Goal: Task Accomplishment & Management: Complete application form

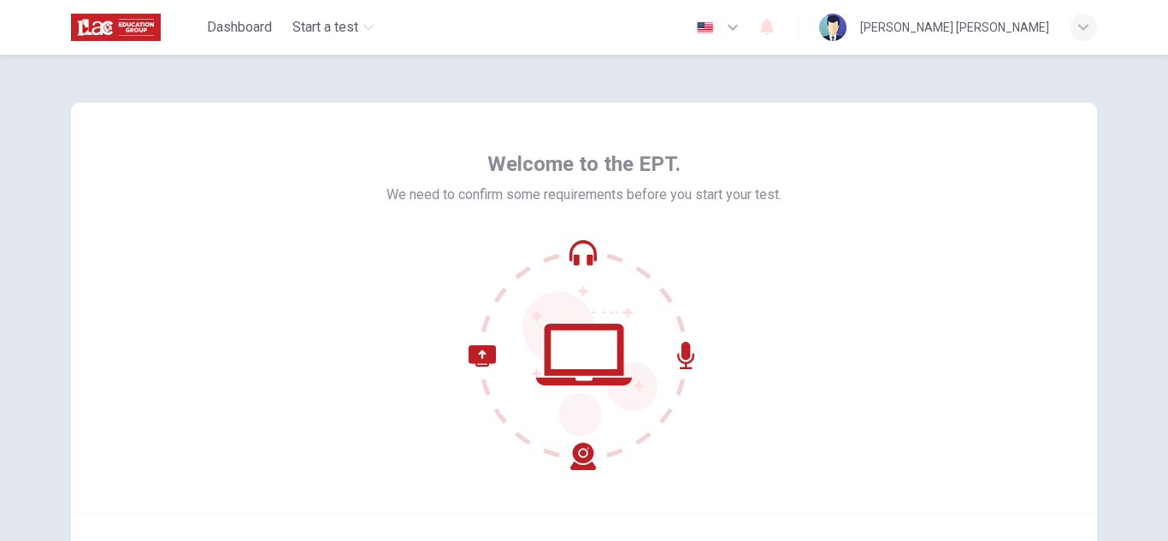
click at [586, 280] on icon at bounding box center [583, 354] width 231 height 231
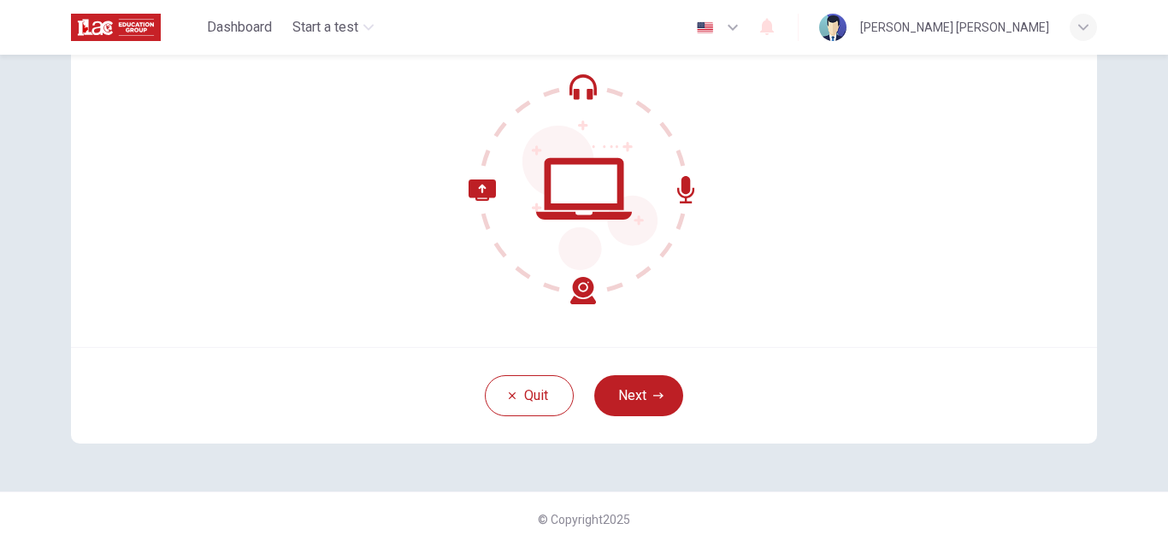
scroll to position [171, 0]
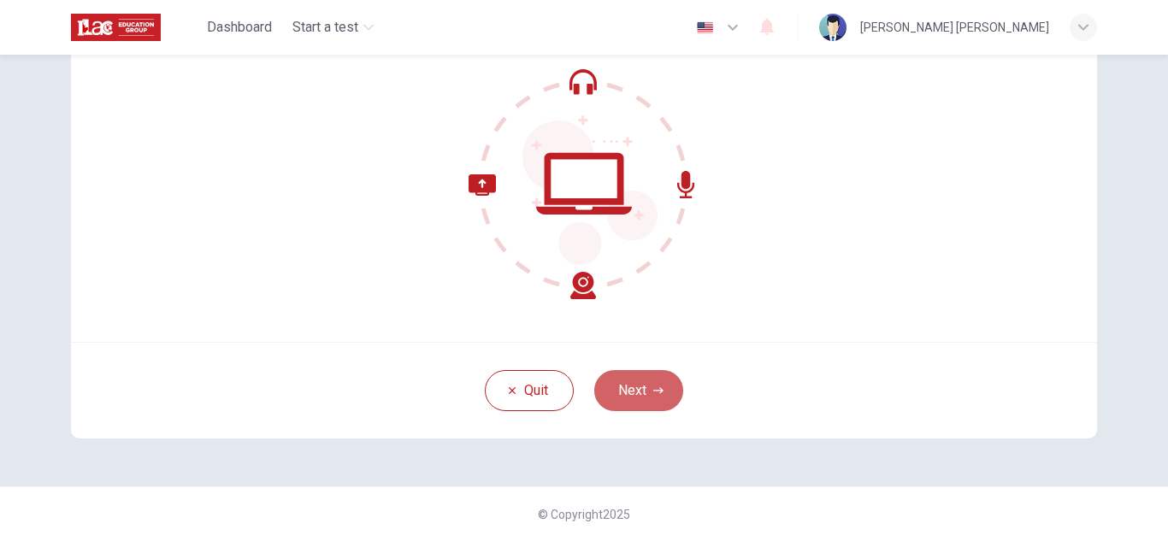
click at [653, 391] on icon "button" at bounding box center [658, 390] width 10 height 6
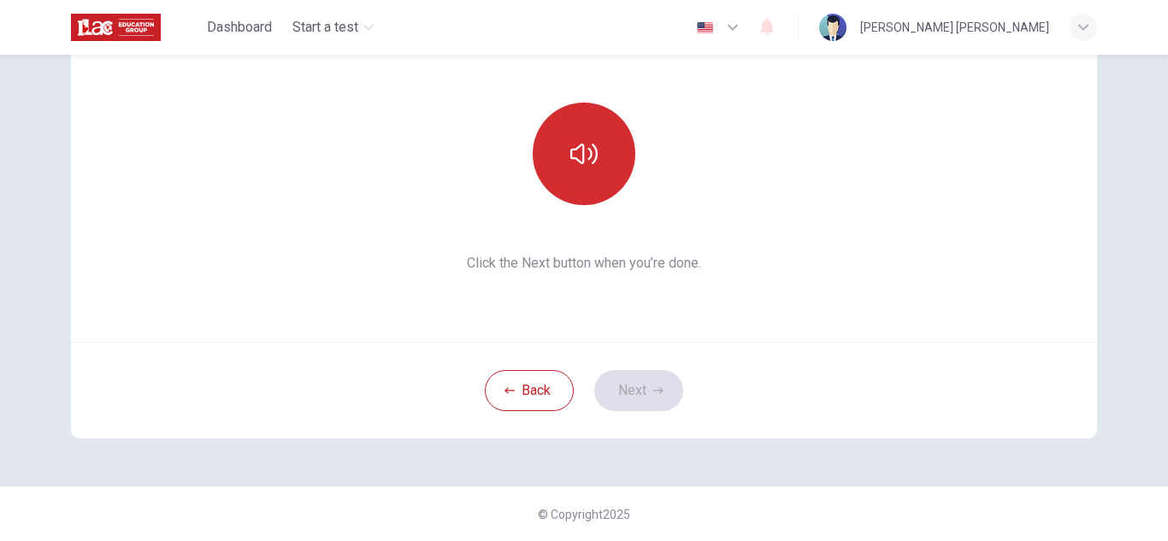
click at [594, 185] on button "button" at bounding box center [584, 154] width 103 height 103
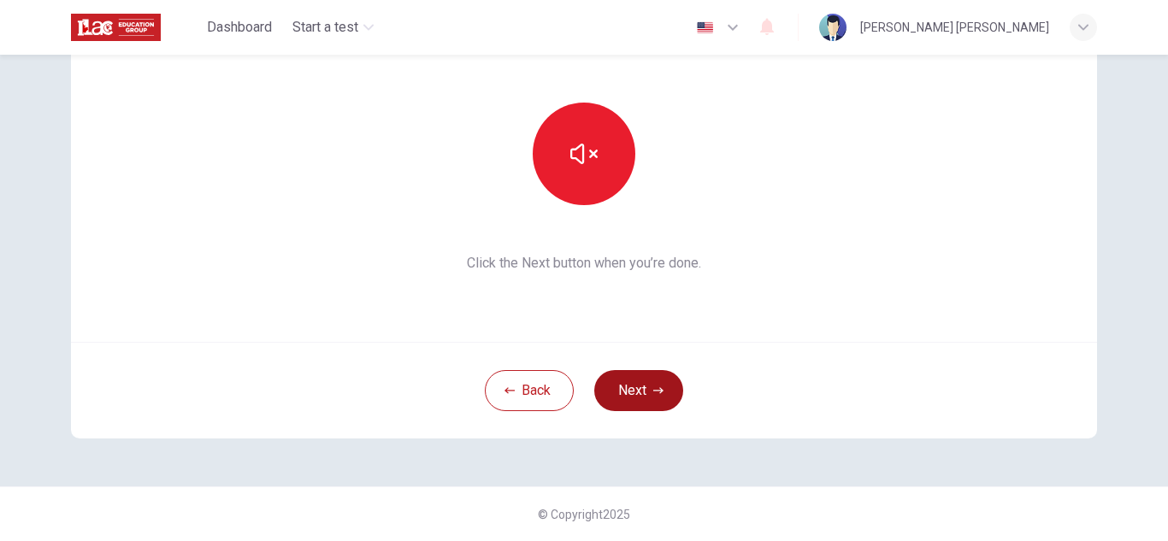
click at [654, 386] on icon "button" at bounding box center [658, 391] width 10 height 10
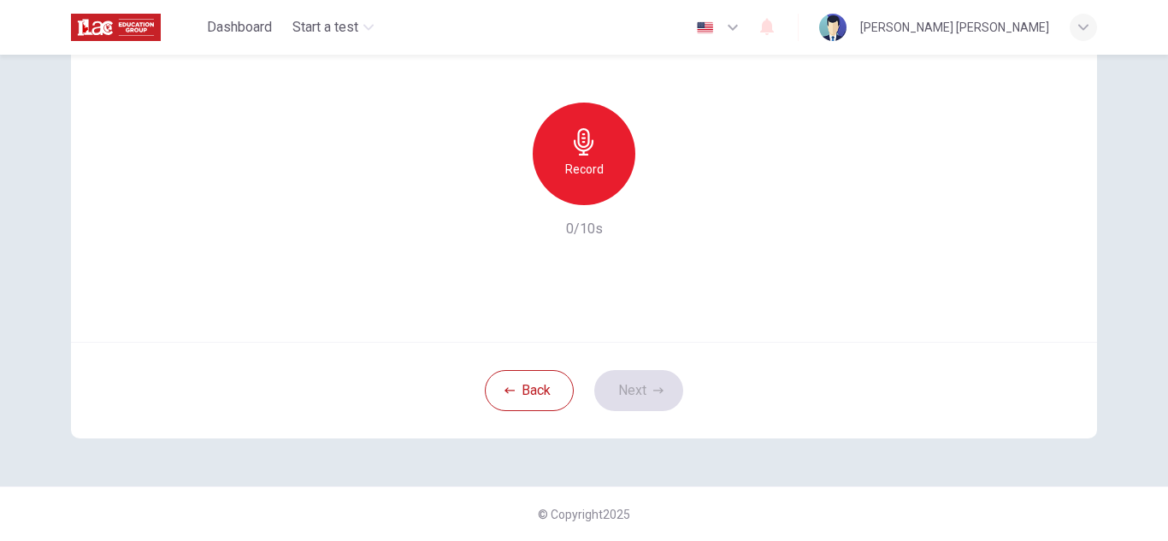
scroll to position [0, 0]
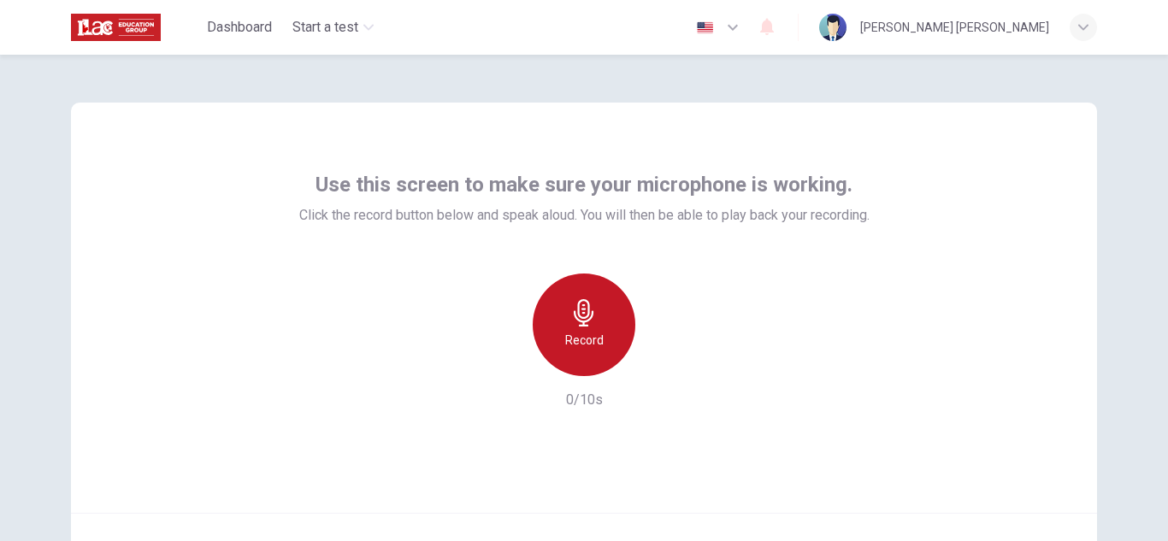
click at [592, 307] on icon "button" at bounding box center [583, 312] width 27 height 27
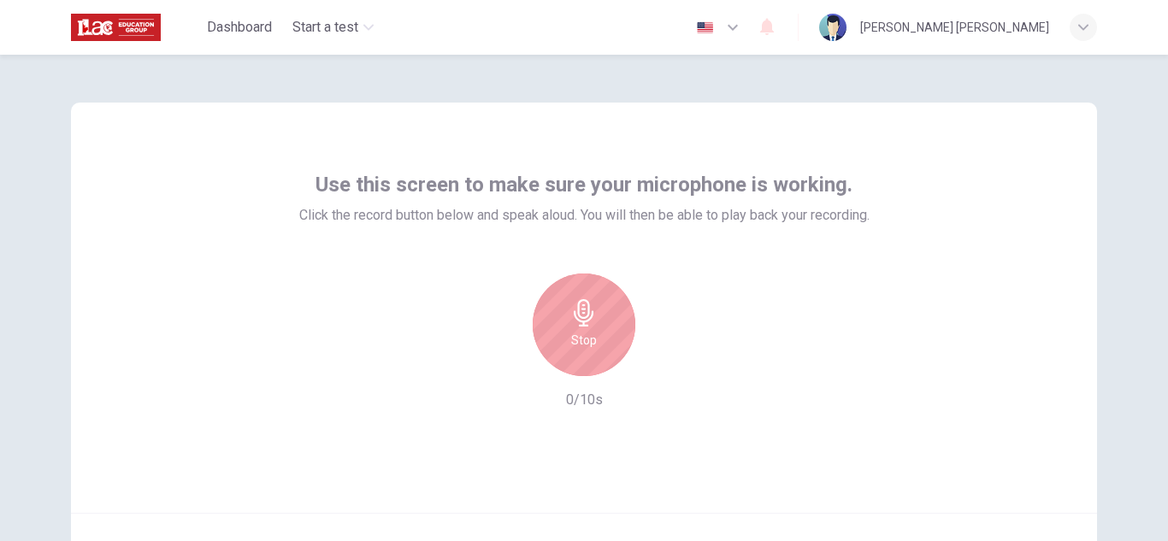
scroll to position [171, 0]
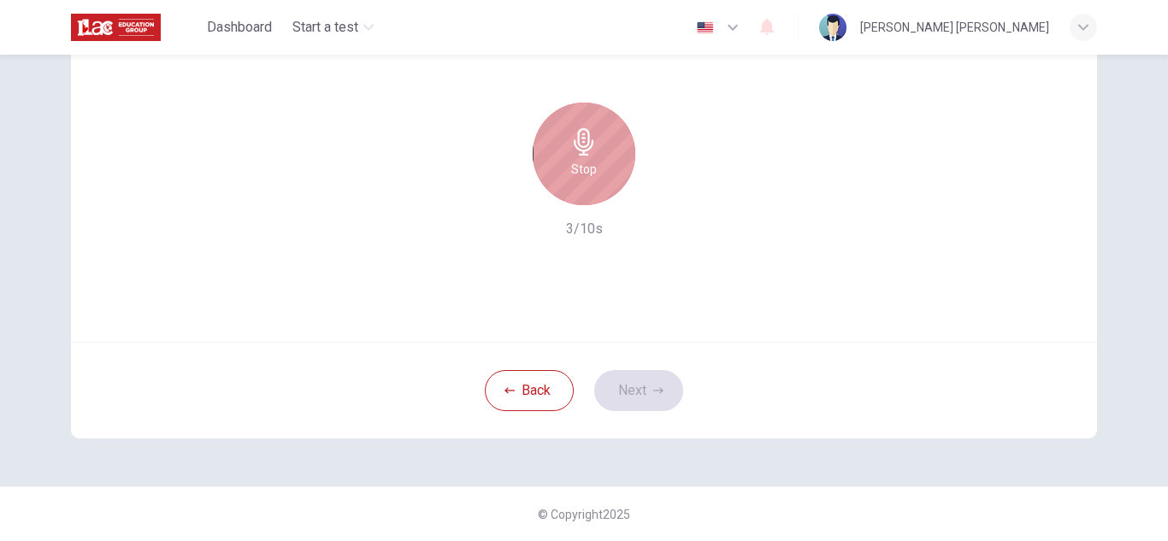
click at [586, 151] on icon "button" at bounding box center [583, 141] width 27 height 27
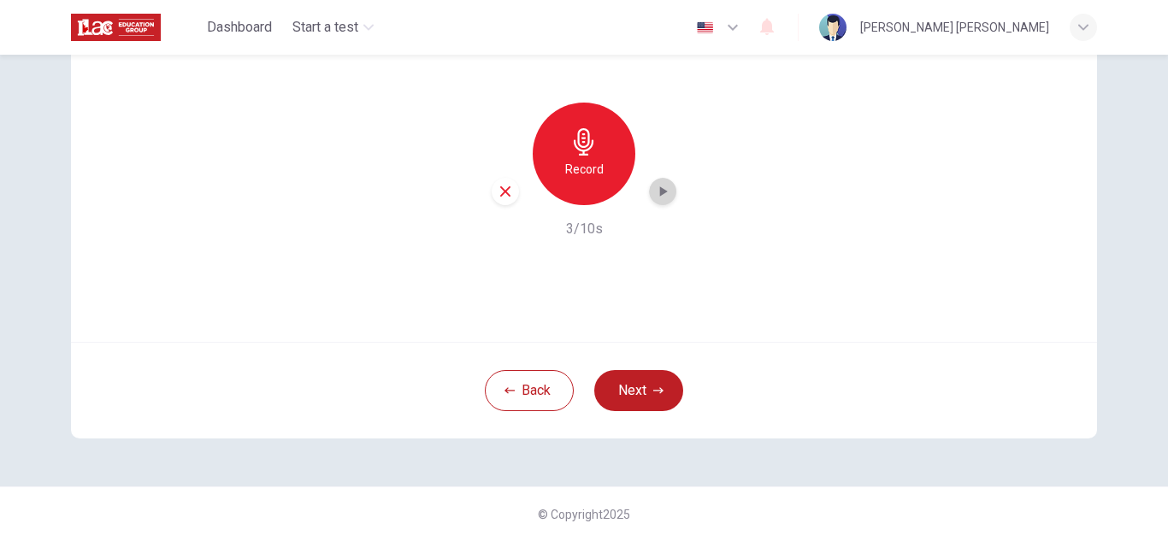
click at [664, 184] on icon "button" at bounding box center [662, 191] width 17 height 17
click at [503, 193] on icon "button" at bounding box center [505, 191] width 10 height 10
click at [653, 386] on icon "button" at bounding box center [658, 391] width 10 height 10
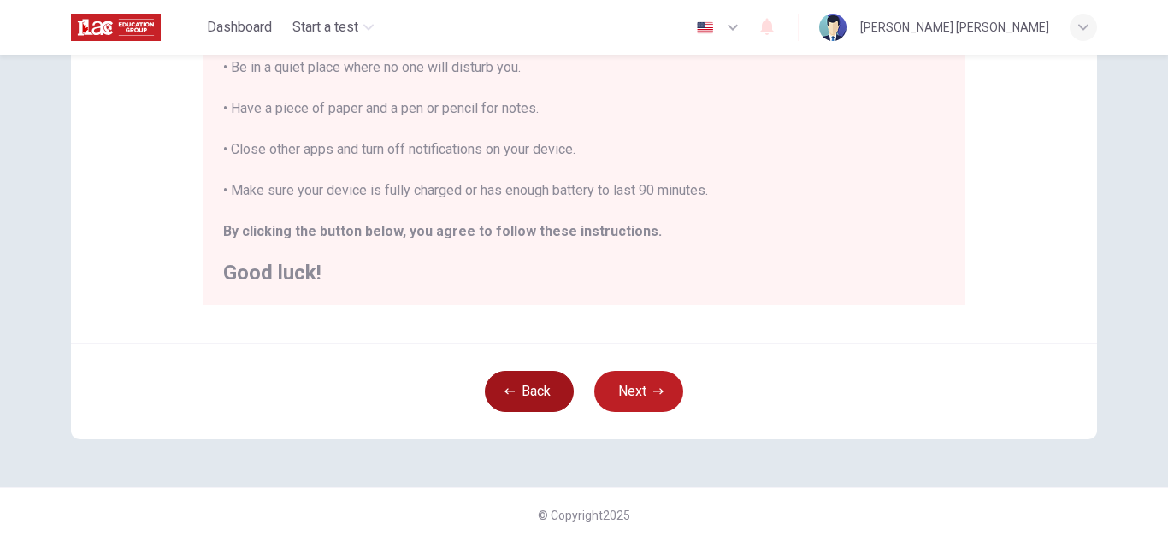
scroll to position [409, 0]
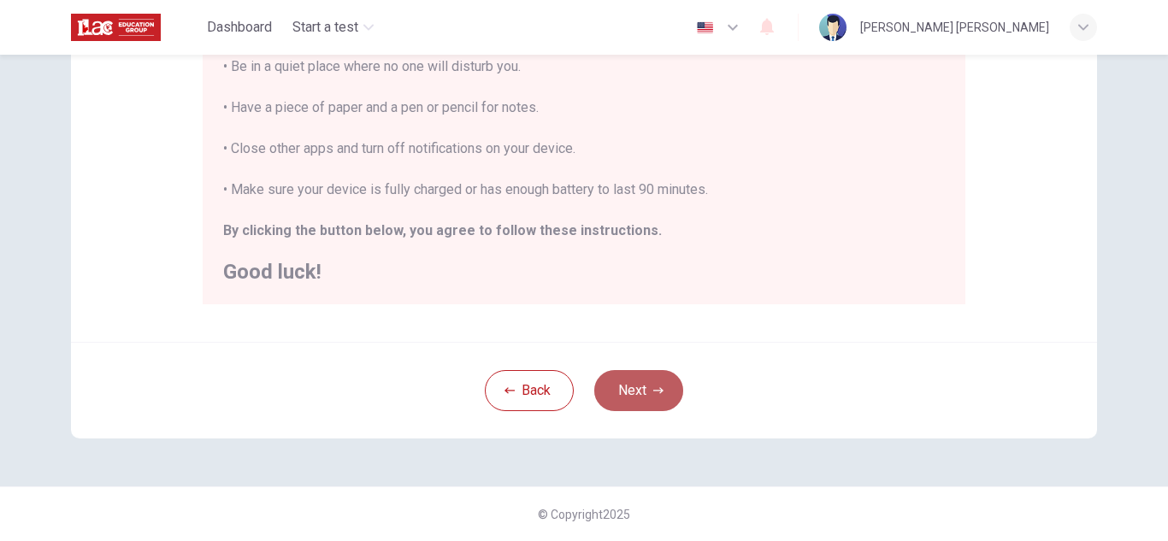
click at [620, 373] on button "Next" at bounding box center [638, 390] width 89 height 41
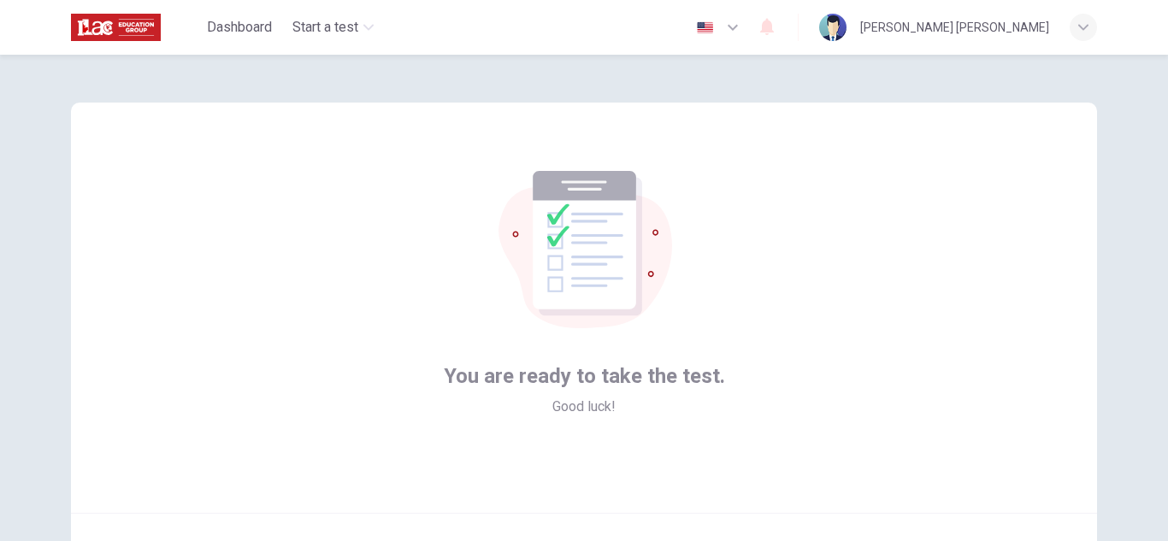
scroll to position [171, 0]
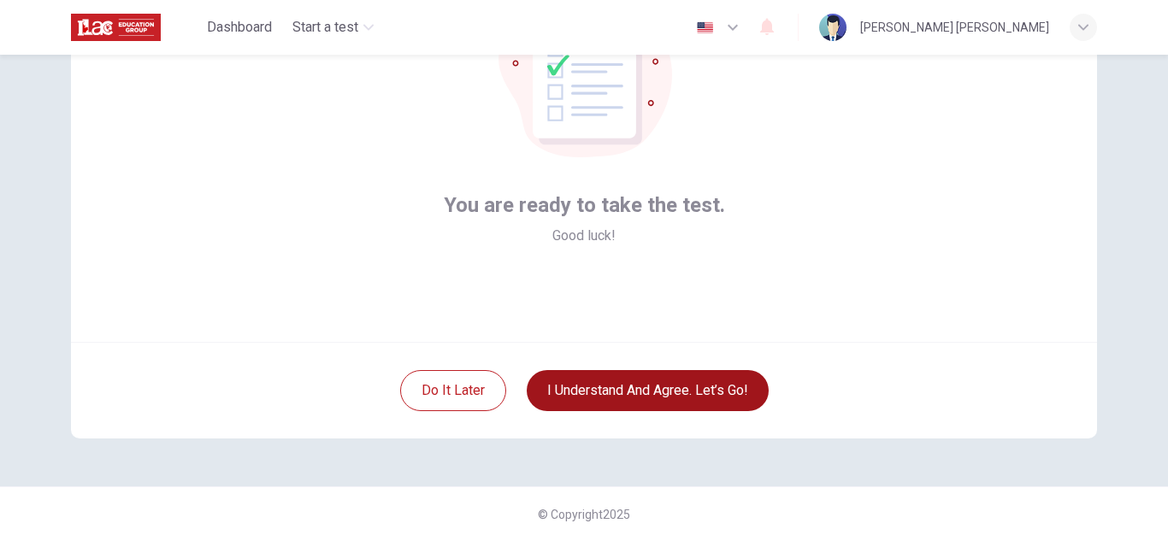
click at [680, 392] on button "I understand and agree. Let’s go!" at bounding box center [648, 390] width 242 height 41
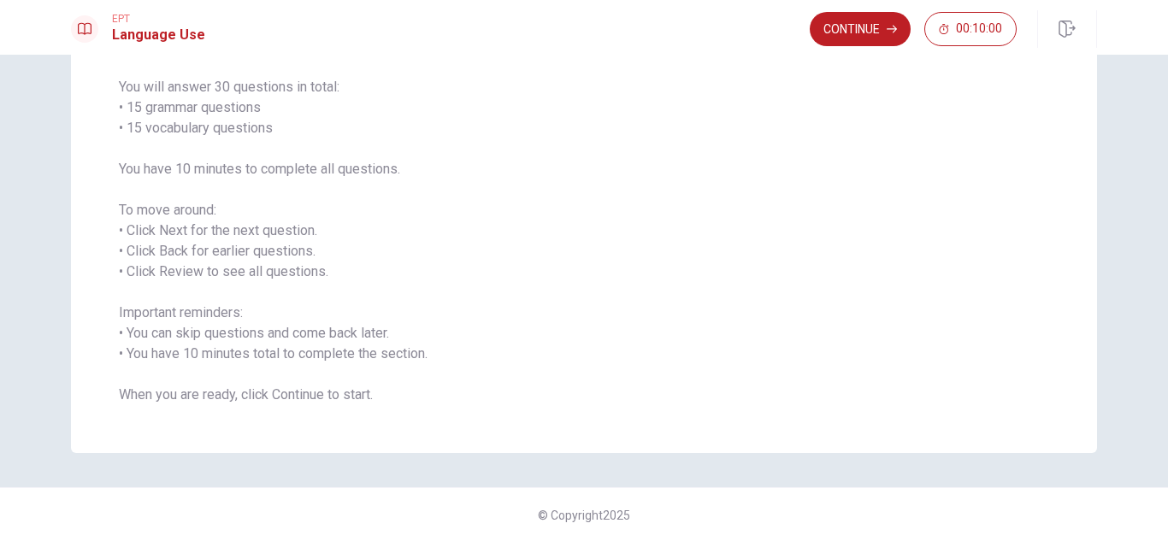
scroll to position [129, 0]
click at [836, 24] on button "Continue" at bounding box center [860, 29] width 101 height 34
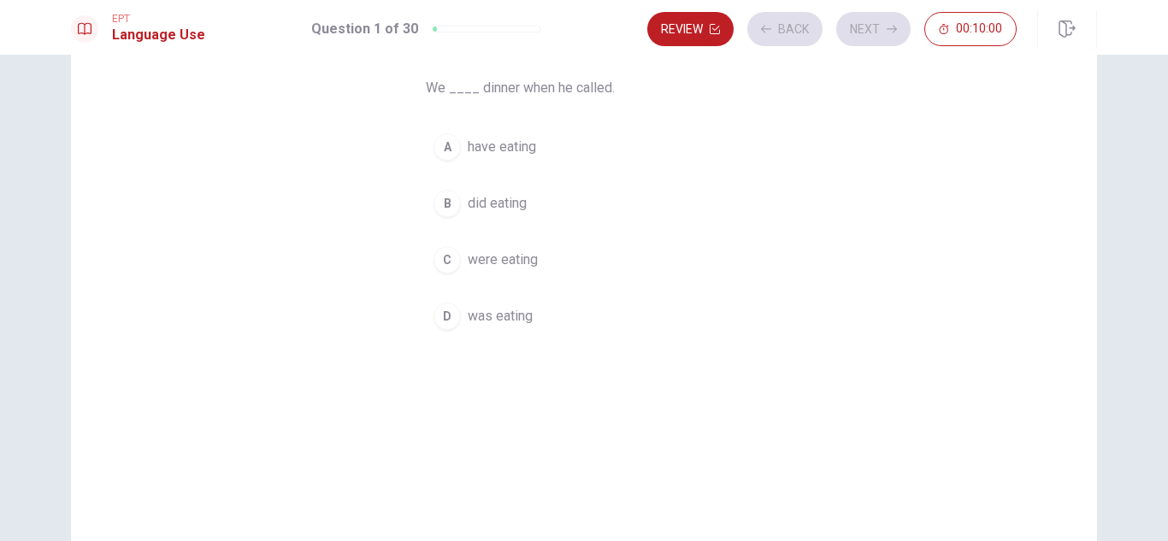
scroll to position [0, 0]
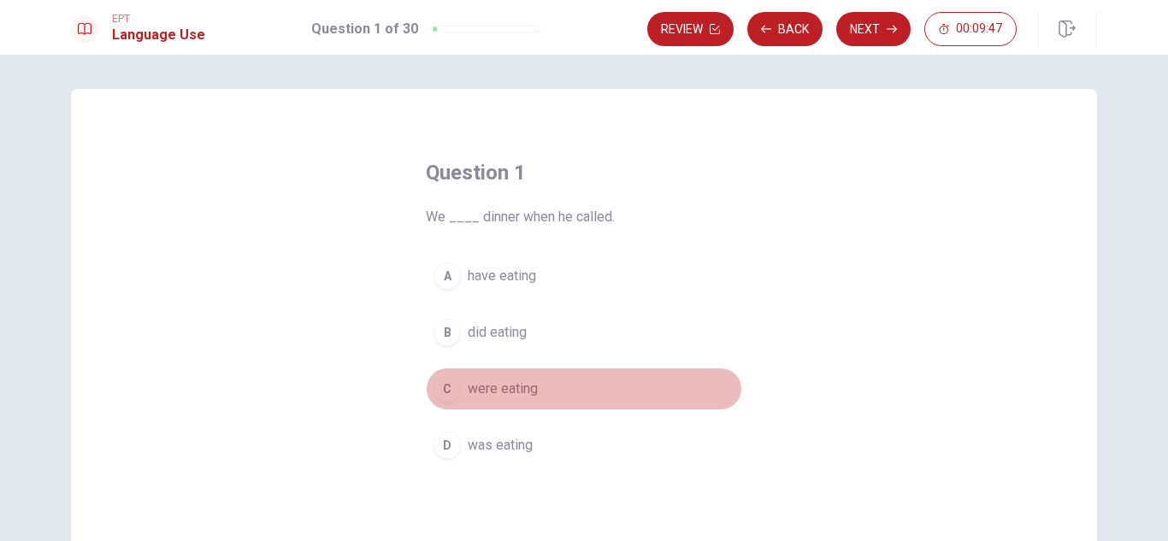
click at [486, 392] on span "were eating" at bounding box center [503, 389] width 70 height 21
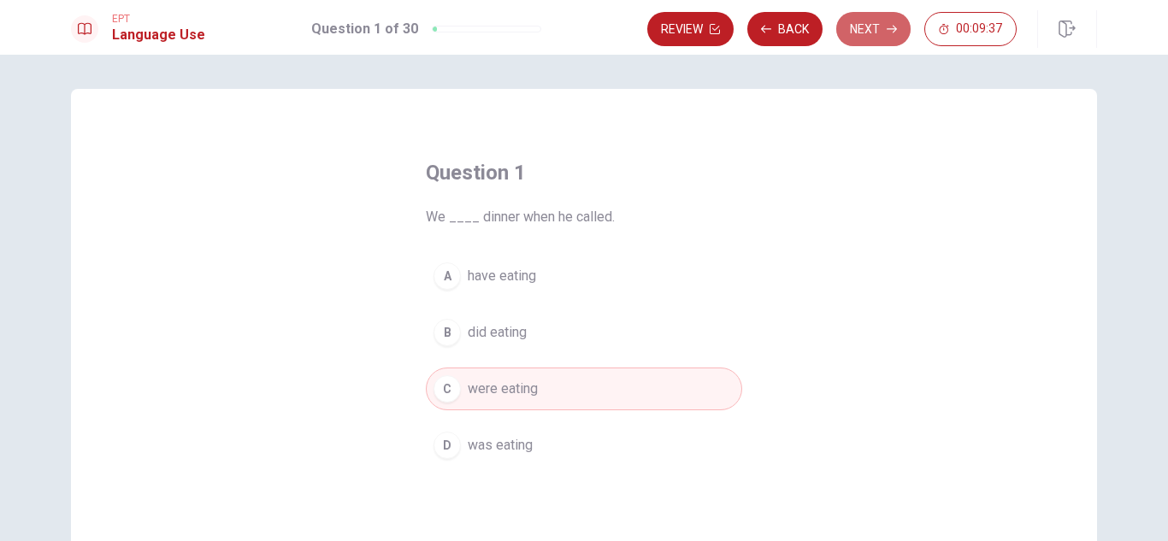
click at [871, 23] on button "Next" at bounding box center [873, 29] width 74 height 34
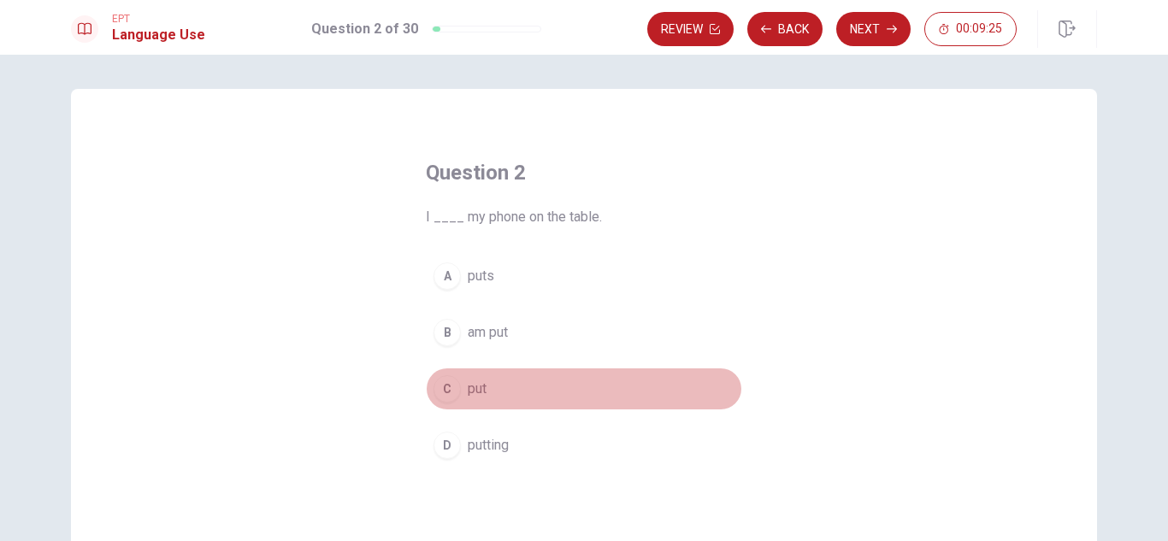
click at [539, 378] on button "C put" at bounding box center [584, 389] width 316 height 43
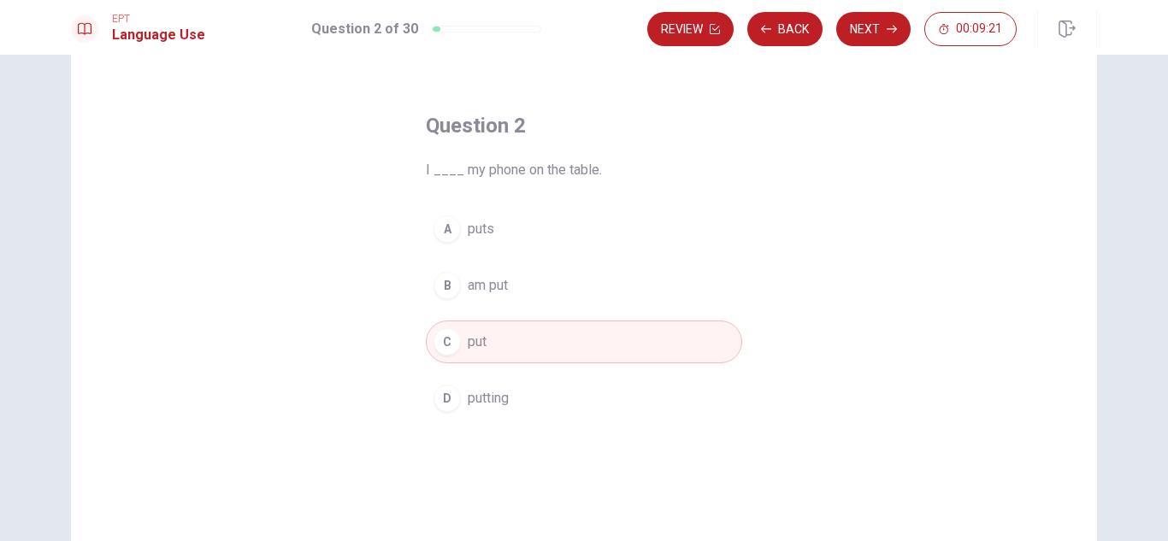
scroll to position [85, 0]
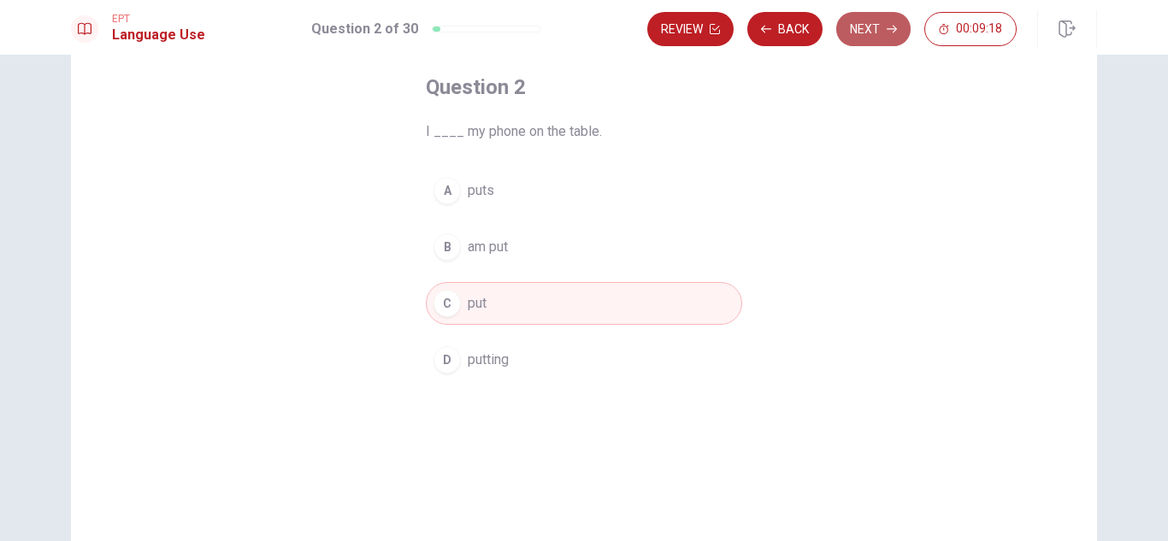
click at [882, 36] on button "Next" at bounding box center [873, 29] width 74 height 34
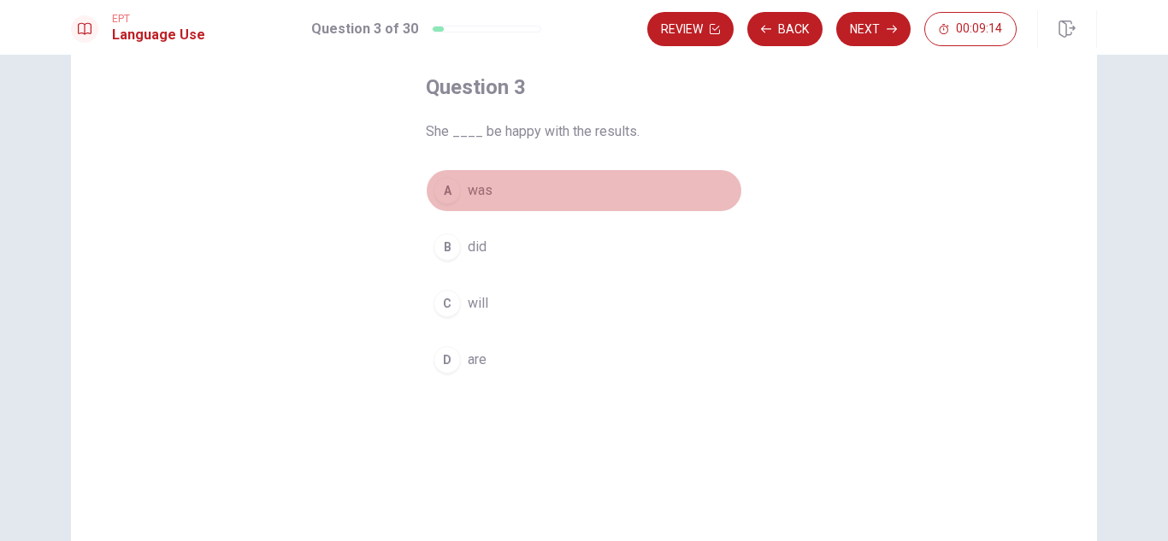
click at [592, 181] on button "A was" at bounding box center [584, 190] width 316 height 43
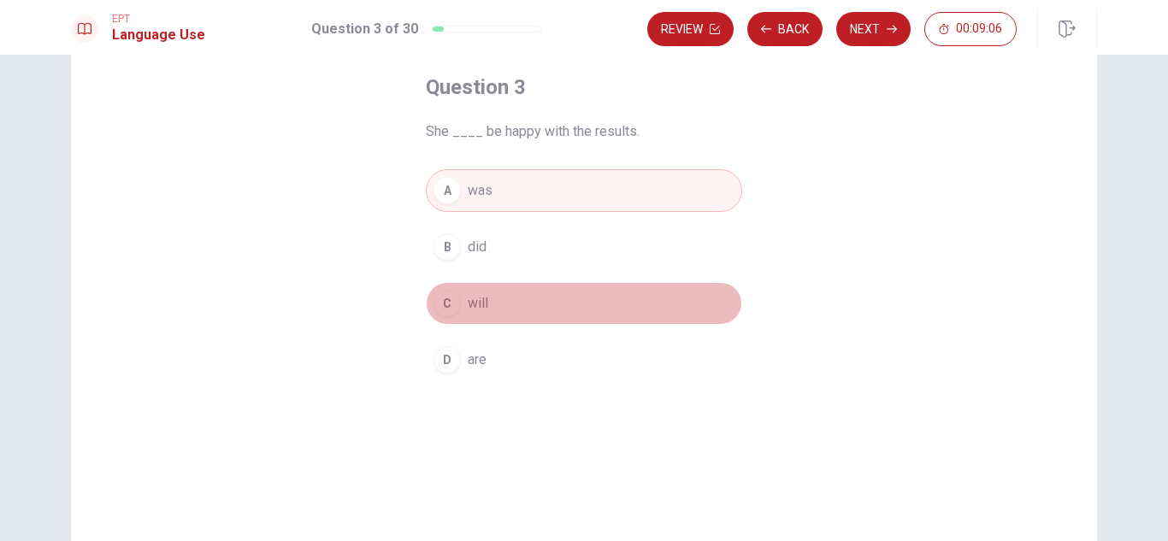
click at [507, 302] on button "C will" at bounding box center [584, 303] width 316 height 43
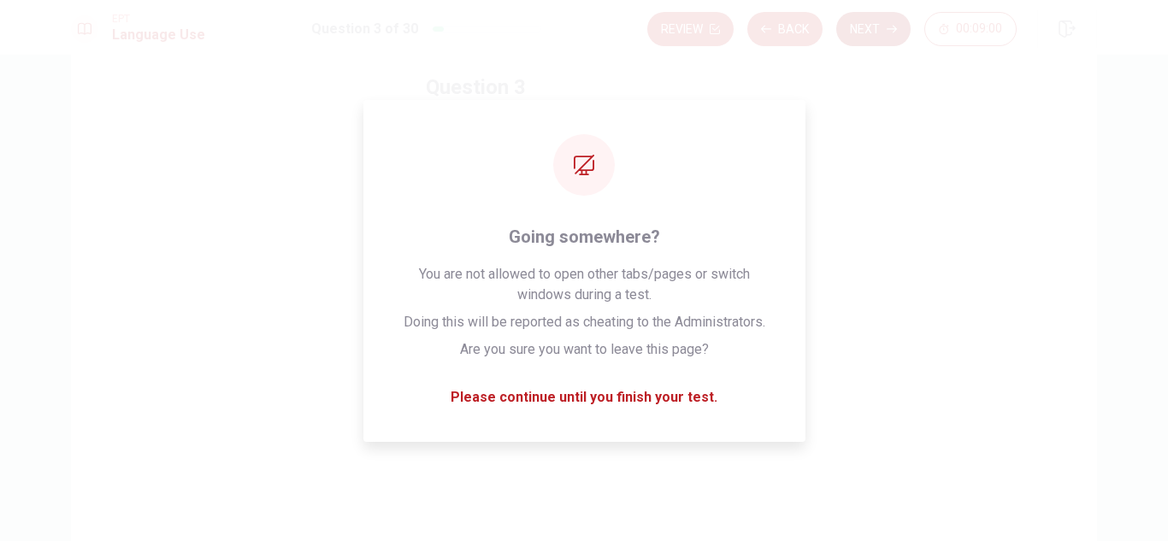
click at [872, 30] on button "Next" at bounding box center [873, 29] width 74 height 34
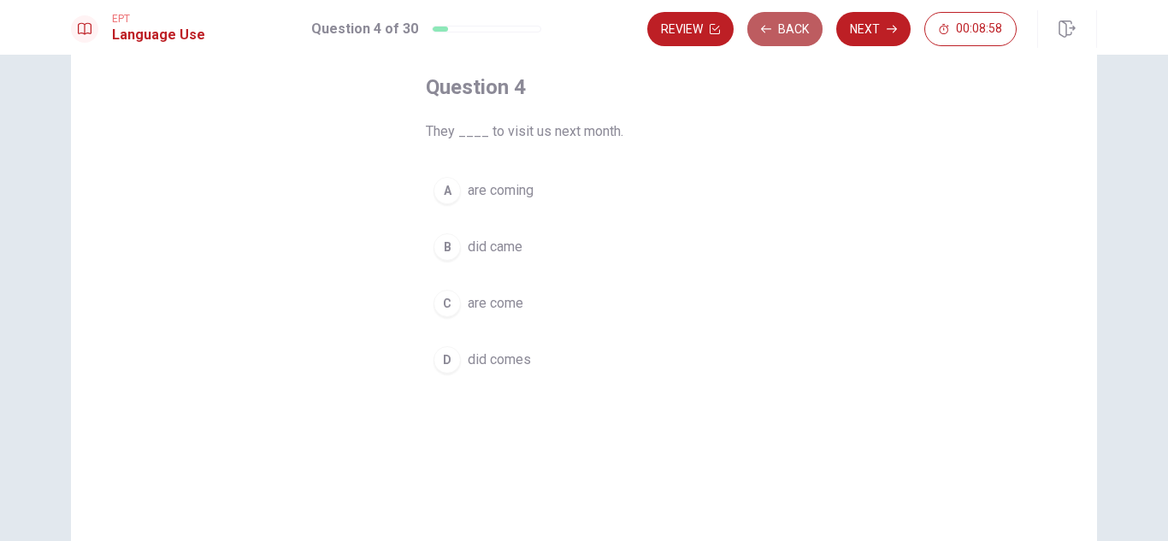
click at [792, 32] on button "Back" at bounding box center [784, 29] width 75 height 34
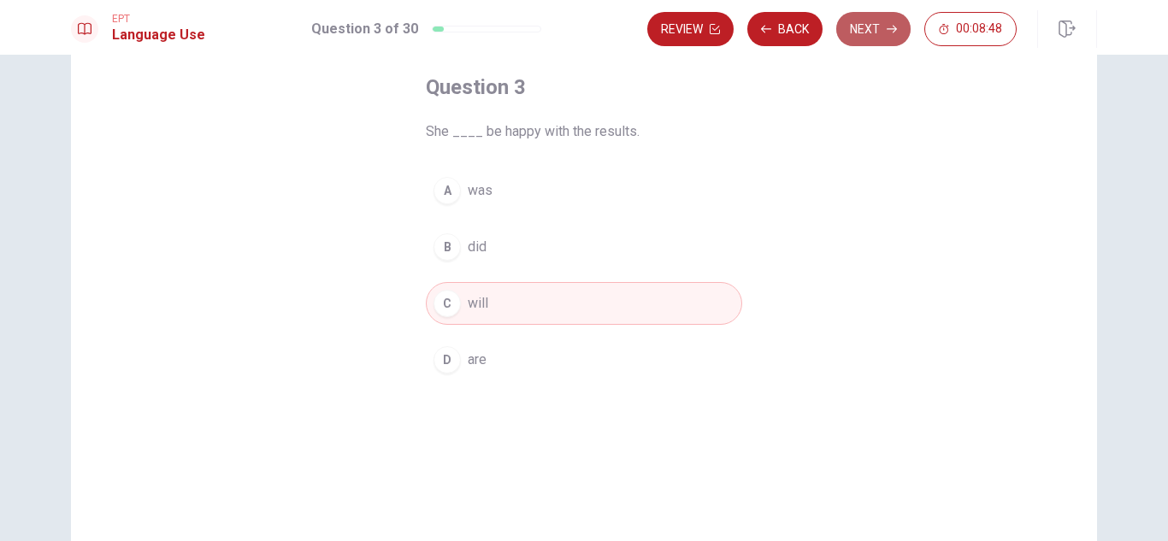
click at [873, 38] on button "Next" at bounding box center [873, 29] width 74 height 34
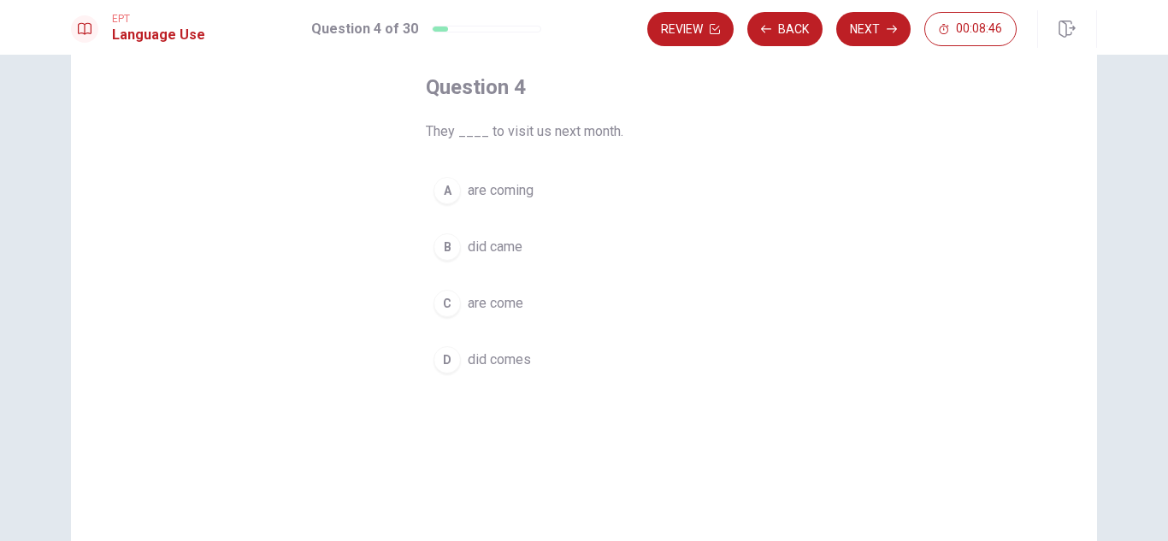
click at [592, 203] on button "A are coming" at bounding box center [584, 190] width 316 height 43
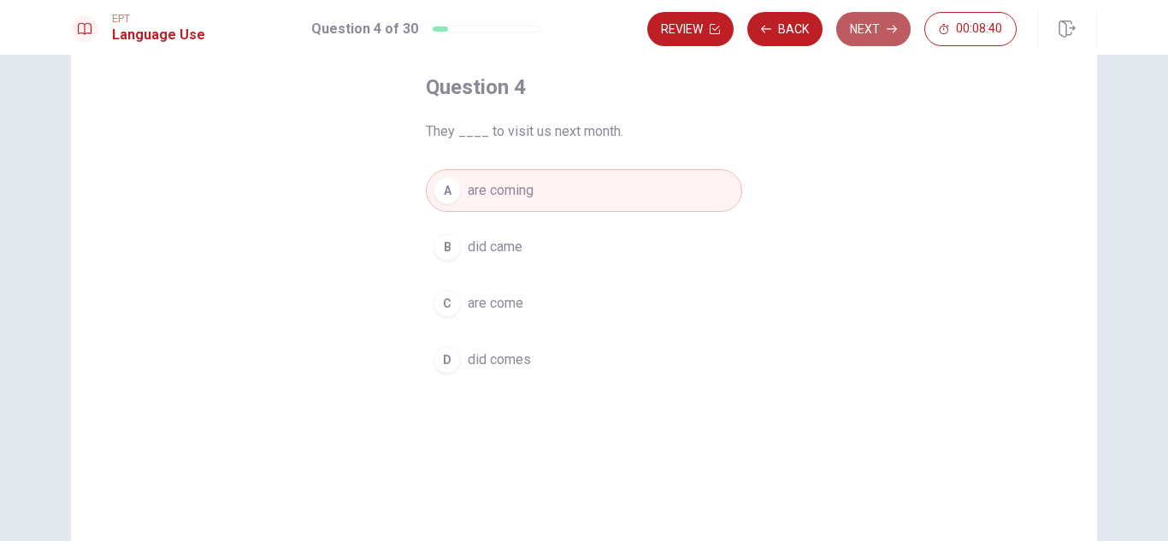
click at [876, 30] on button "Next" at bounding box center [873, 29] width 74 height 34
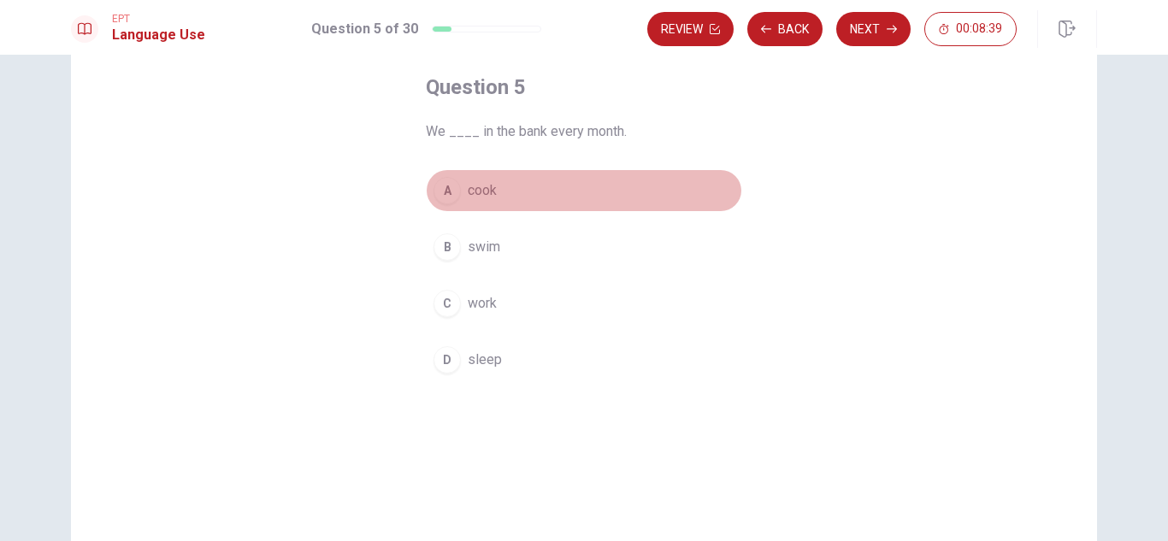
click at [548, 191] on button "A cook" at bounding box center [584, 190] width 316 height 43
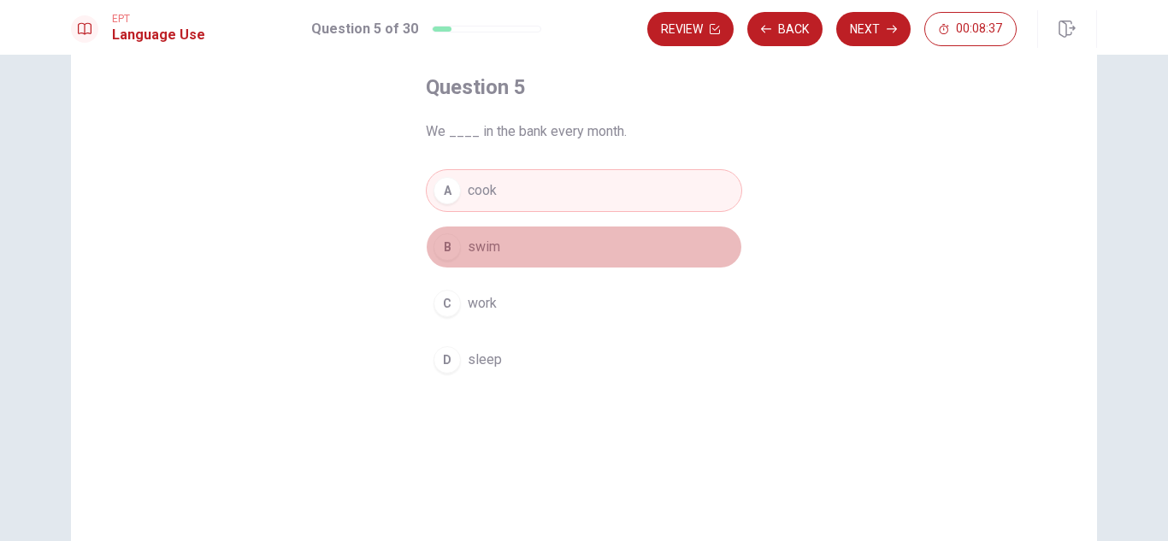
click at [563, 246] on button "B swim" at bounding box center [584, 247] width 316 height 43
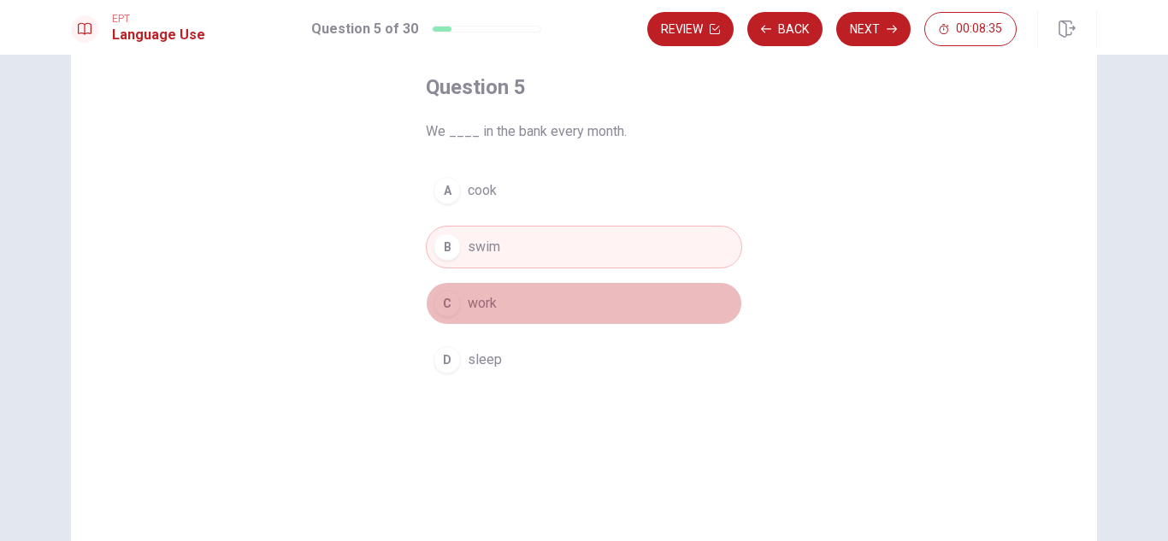
click at [569, 307] on button "C work" at bounding box center [584, 303] width 316 height 43
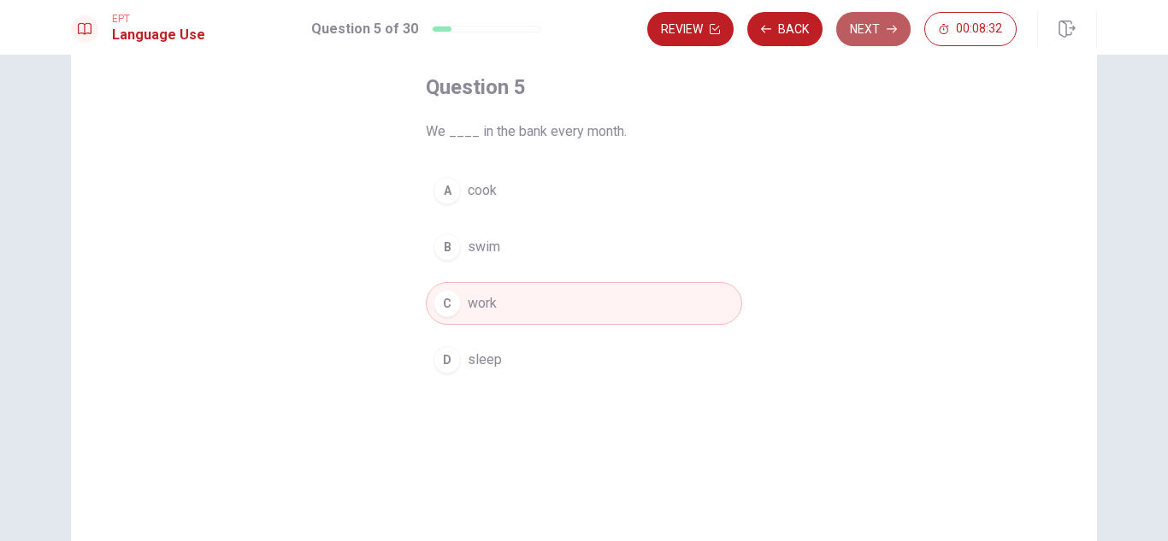
click at [862, 31] on button "Next" at bounding box center [873, 29] width 74 height 34
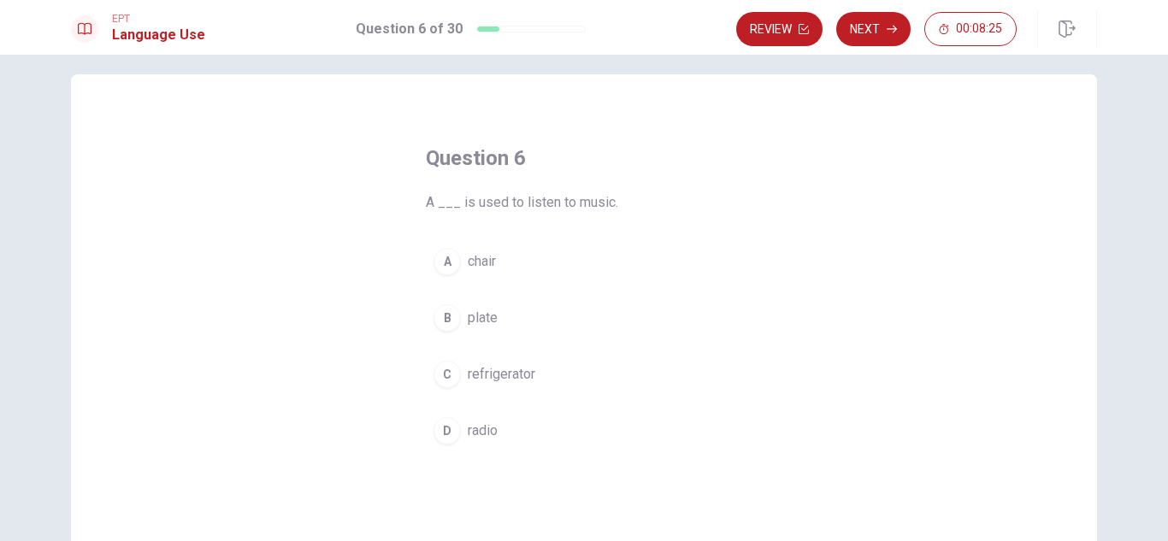
scroll to position [0, 0]
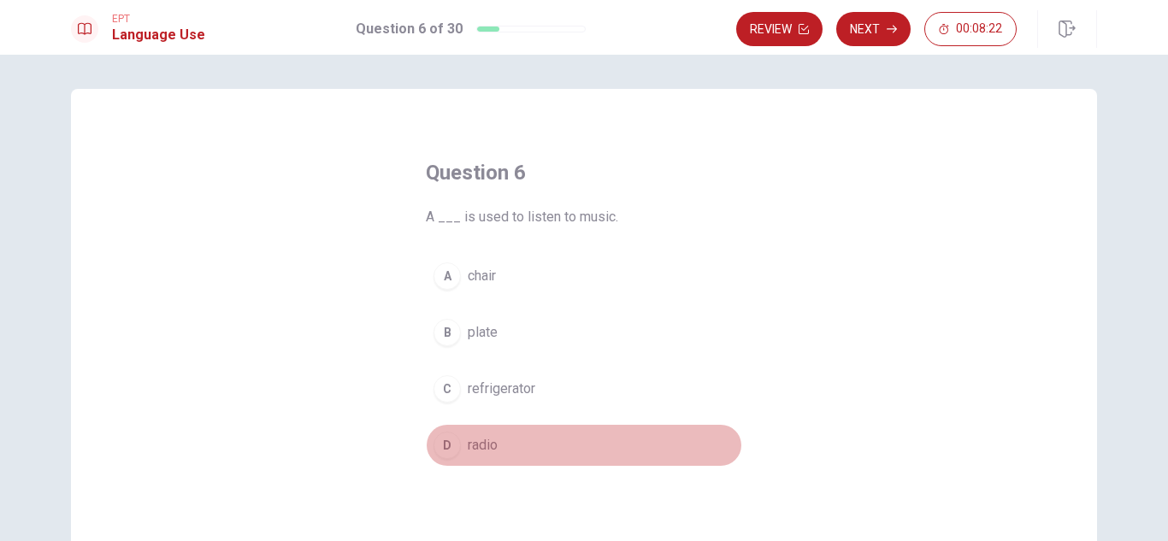
click at [526, 439] on button "D radio" at bounding box center [584, 445] width 316 height 43
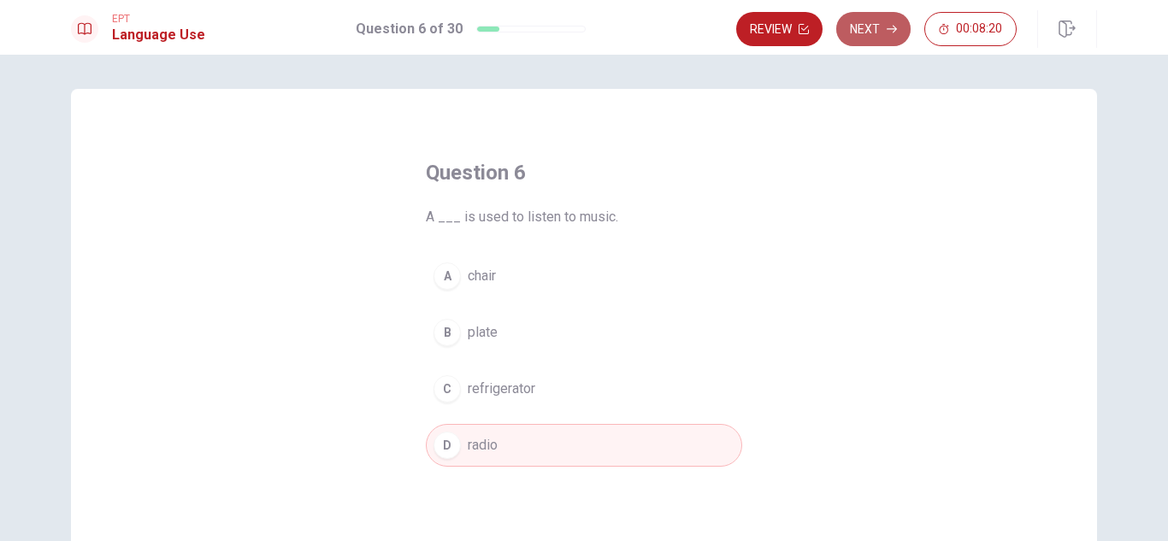
click at [883, 27] on button "Next" at bounding box center [873, 29] width 74 height 34
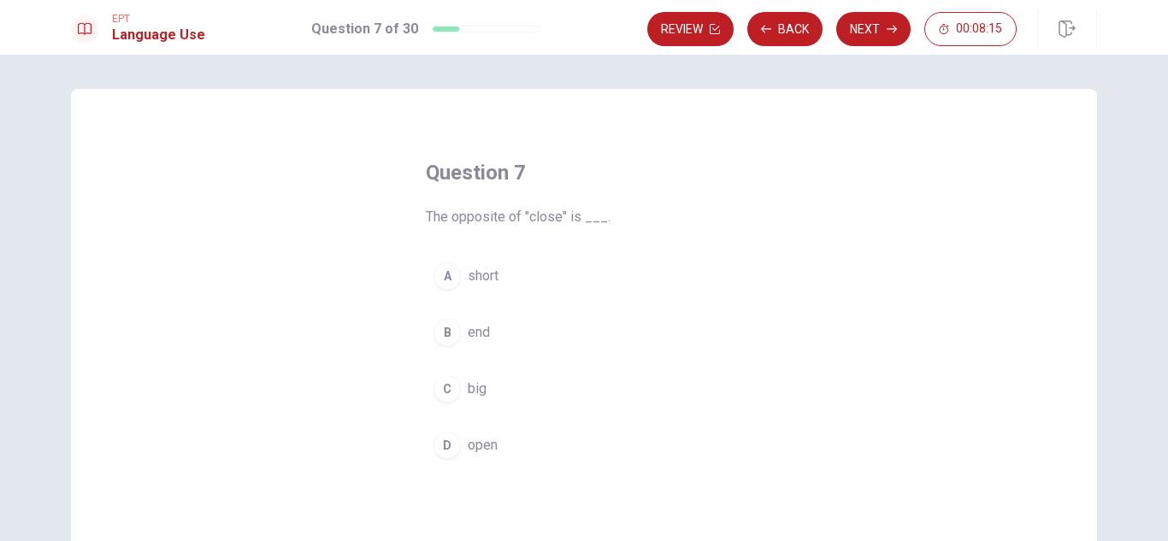
click at [515, 339] on button "B end" at bounding box center [584, 332] width 316 height 43
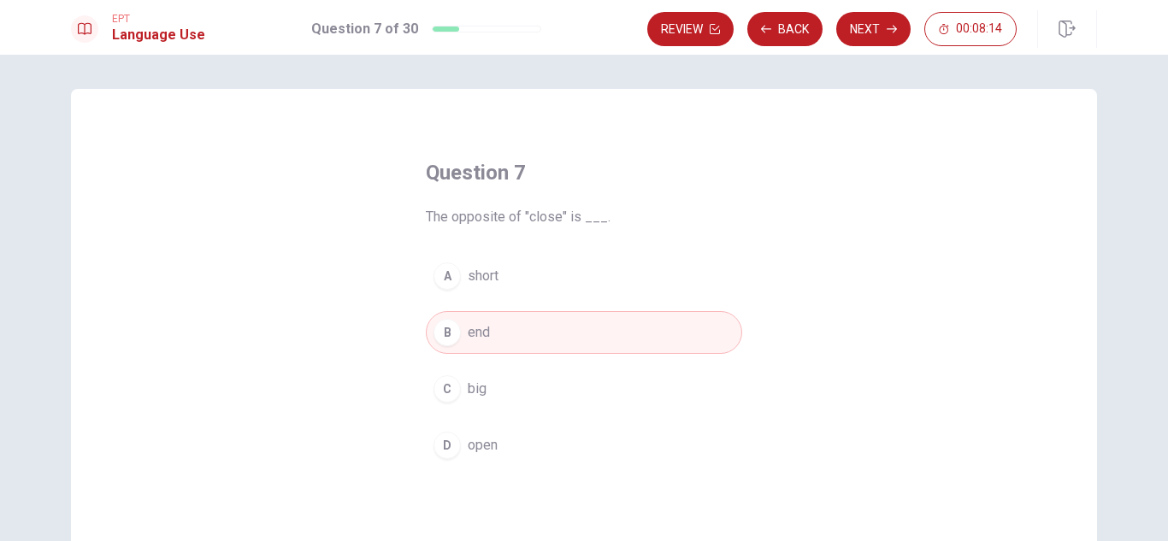
click at [527, 442] on button "D open" at bounding box center [584, 445] width 316 height 43
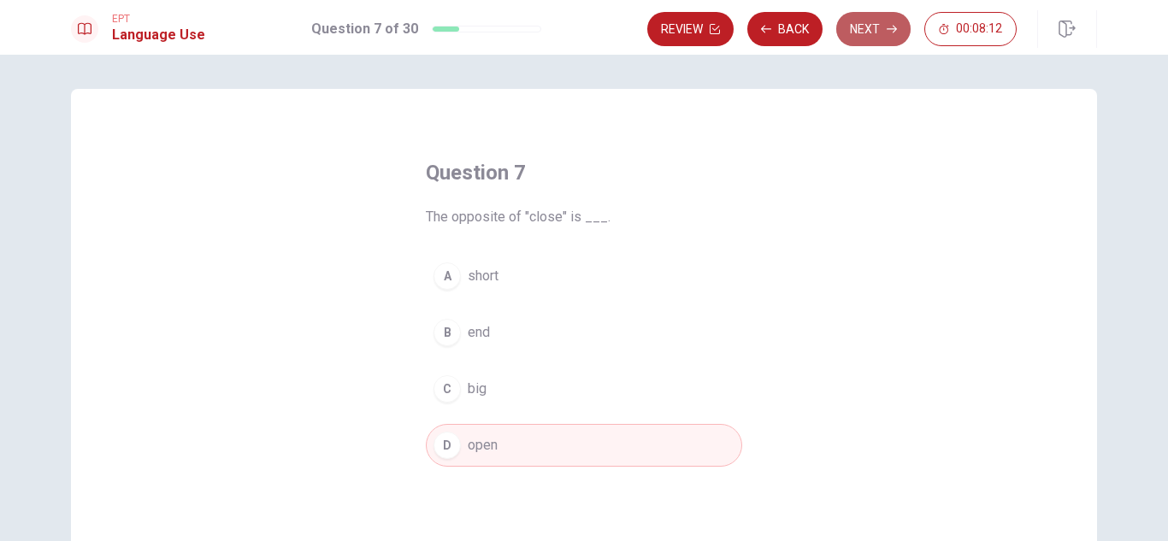
click at [881, 30] on button "Next" at bounding box center [873, 29] width 74 height 34
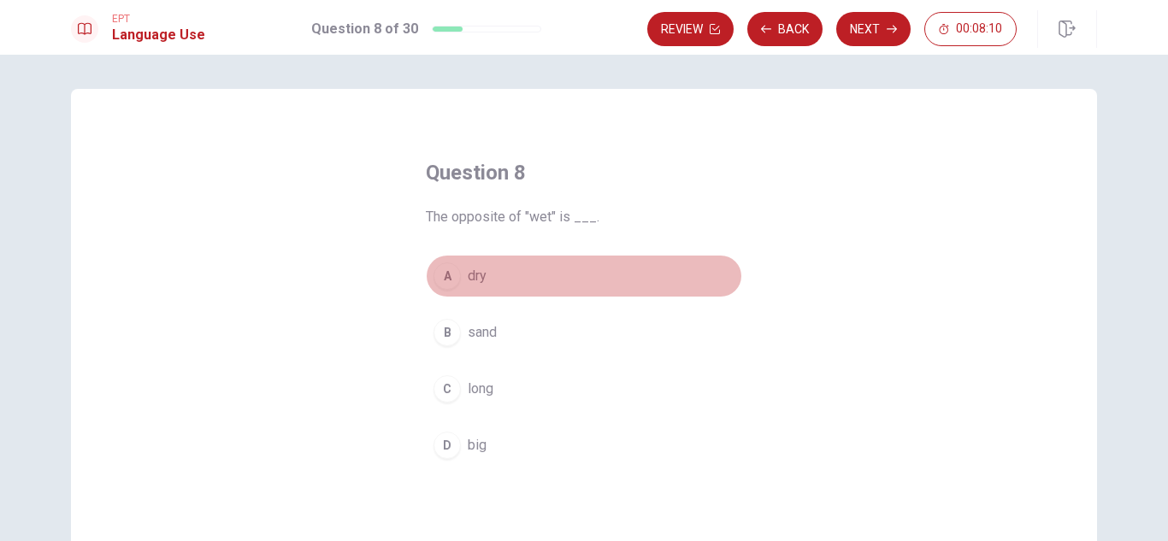
click at [573, 278] on button "A dry" at bounding box center [584, 276] width 316 height 43
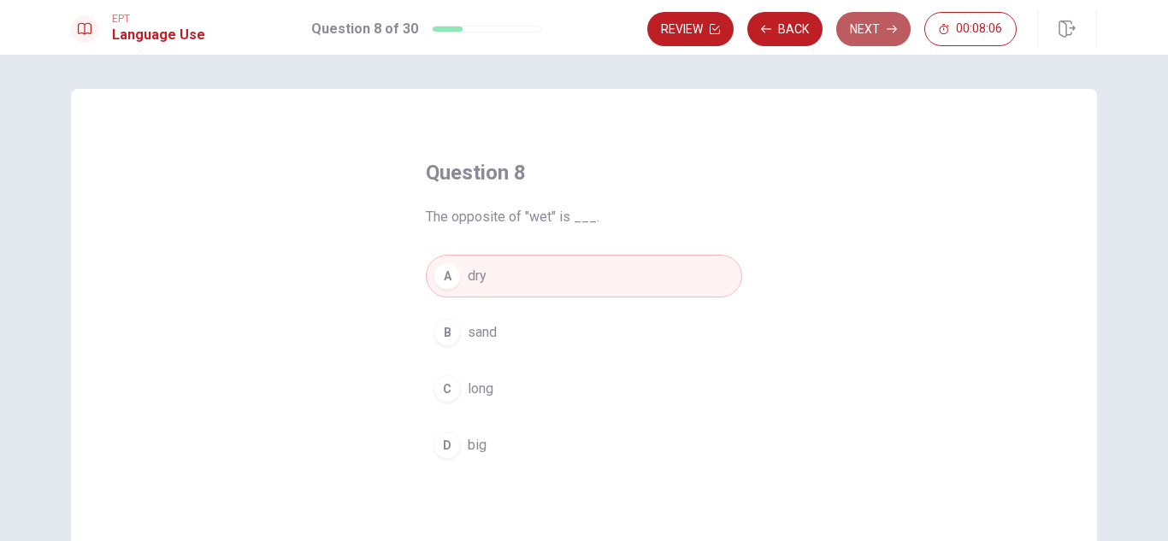
click at [871, 29] on button "Next" at bounding box center [873, 29] width 74 height 34
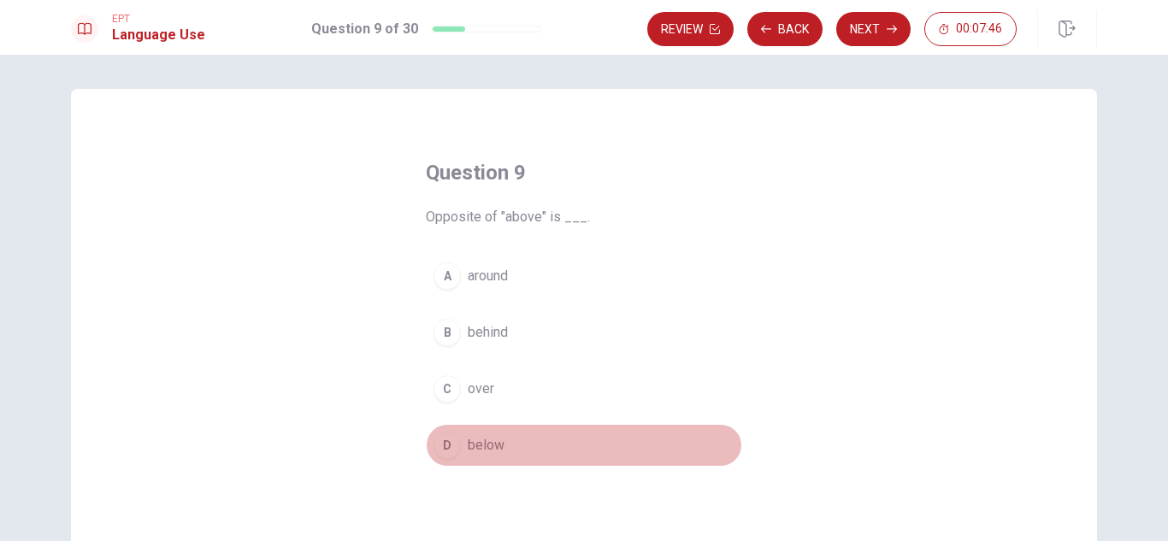
click at [554, 445] on button "D below" at bounding box center [584, 445] width 316 height 43
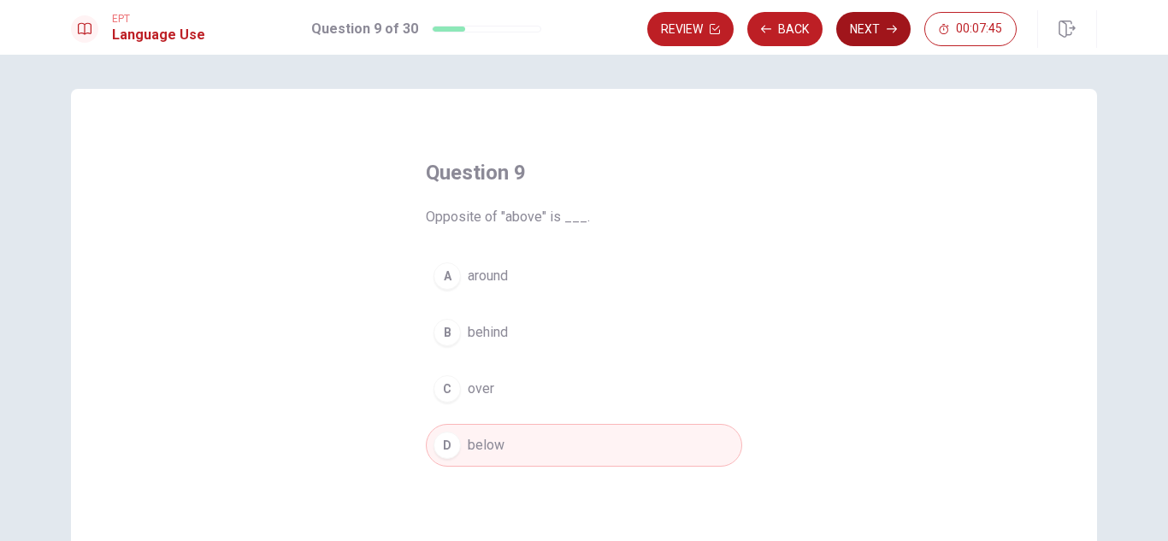
click at [879, 34] on button "Next" at bounding box center [873, 29] width 74 height 34
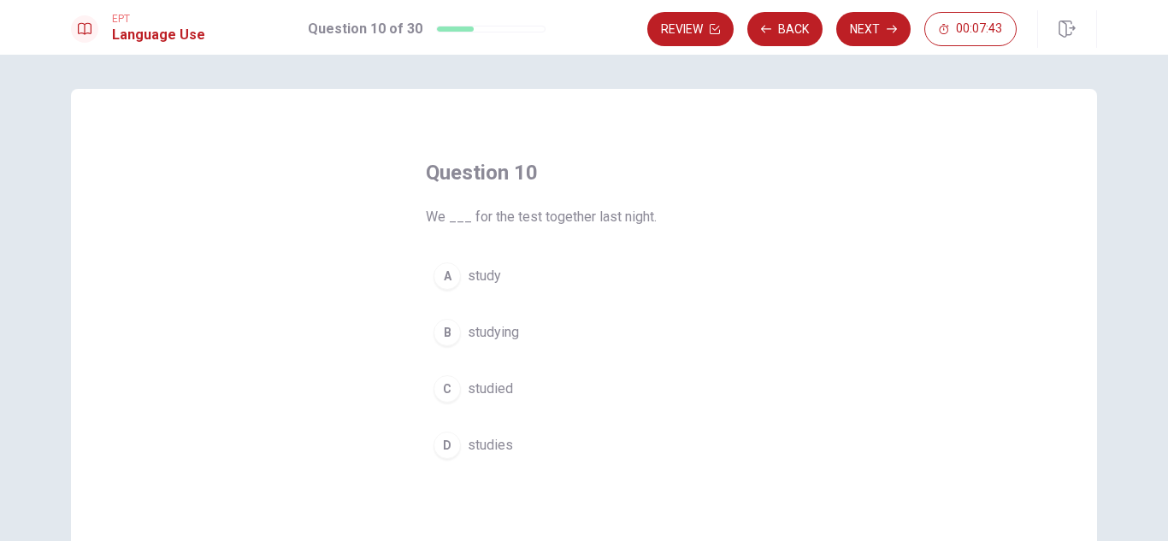
click at [631, 265] on button "A study" at bounding box center [584, 276] width 316 height 43
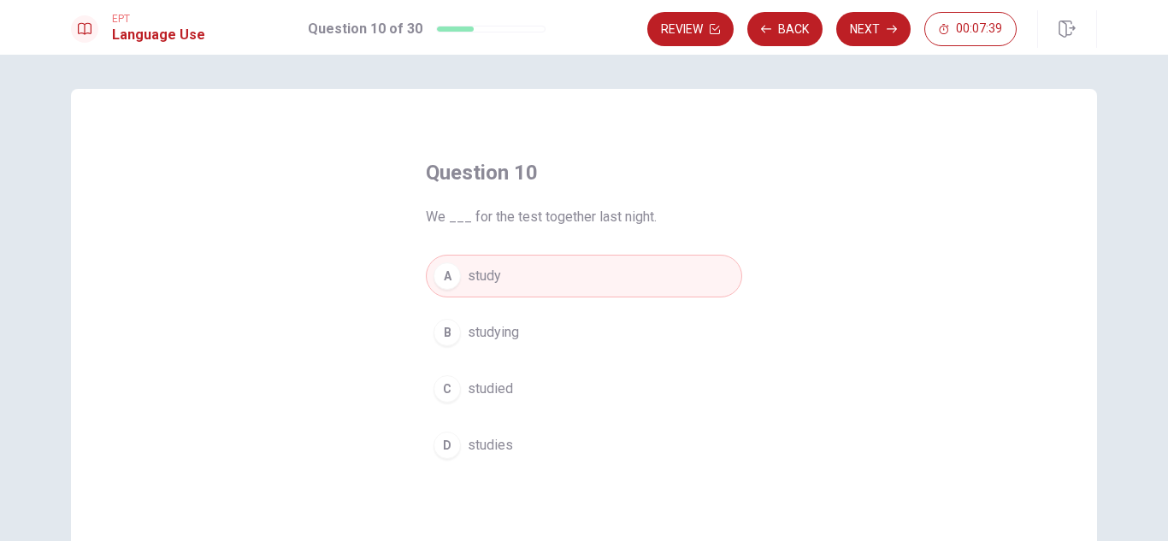
scroll to position [85, 0]
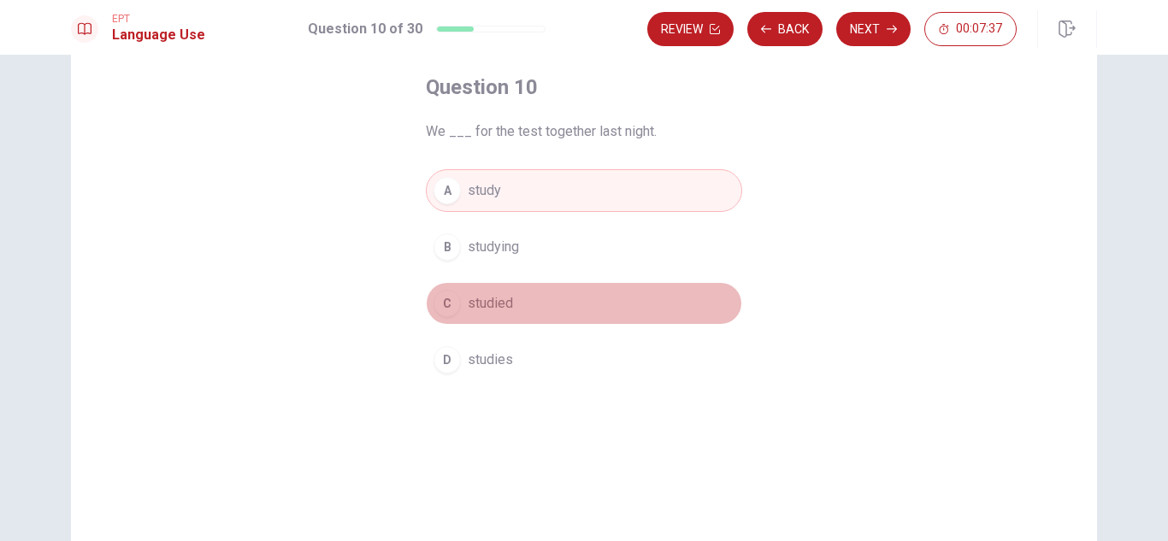
click at [536, 307] on button "C studied" at bounding box center [584, 303] width 316 height 43
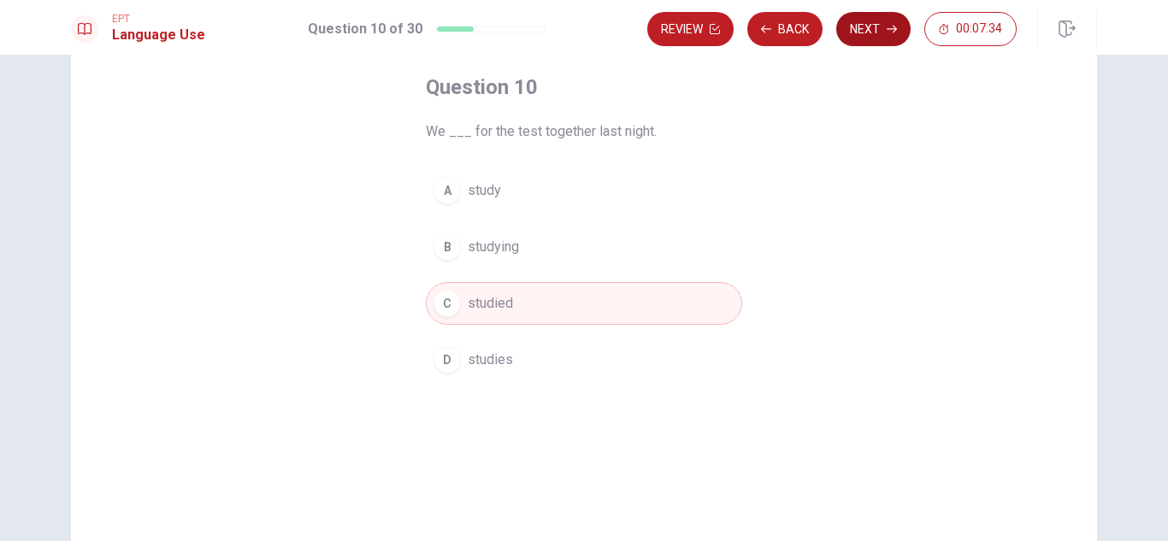
click at [857, 28] on button "Next" at bounding box center [873, 29] width 74 height 34
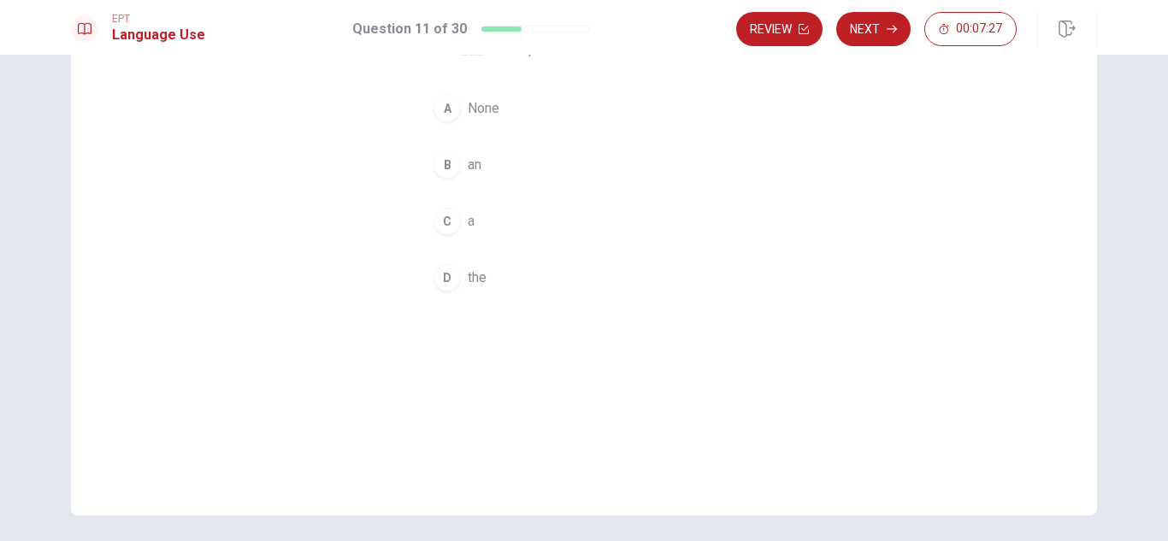
scroll to position [171, 0]
click at [584, 281] on button "D the" at bounding box center [584, 274] width 316 height 43
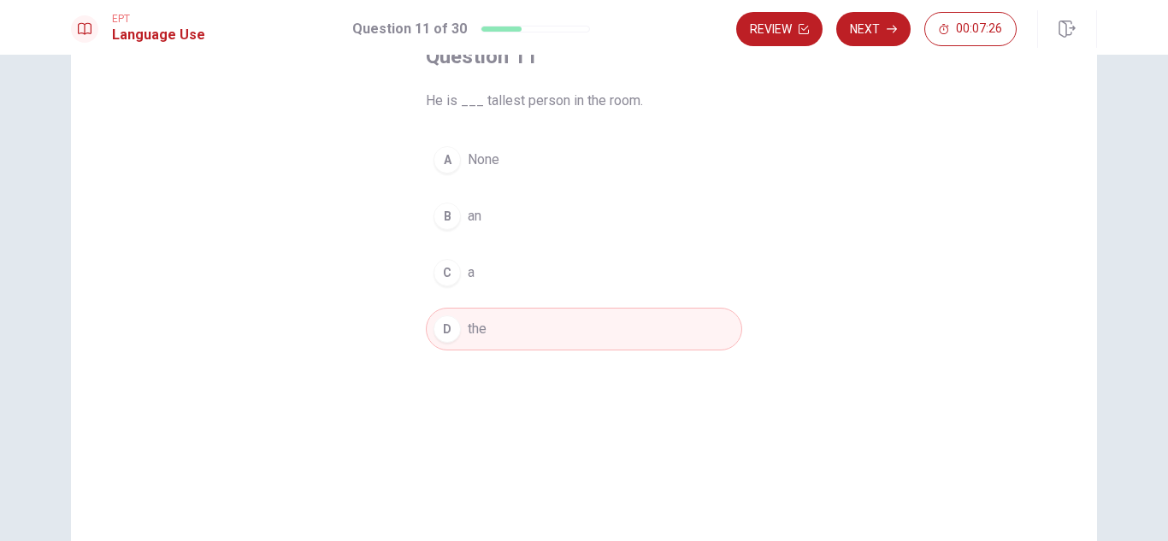
scroll to position [85, 0]
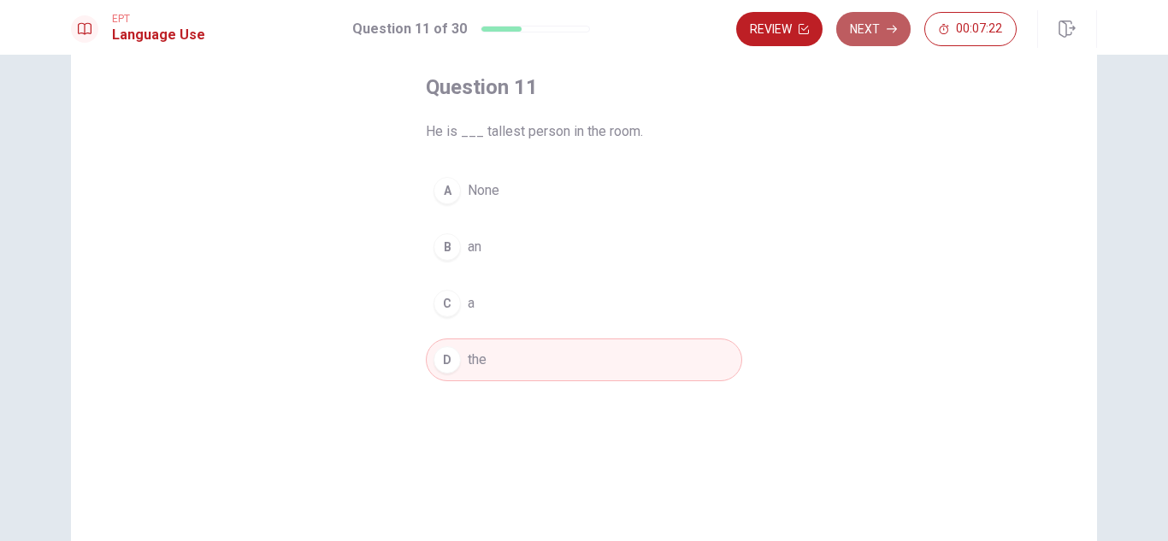
click at [870, 37] on button "Next" at bounding box center [873, 29] width 74 height 34
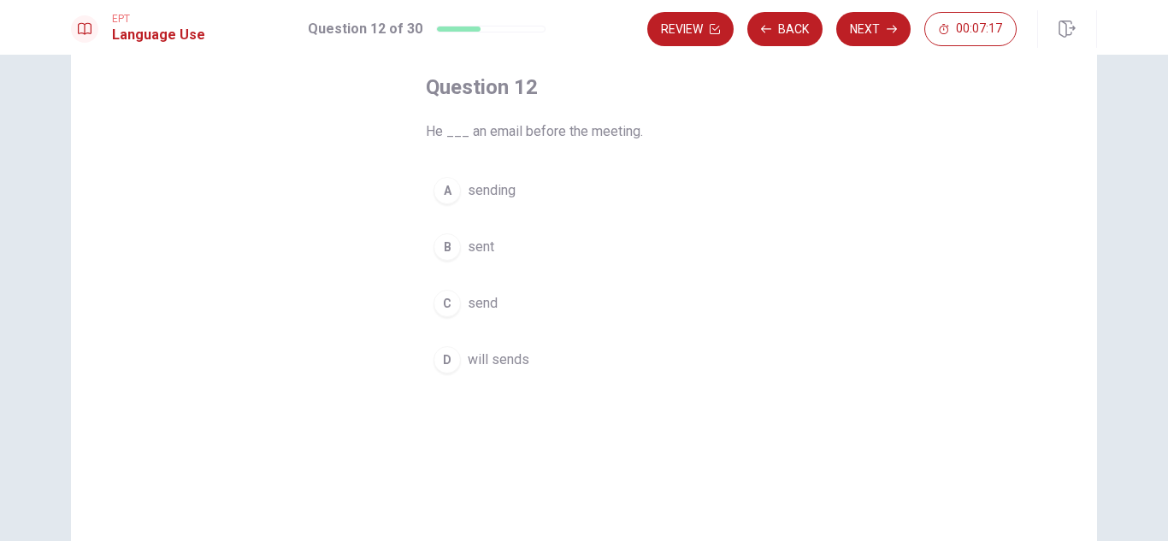
click at [509, 236] on button "B sent" at bounding box center [584, 247] width 316 height 43
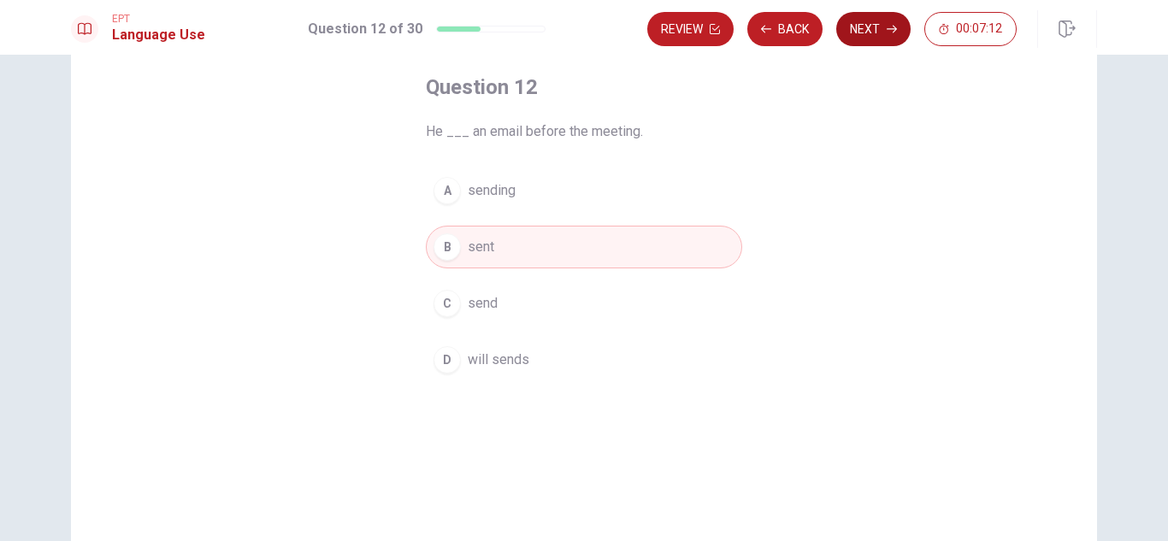
click at [872, 22] on button "Next" at bounding box center [873, 29] width 74 height 34
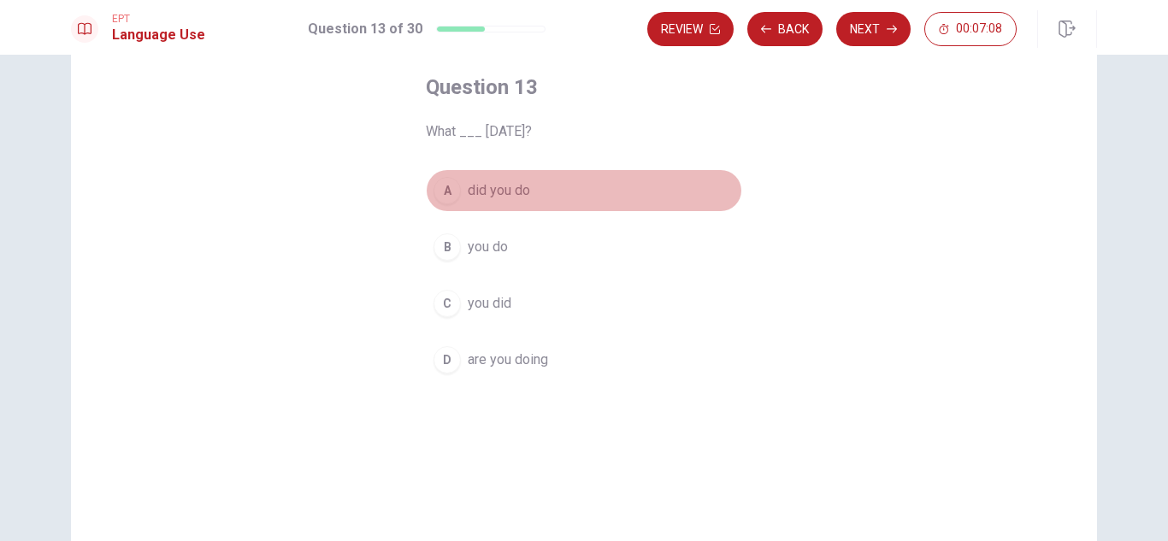
click at [569, 196] on button "A did you do" at bounding box center [584, 190] width 316 height 43
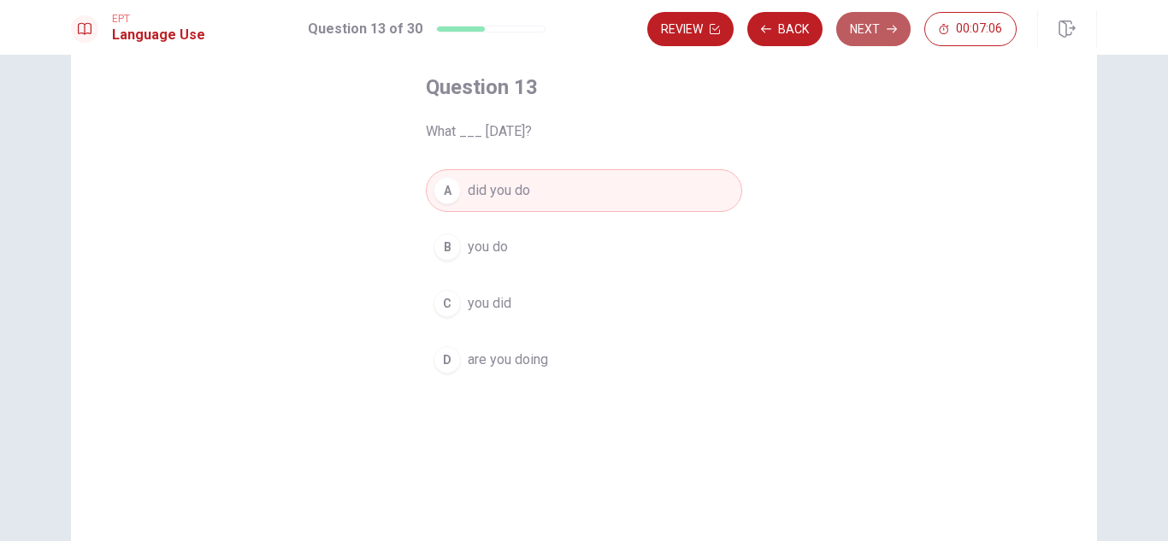
click at [879, 30] on button "Next" at bounding box center [873, 29] width 74 height 34
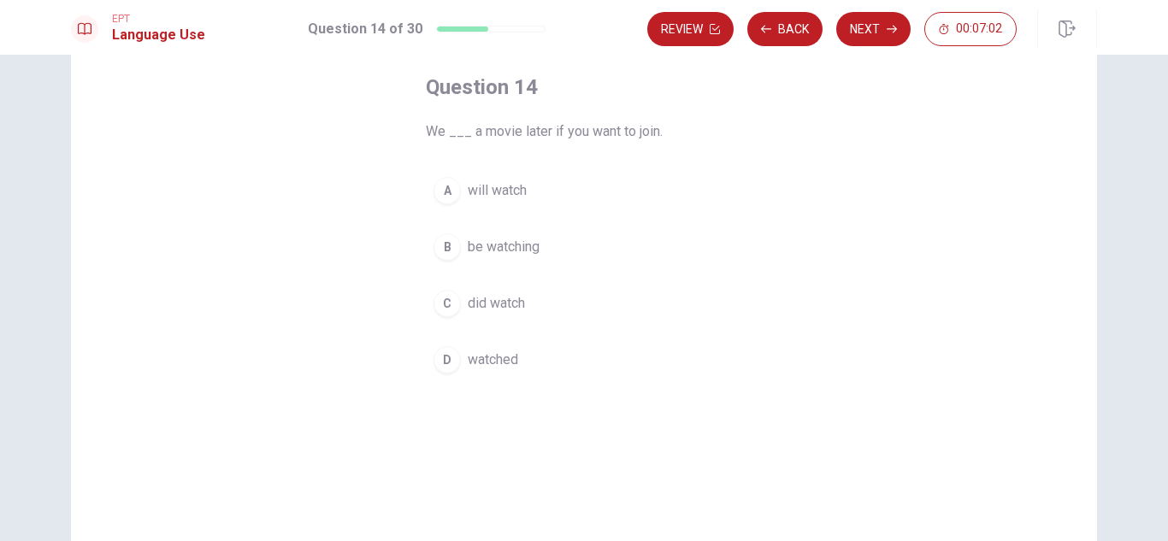
click at [545, 199] on button "A will watch" at bounding box center [584, 190] width 316 height 43
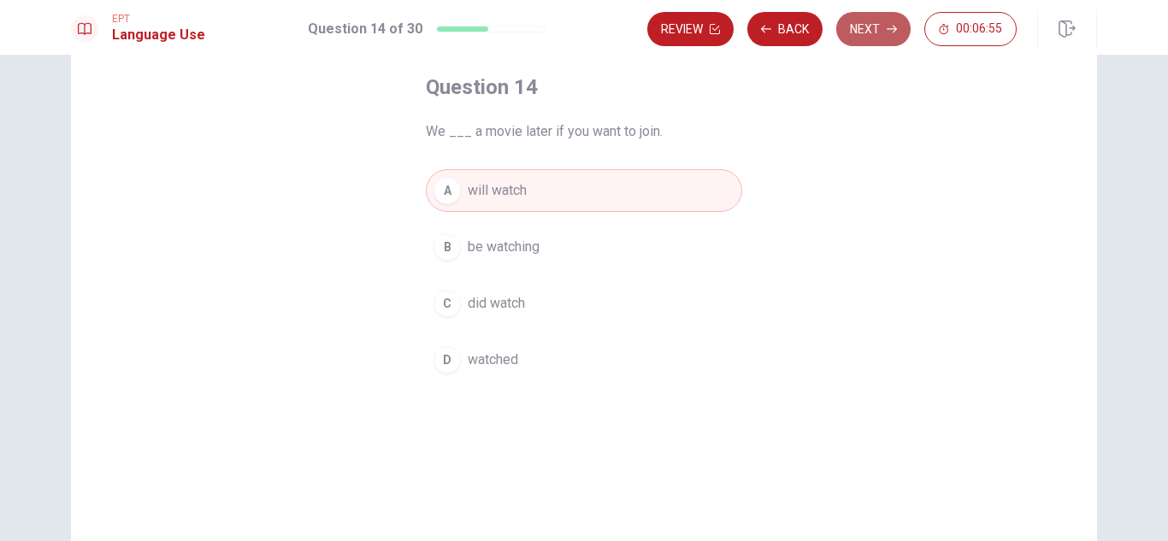
click at [880, 23] on button "Next" at bounding box center [873, 29] width 74 height 34
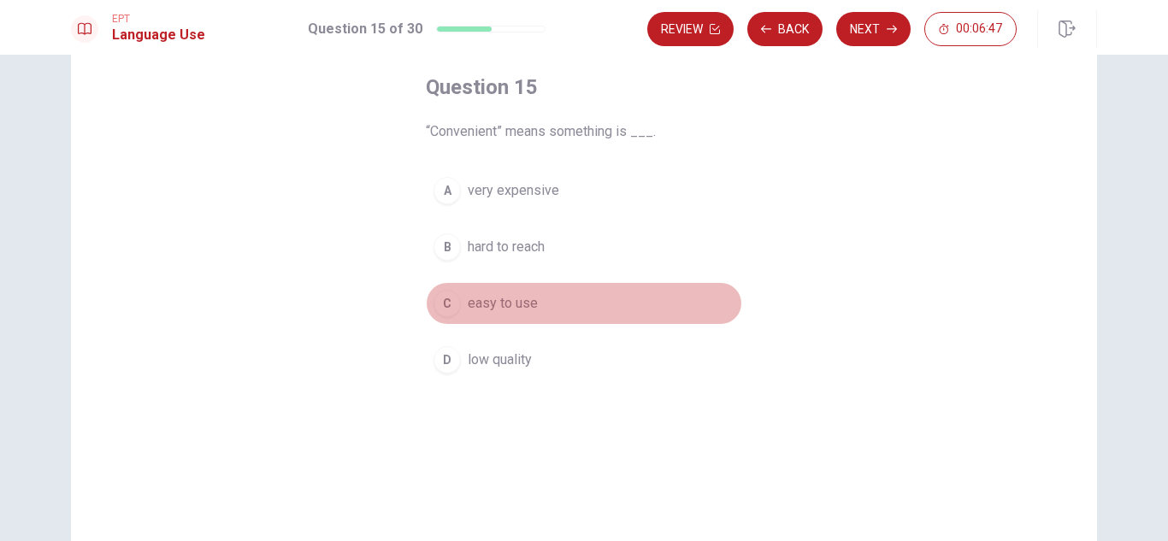
click at [540, 304] on button "C easy to use" at bounding box center [584, 303] width 316 height 43
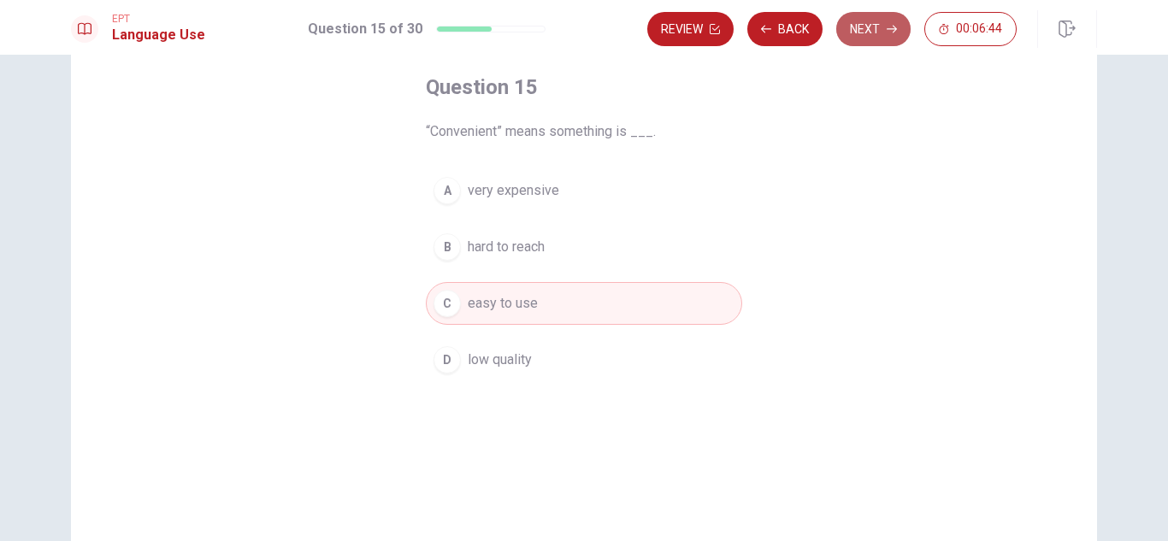
click at [878, 19] on button "Next" at bounding box center [873, 29] width 74 height 34
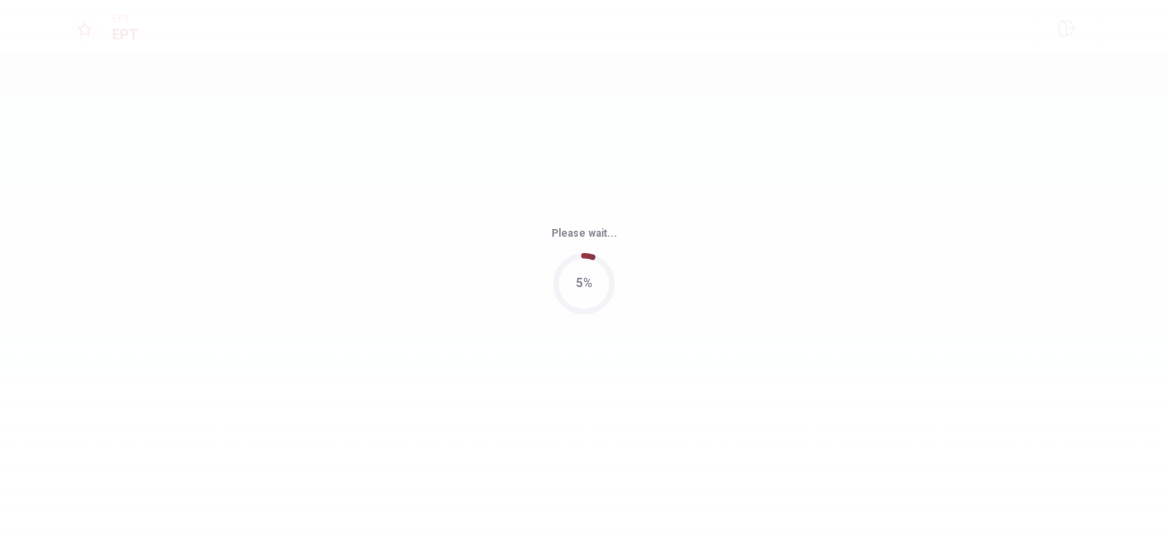
scroll to position [0, 0]
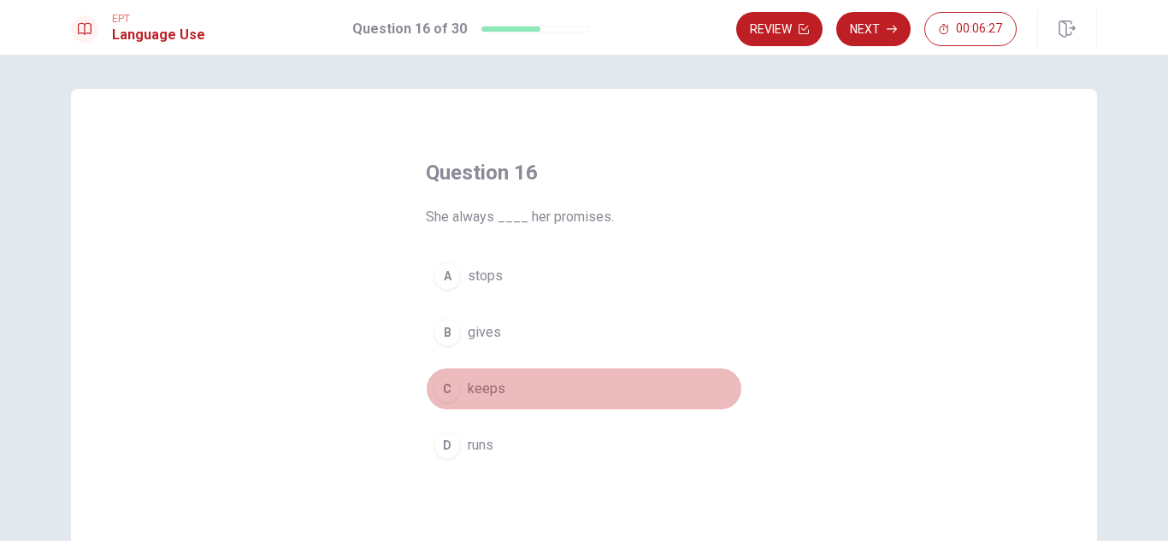
click at [550, 385] on button "C keeps" at bounding box center [584, 389] width 316 height 43
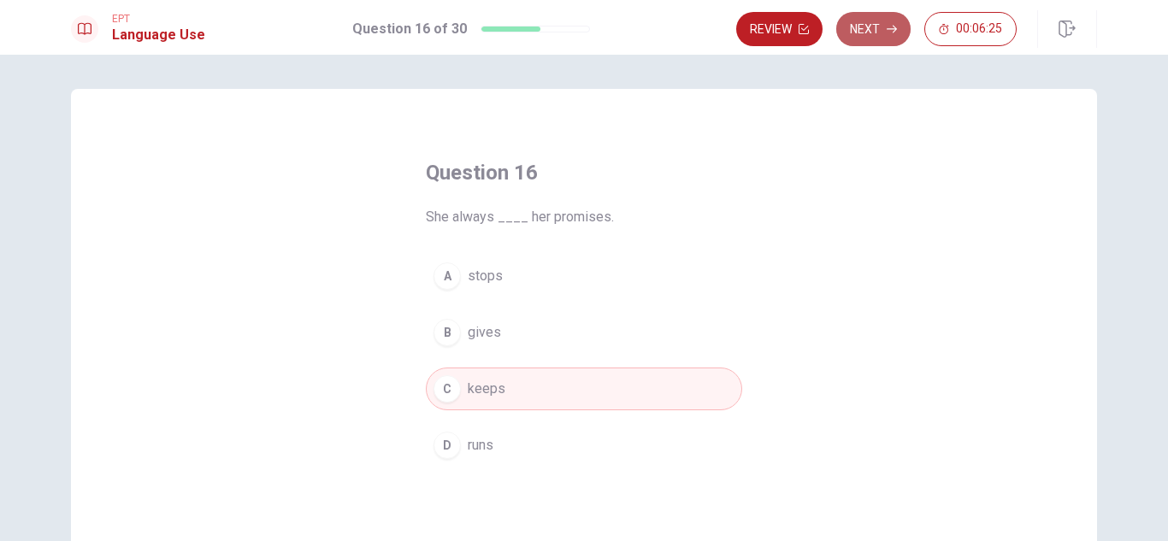
click at [880, 24] on button "Next" at bounding box center [873, 29] width 74 height 34
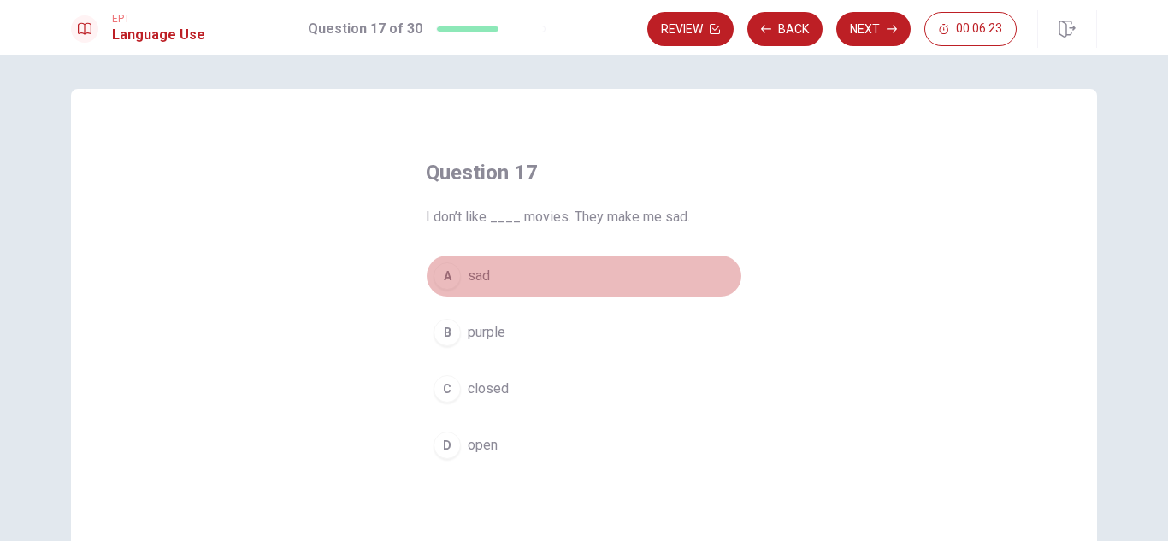
click at [575, 263] on button "A sad" at bounding box center [584, 276] width 316 height 43
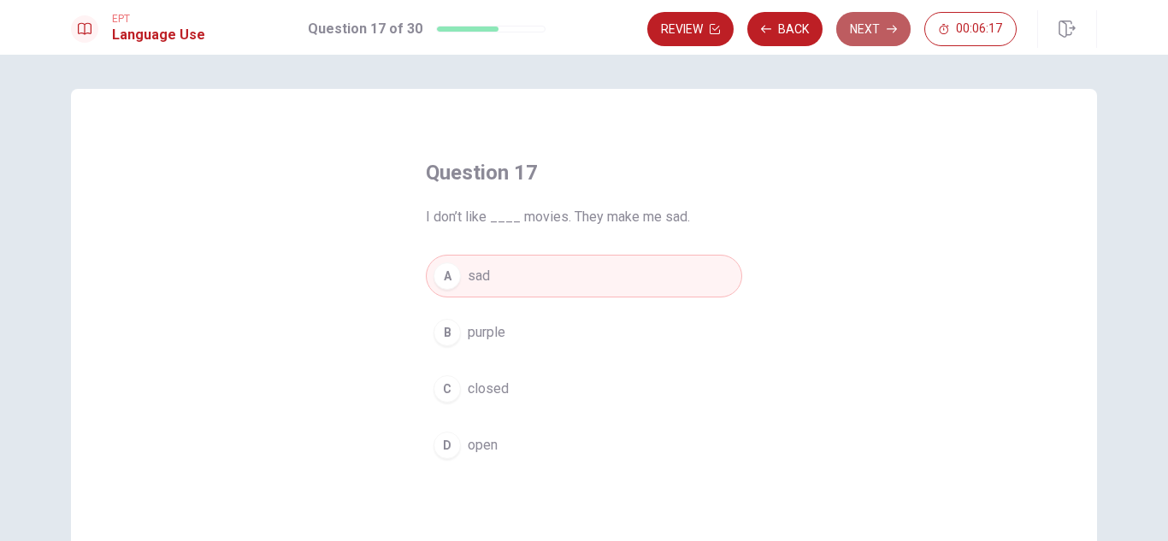
click at [880, 21] on button "Next" at bounding box center [873, 29] width 74 height 34
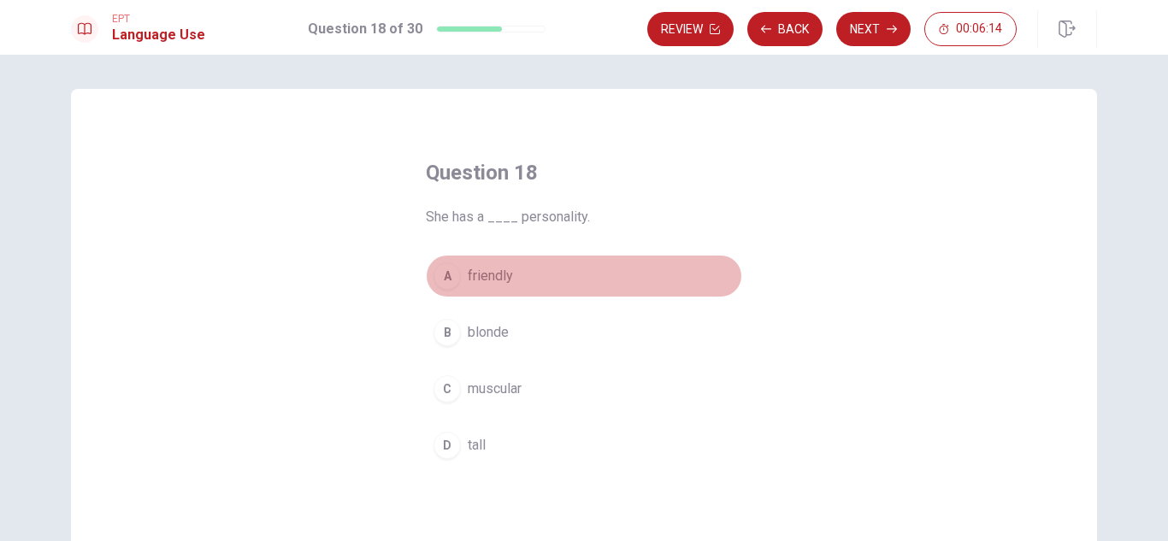
click at [578, 280] on button "A friendly" at bounding box center [584, 276] width 316 height 43
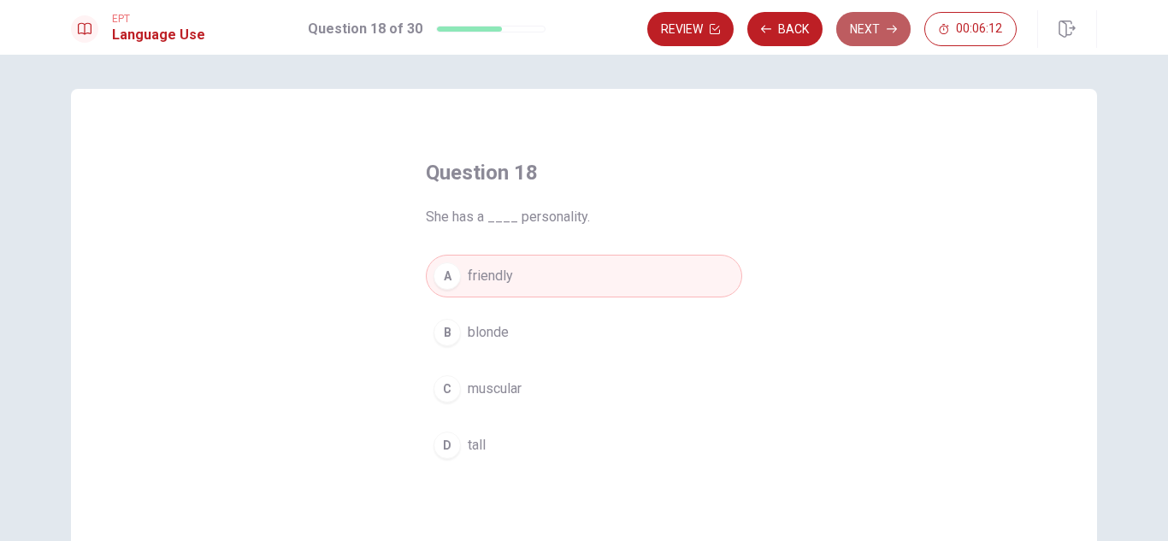
click at [868, 31] on button "Next" at bounding box center [873, 29] width 74 height 34
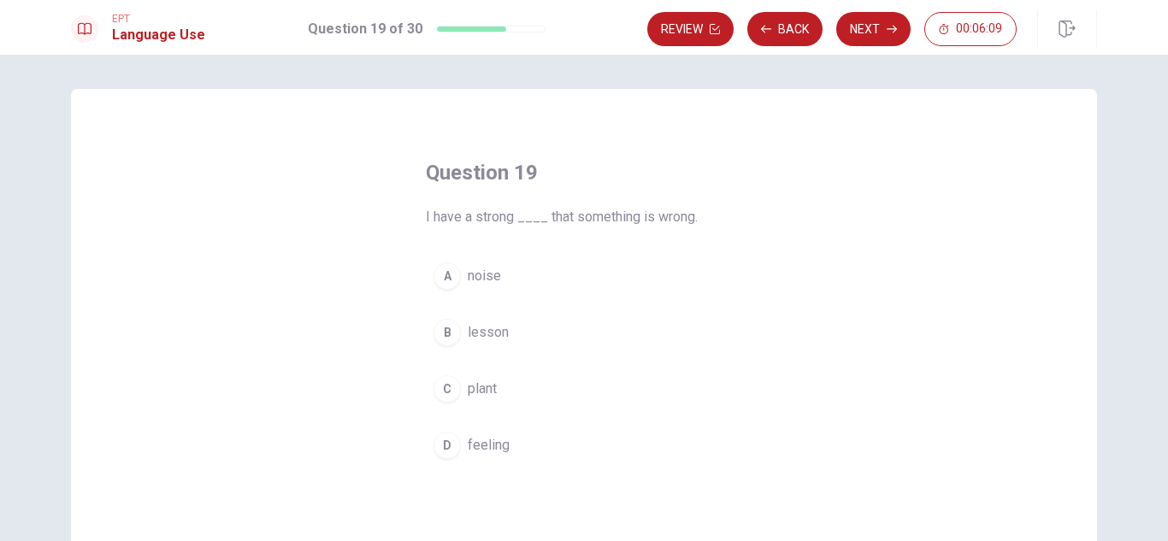
click at [537, 441] on button "D feeling" at bounding box center [584, 445] width 316 height 43
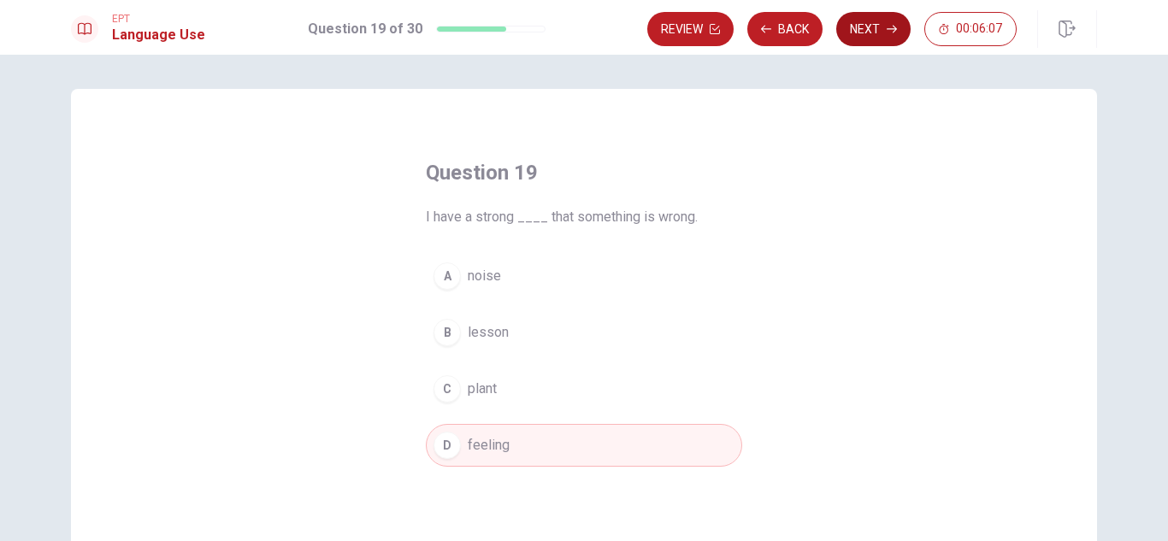
click at [882, 23] on button "Next" at bounding box center [873, 29] width 74 height 34
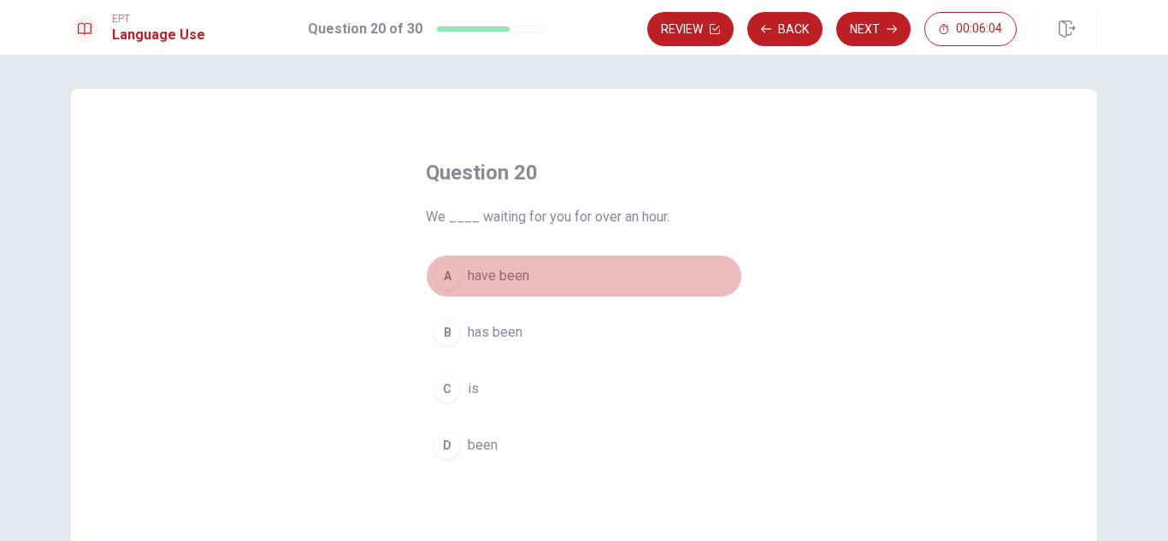
click at [545, 279] on button "A have been" at bounding box center [584, 276] width 316 height 43
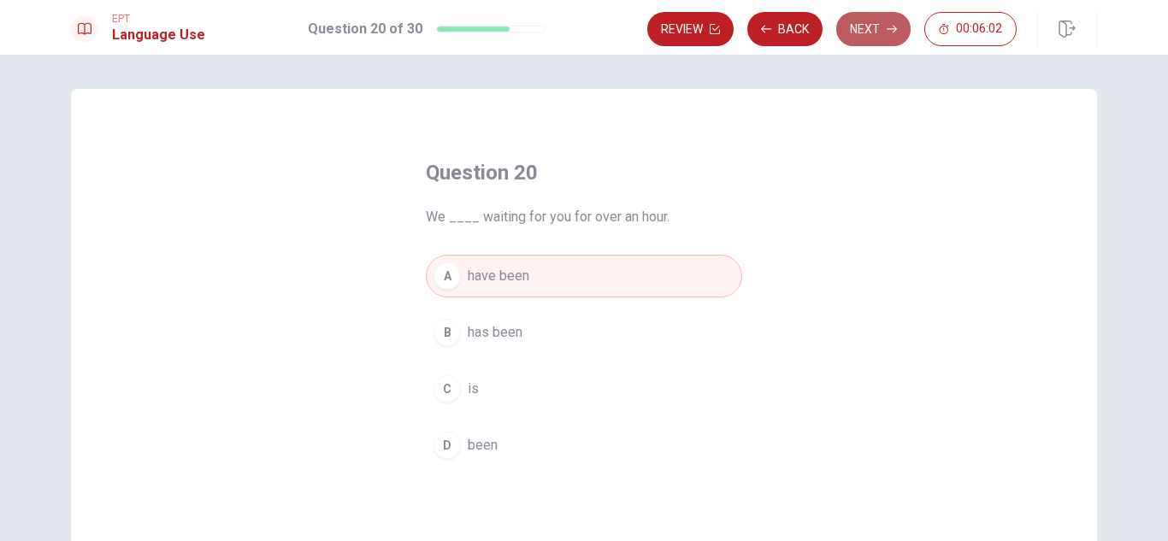
click at [870, 26] on button "Next" at bounding box center [873, 29] width 74 height 34
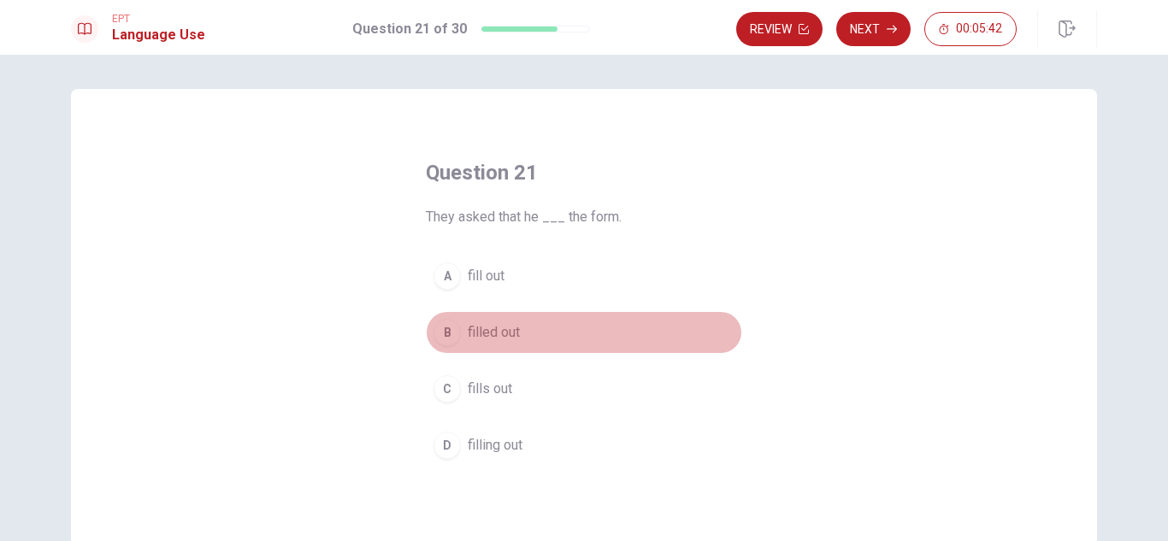
click at [562, 330] on button "B filled out" at bounding box center [584, 332] width 316 height 43
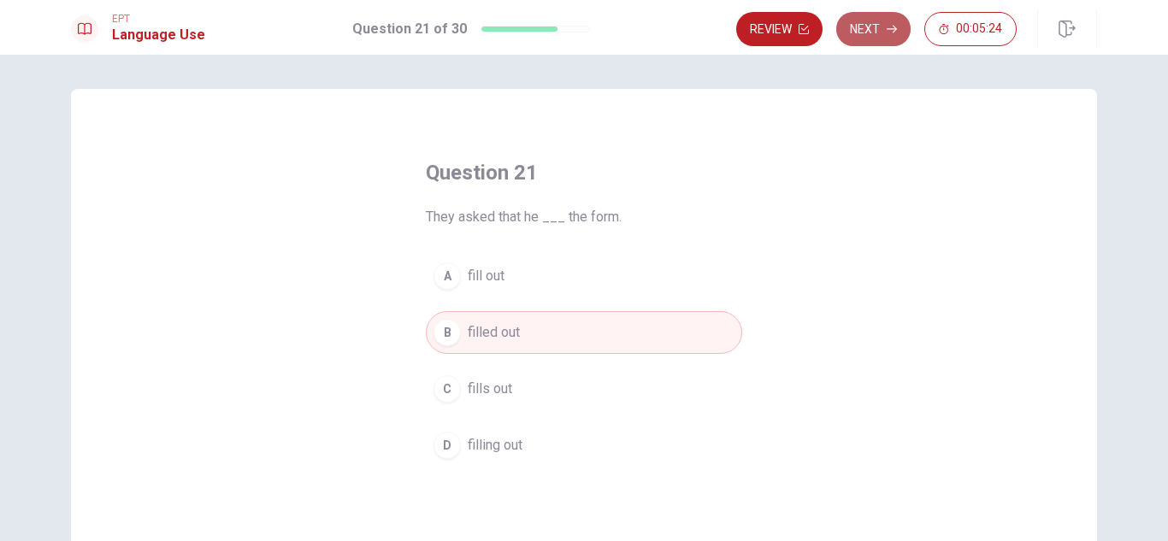
click at [863, 32] on button "Next" at bounding box center [873, 29] width 74 height 34
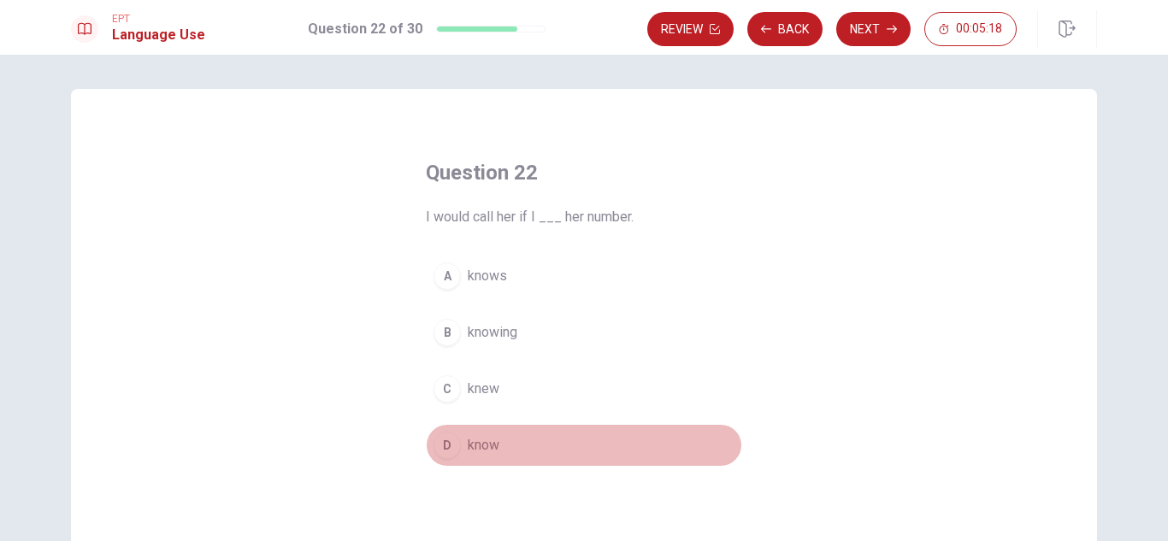
click at [530, 440] on button "D know" at bounding box center [584, 445] width 316 height 43
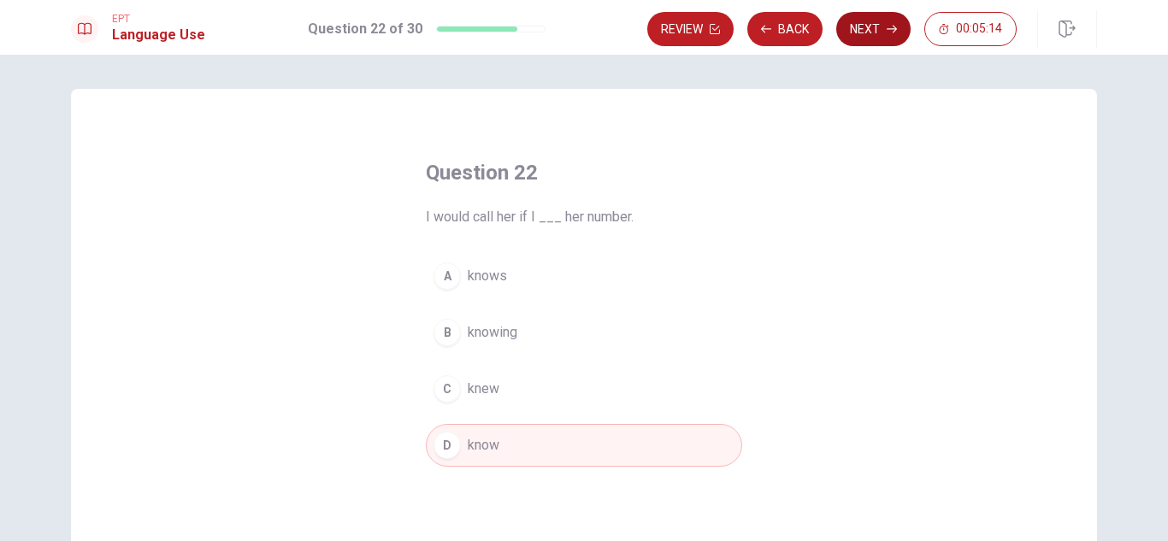
click at [882, 22] on button "Next" at bounding box center [873, 29] width 74 height 34
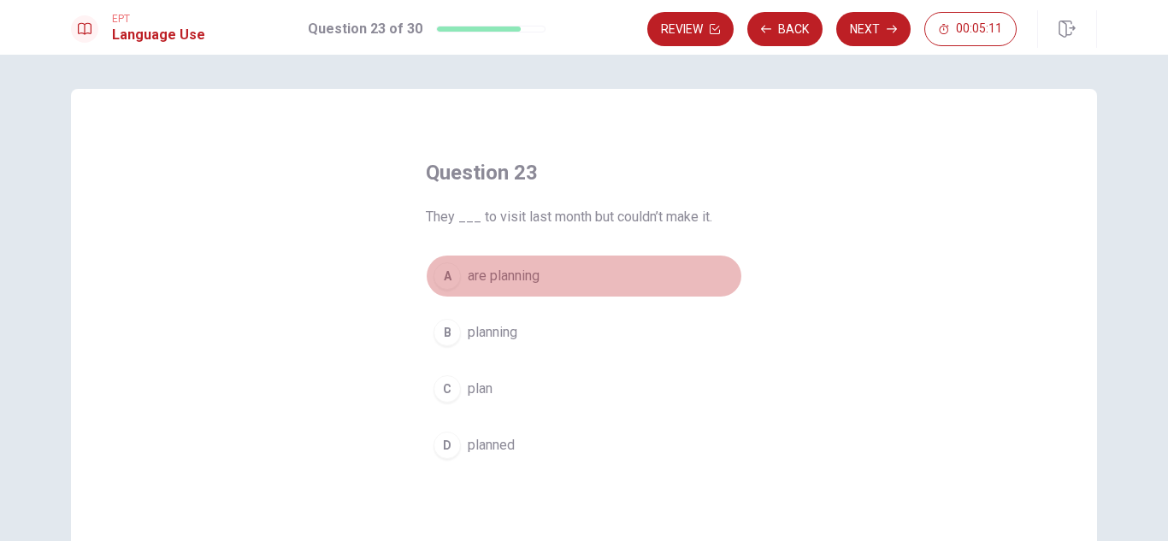
click at [569, 277] on button "A are planning" at bounding box center [584, 276] width 316 height 43
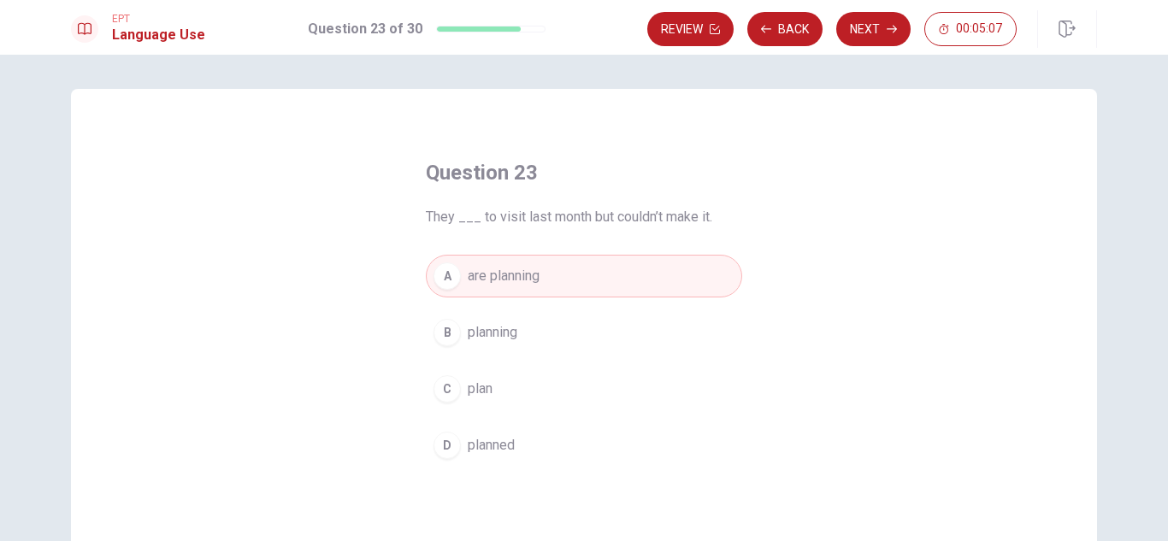
click at [541, 439] on button "D planned" at bounding box center [584, 445] width 316 height 43
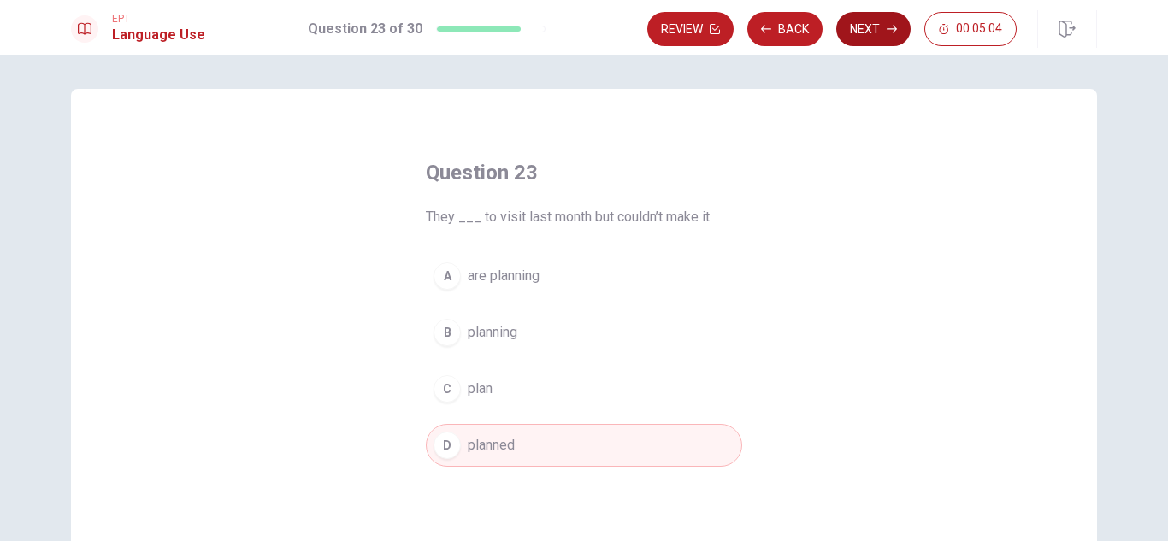
click at [852, 27] on button "Next" at bounding box center [873, 29] width 74 height 34
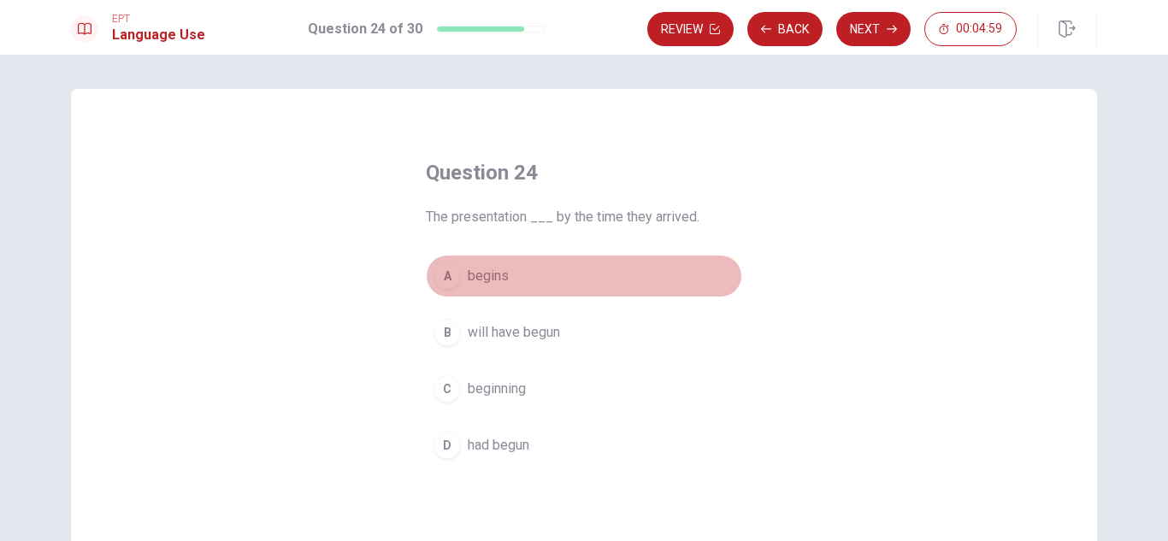
click at [540, 268] on button "A begins" at bounding box center [584, 276] width 316 height 43
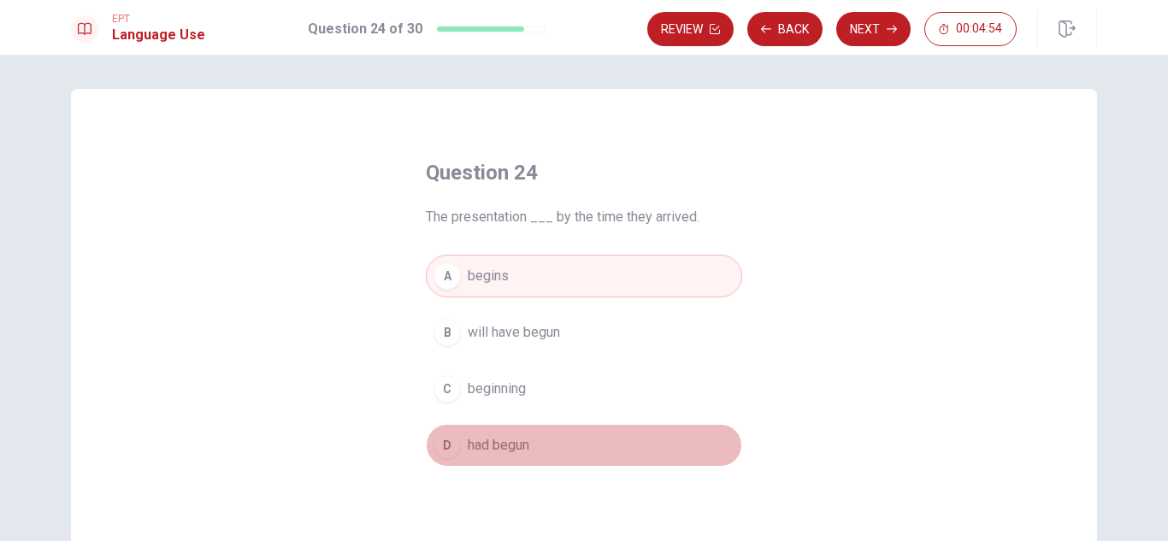
click at [545, 445] on button "D had begun" at bounding box center [584, 445] width 316 height 43
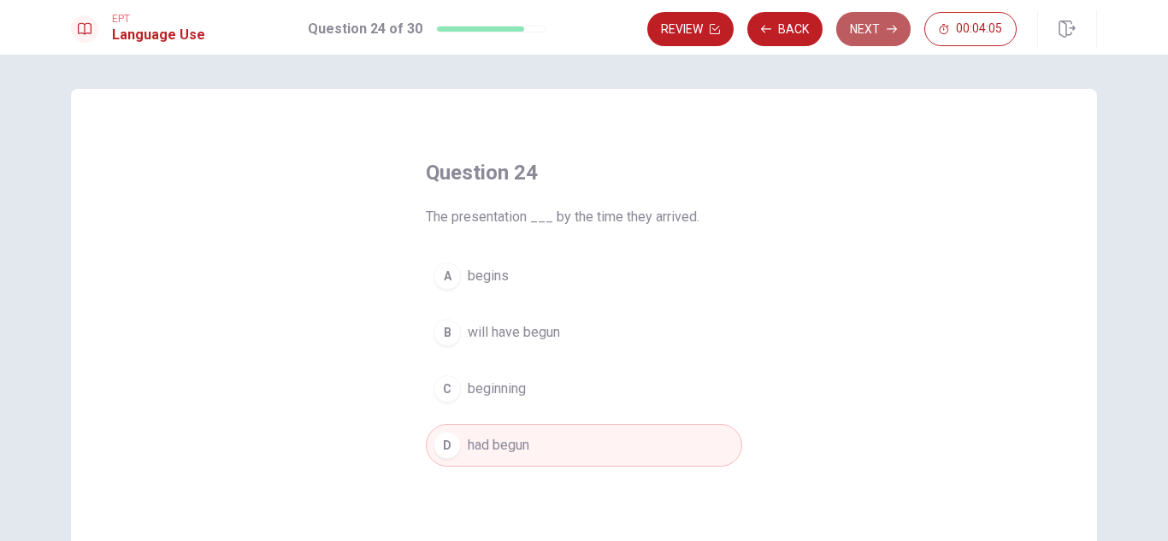
click at [866, 28] on button "Next" at bounding box center [873, 29] width 74 height 34
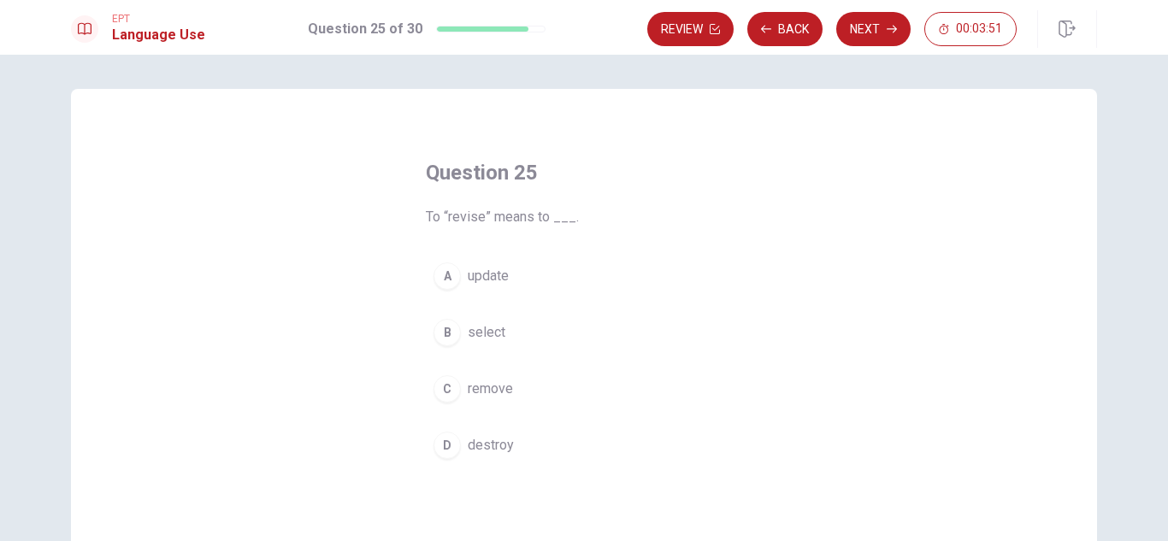
click at [577, 291] on button "A update" at bounding box center [584, 276] width 316 height 43
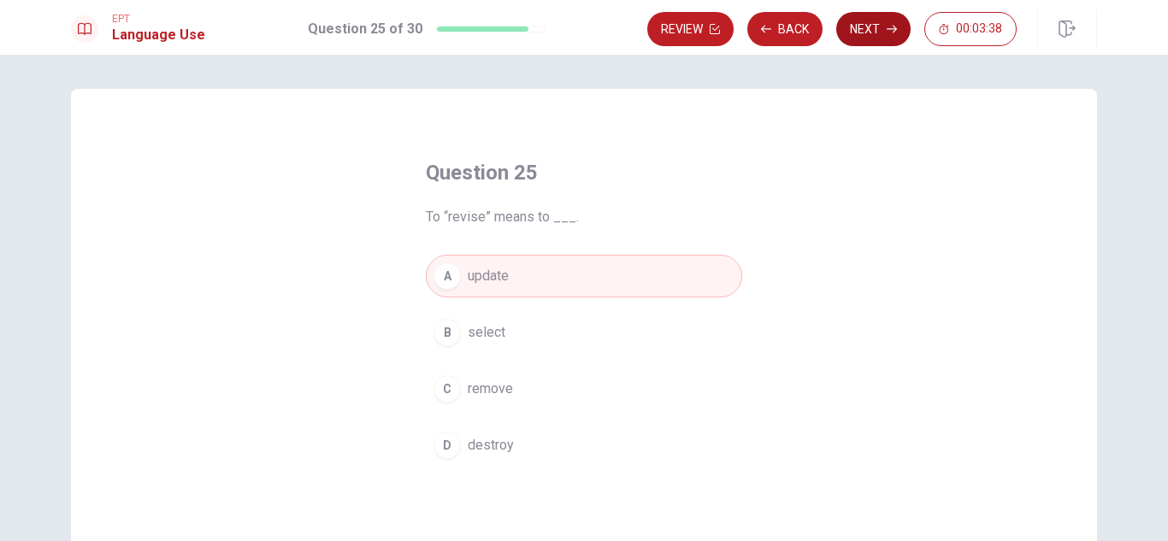
click at [879, 35] on button "Next" at bounding box center [873, 29] width 74 height 34
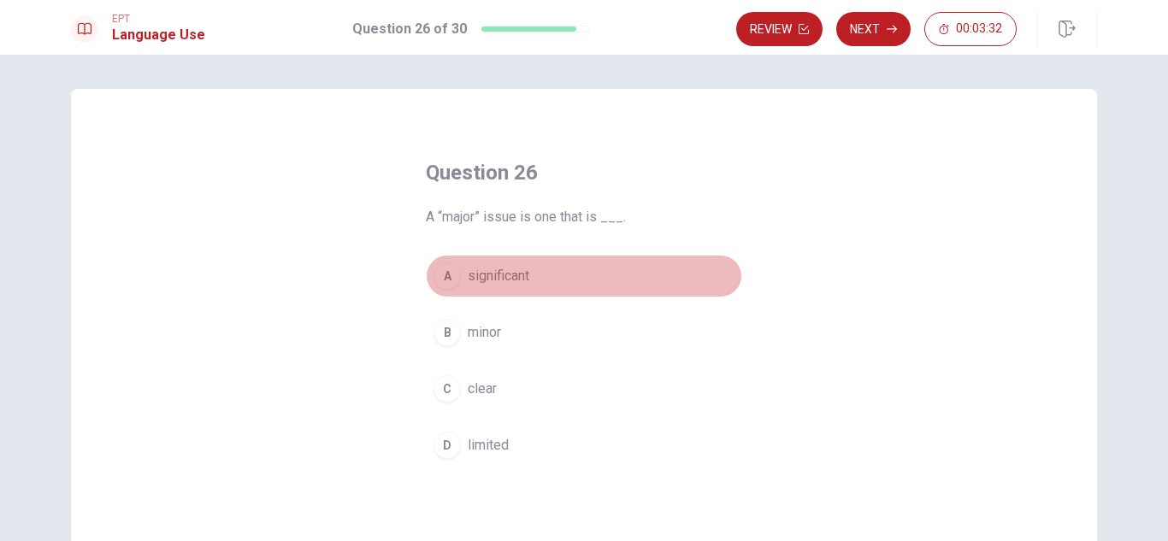
click at [590, 273] on button "A significant" at bounding box center [584, 276] width 316 height 43
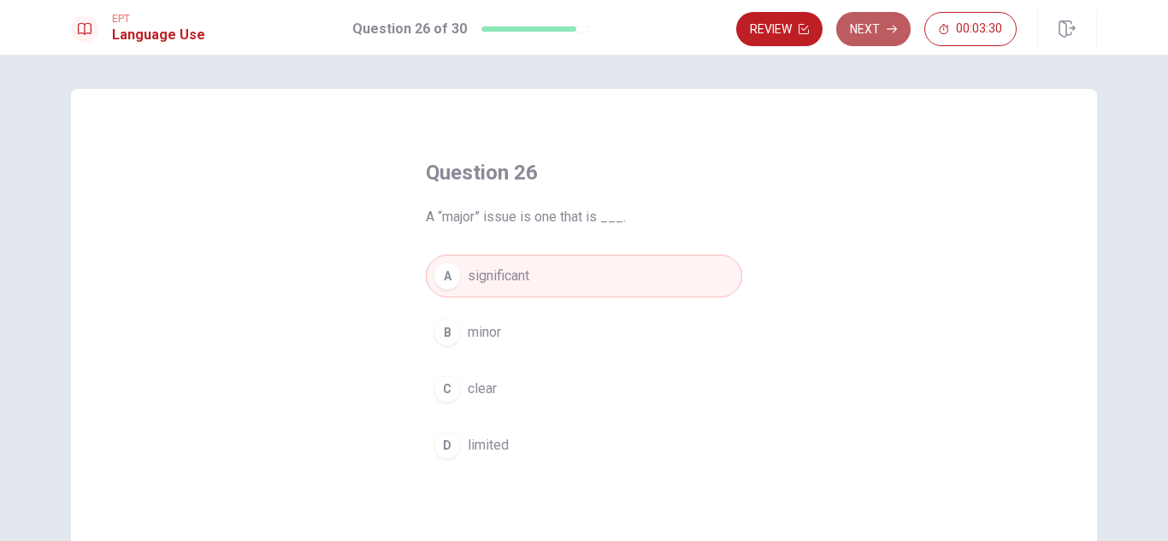
click at [884, 33] on button "Next" at bounding box center [873, 29] width 74 height 34
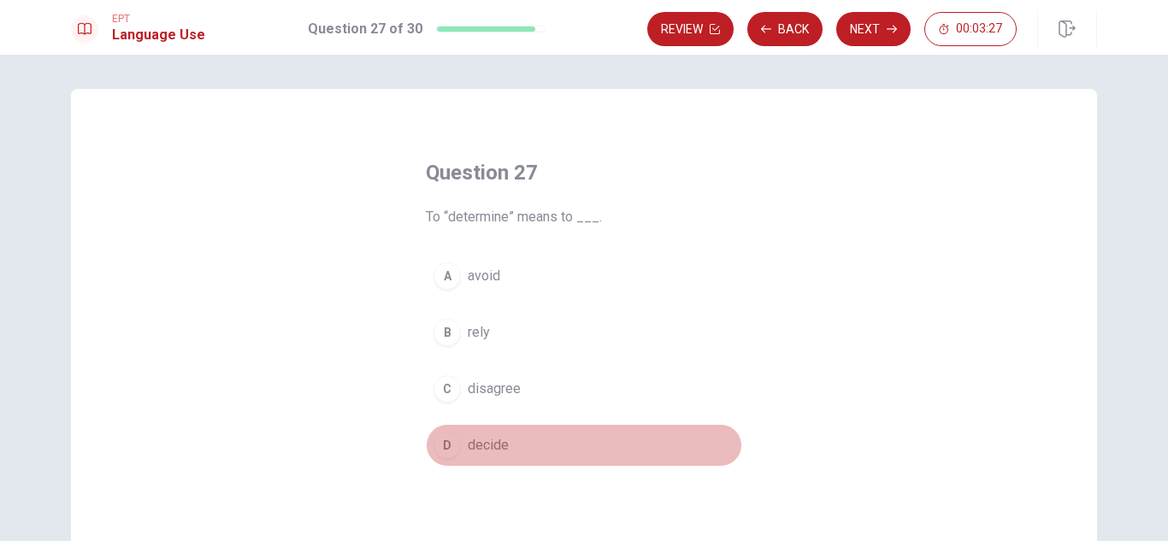
click at [540, 441] on button "D decide" at bounding box center [584, 445] width 316 height 43
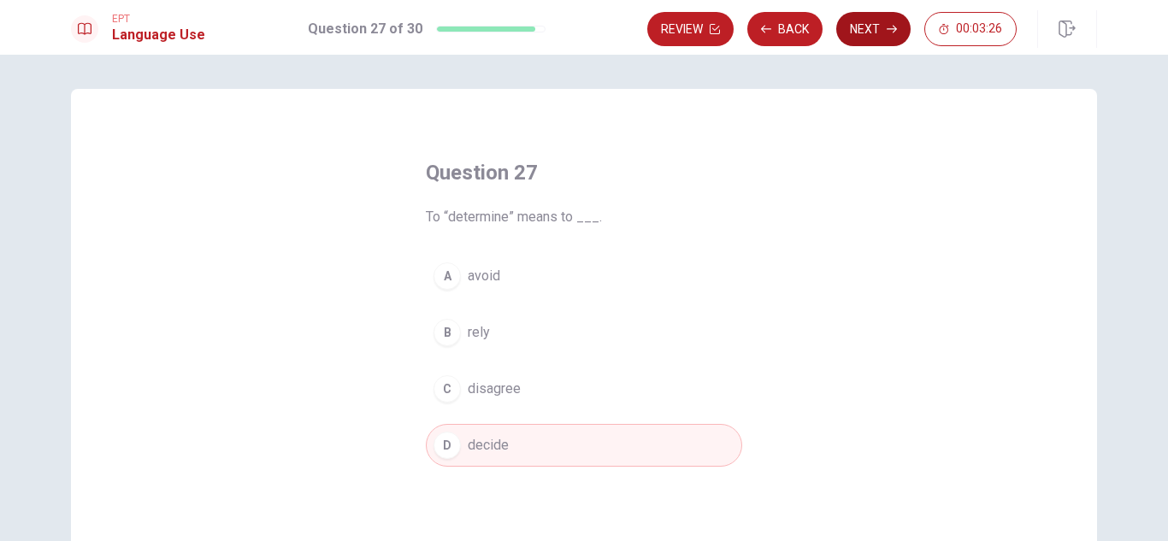
click at [874, 33] on button "Next" at bounding box center [873, 29] width 74 height 34
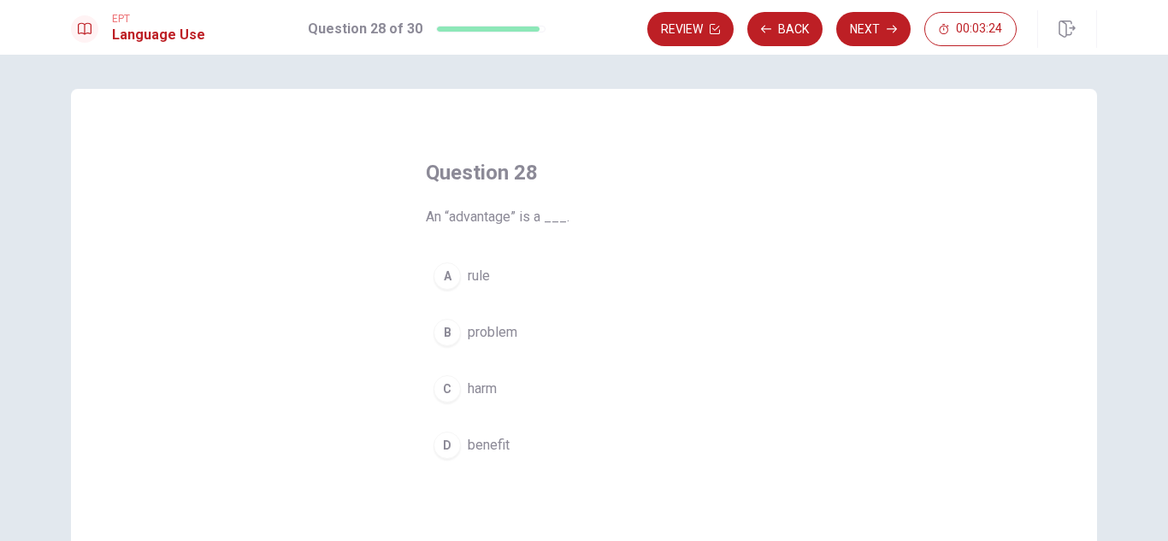
click at [500, 444] on span "benefit" at bounding box center [489, 445] width 42 height 21
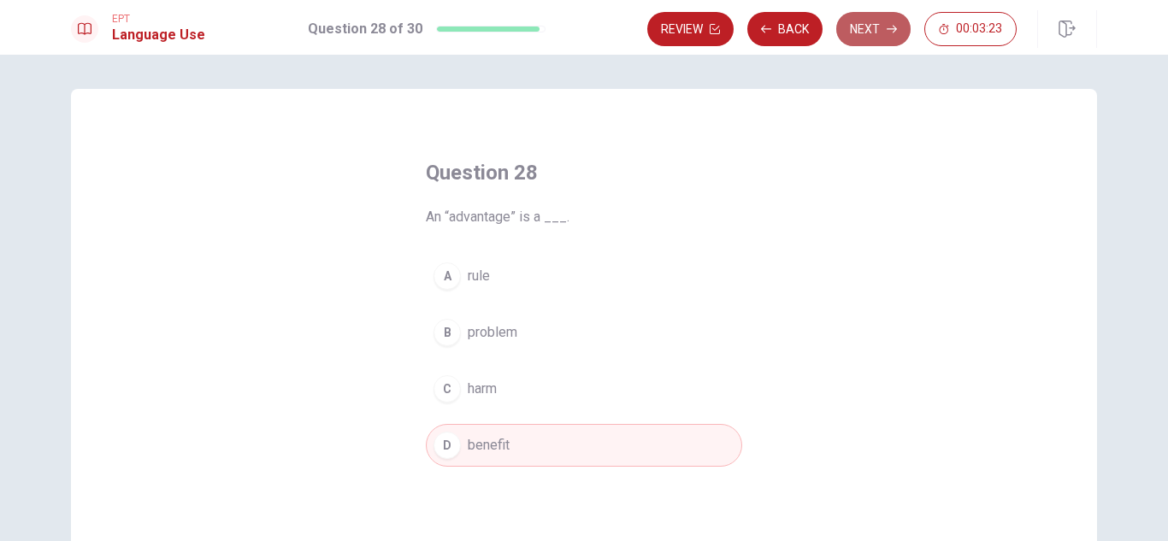
click at [882, 26] on button "Next" at bounding box center [873, 29] width 74 height 34
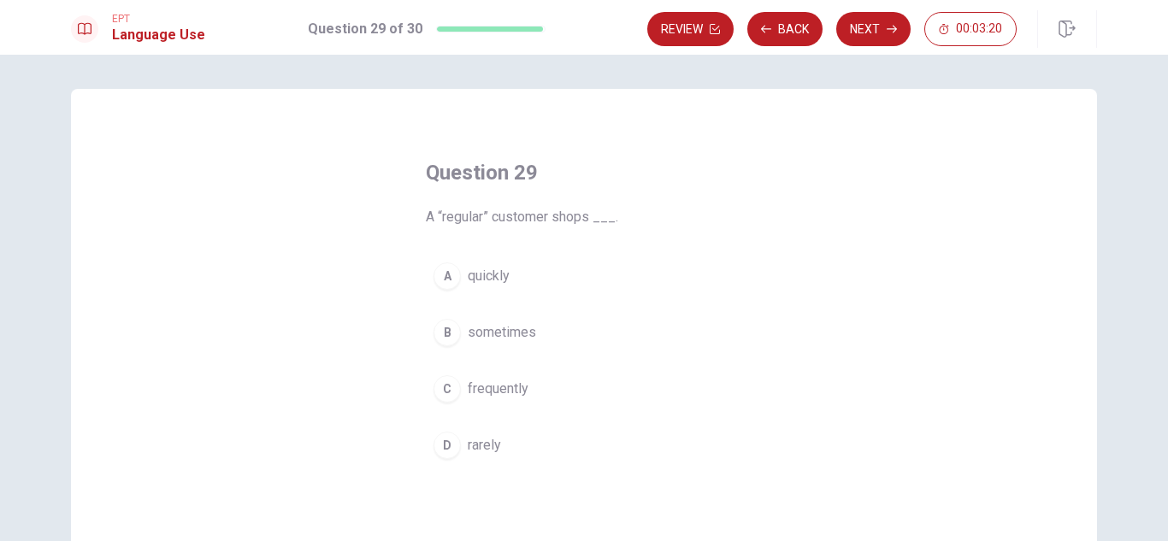
click at [555, 386] on button "C frequently" at bounding box center [584, 389] width 316 height 43
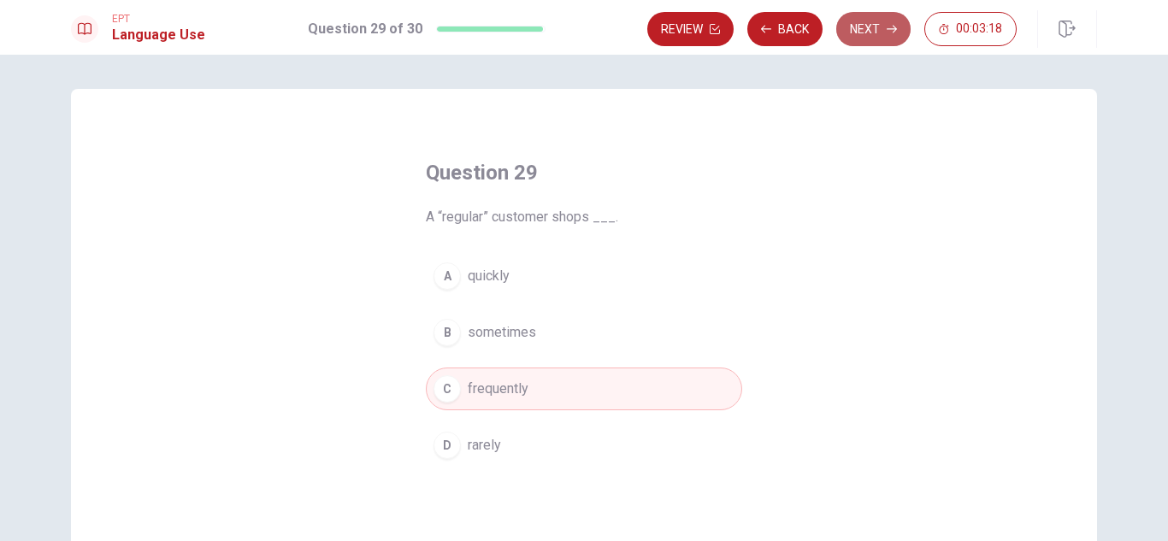
click at [868, 21] on button "Next" at bounding box center [873, 29] width 74 height 34
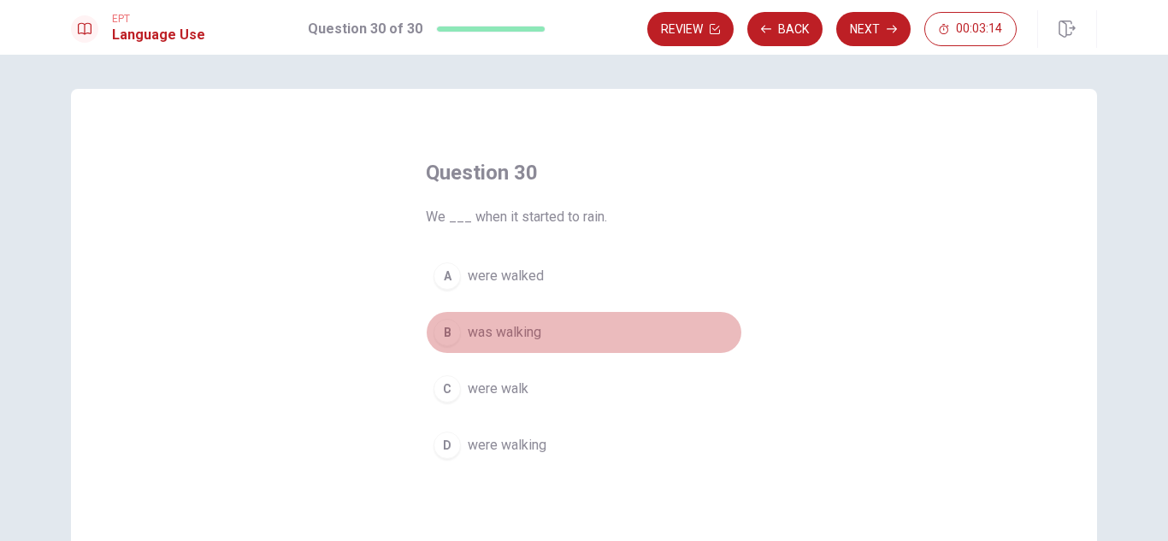
click at [566, 333] on button "B was walking" at bounding box center [584, 332] width 316 height 43
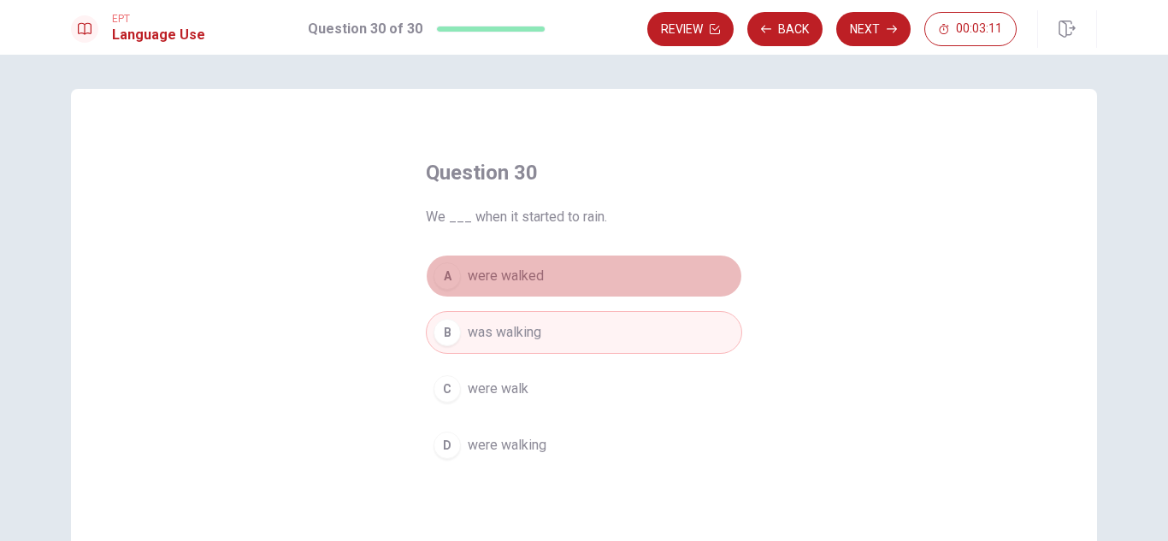
click at [579, 276] on button "A were walked" at bounding box center [584, 276] width 316 height 43
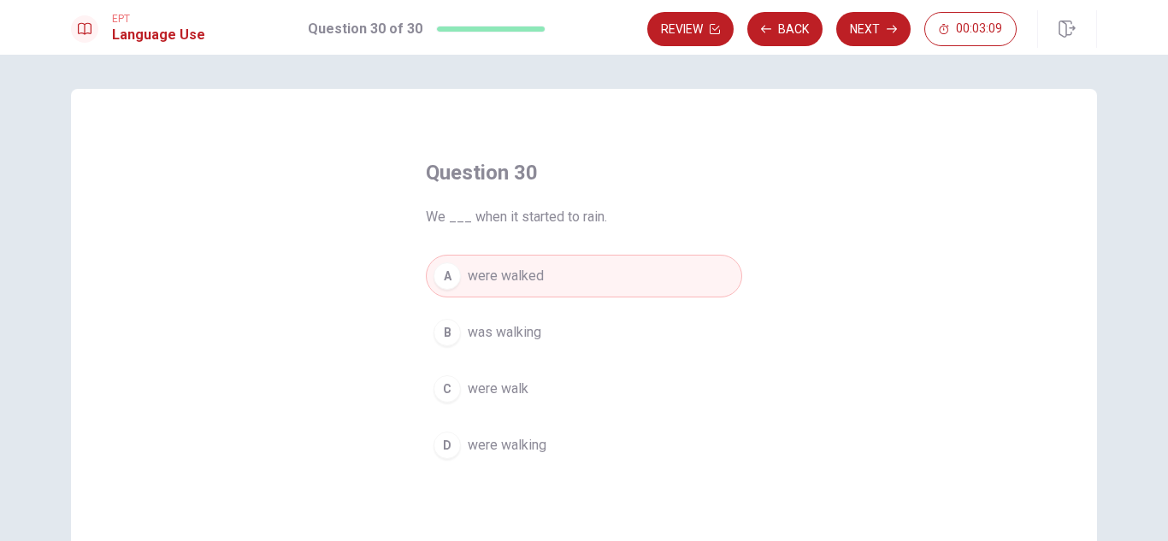
click at [555, 446] on button "D were walking" at bounding box center [584, 445] width 316 height 43
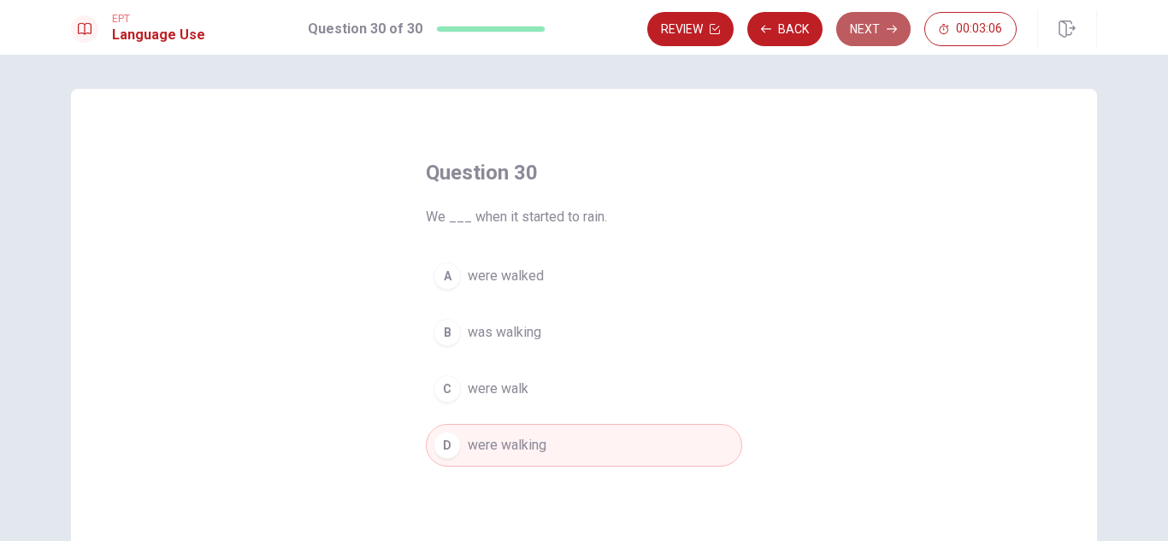
click at [873, 26] on button "Next" at bounding box center [873, 29] width 74 height 34
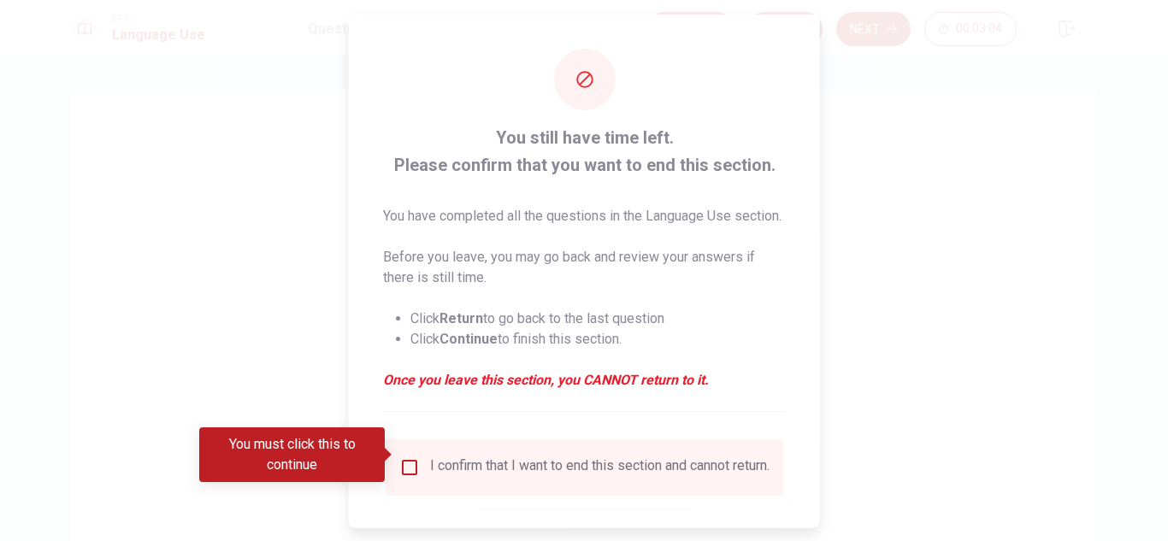
scroll to position [85, 0]
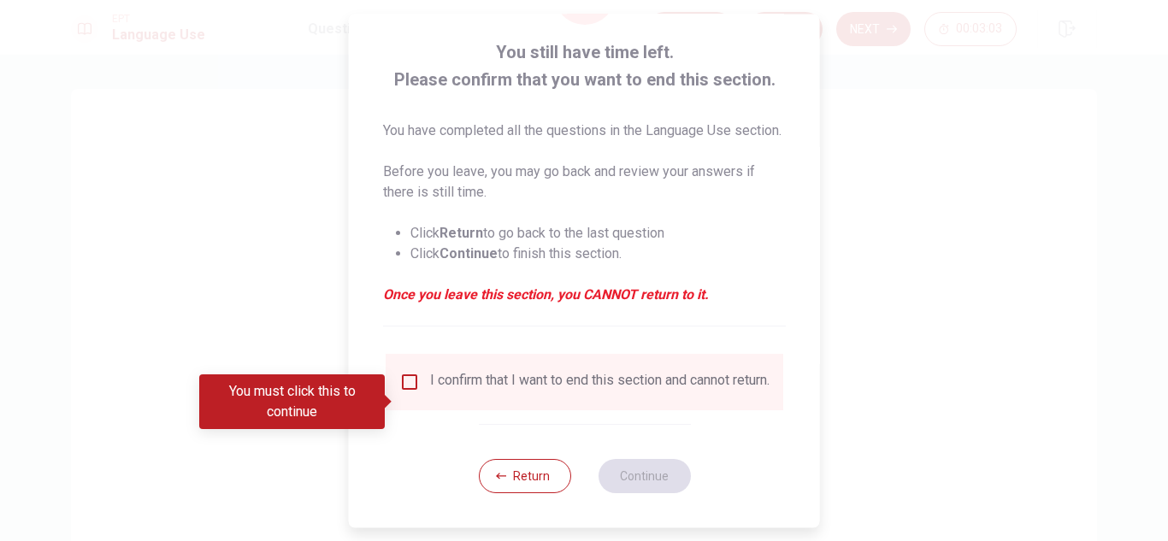
click at [413, 392] on input "You must click this to continue" at bounding box center [409, 382] width 21 height 21
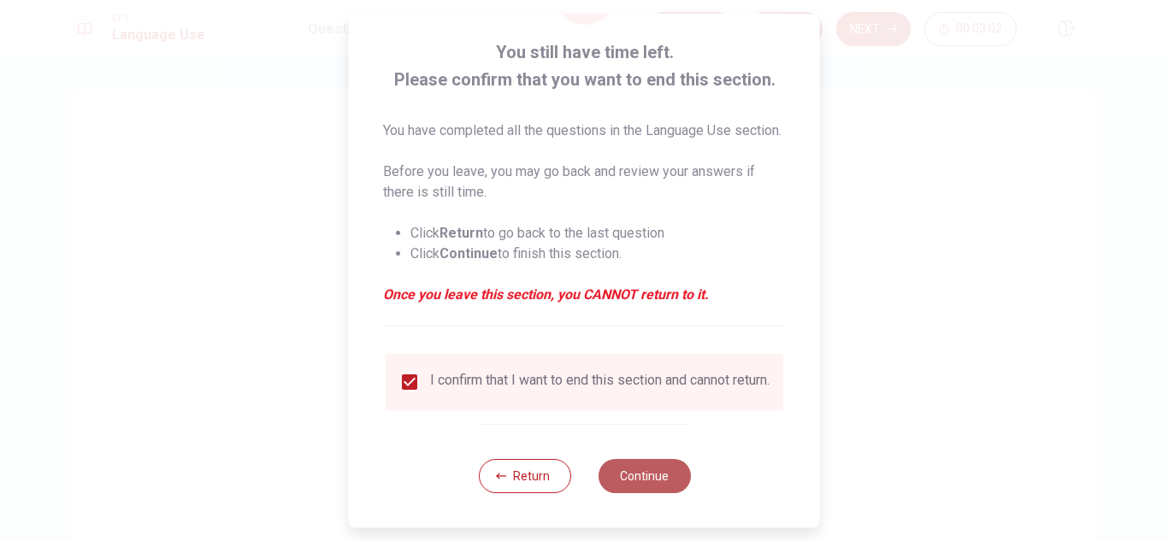
click at [636, 493] on button "Continue" at bounding box center [644, 476] width 92 height 34
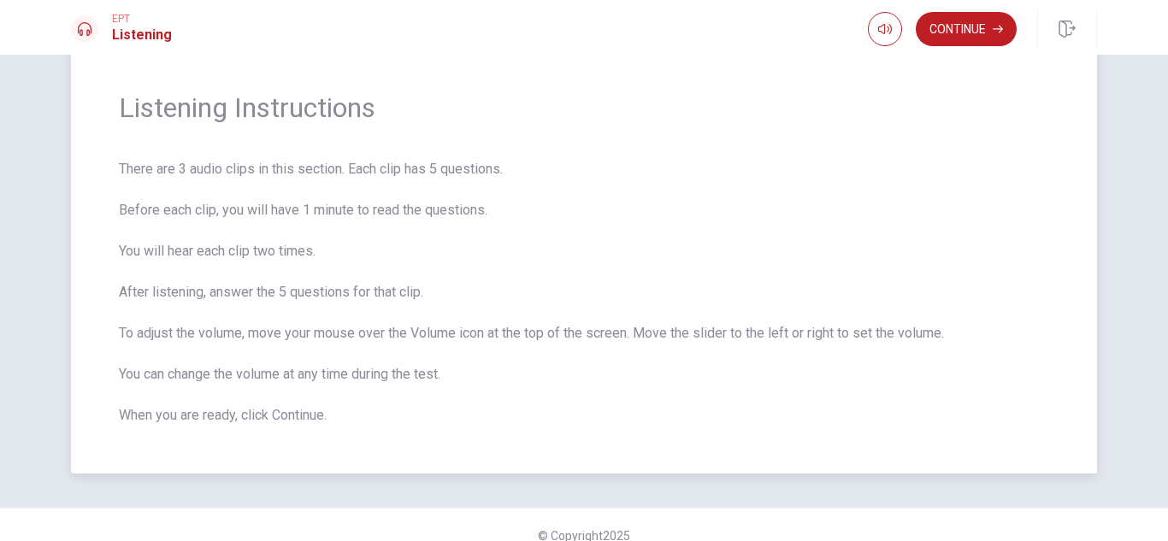
scroll to position [68, 0]
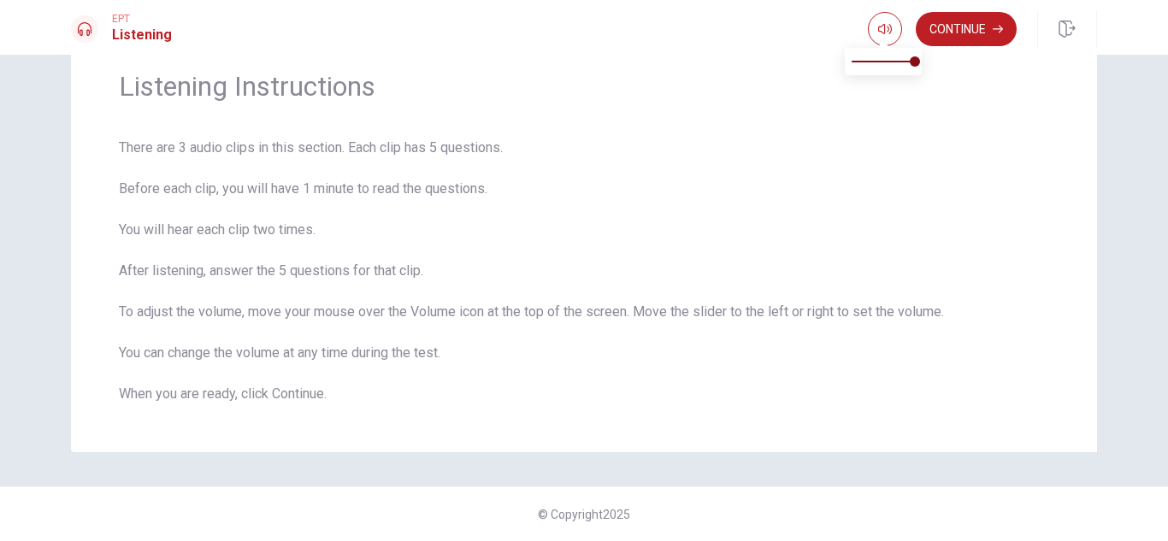
click at [879, 38] on span at bounding box center [883, 42] width 14 height 9
click at [882, 30] on icon "button" at bounding box center [885, 29] width 14 height 14
type input "1"
drag, startPoint x: 904, startPoint y: 59, endPoint x: 921, endPoint y: 65, distance: 17.3
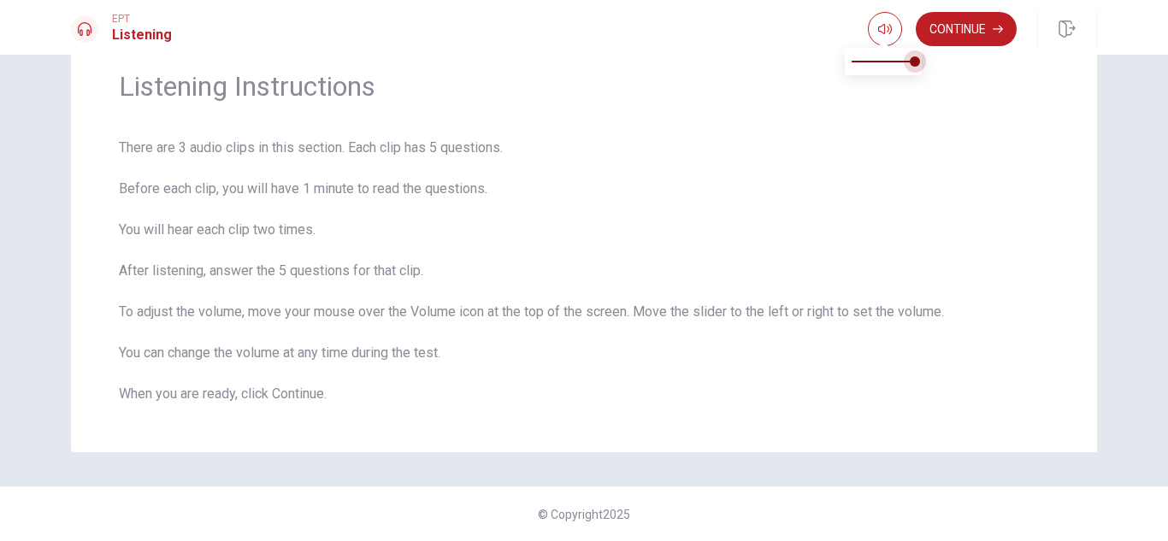
click at [920, 58] on span at bounding box center [915, 61] width 10 height 10
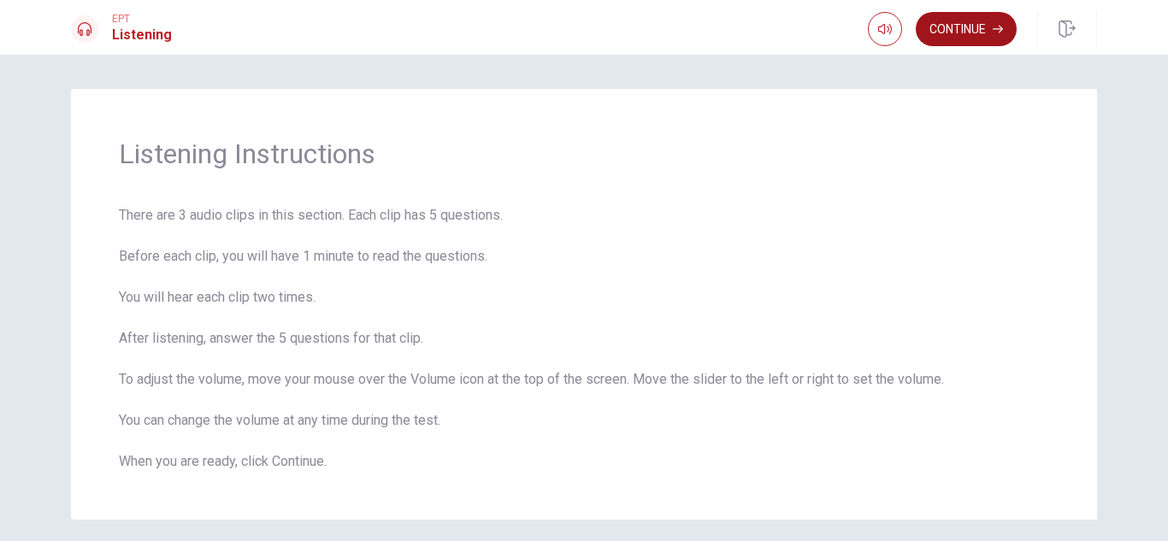
click at [986, 27] on button "Continue" at bounding box center [966, 29] width 101 height 34
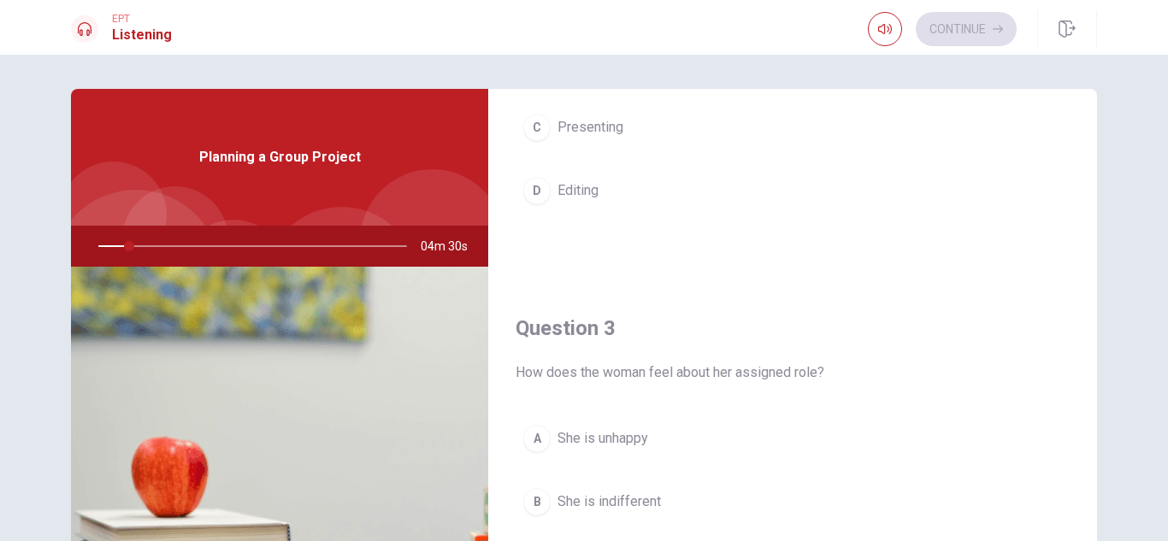
scroll to position [769, 0]
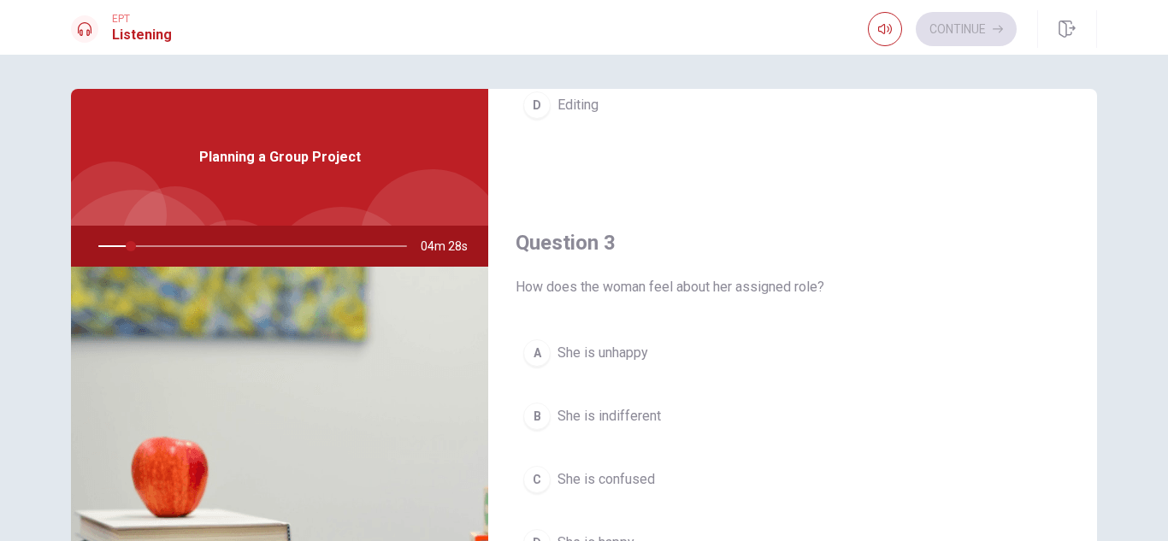
click at [107, 244] on div at bounding box center [249, 246] width 343 height 41
click at [109, 247] on div at bounding box center [249, 246] width 343 height 41
click at [113, 246] on div at bounding box center [249, 246] width 343 height 41
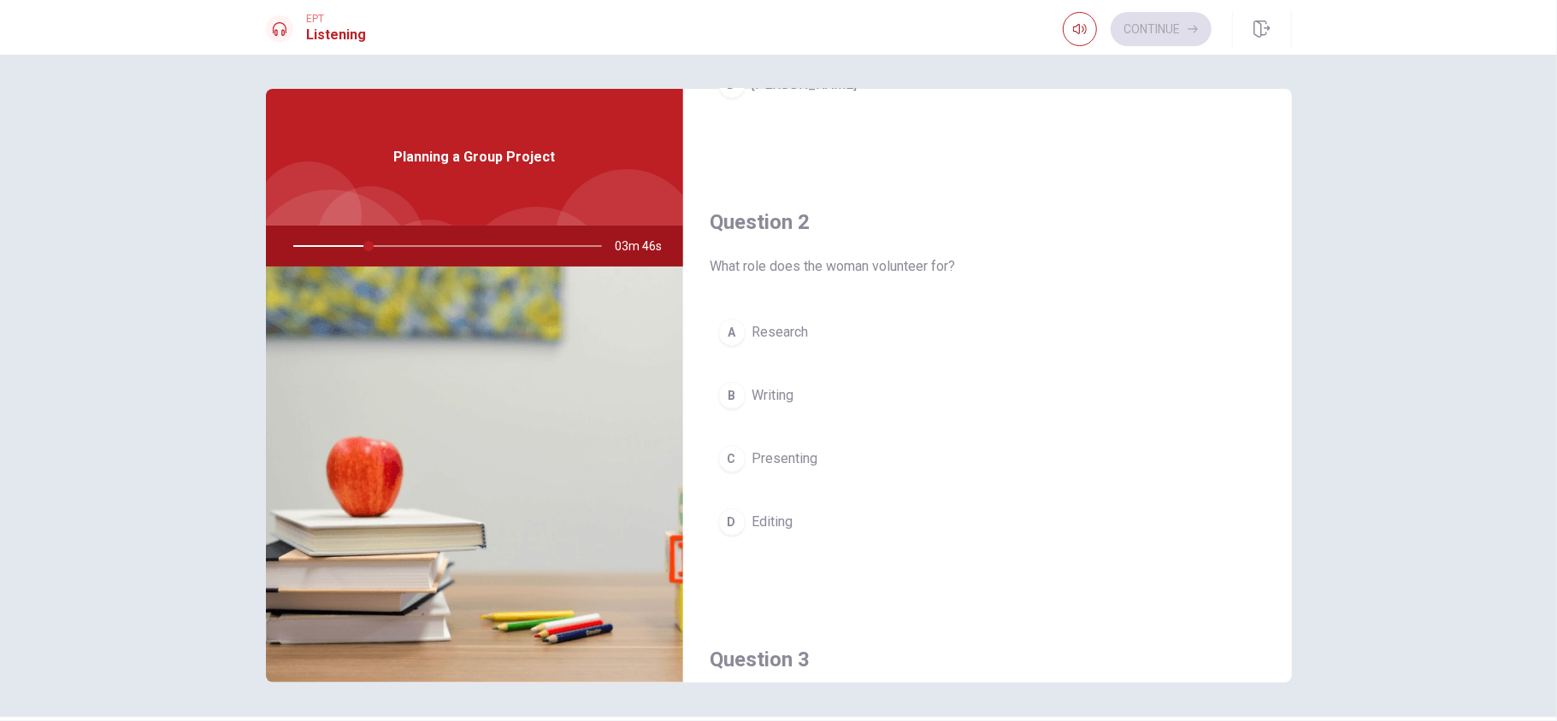
scroll to position [0, 0]
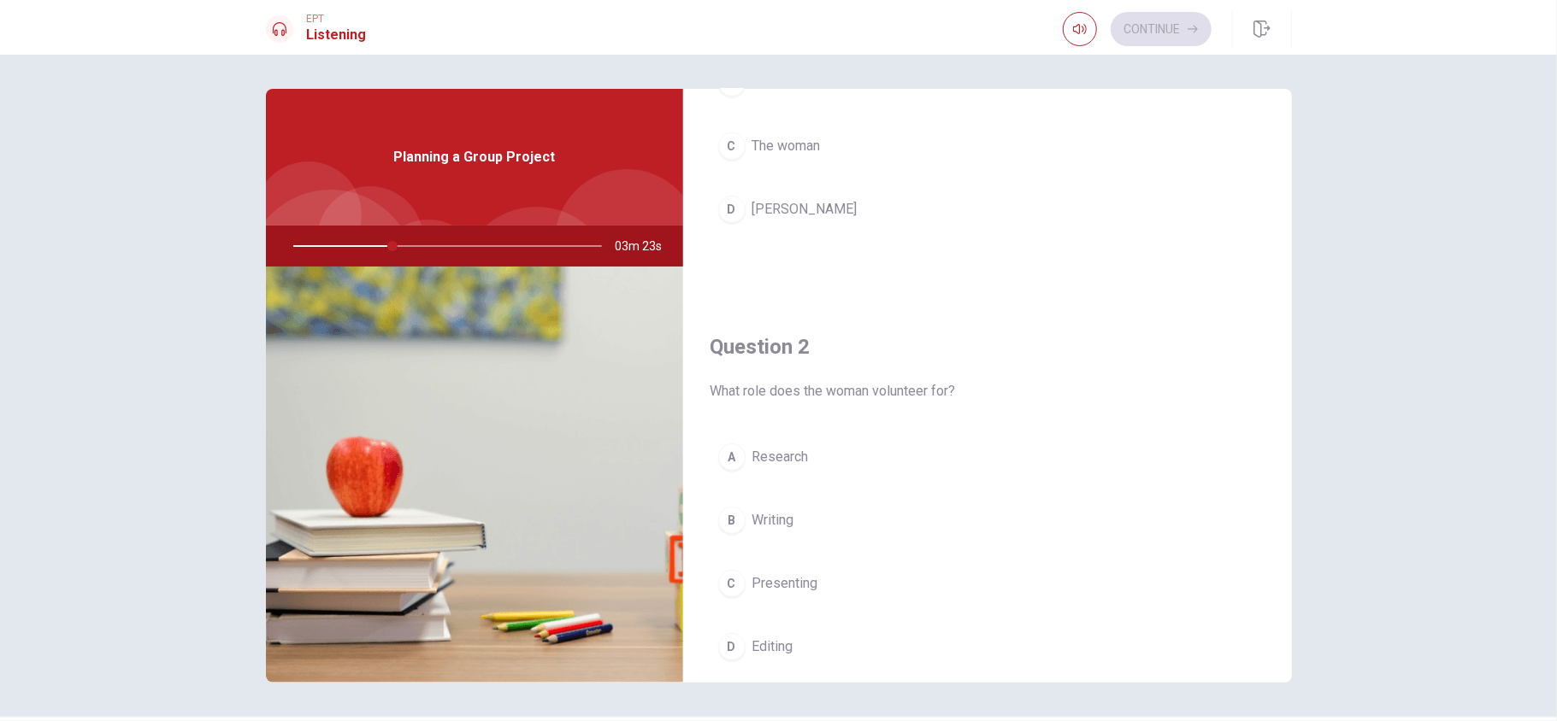
click at [869, 455] on button "A Research" at bounding box center [987, 457] width 554 height 43
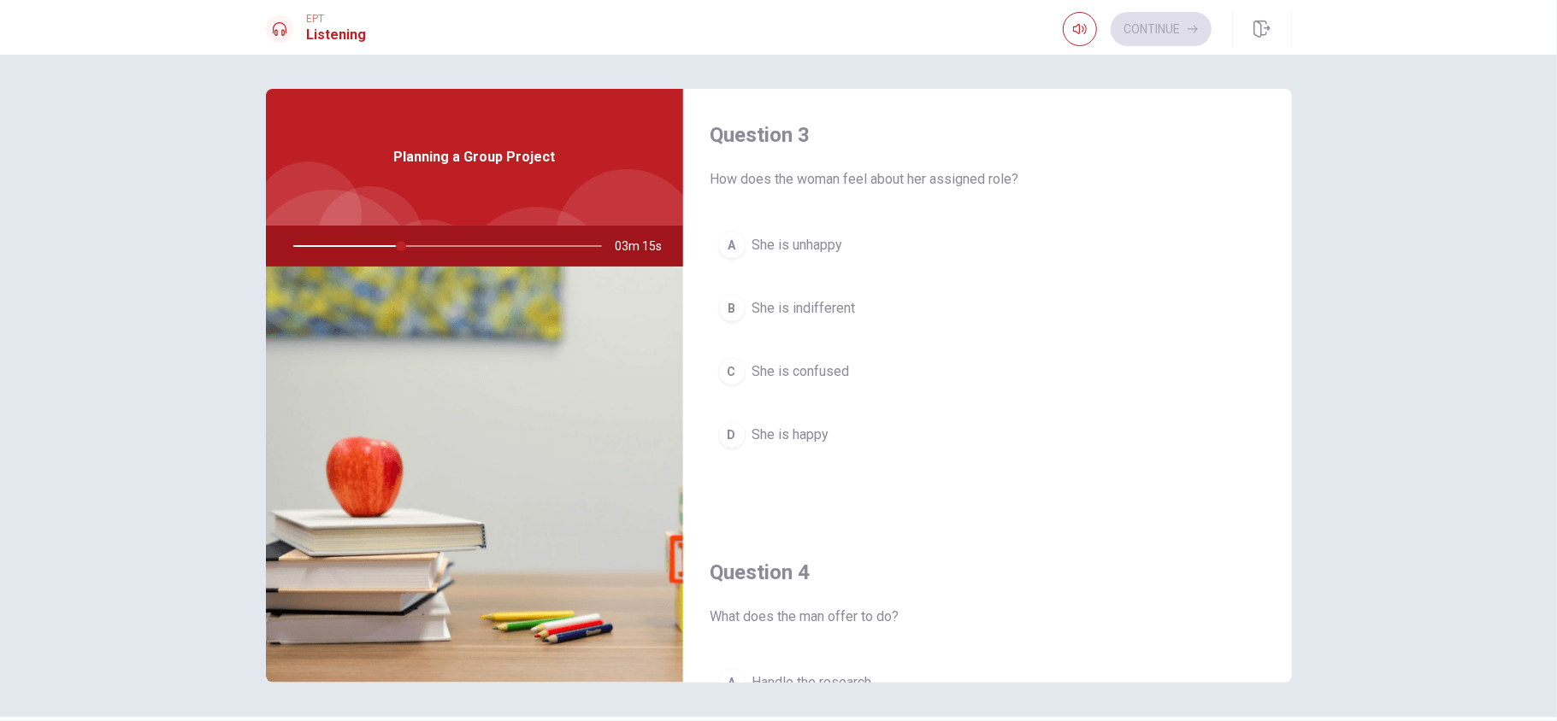
scroll to position [911, 0]
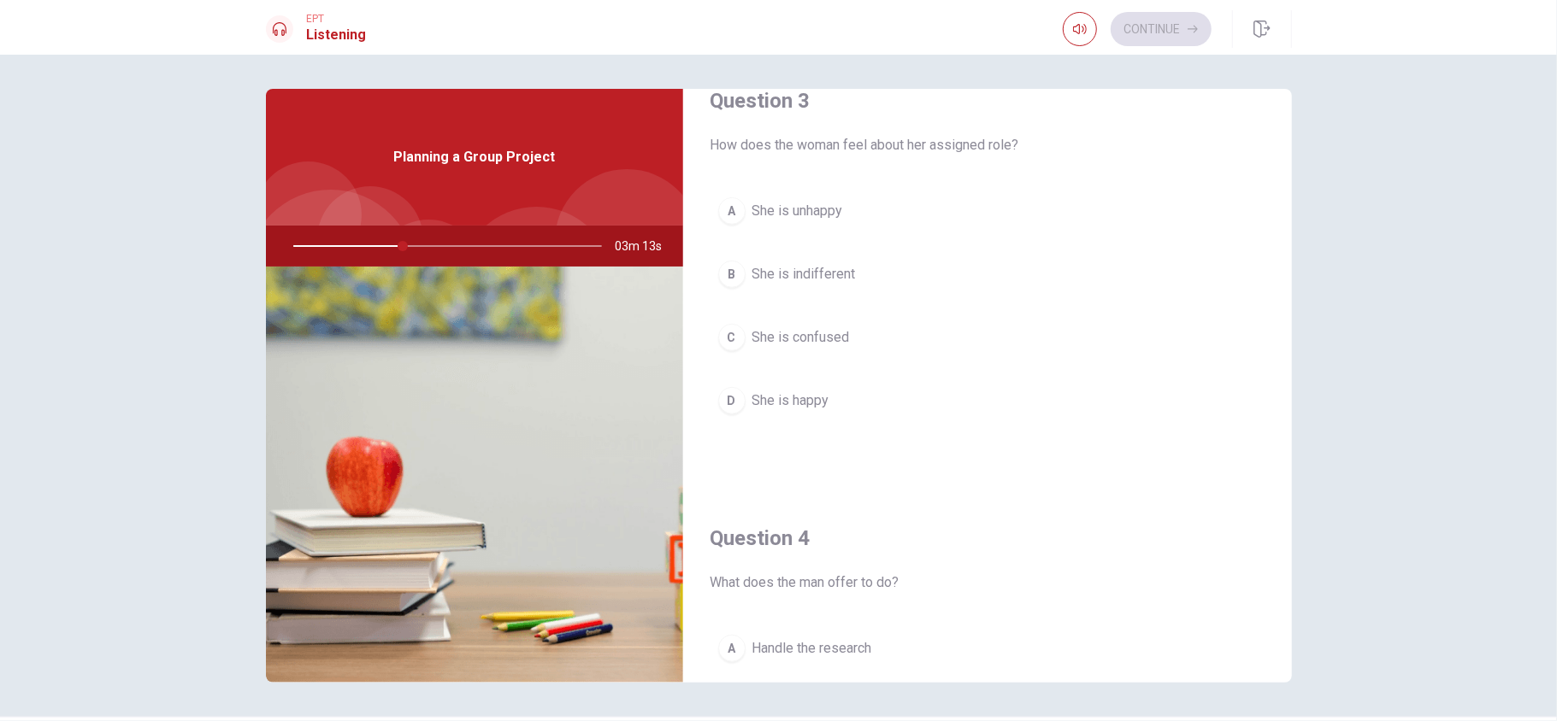
click at [915, 397] on button "D She is happy" at bounding box center [987, 401] width 554 height 43
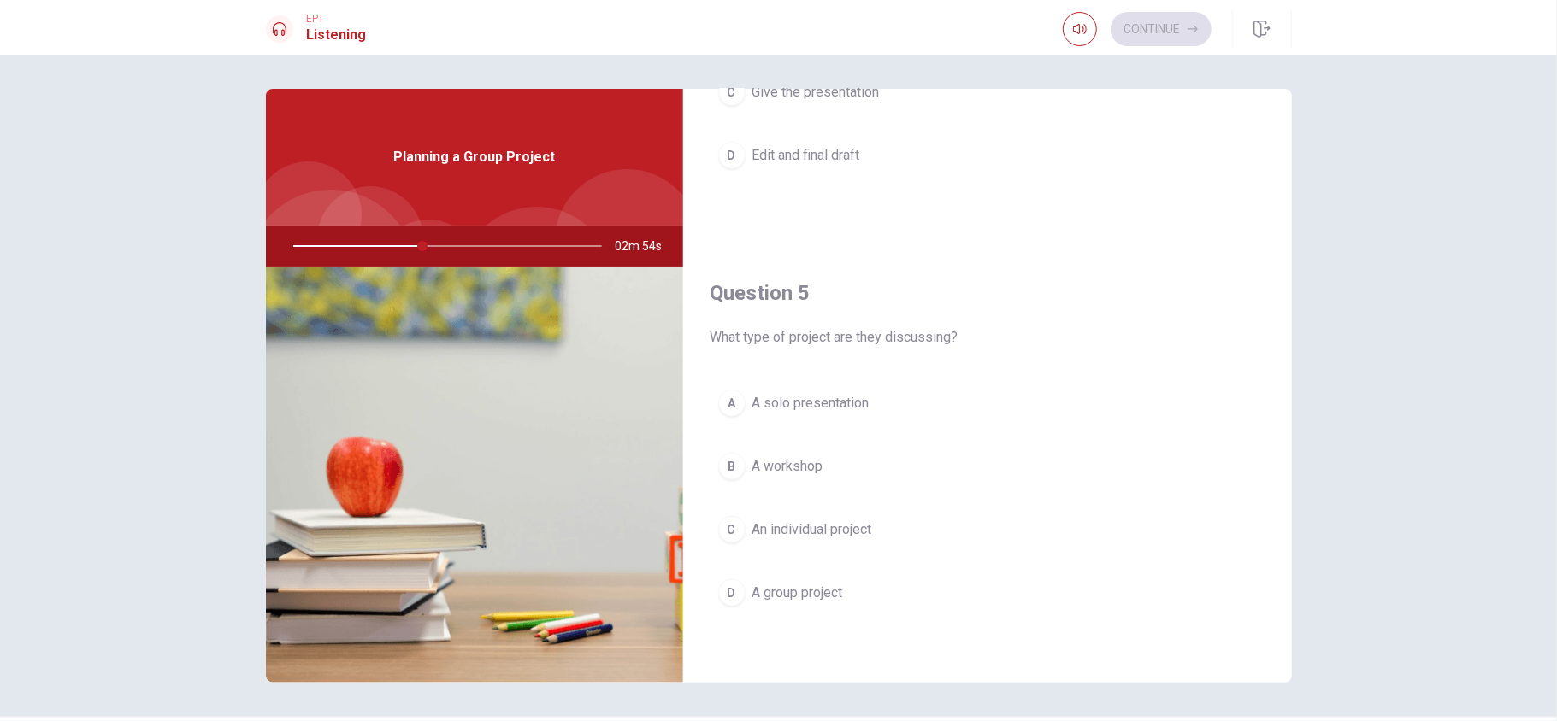
scroll to position [1605, 0]
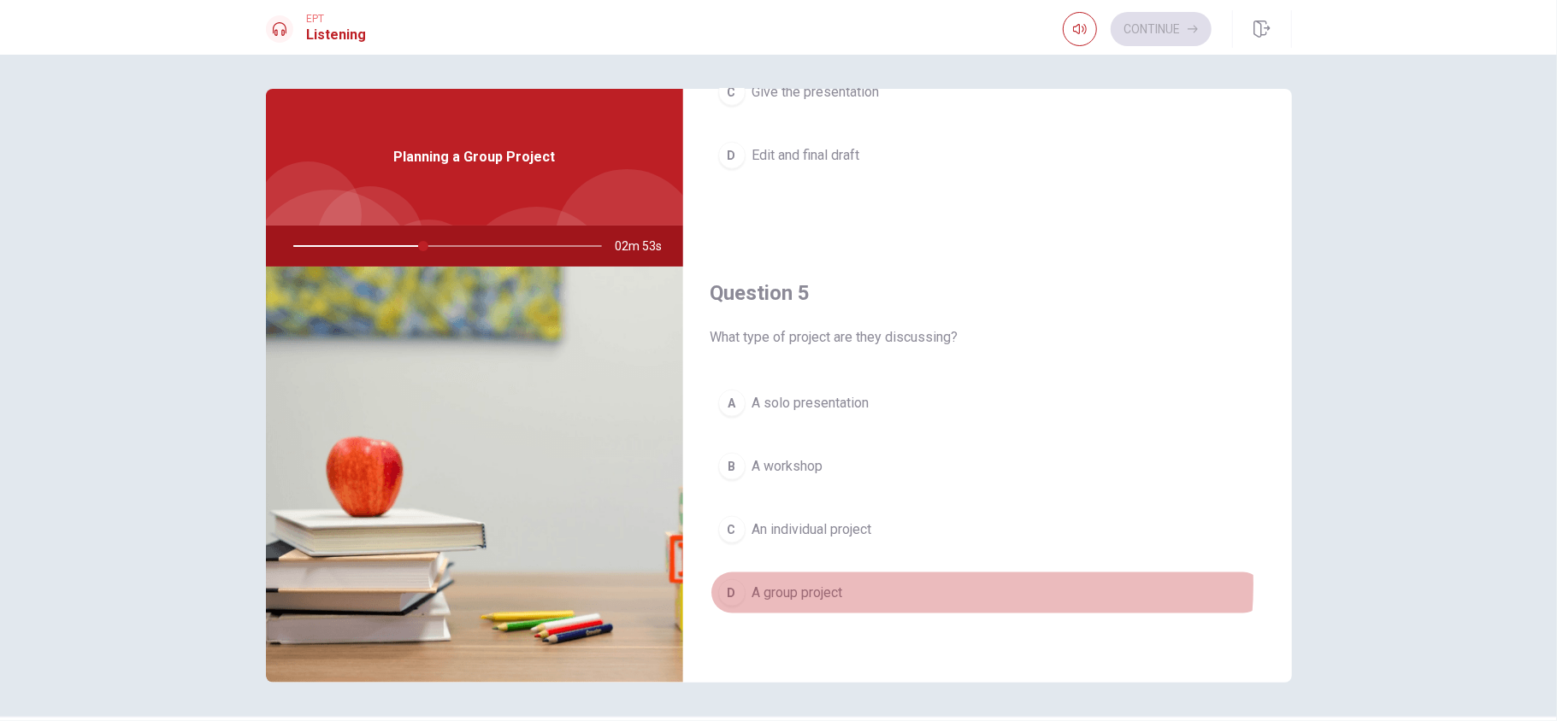
click at [904, 540] on button "D A group project" at bounding box center [987, 593] width 554 height 43
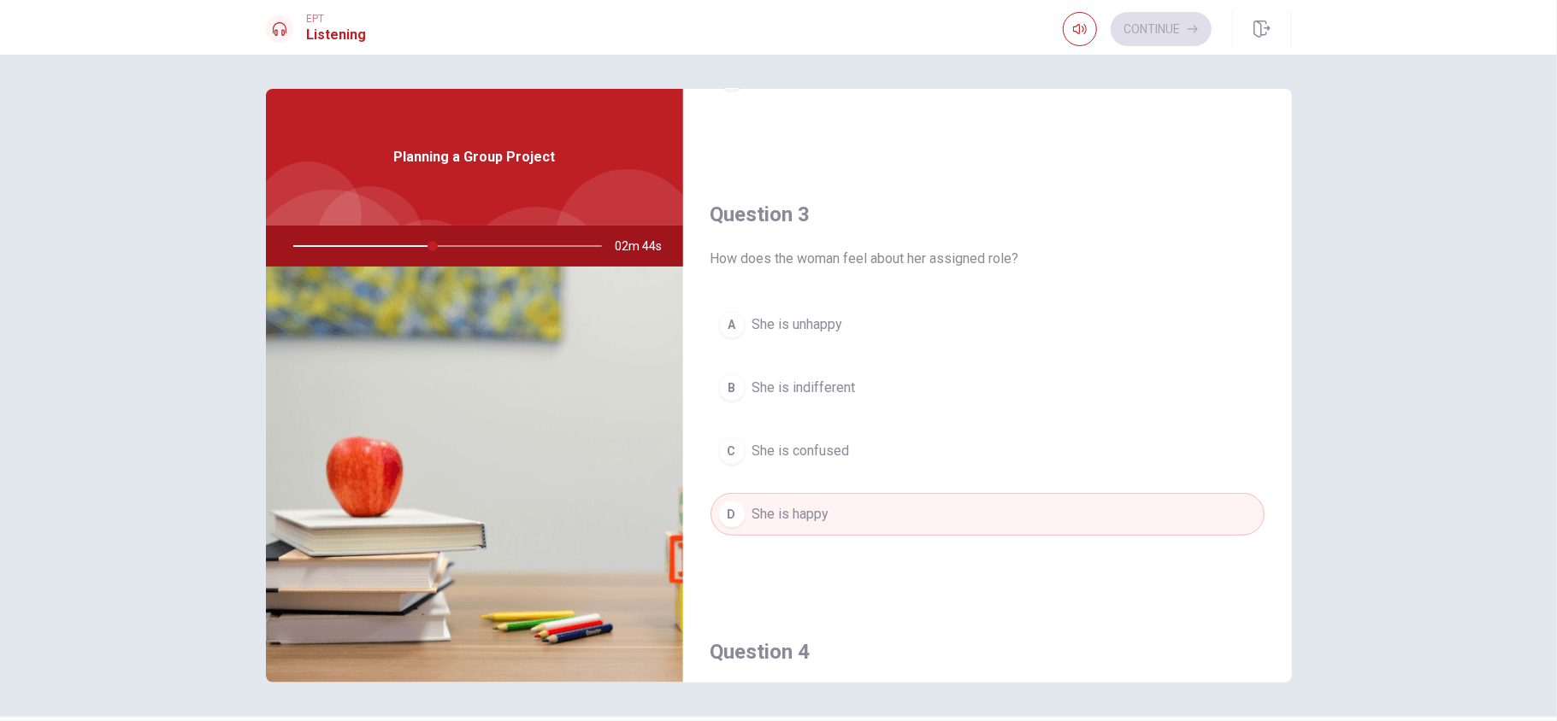
scroll to position [1139, 0]
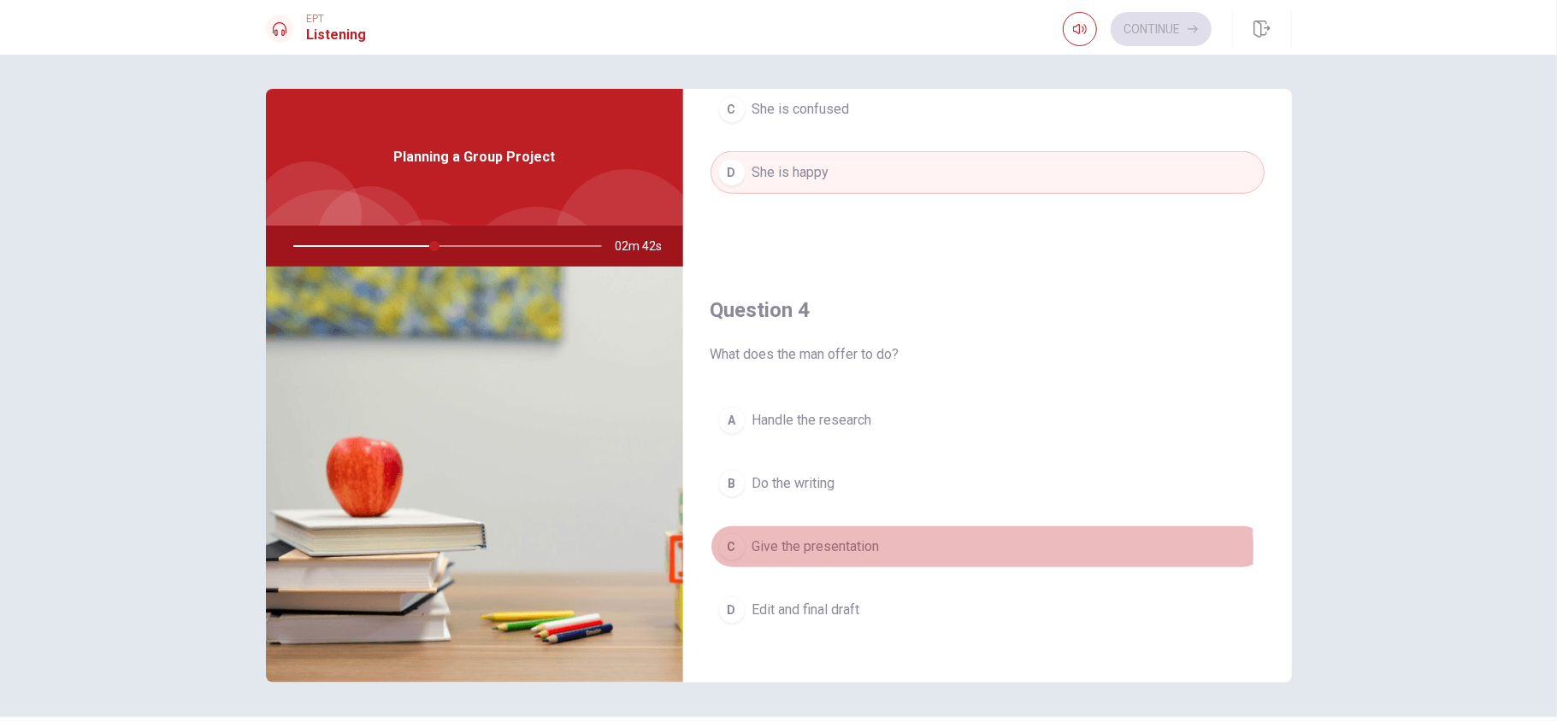
click at [910, 540] on button "C Give the presentation" at bounding box center [987, 547] width 554 height 43
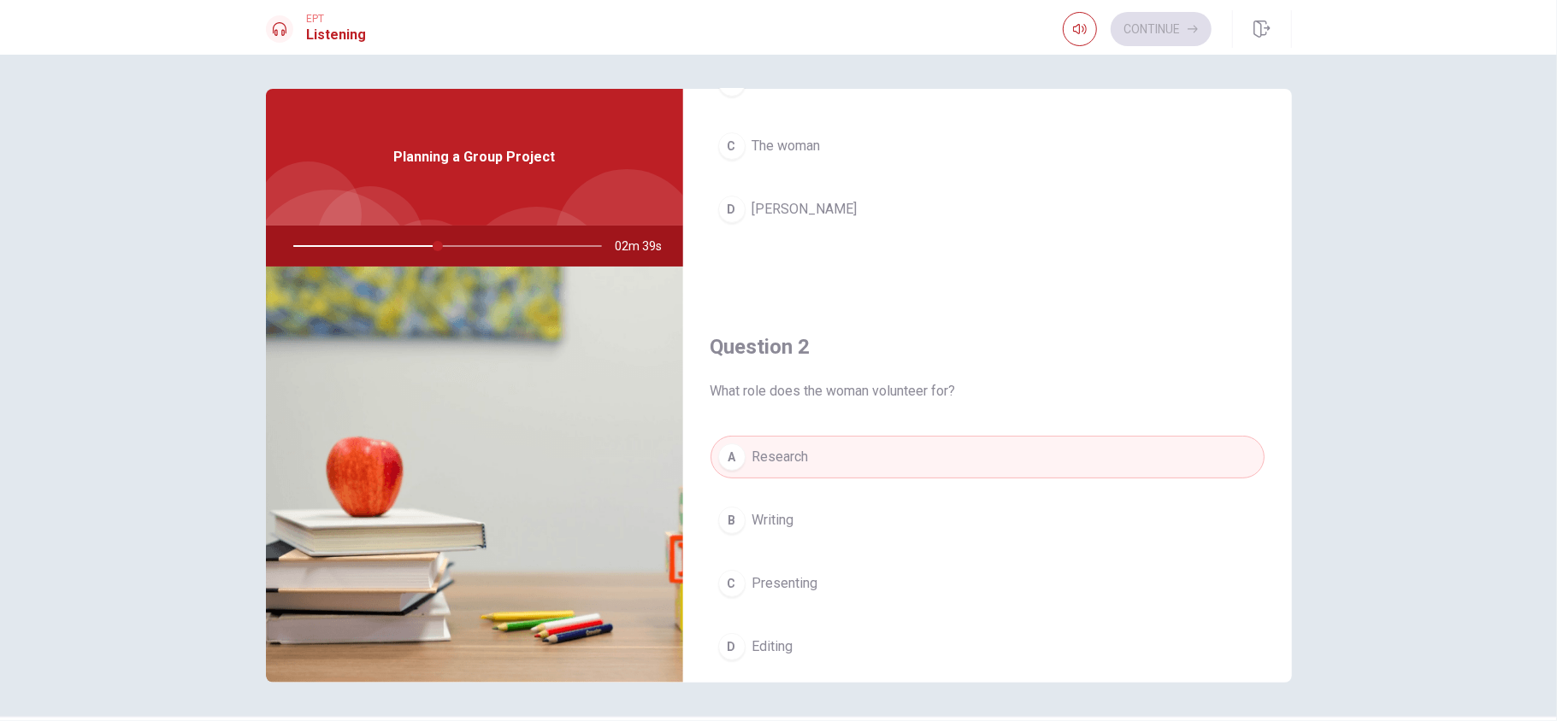
scroll to position [0, 0]
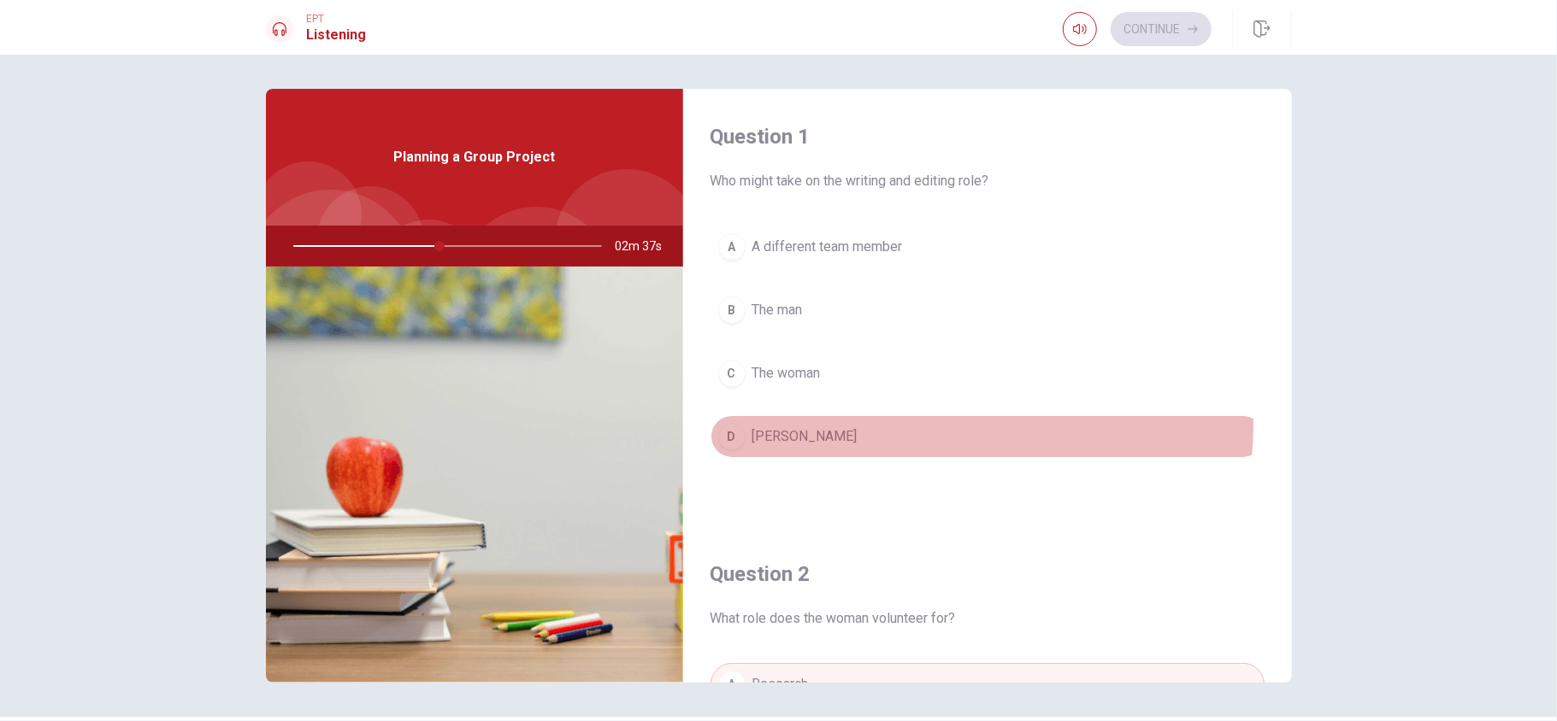
click at [925, 427] on button "D [PERSON_NAME]" at bounding box center [987, 436] width 554 height 43
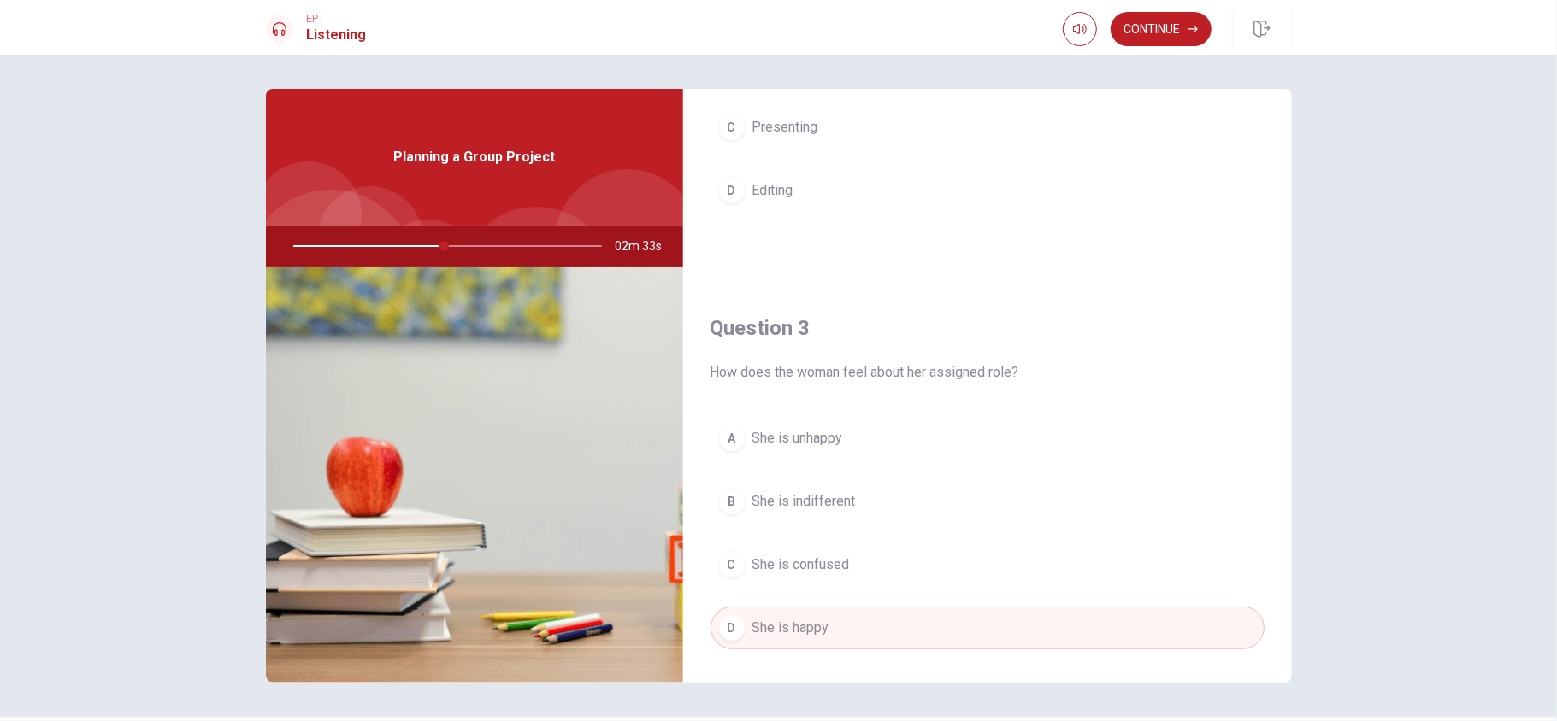
scroll to position [798, 0]
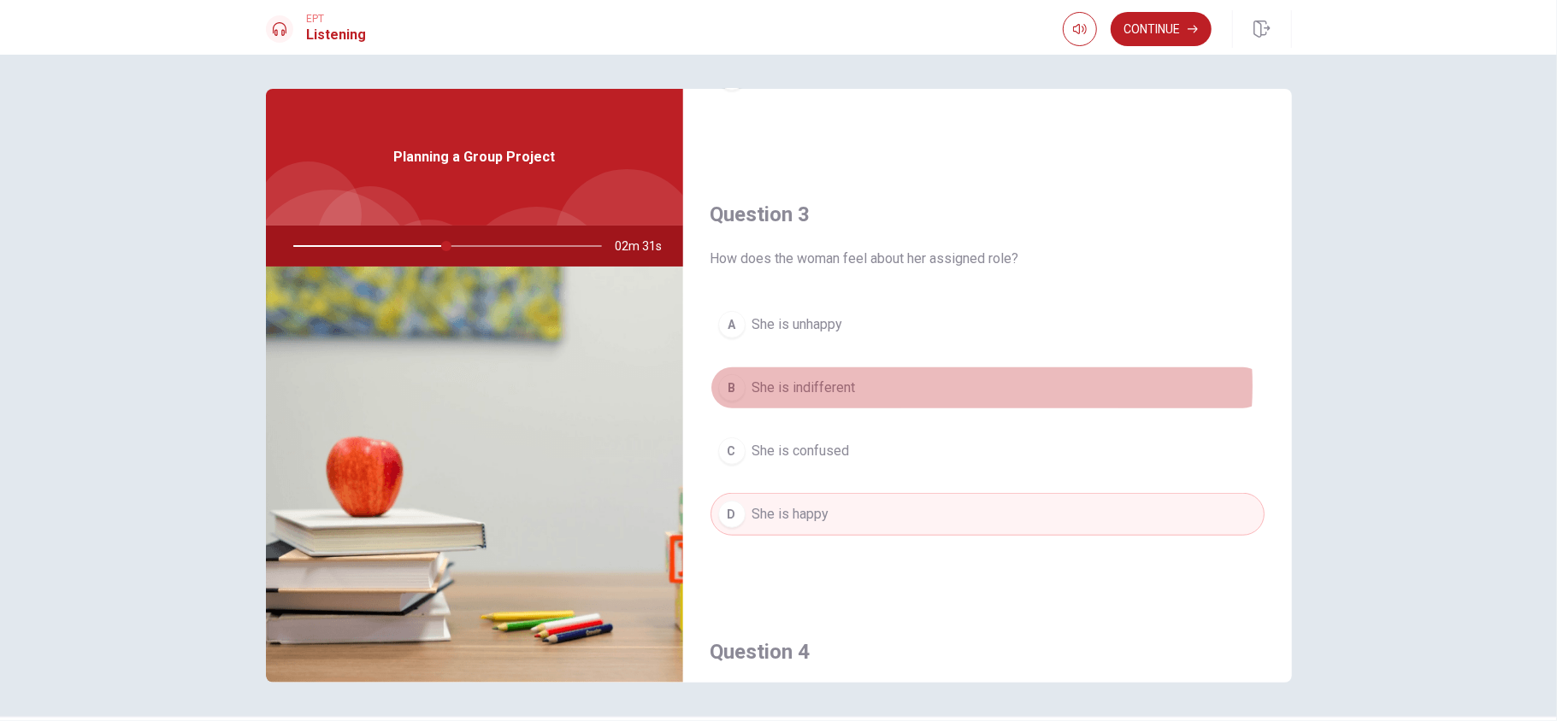
click at [916, 392] on button "B She is indifferent" at bounding box center [987, 388] width 554 height 43
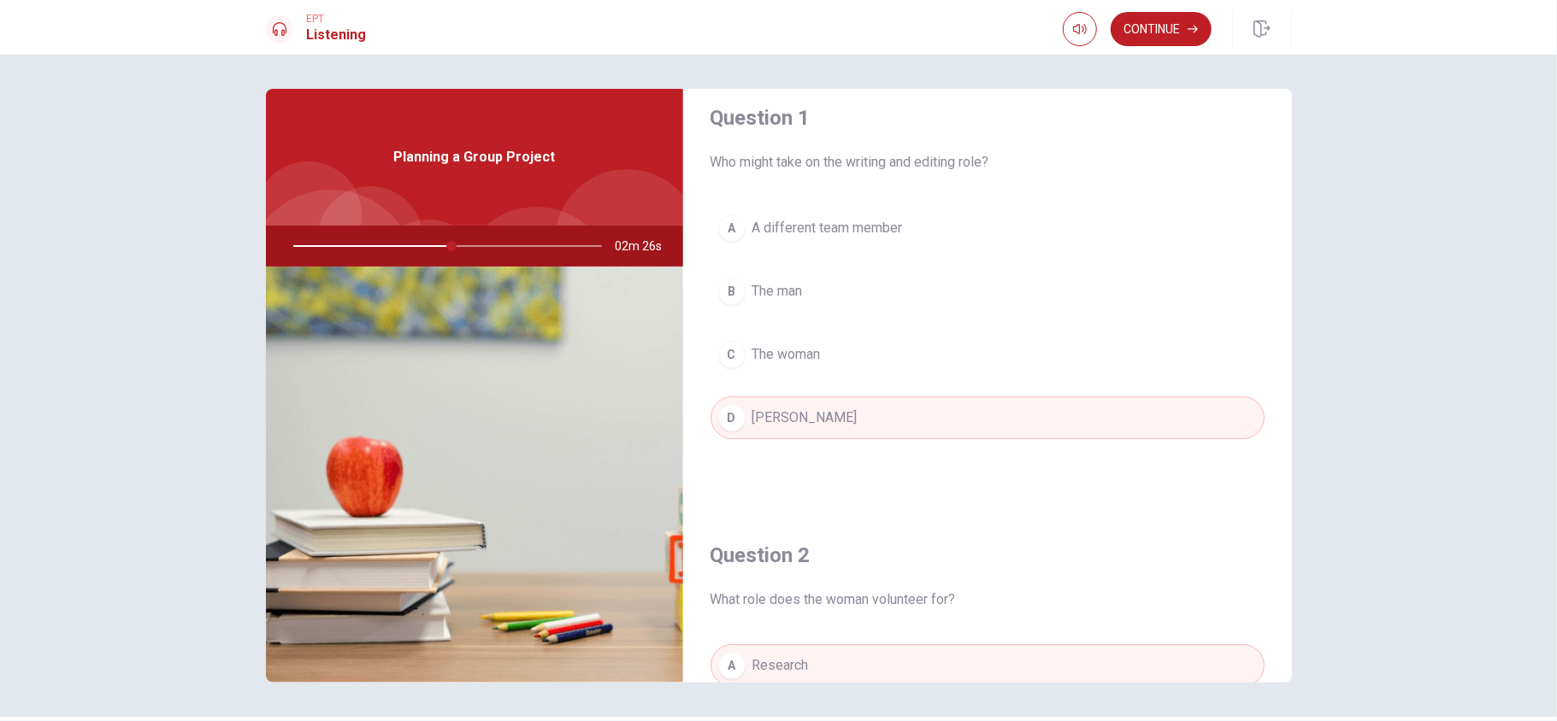
scroll to position [0, 0]
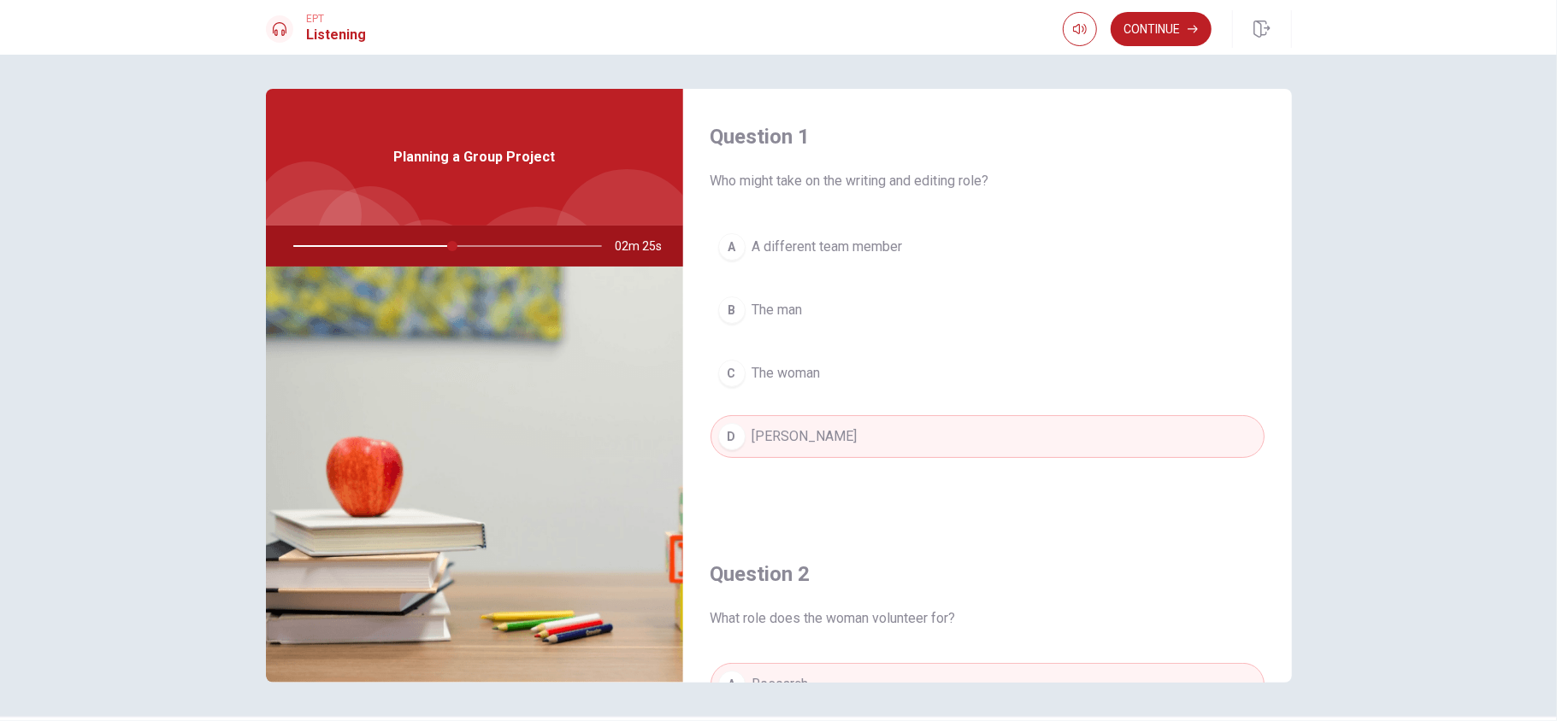
click at [479, 241] on div at bounding box center [444, 246] width 343 height 41
click at [445, 246] on div at bounding box center [444, 246] width 343 height 41
drag, startPoint x: 439, startPoint y: 244, endPoint x: 405, endPoint y: 244, distance: 33.3
click at [438, 244] on div at bounding box center [444, 246] width 343 height 41
click at [405, 244] on div at bounding box center [444, 246] width 343 height 41
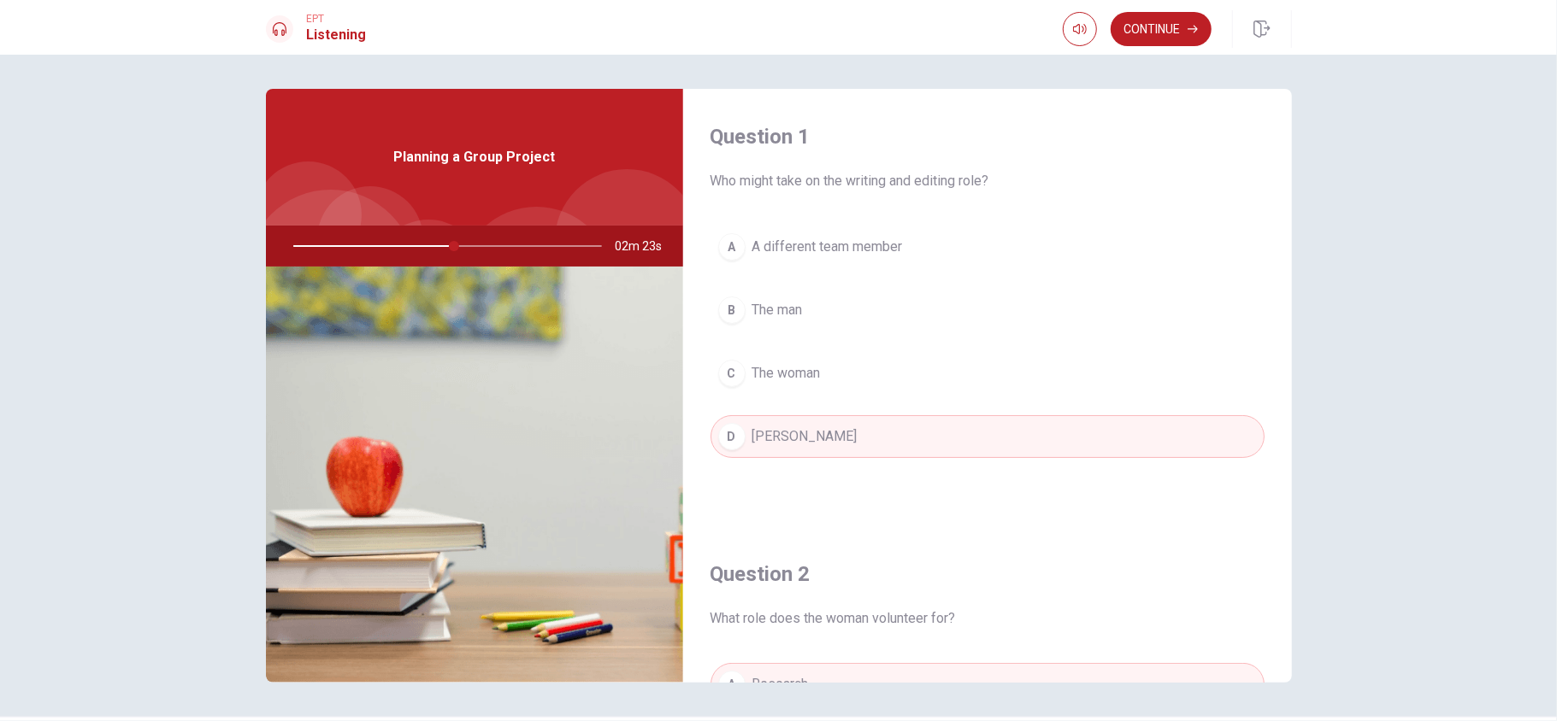
click at [405, 244] on div at bounding box center [444, 246] width 343 height 41
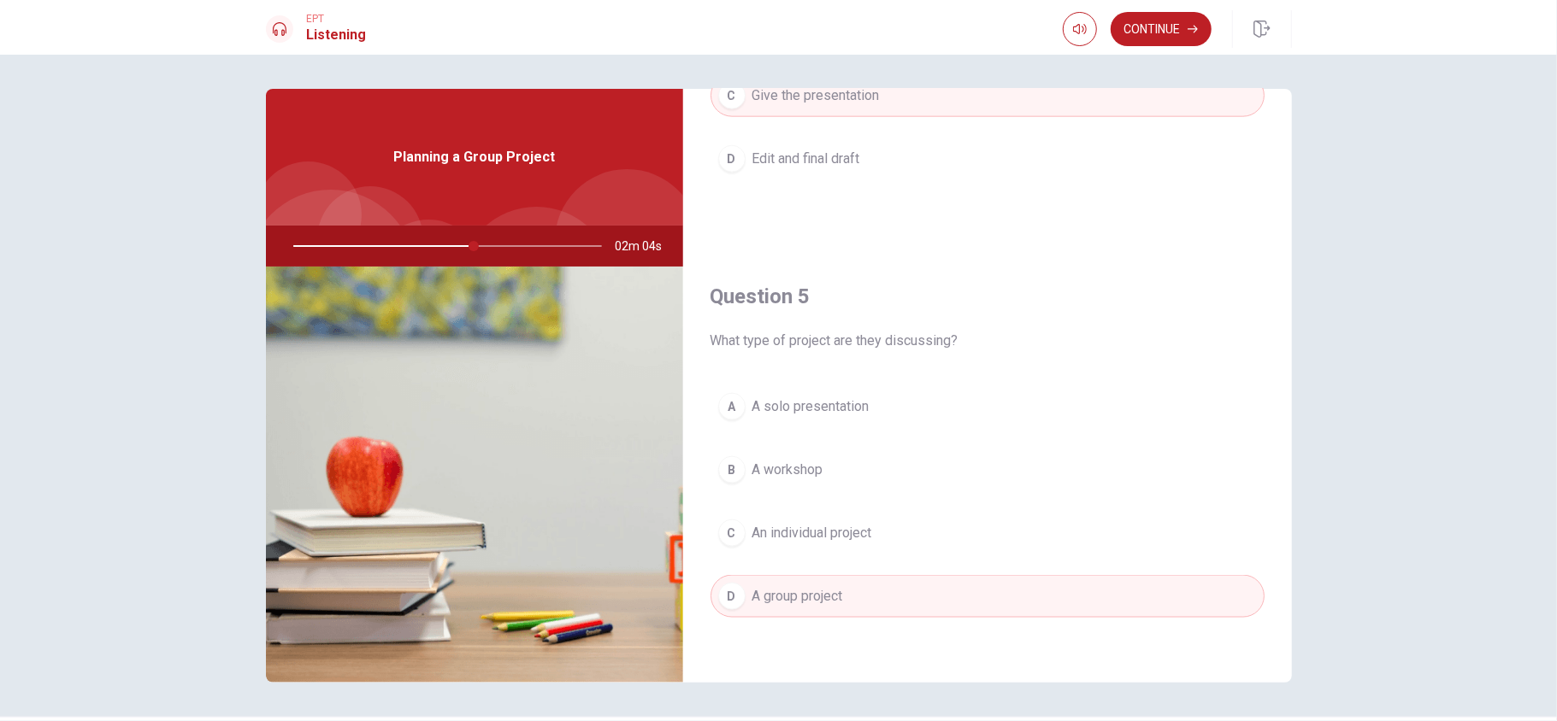
scroll to position [1595, 0]
click at [527, 244] on div at bounding box center [444, 246] width 343 height 41
click at [1167, 32] on button "Continue" at bounding box center [1160, 29] width 101 height 34
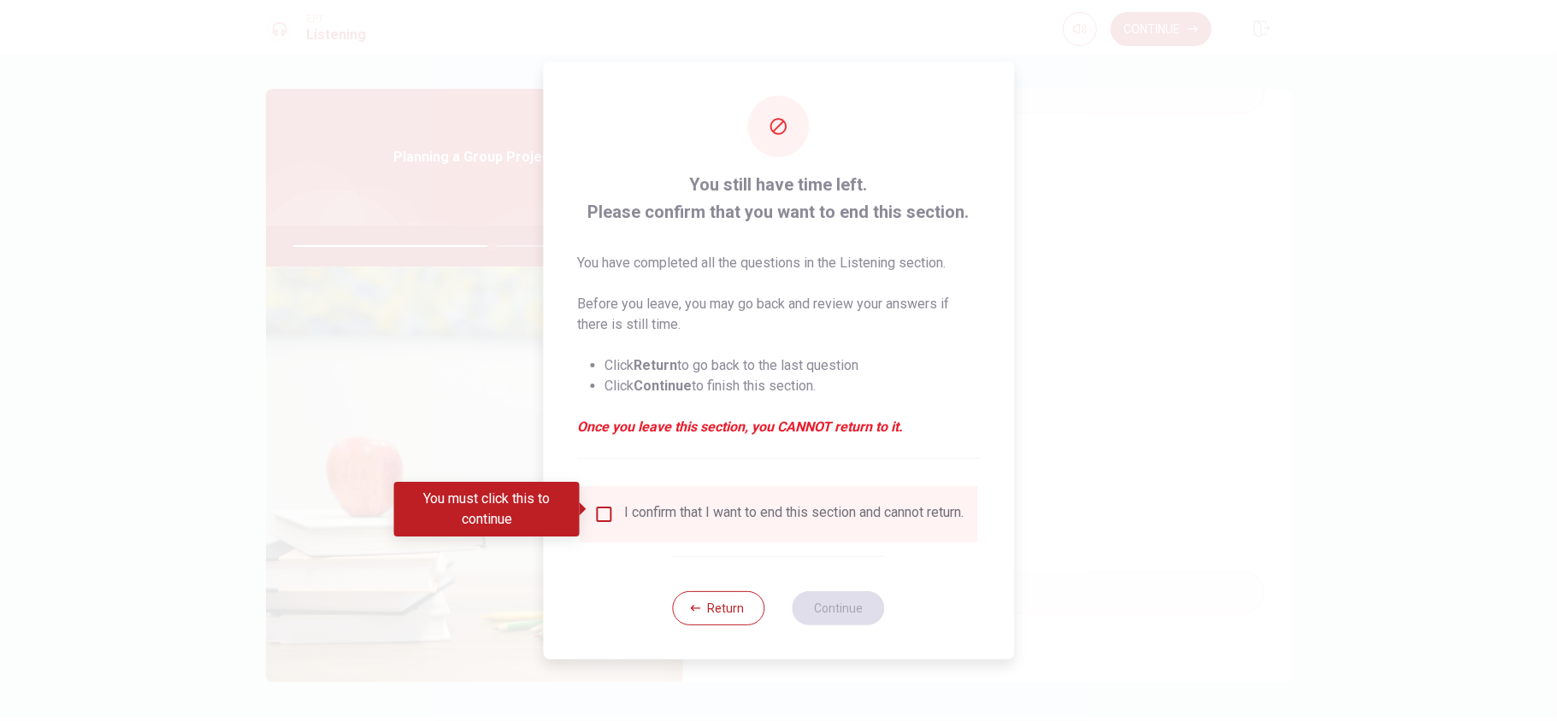
click at [624, 511] on div "I confirm that I want to end this section and cannot return." at bounding box center [793, 514] width 339 height 21
click at [606, 513] on input "You must click this to continue" at bounding box center [603, 514] width 21 height 21
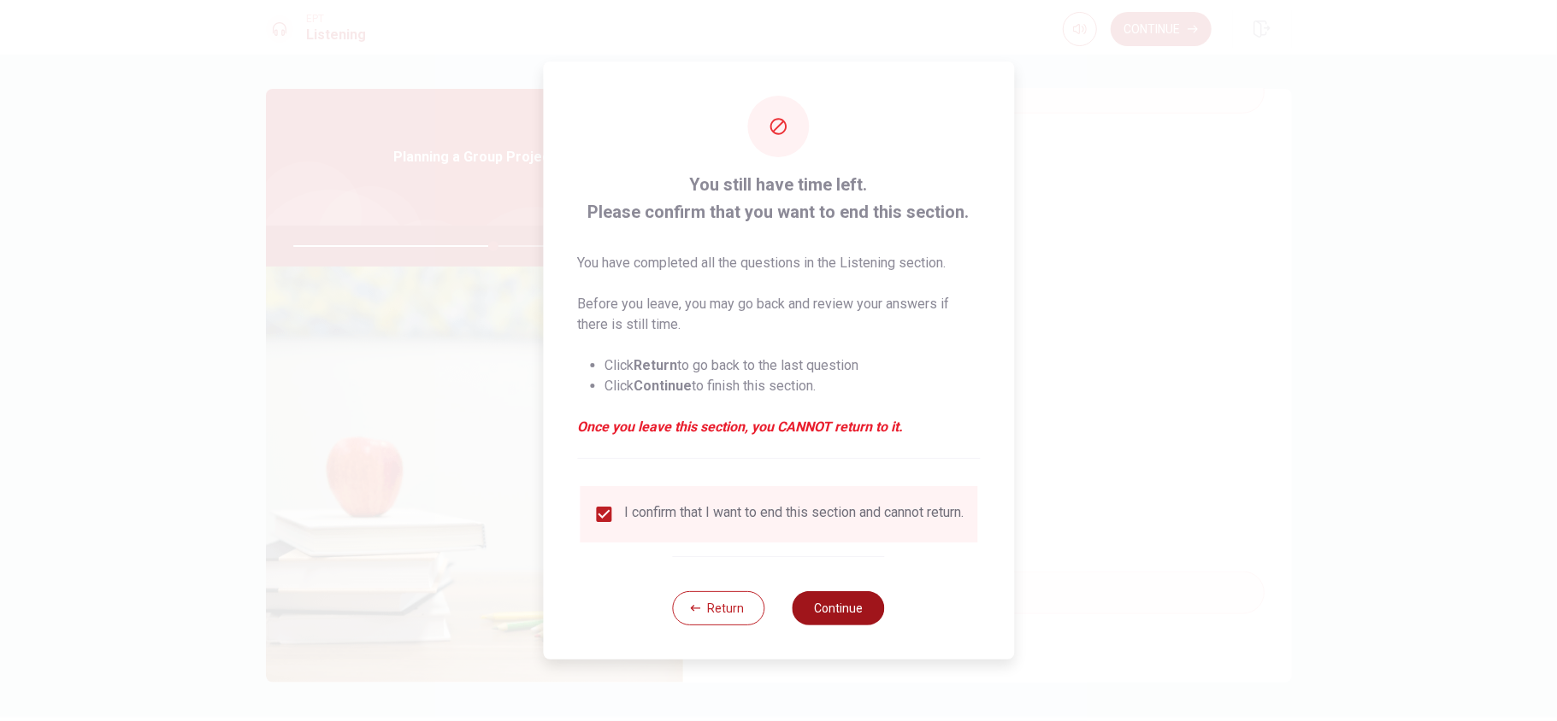
click at [851, 540] on button "Continue" at bounding box center [838, 609] width 92 height 34
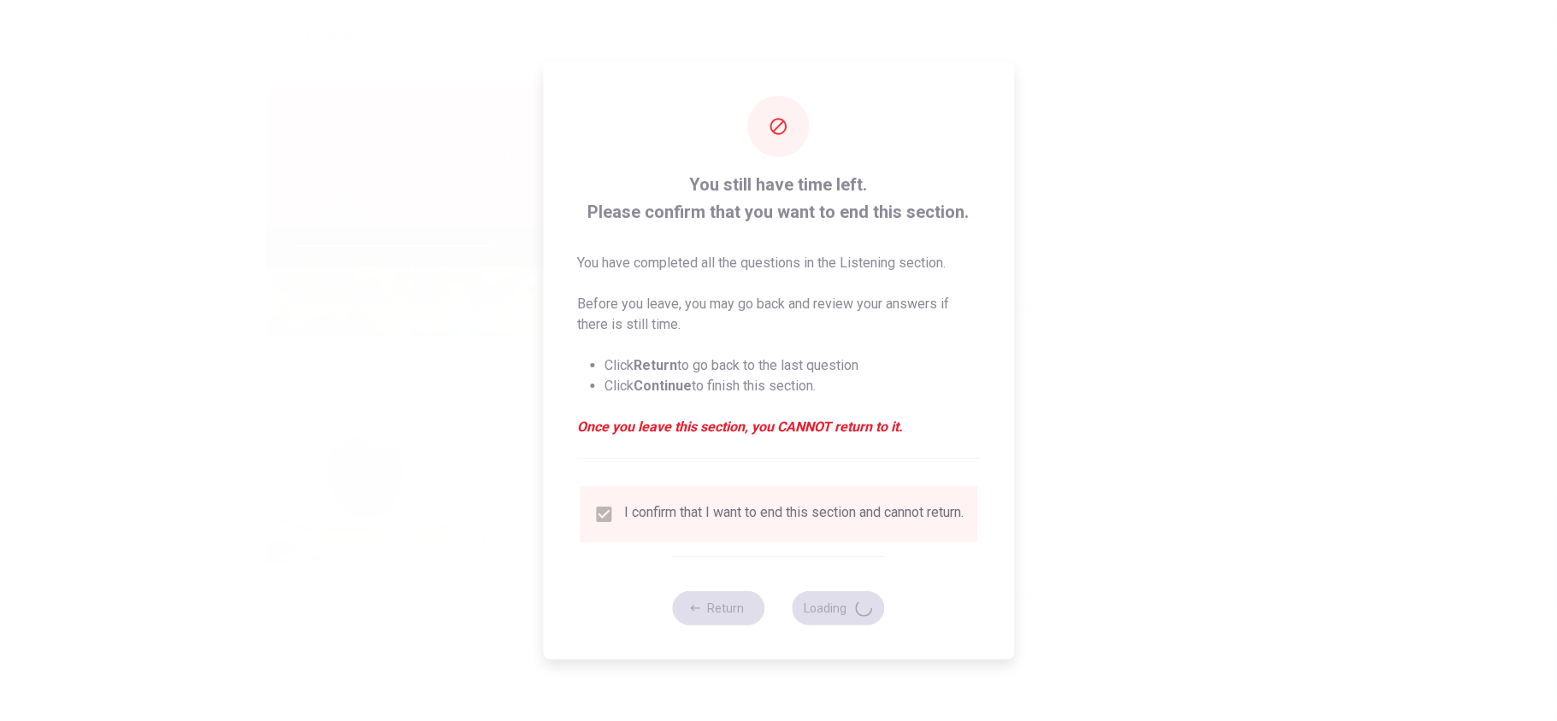
type input "66"
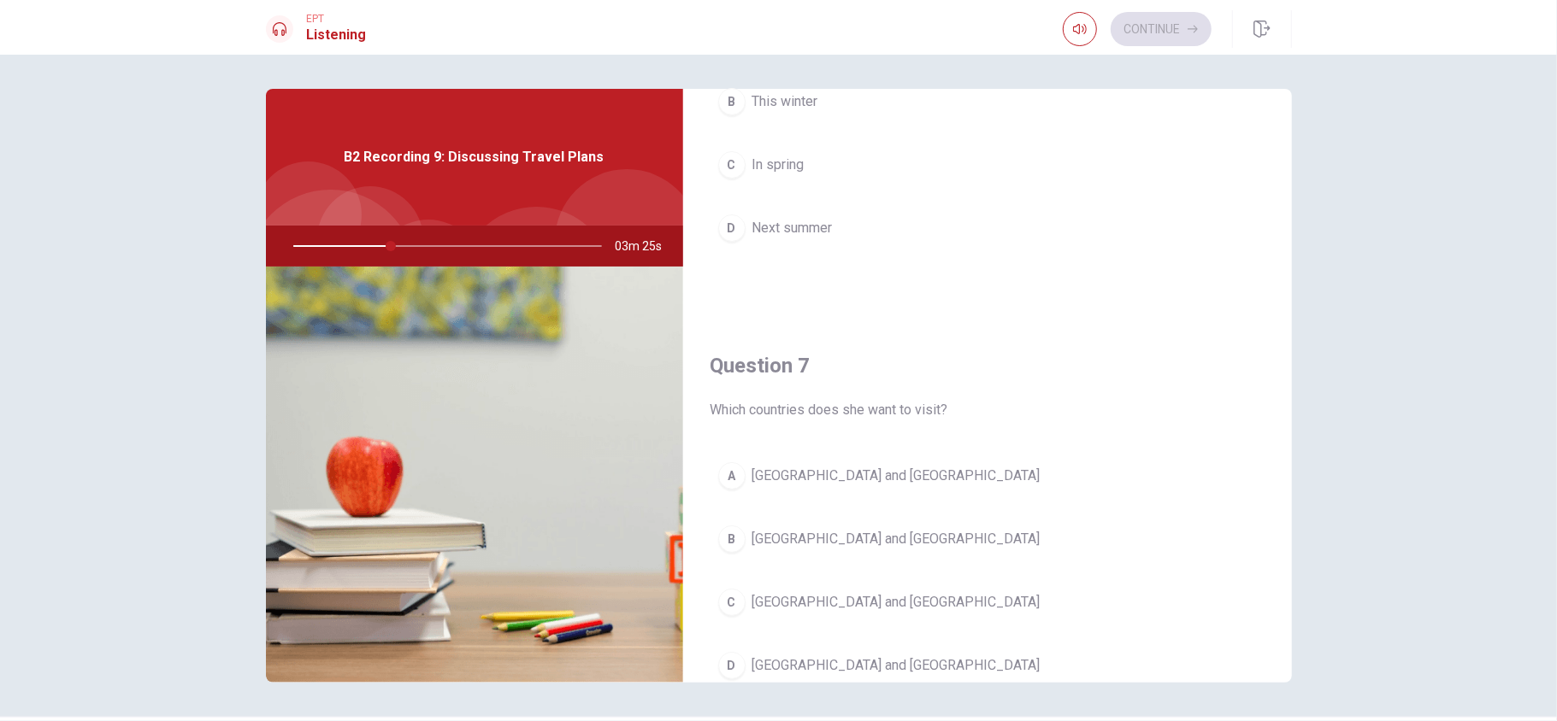
scroll to position [227, 0]
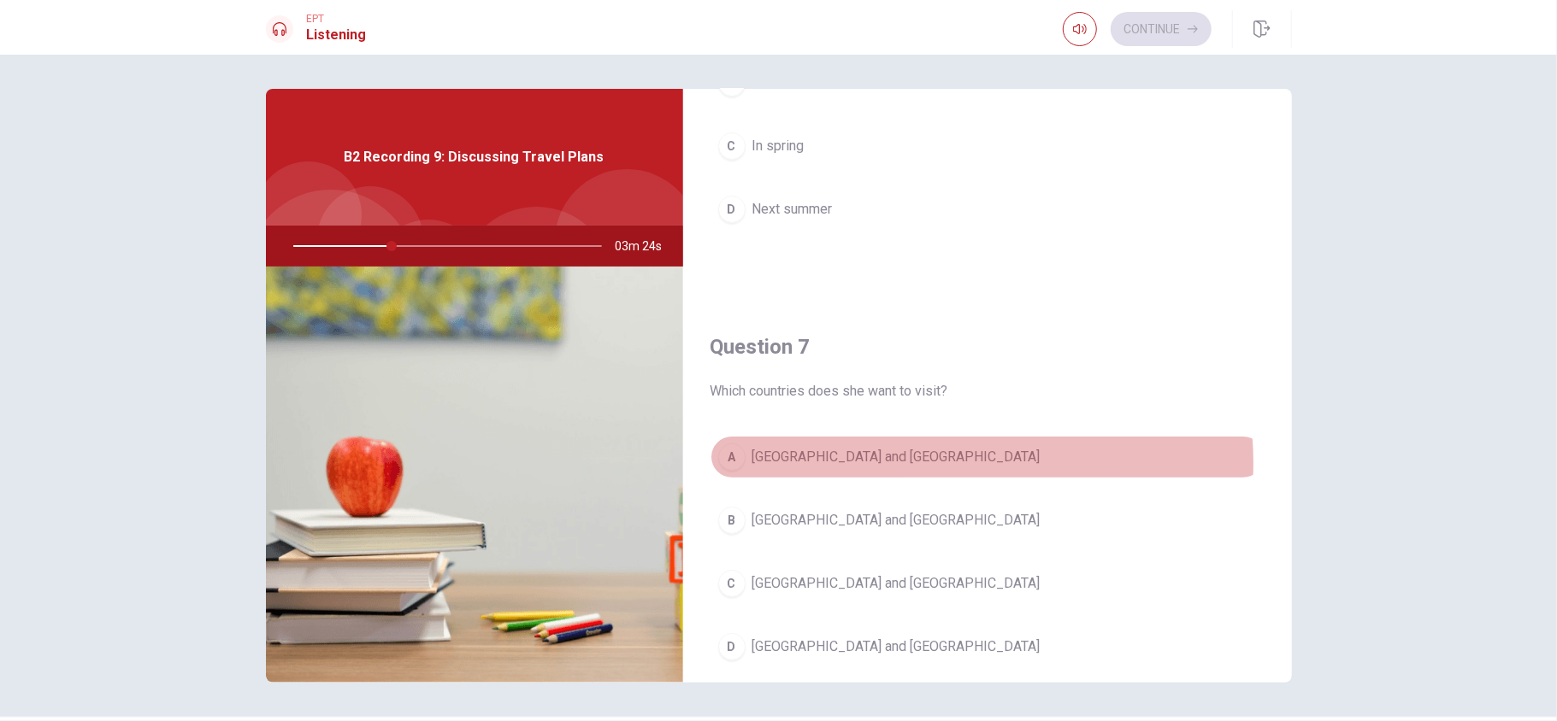
click at [915, 465] on button "A [GEOGRAPHIC_DATA] and [GEOGRAPHIC_DATA]" at bounding box center [987, 457] width 554 height 43
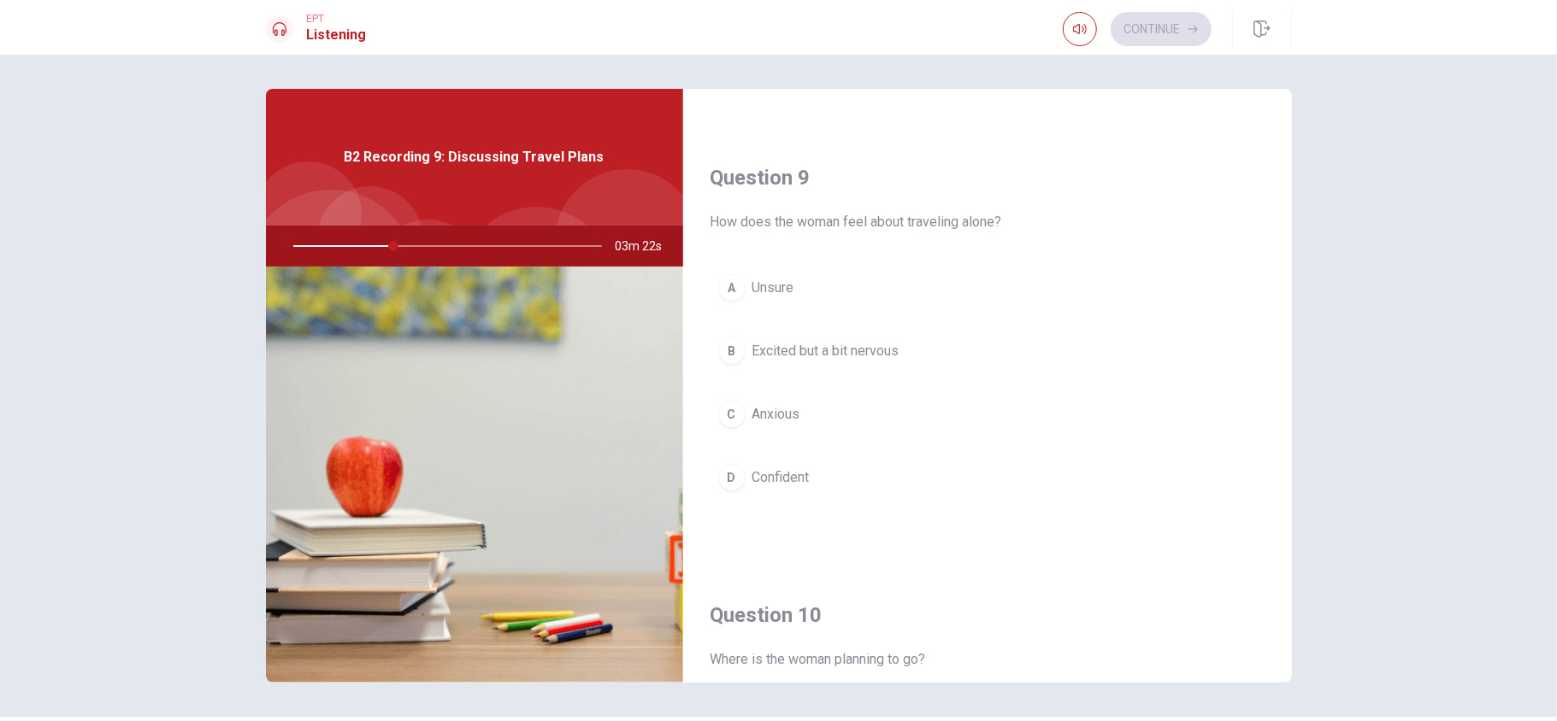
scroll to position [1481, 0]
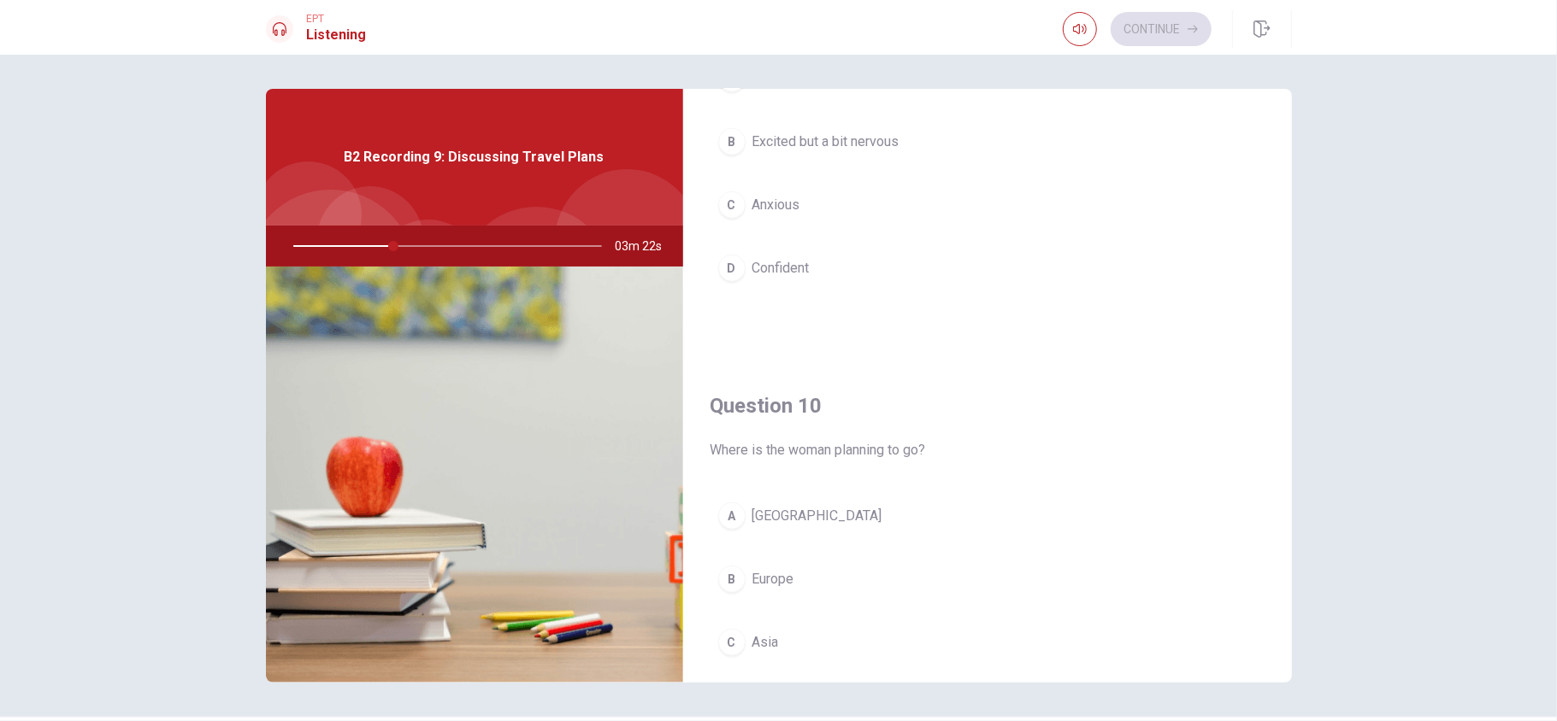
click at [862, 540] on button "B Europe" at bounding box center [987, 579] width 554 height 43
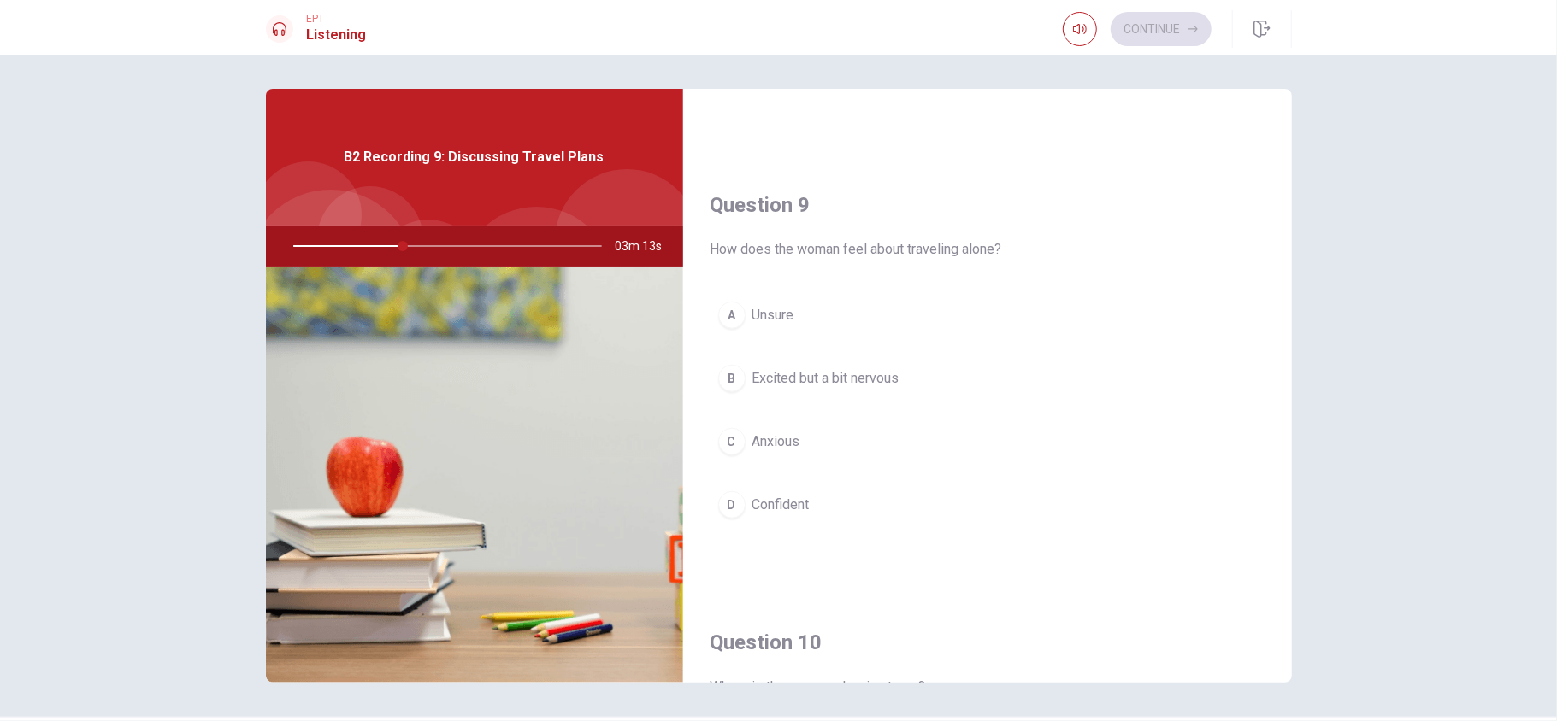
scroll to position [1253, 0]
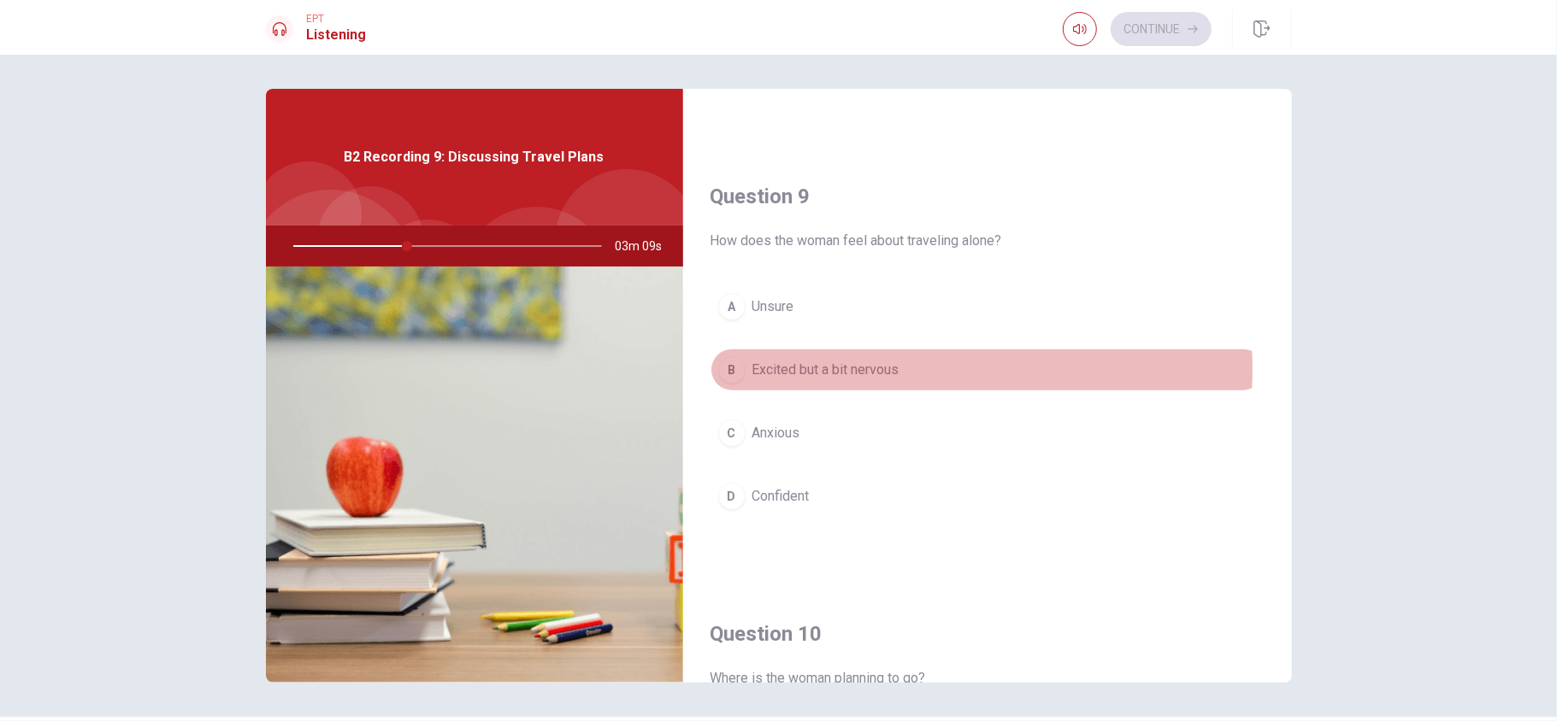
click at [904, 377] on button "B Excited but a bit nervous" at bounding box center [987, 370] width 554 height 43
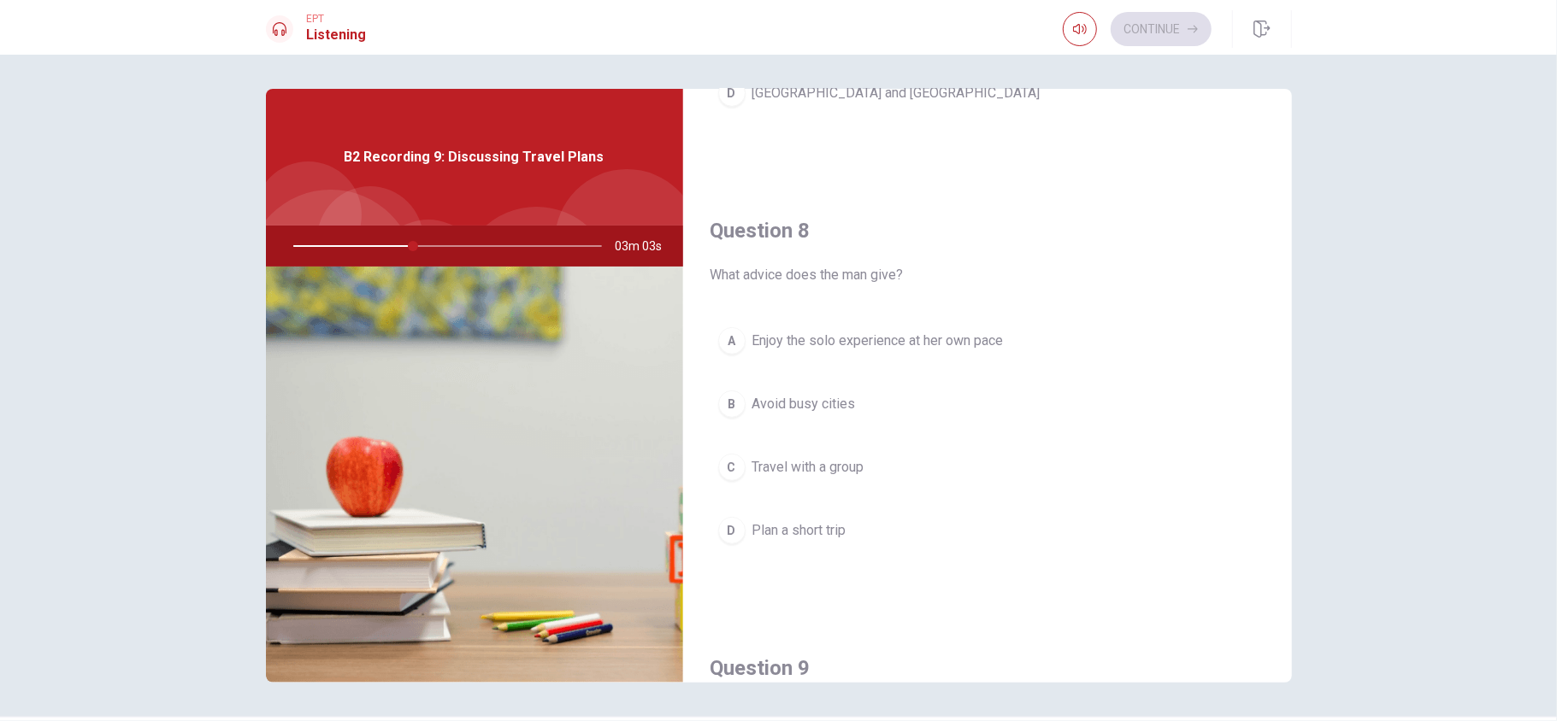
scroll to position [798, 0]
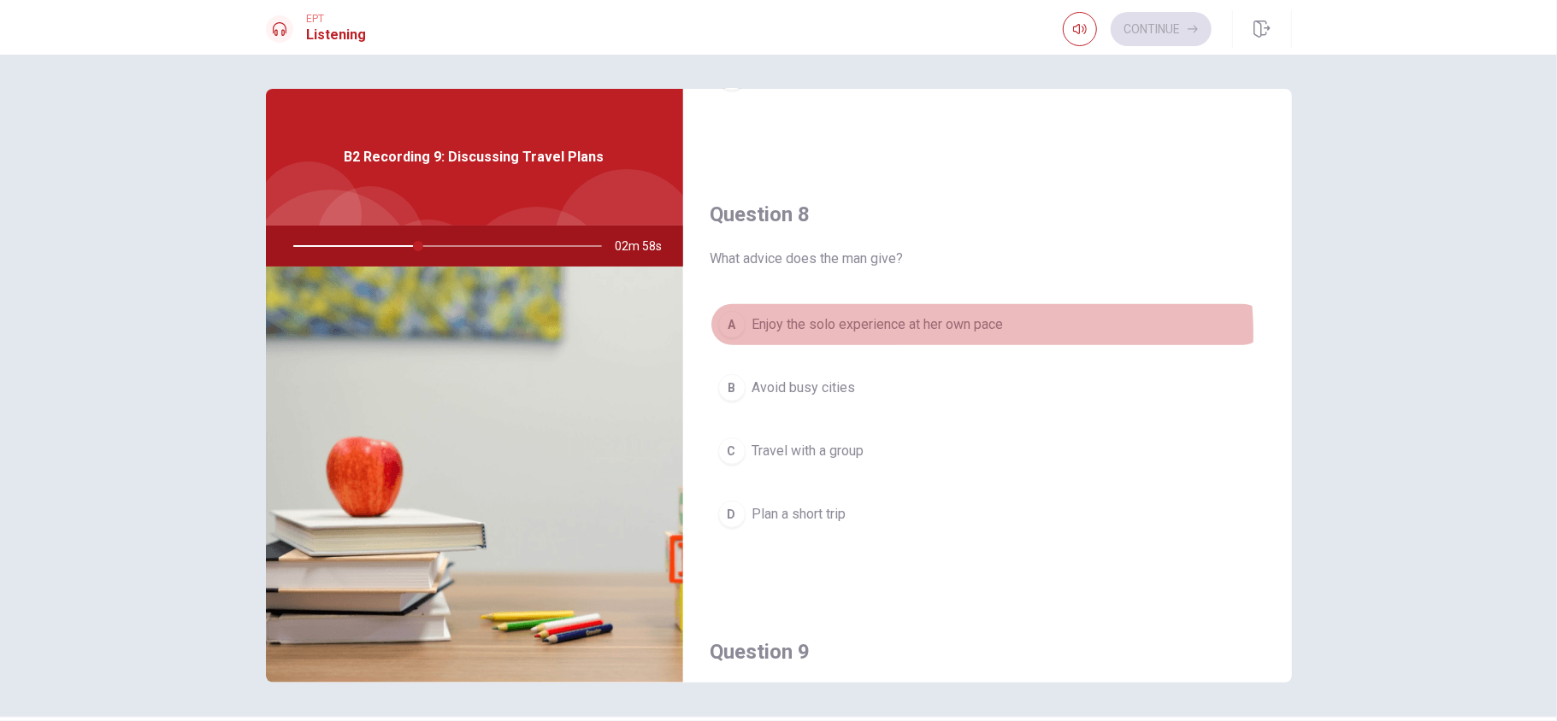
click at [971, 335] on span "Enjoy the solo experience at her own pace" at bounding box center [877, 325] width 251 height 21
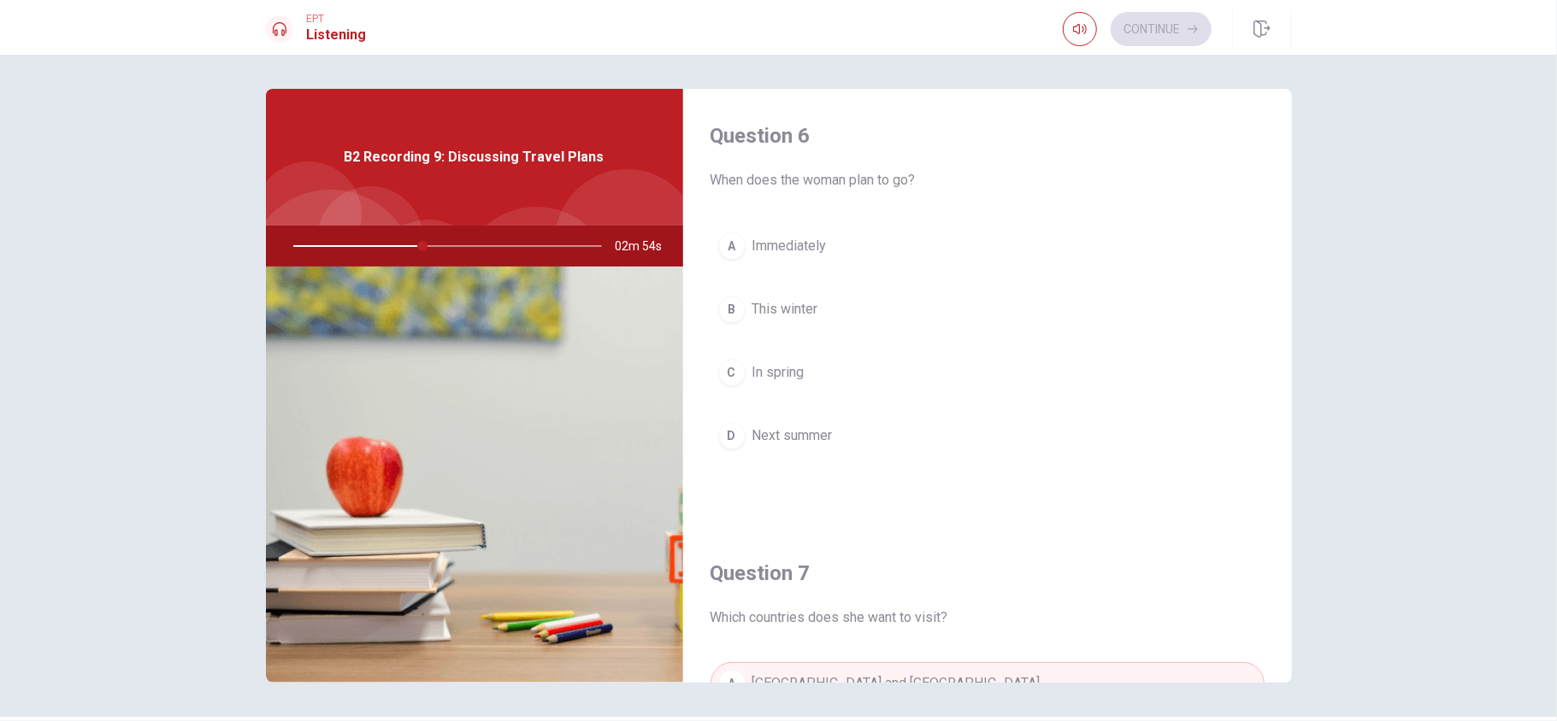
scroll to position [0, 0]
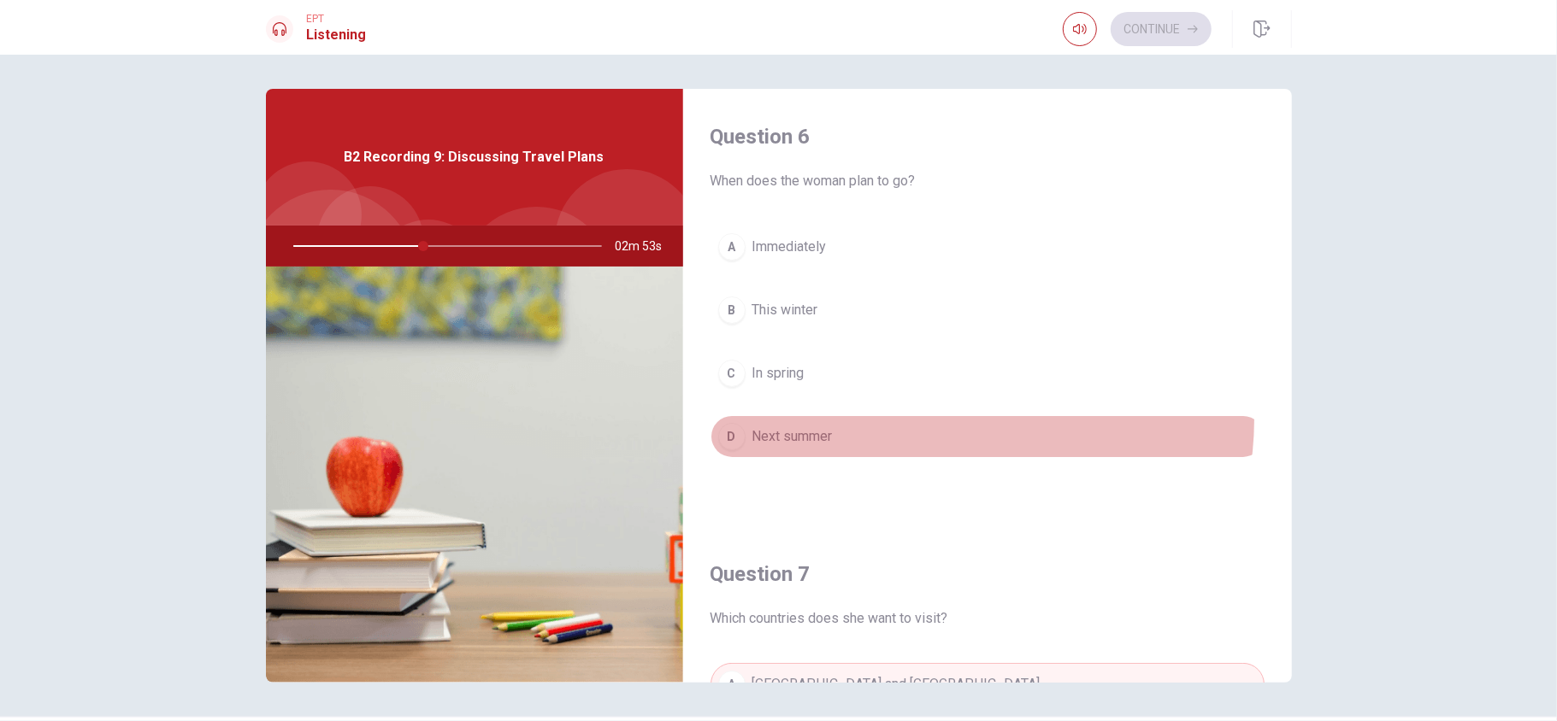
click at [944, 421] on button "D Next summer" at bounding box center [987, 436] width 554 height 43
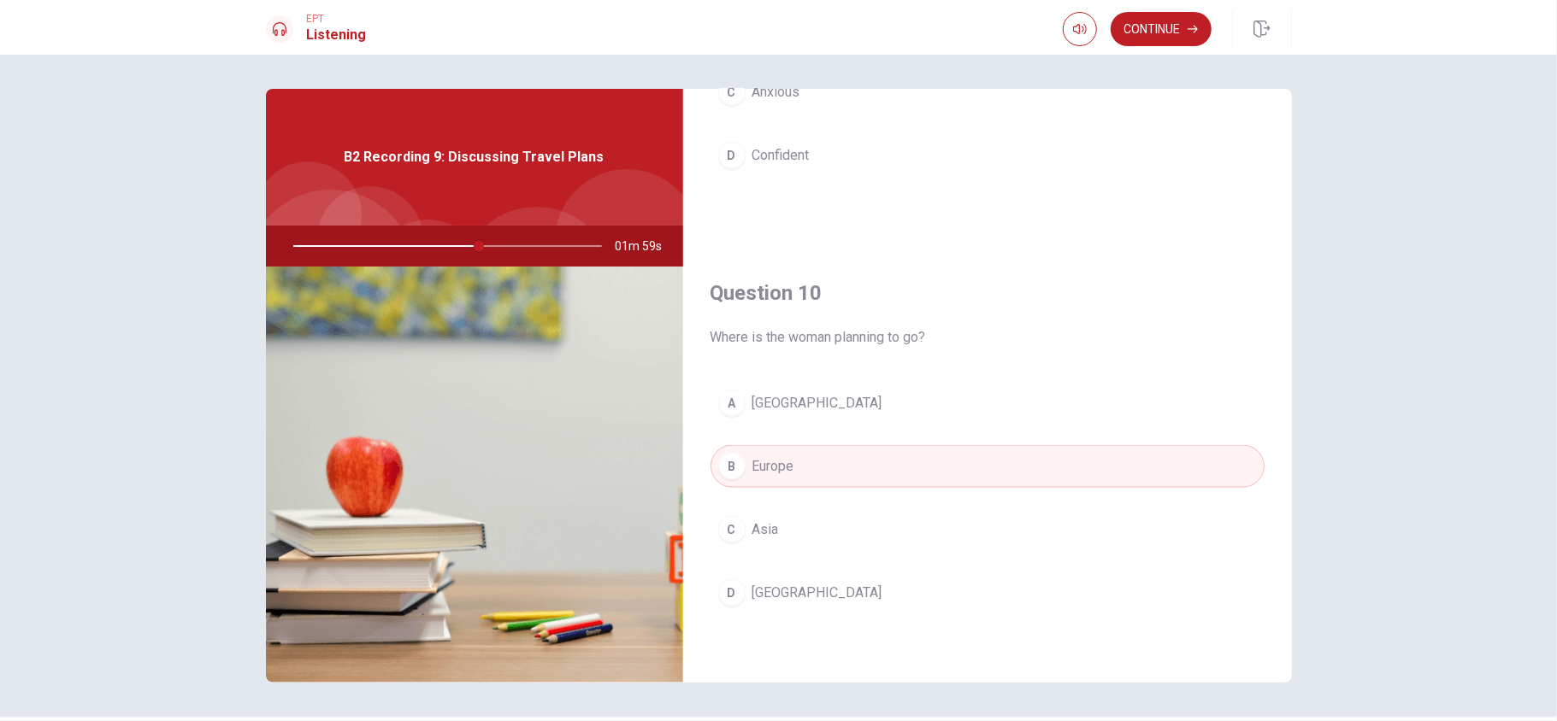
scroll to position [1605, 0]
click at [1167, 24] on icon "button" at bounding box center [1192, 29] width 10 height 10
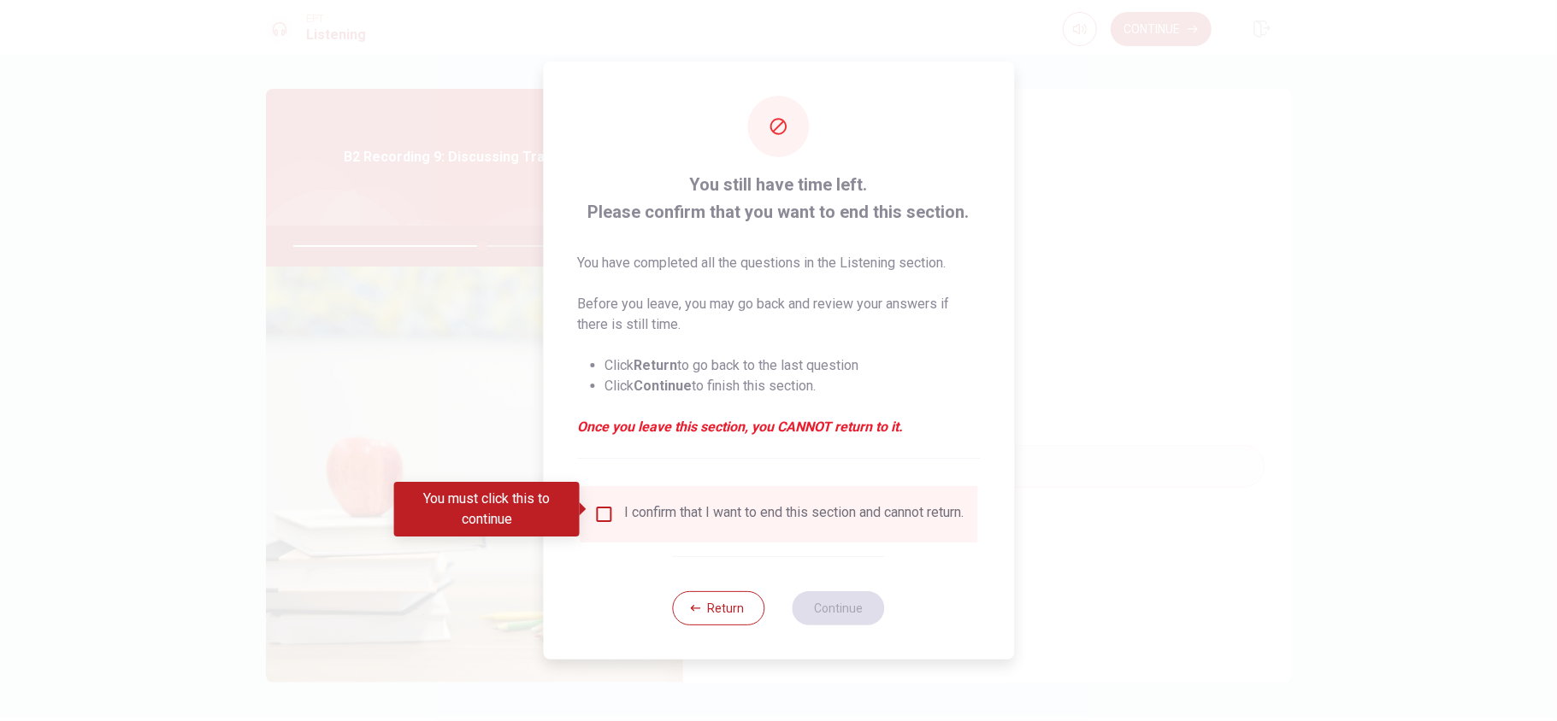
click at [599, 508] on input "You must click this to continue" at bounding box center [603, 514] width 21 height 21
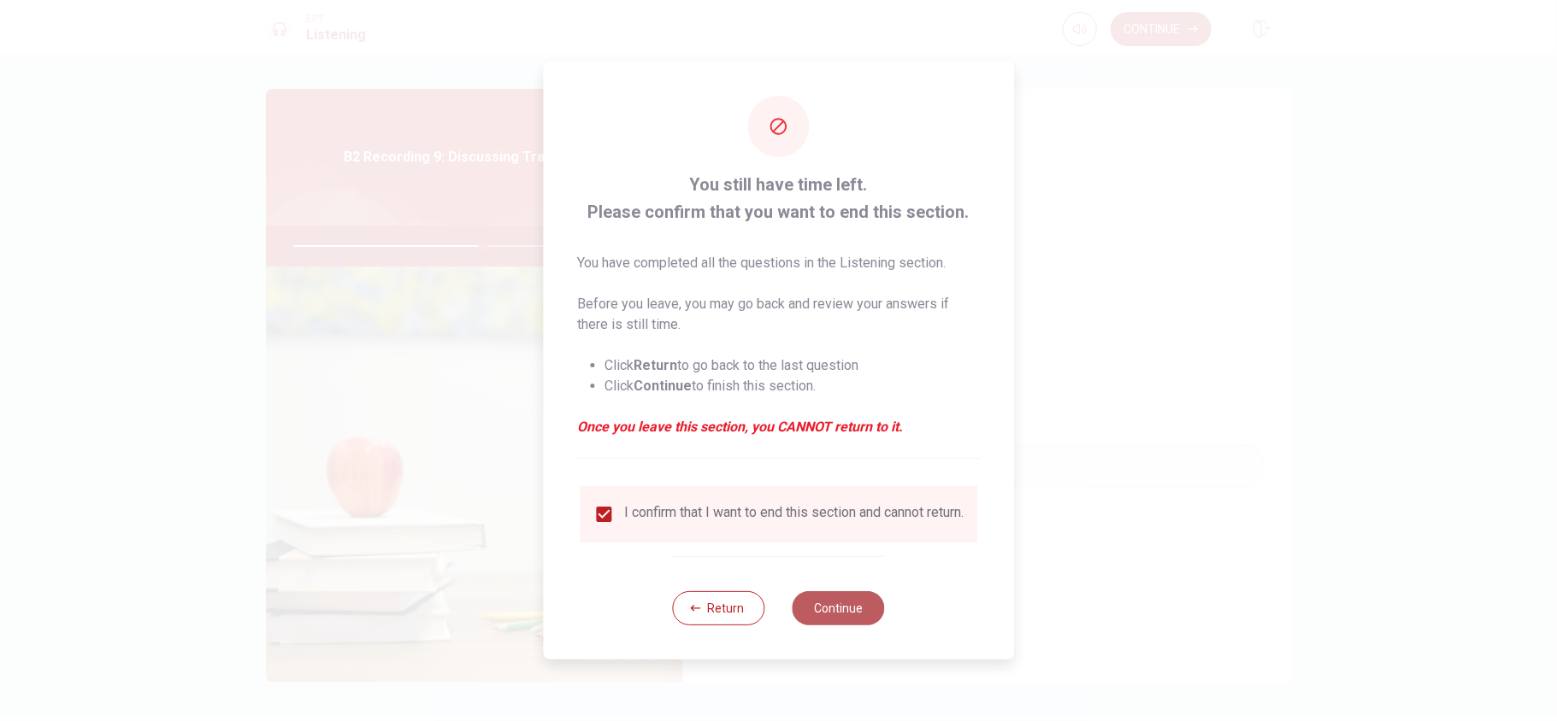
click at [838, 540] on button "Continue" at bounding box center [838, 609] width 92 height 34
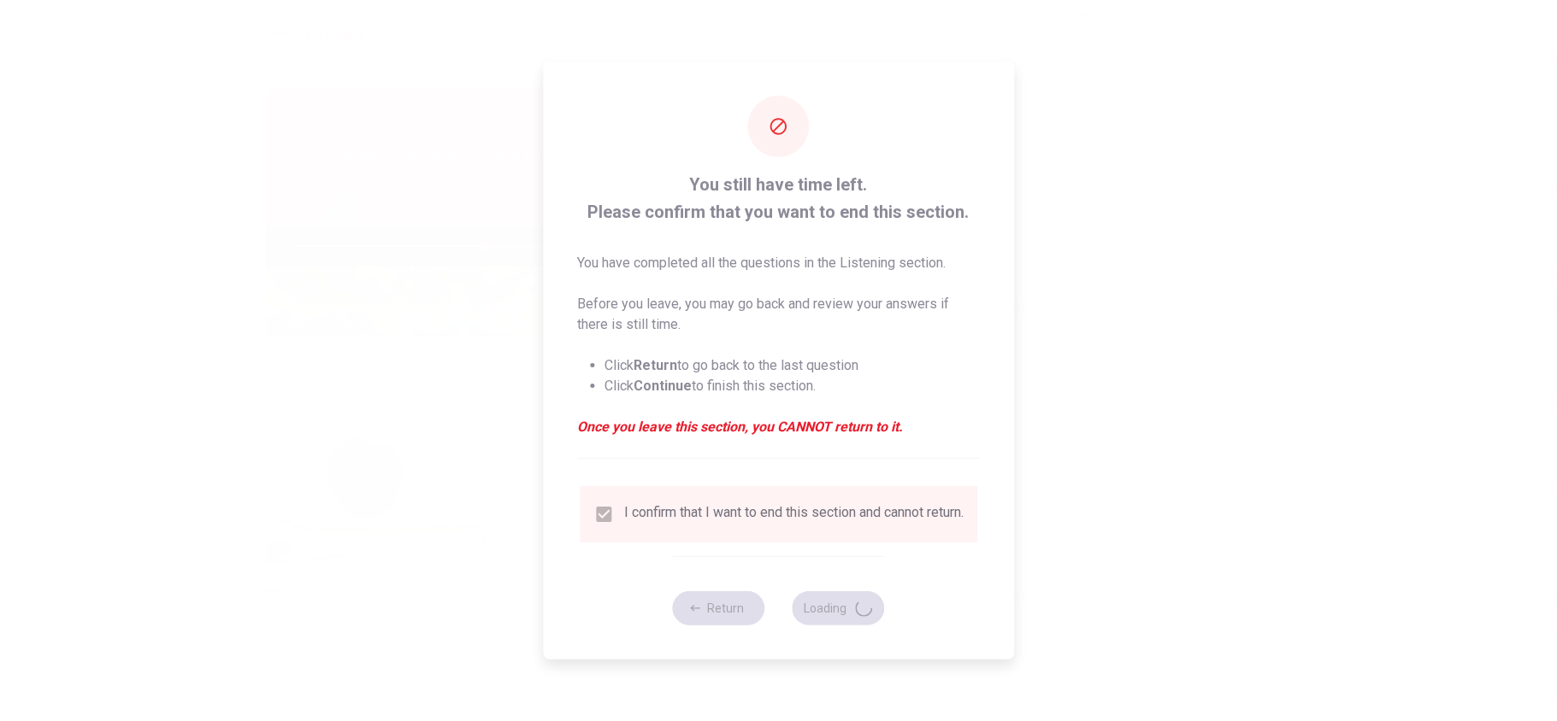
type input "62"
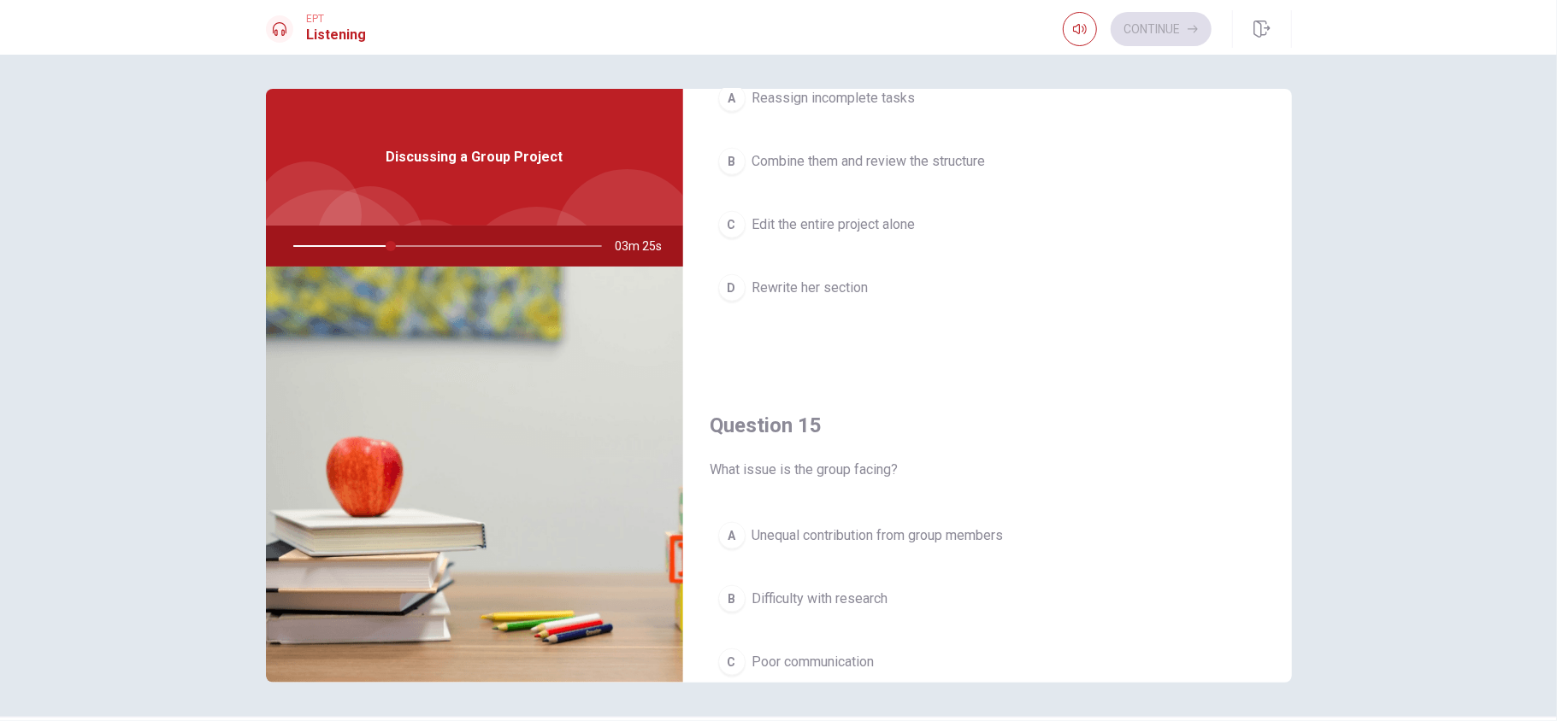
scroll to position [1481, 0]
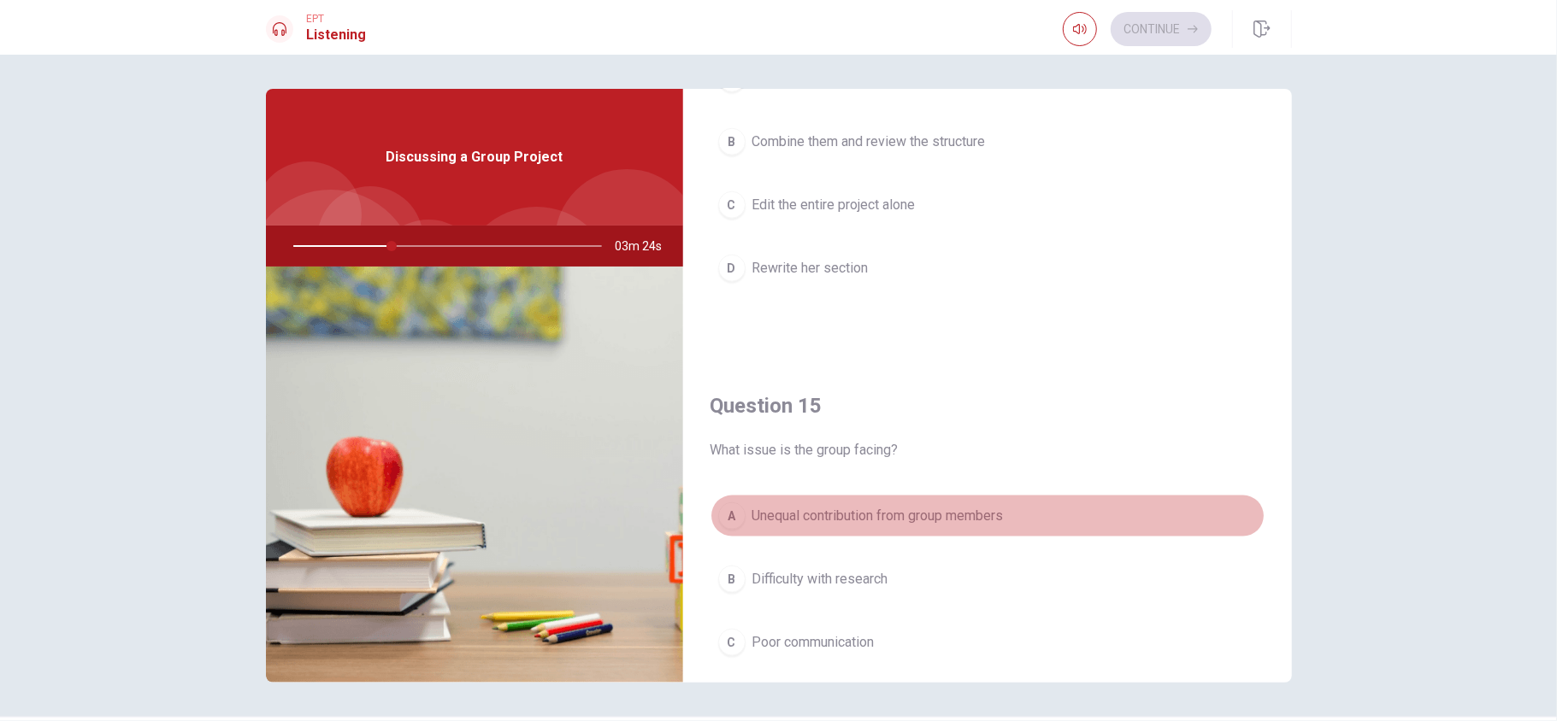
click at [1003, 521] on span "Unequal contribution from group members" at bounding box center [877, 516] width 251 height 21
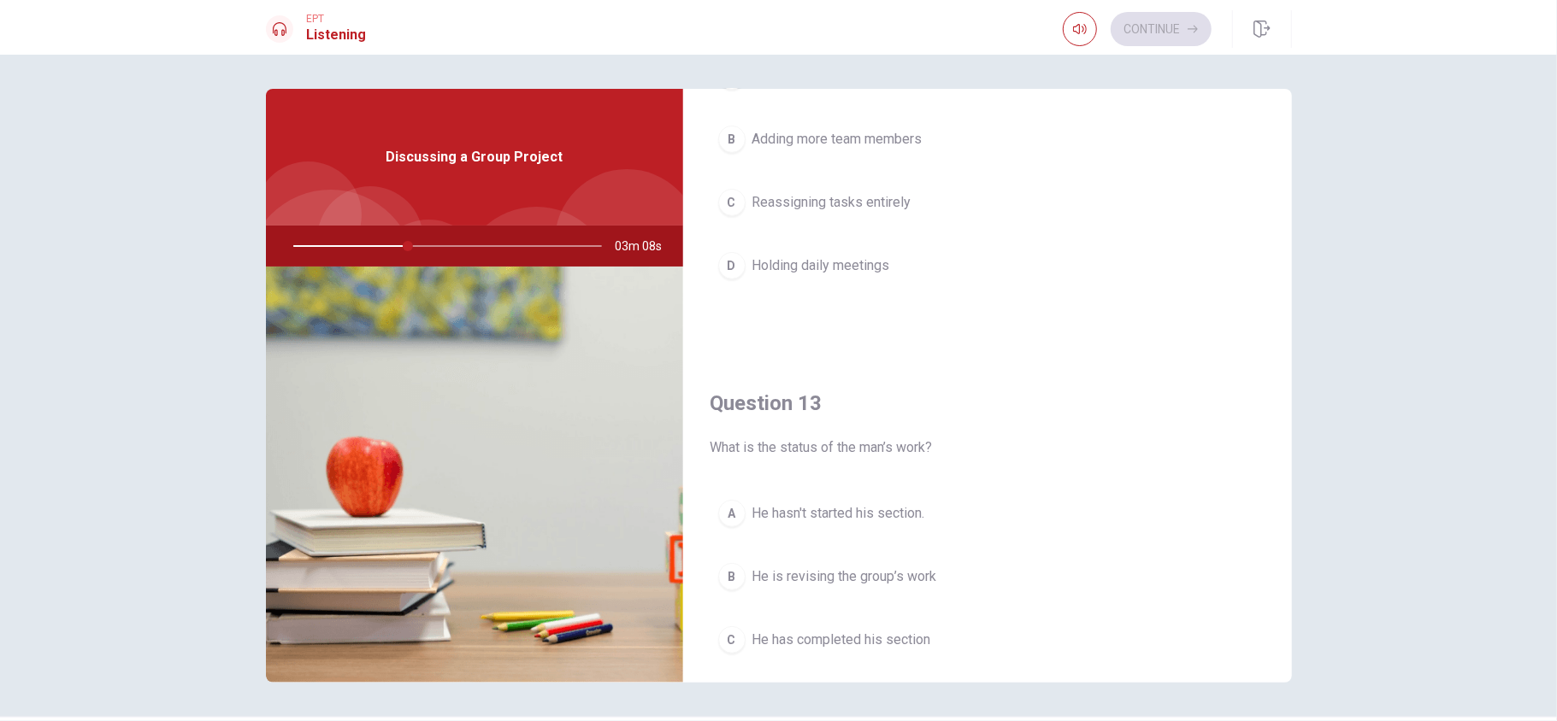
scroll to position [352, 0]
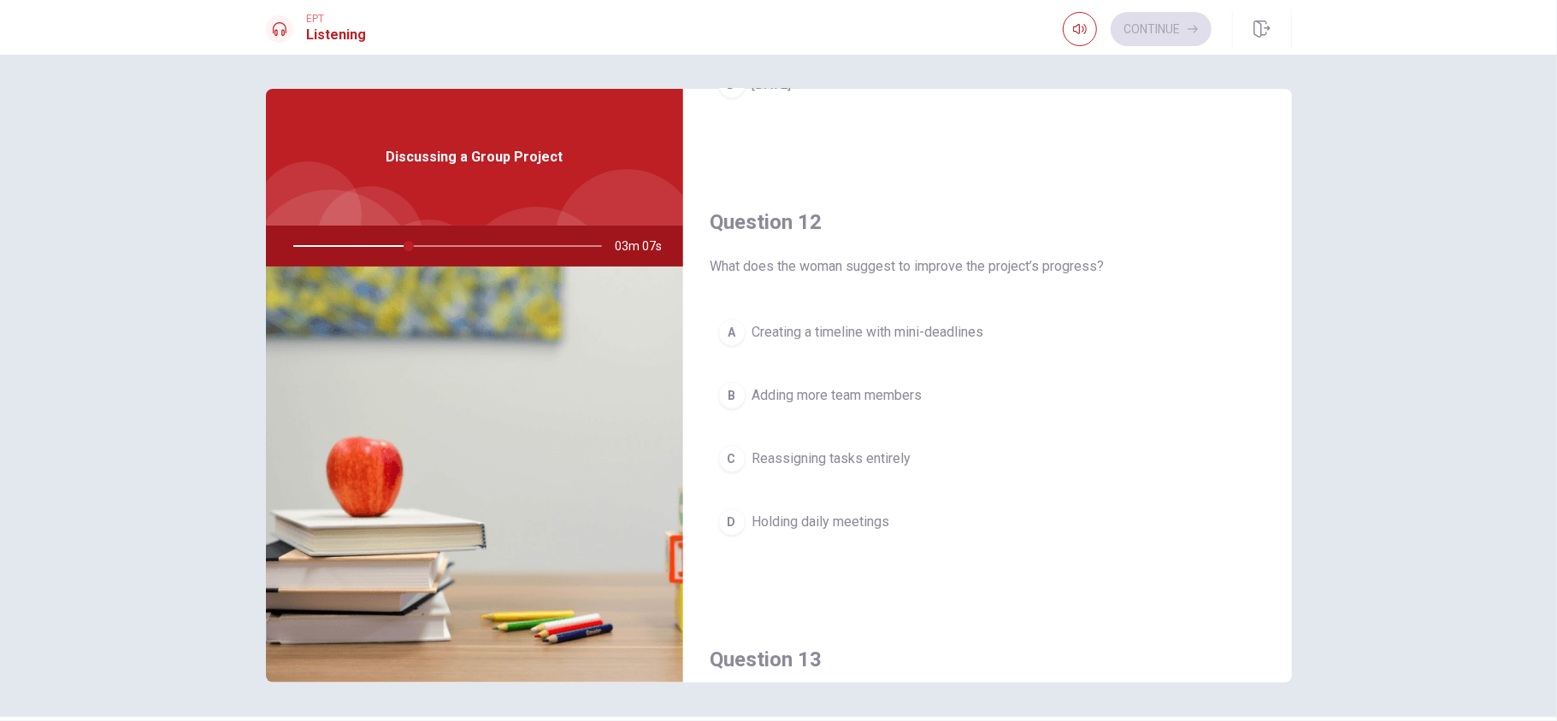
click at [1038, 336] on button "A Creating a timeline with mini-deadlines" at bounding box center [987, 332] width 554 height 43
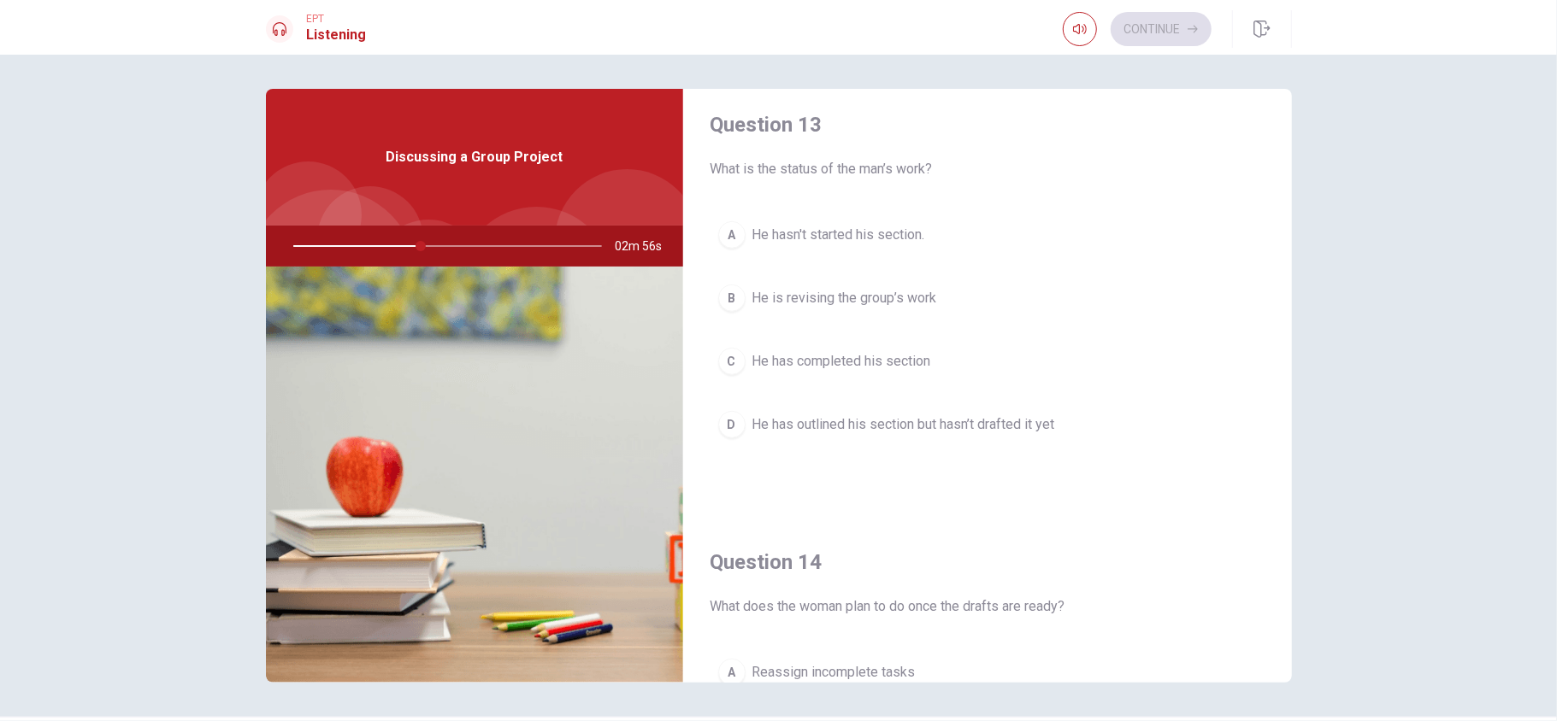
scroll to position [798, 0]
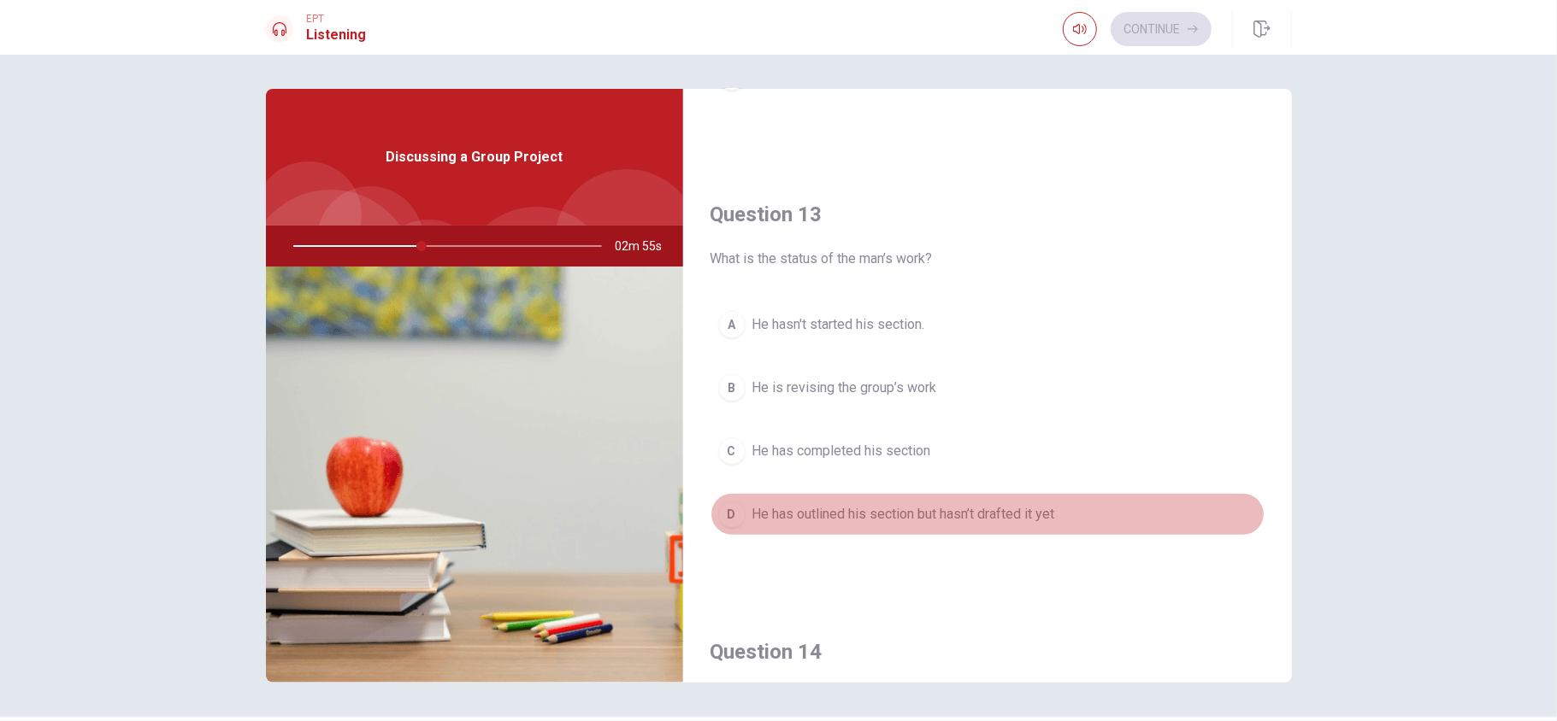
click at [1057, 517] on button "[PERSON_NAME] has outlined his section but hasn’t drafted it yet" at bounding box center [987, 514] width 554 height 43
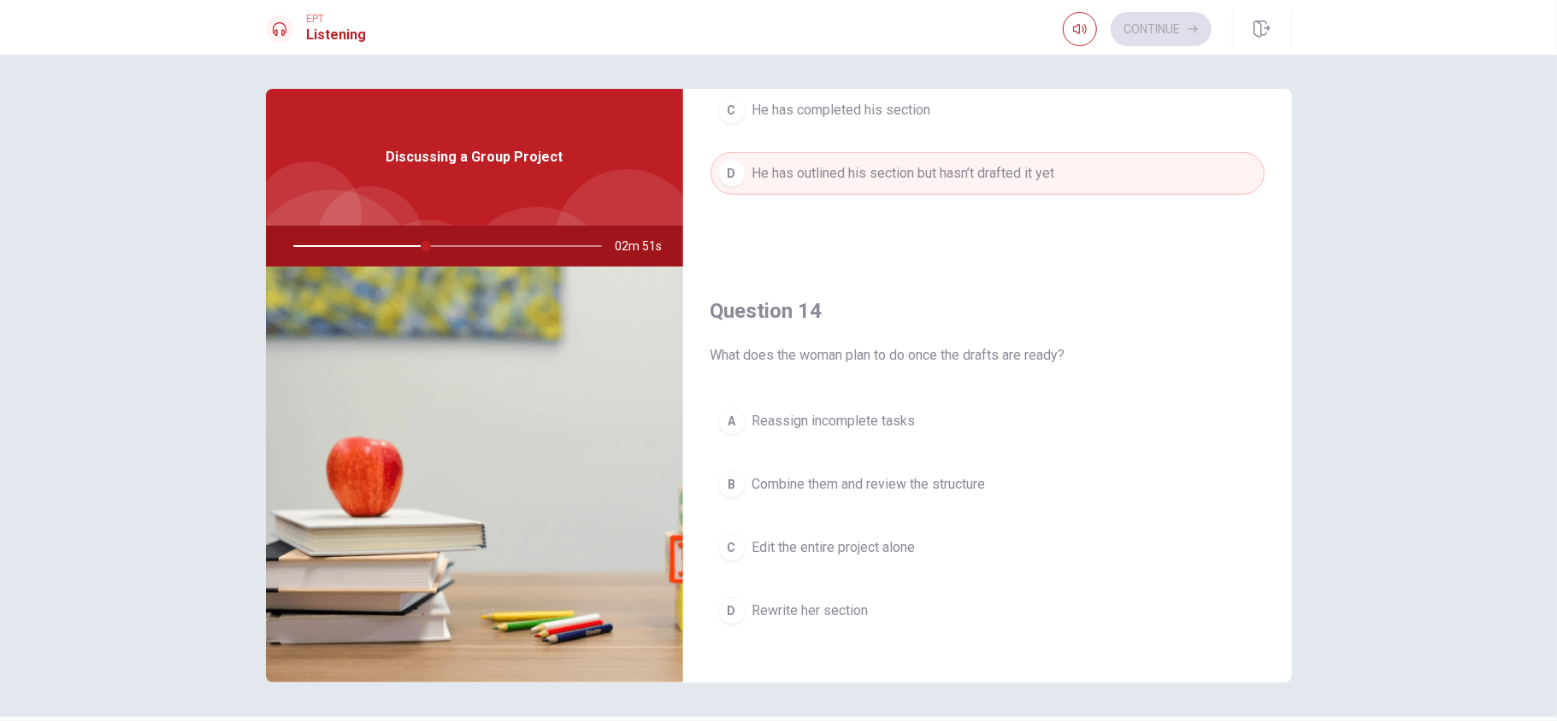
scroll to position [1139, 0]
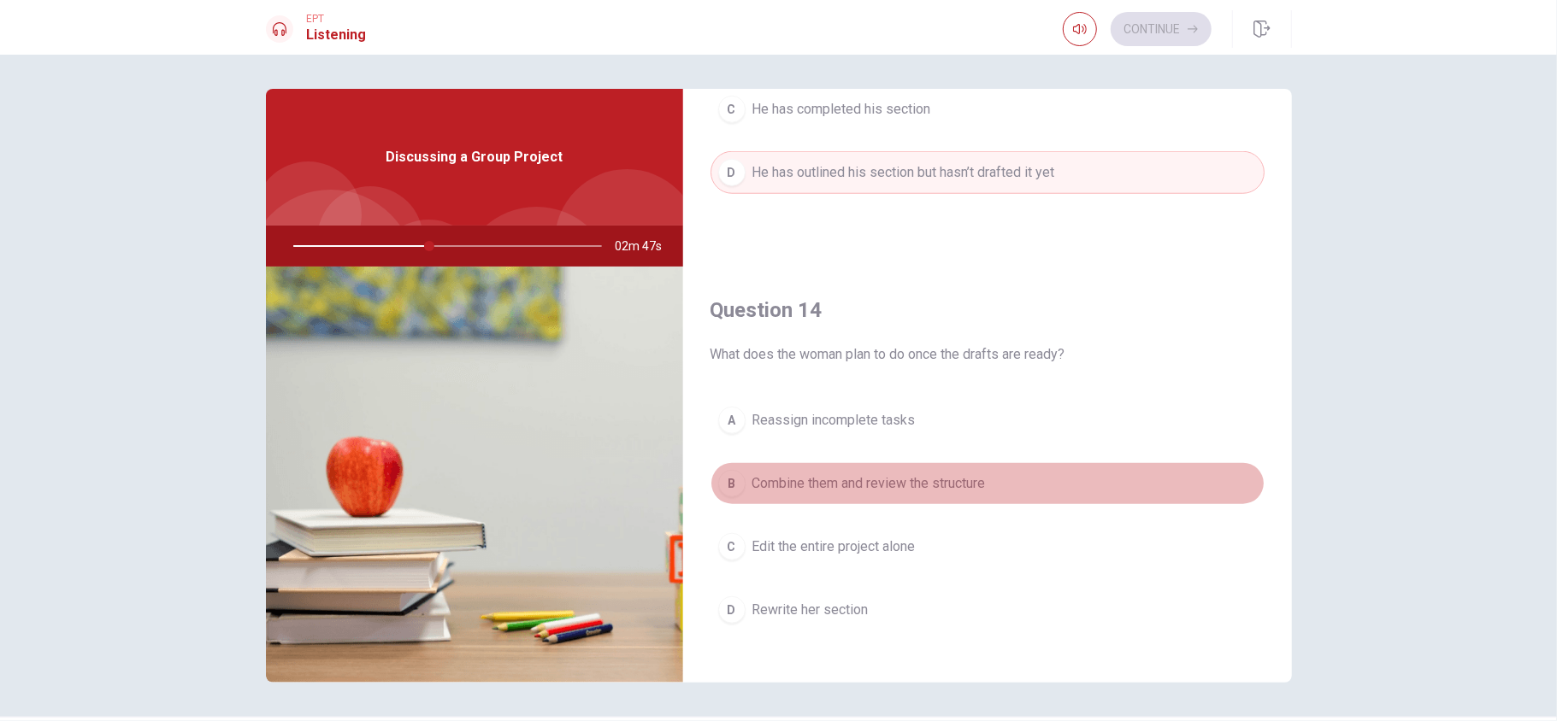
click at [1000, 497] on button "B Combine them and review the structure" at bounding box center [987, 483] width 554 height 43
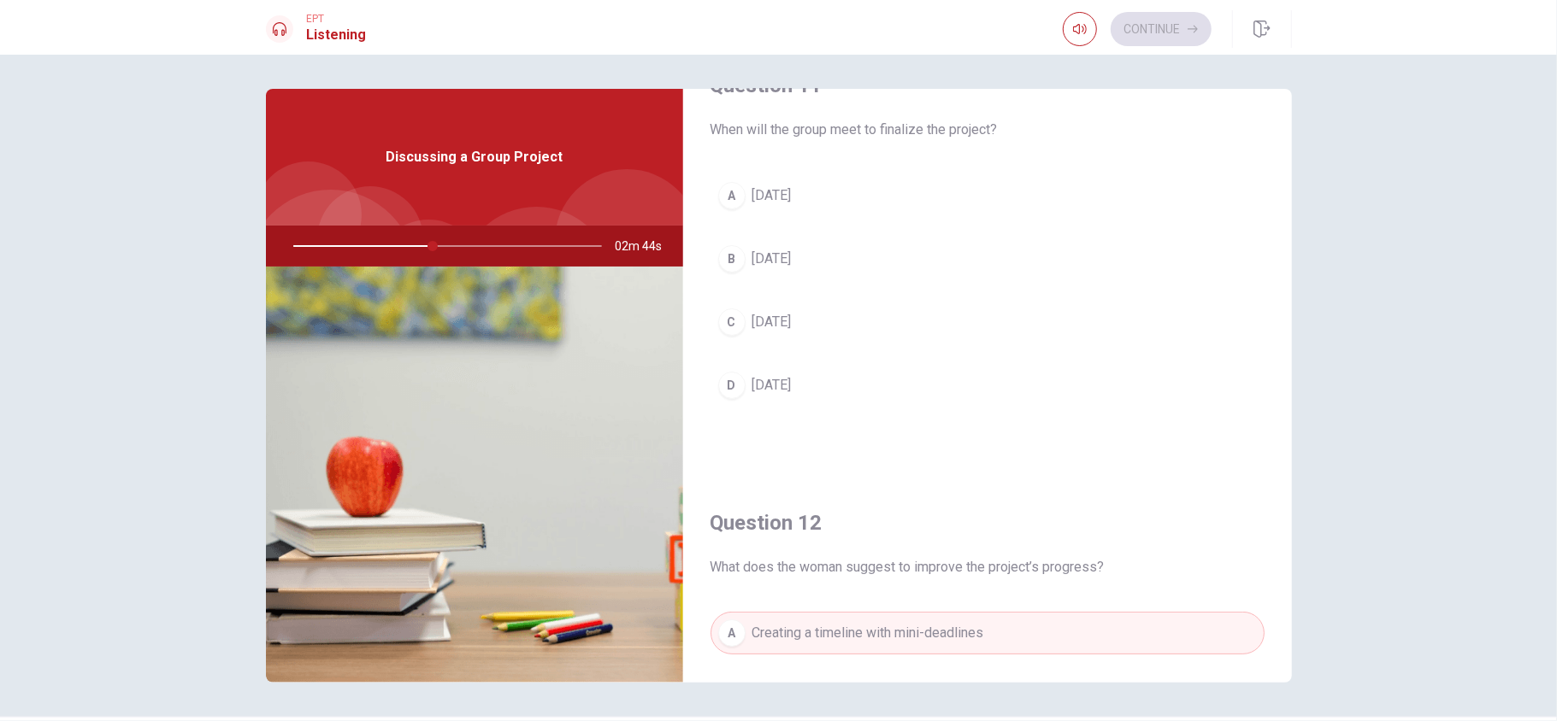
scroll to position [0, 0]
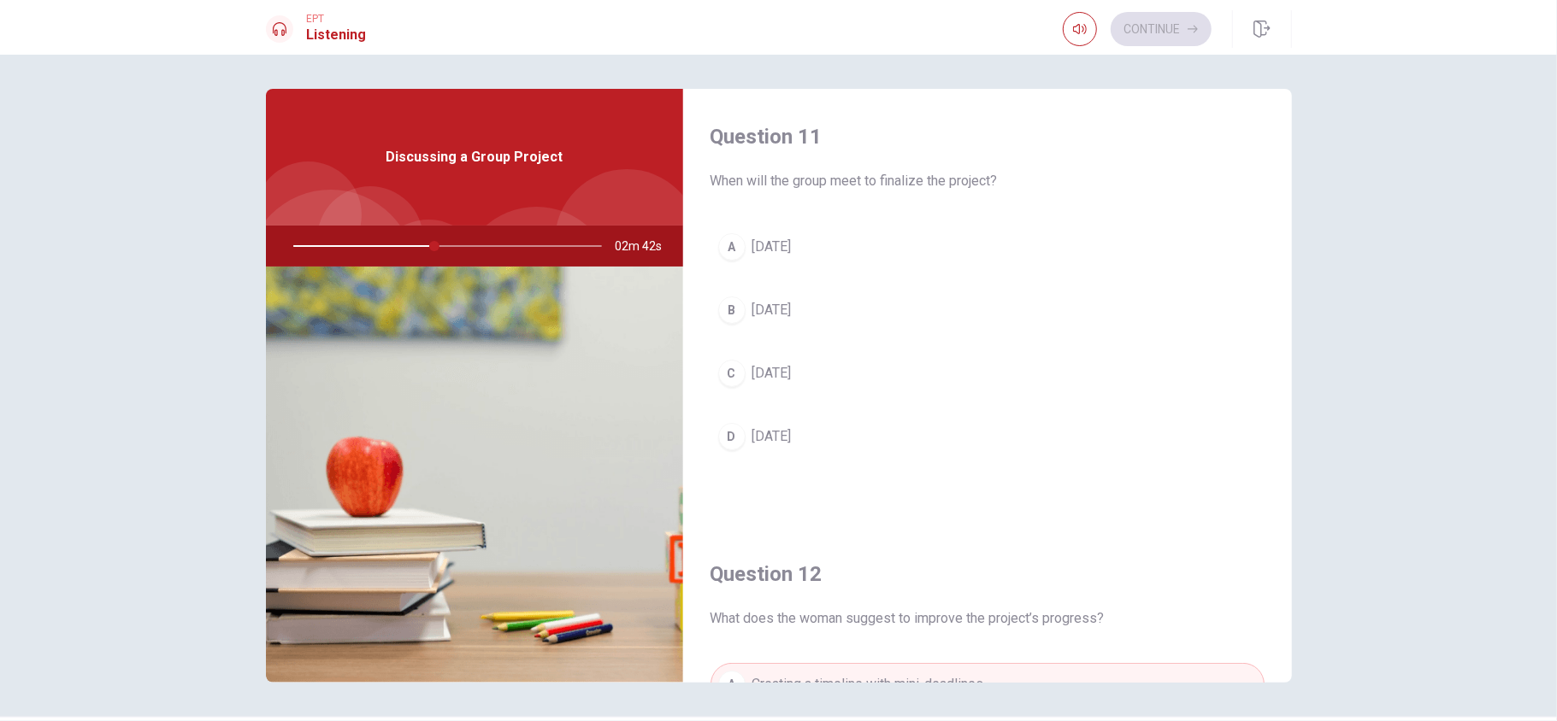
click at [910, 257] on button "A [DATE]" at bounding box center [987, 247] width 554 height 43
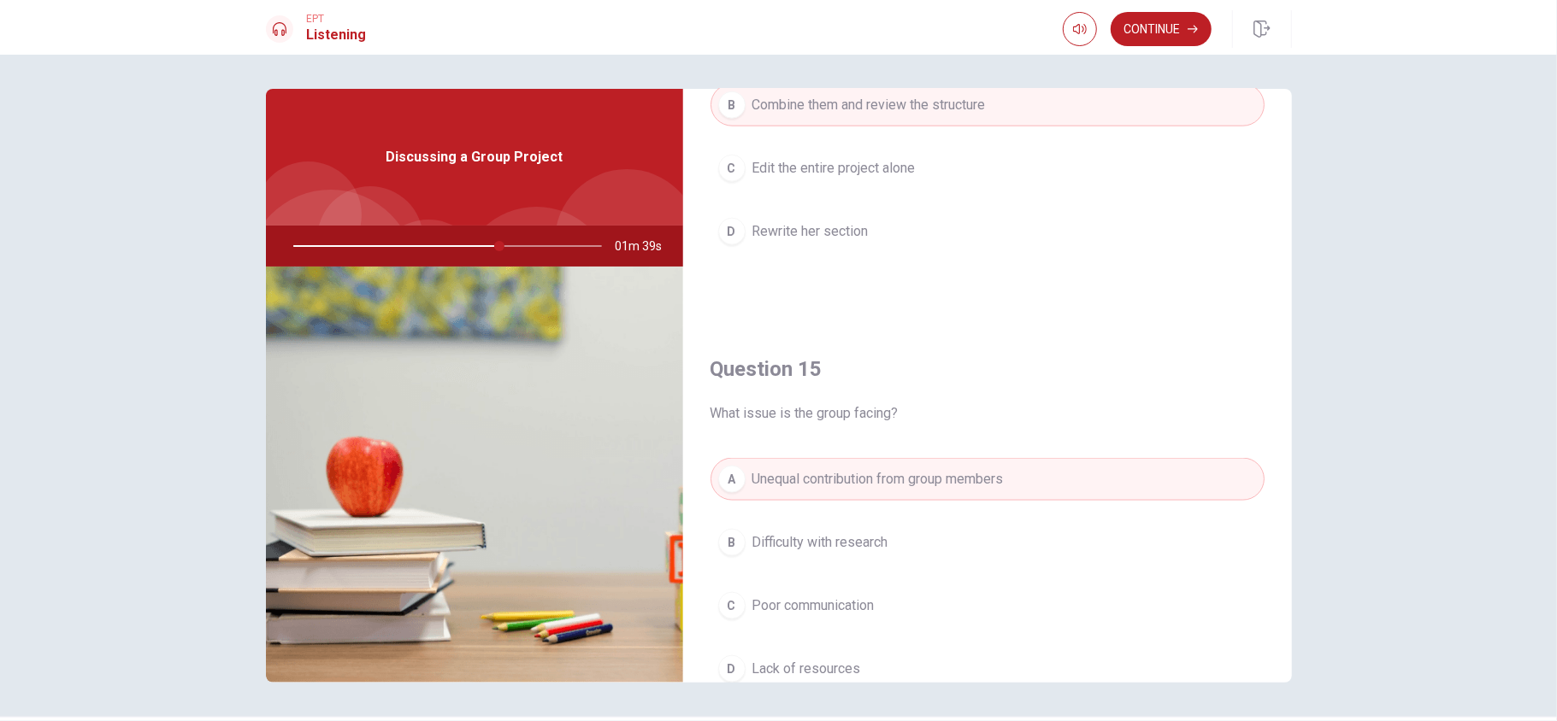
scroll to position [1605, 0]
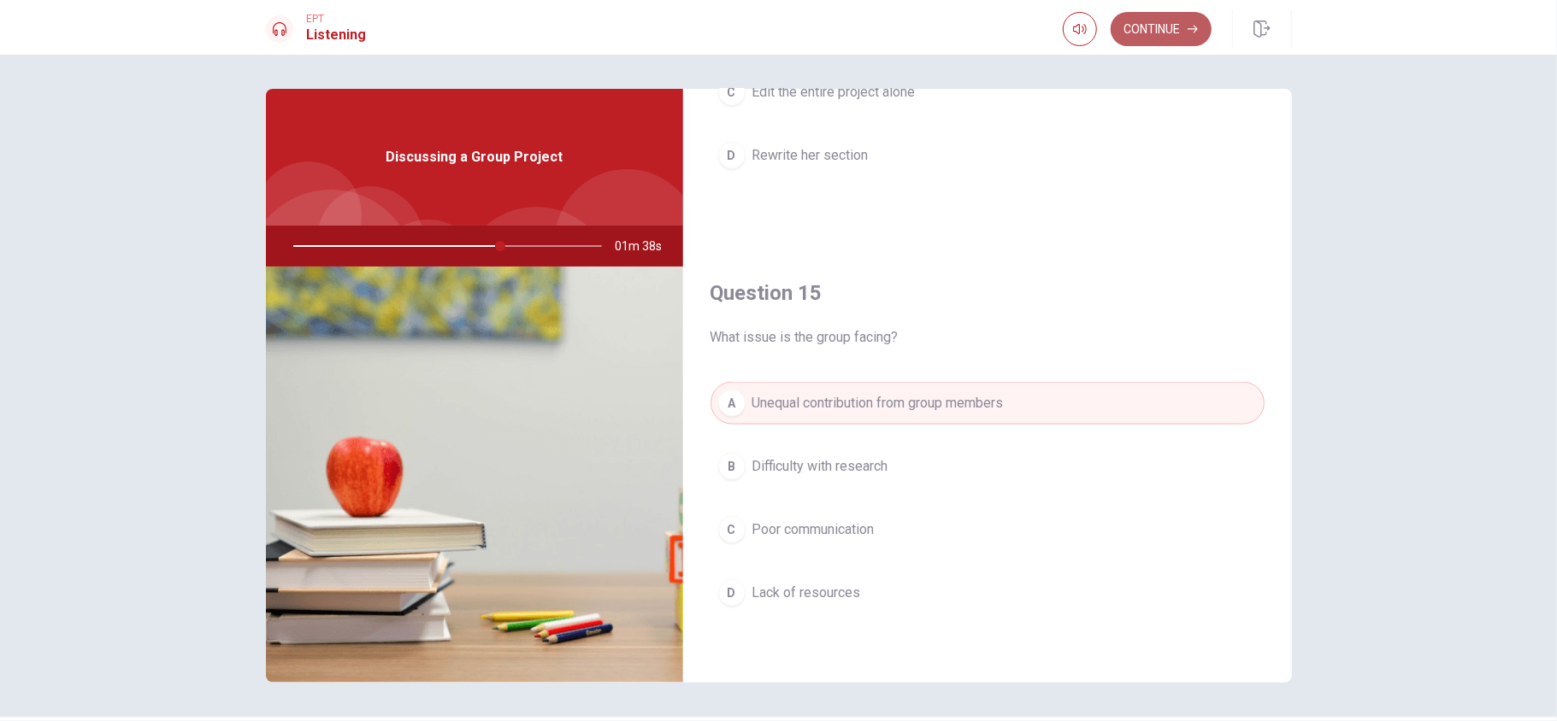
click at [1147, 21] on button "Continue" at bounding box center [1160, 29] width 101 height 34
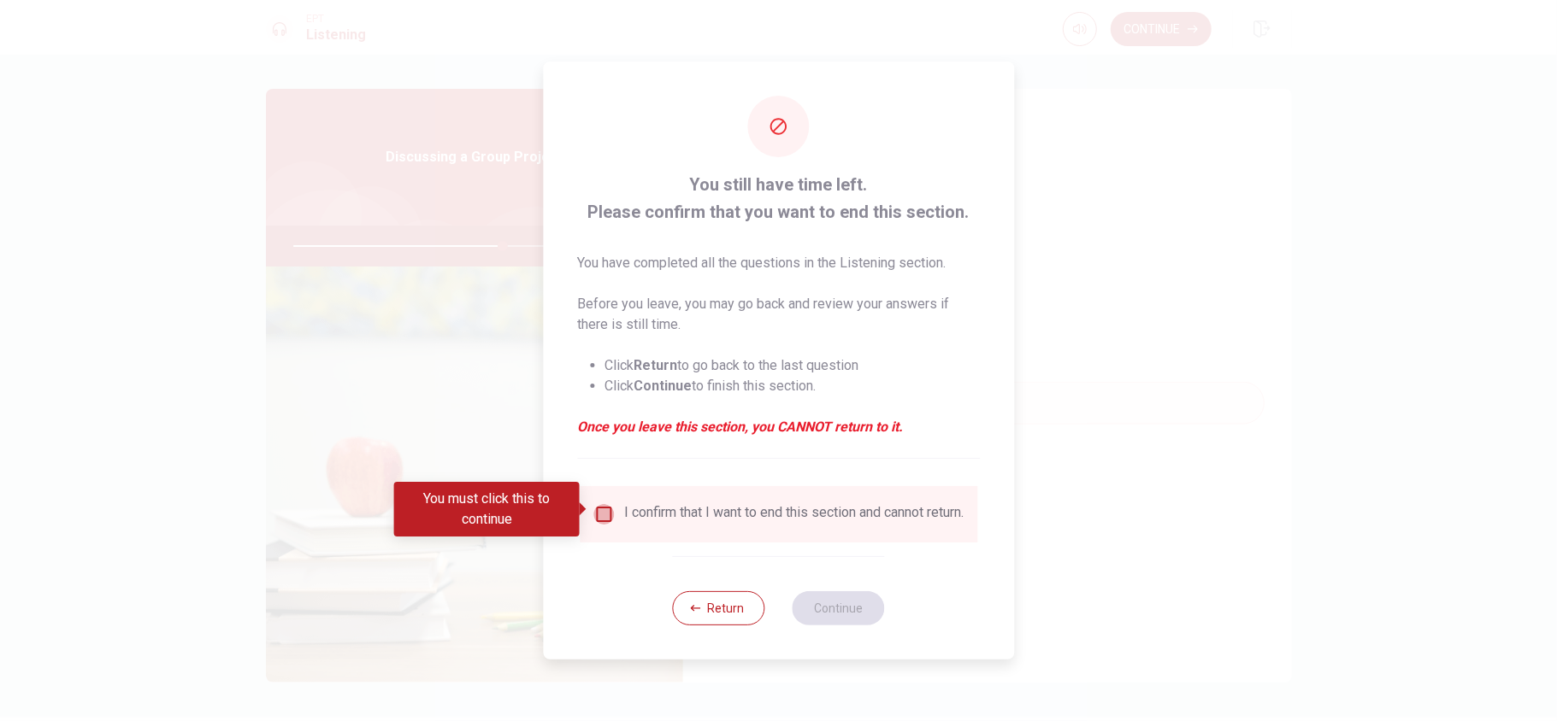
click at [610, 510] on input "You must click this to continue" at bounding box center [603, 514] width 21 height 21
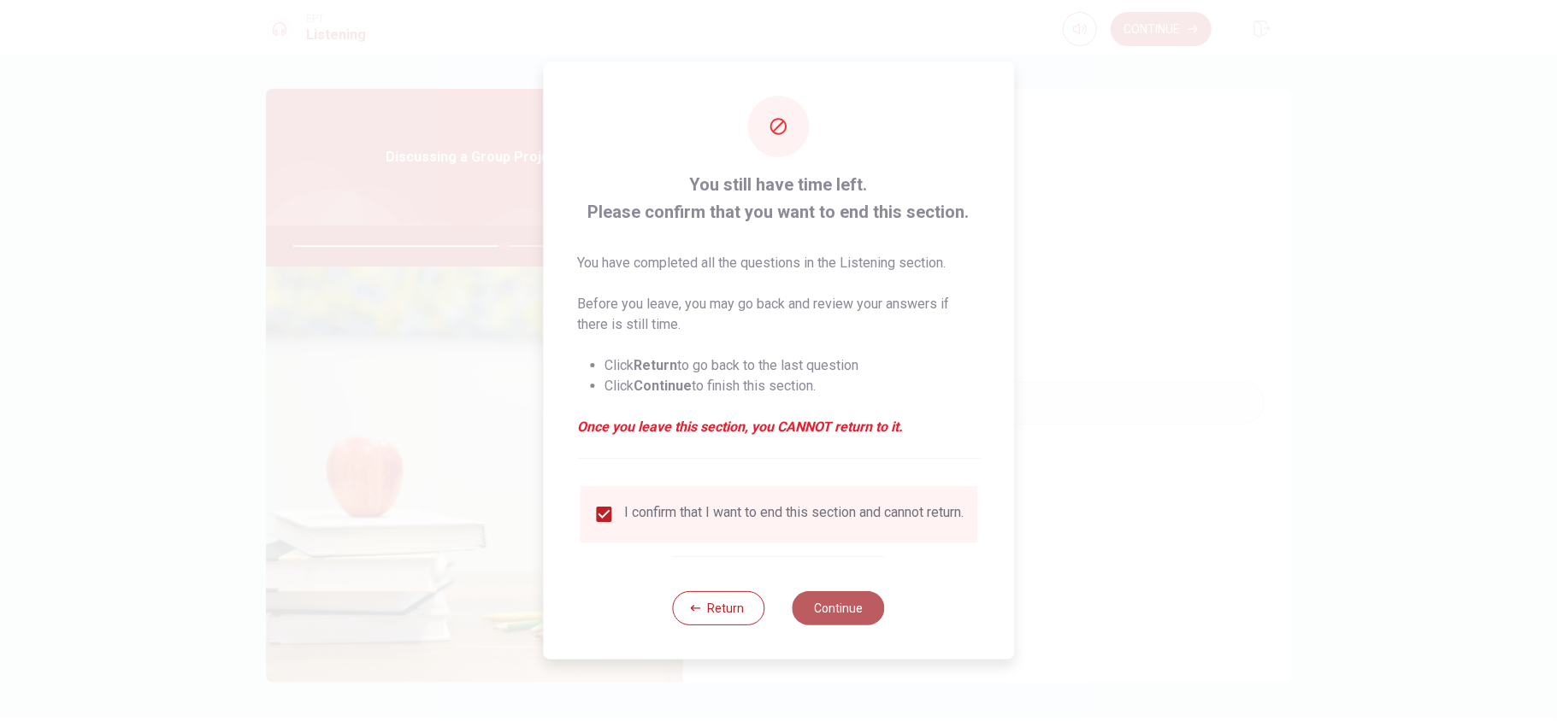
click at [863, 540] on button "Continue" at bounding box center [838, 609] width 92 height 34
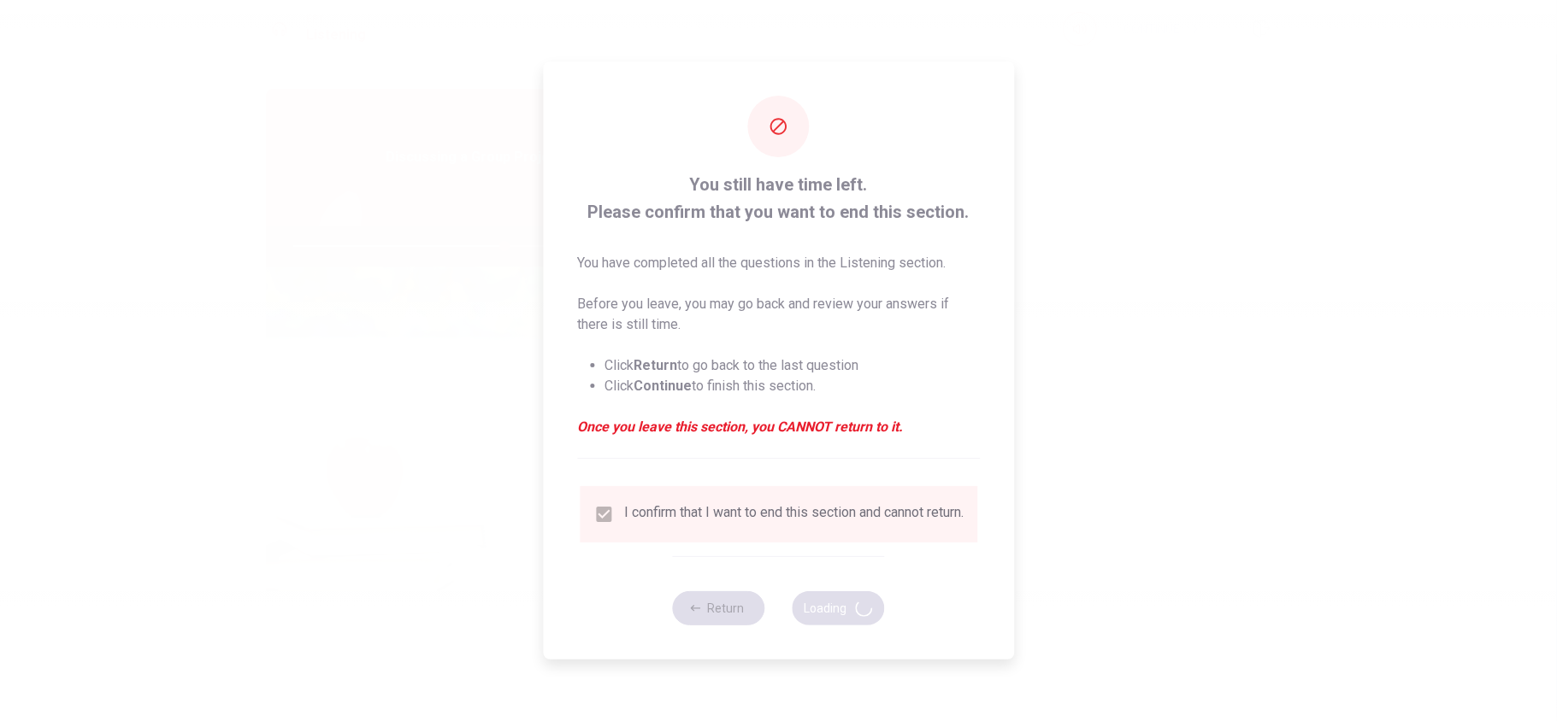
type input "69"
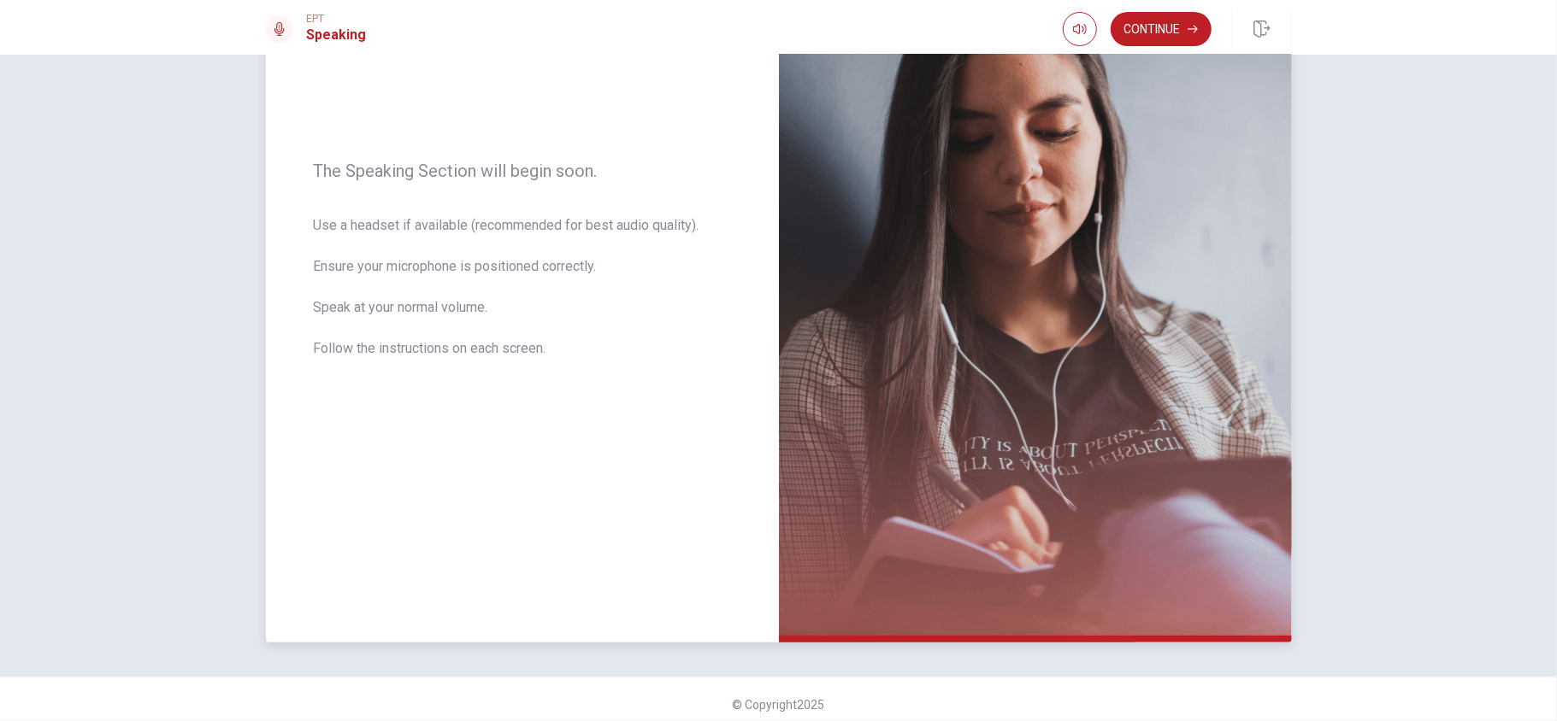
scroll to position [202, 0]
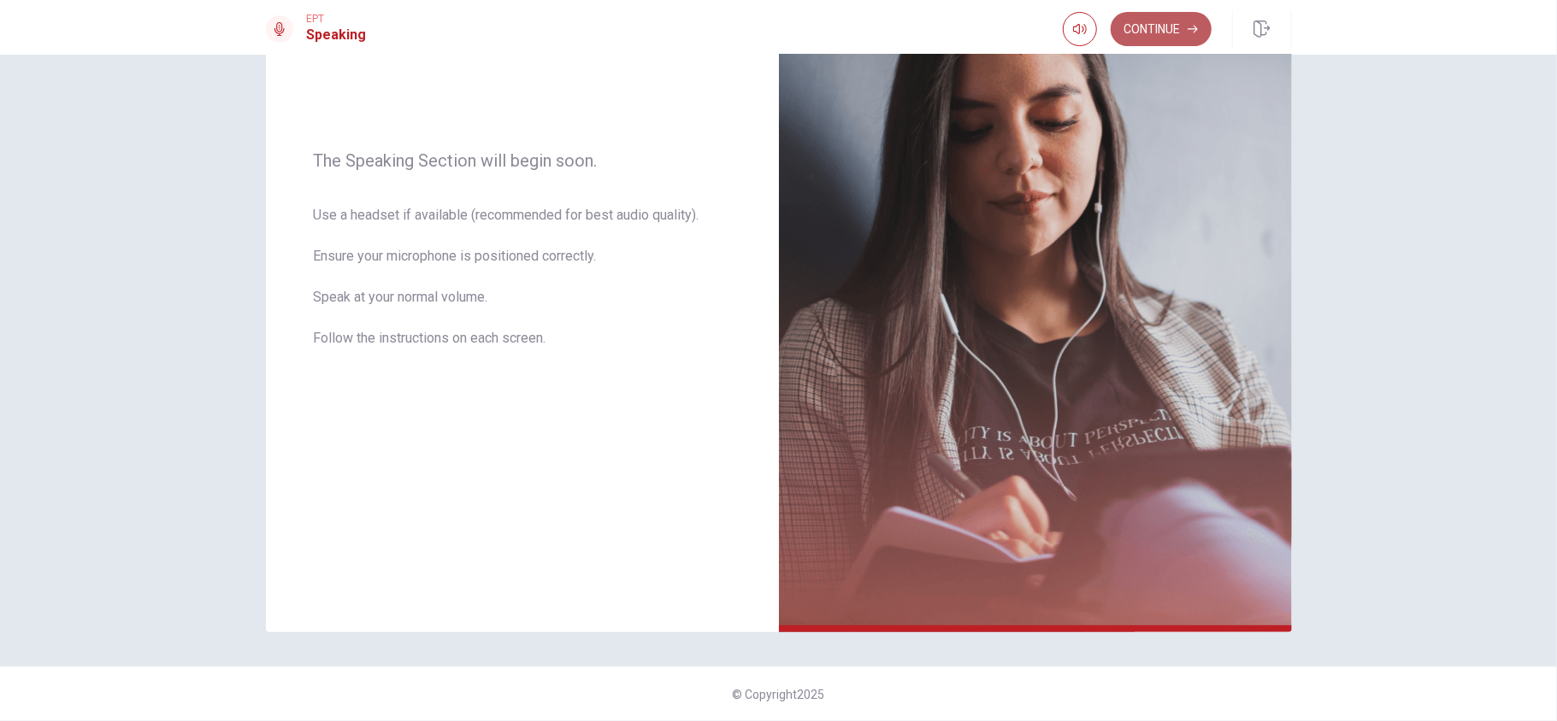
click at [1167, 29] on button "Continue" at bounding box center [1160, 29] width 101 height 34
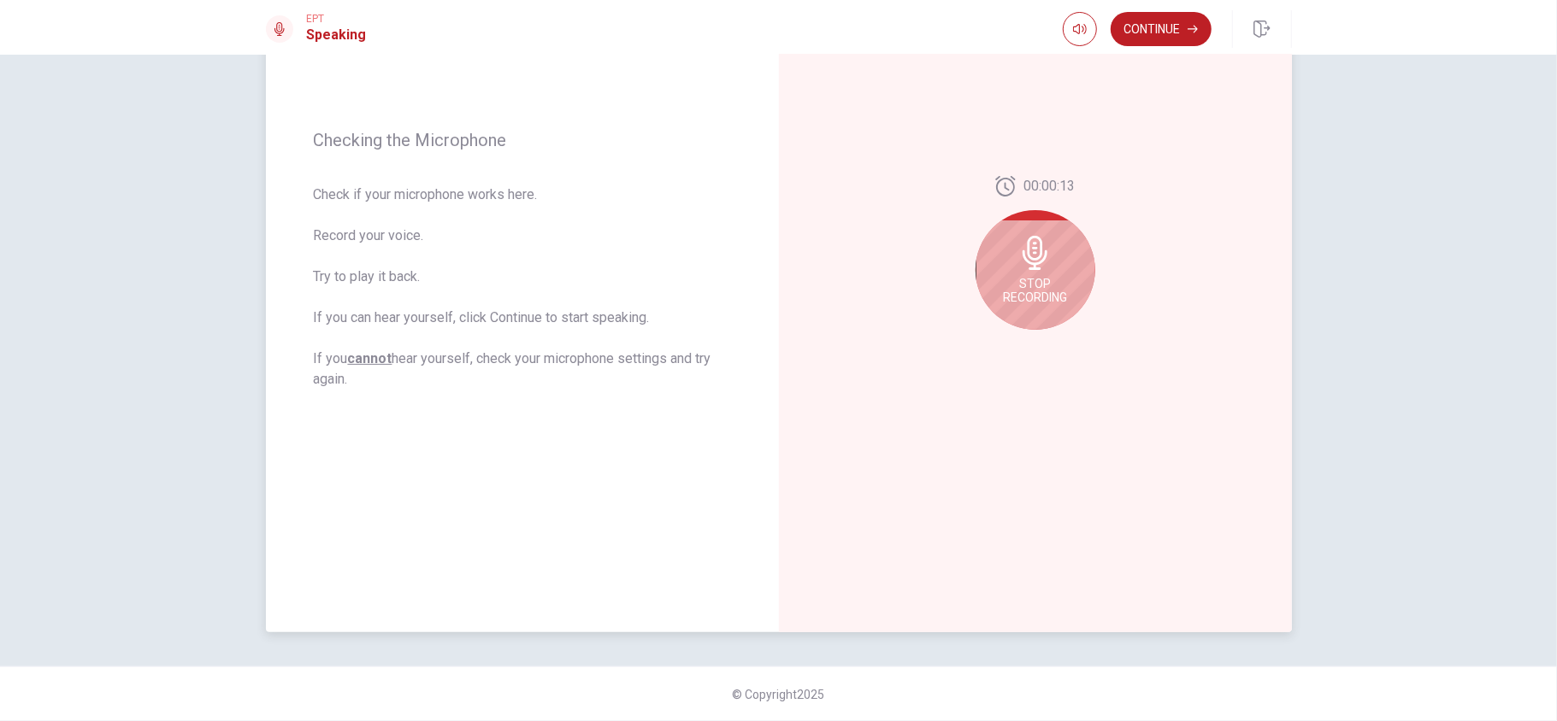
click at [1050, 247] on div "Stop Recording" at bounding box center [1035, 270] width 120 height 120
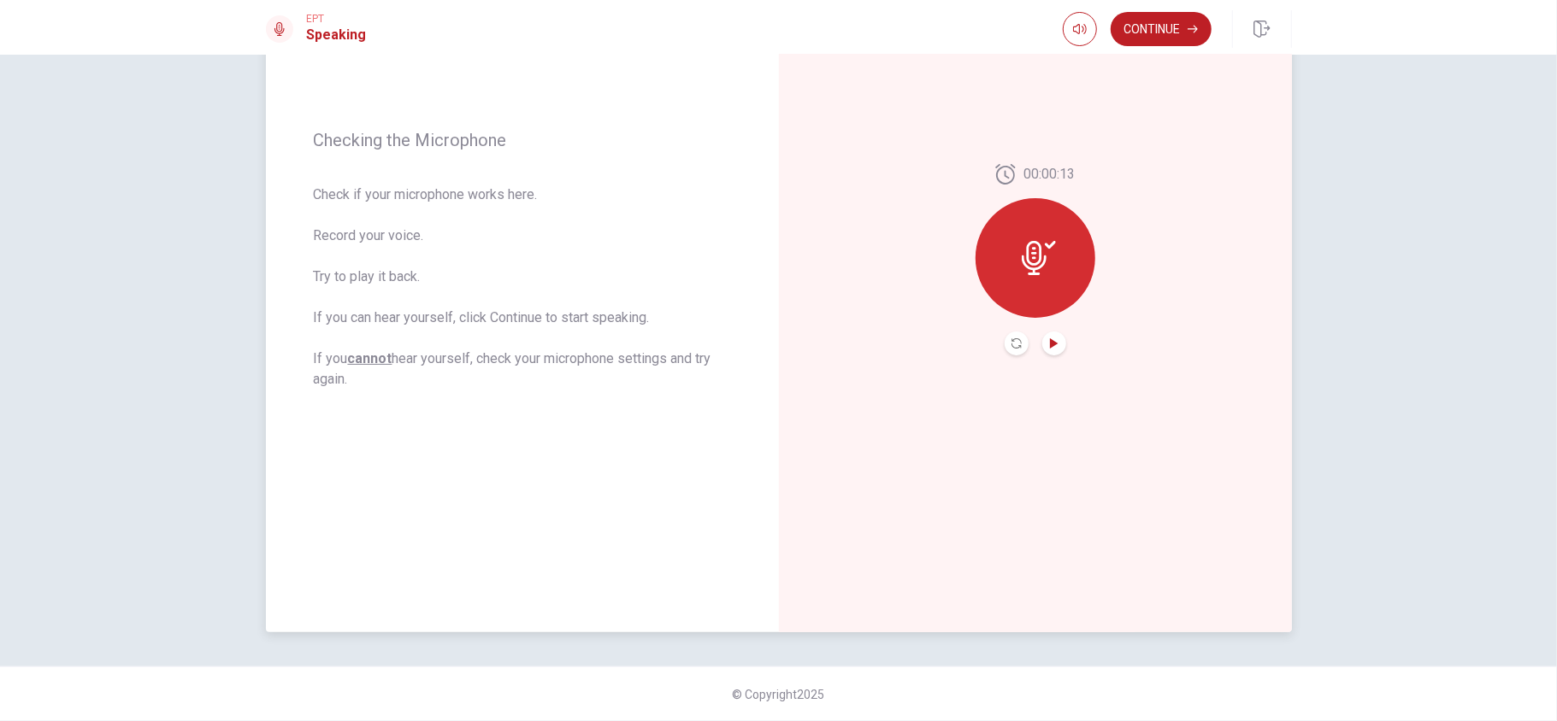
click at [1050, 347] on icon "Play Audio" at bounding box center [1054, 344] width 8 height 10
click at [1043, 274] on icon at bounding box center [1038, 258] width 34 height 34
drag, startPoint x: 1038, startPoint y: 212, endPoint x: 1045, endPoint y: 258, distance: 46.7
click at [1041, 224] on div at bounding box center [1035, 258] width 120 height 120
click at [1004, 350] on button "Record Again" at bounding box center [1016, 344] width 24 height 24
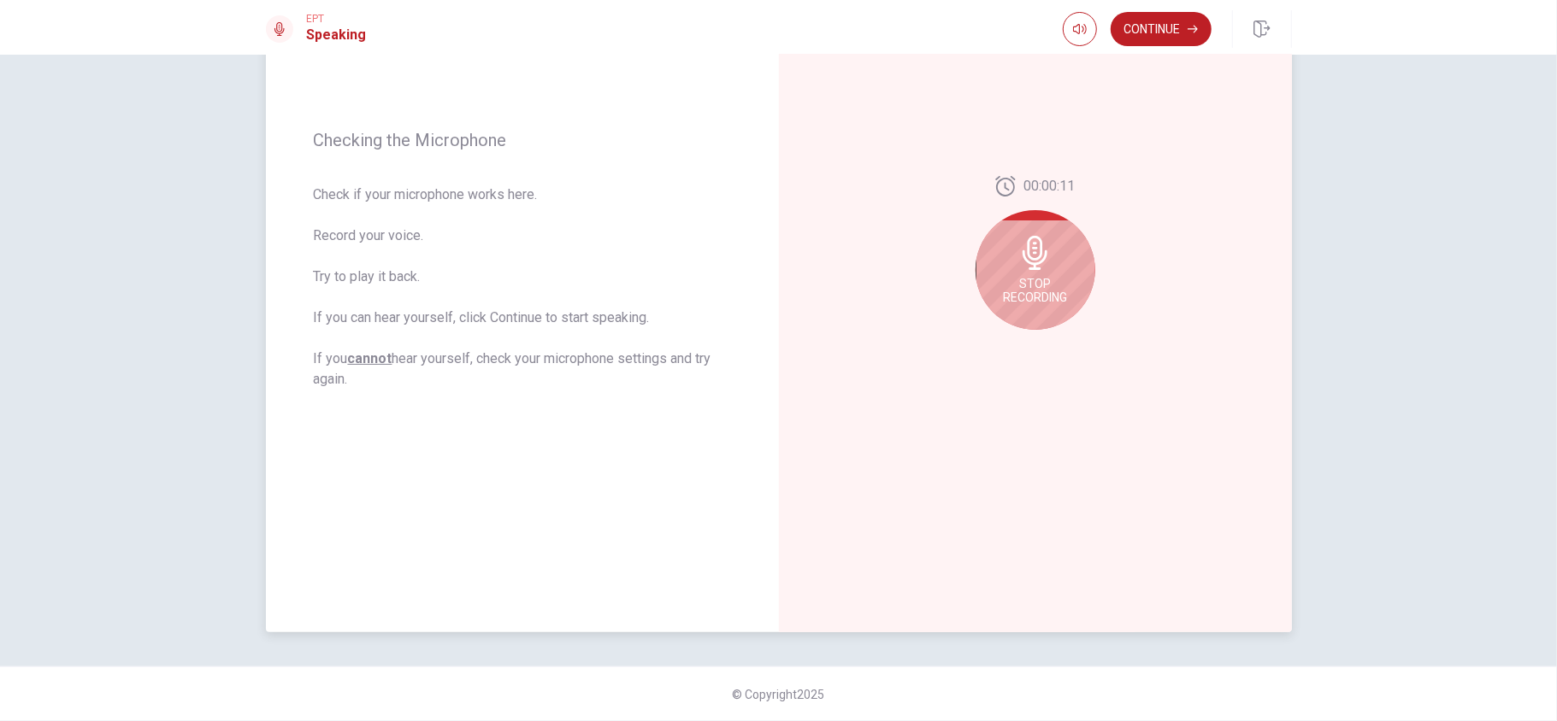
click at [1045, 257] on icon at bounding box center [1035, 253] width 34 height 34
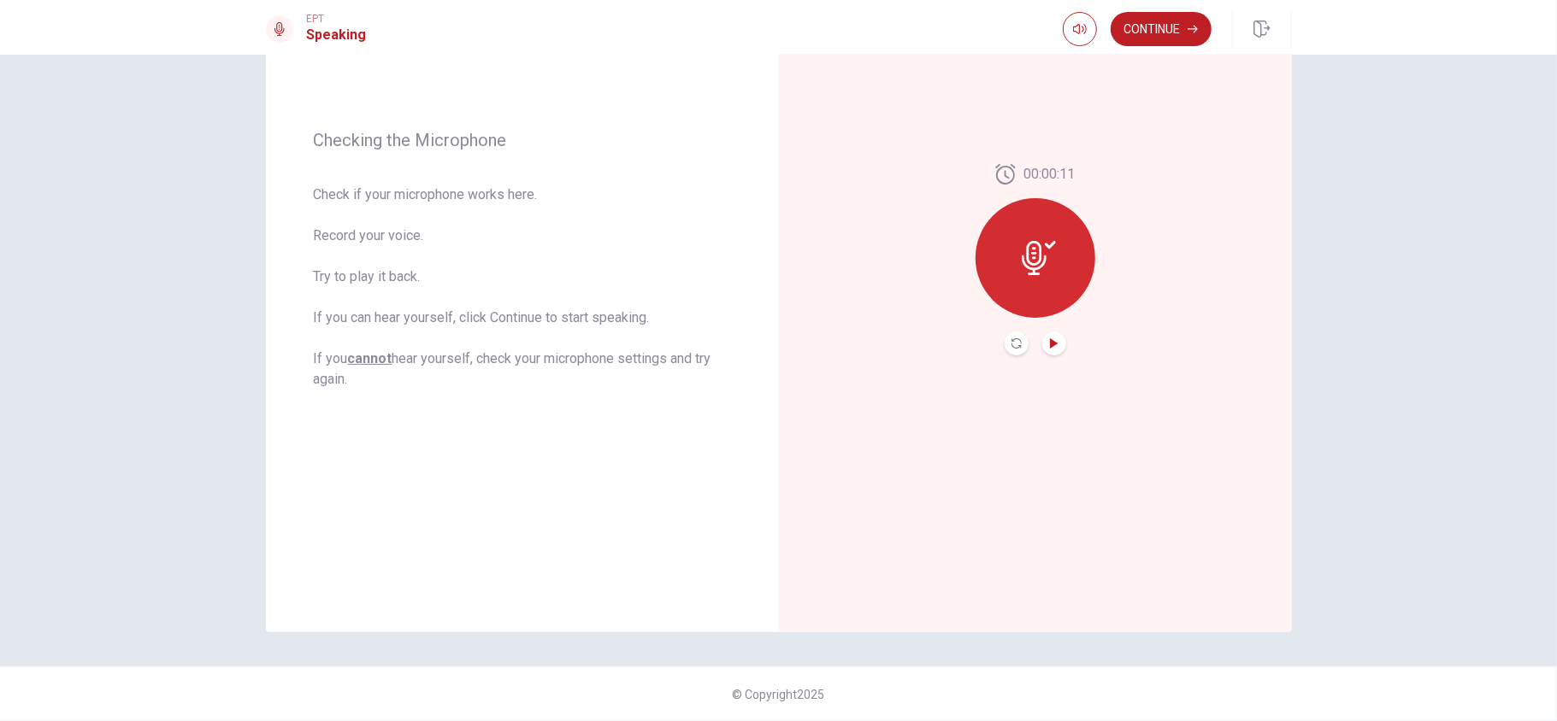
click at [1049, 339] on icon "Play Audio" at bounding box center [1054, 344] width 10 height 10
click at [1053, 349] on button "Pause Audio" at bounding box center [1054, 344] width 24 height 24
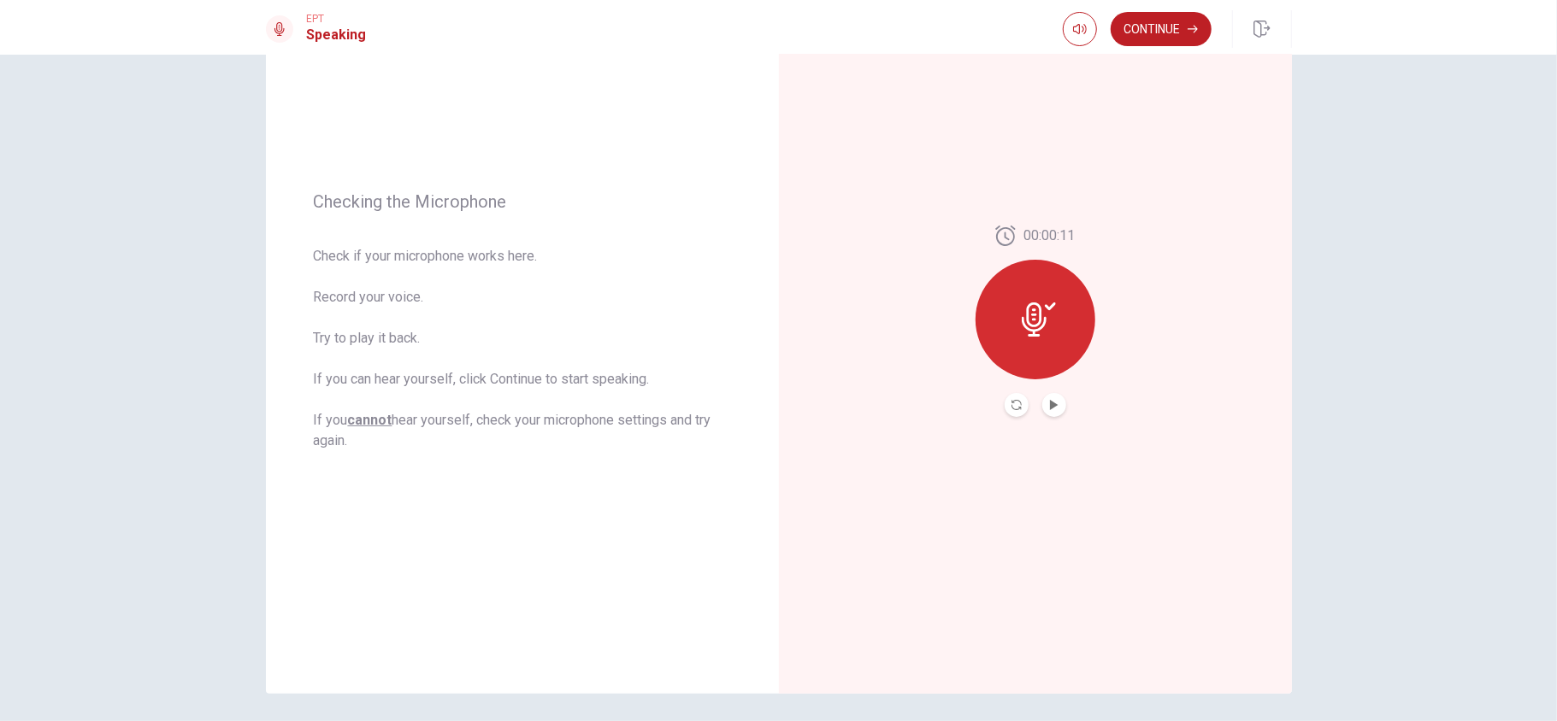
scroll to position [87, 0]
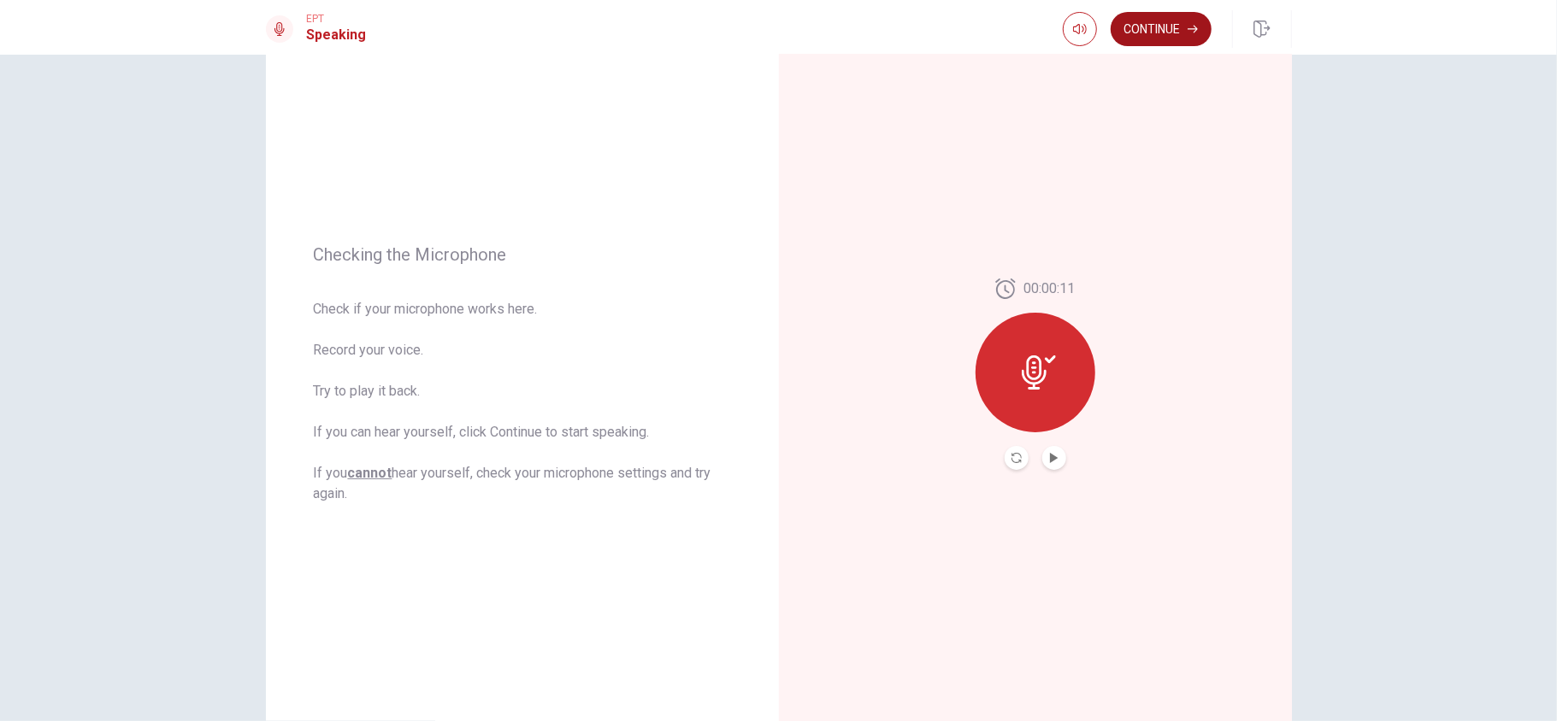
click at [1151, 31] on button "Continue" at bounding box center [1160, 29] width 101 height 34
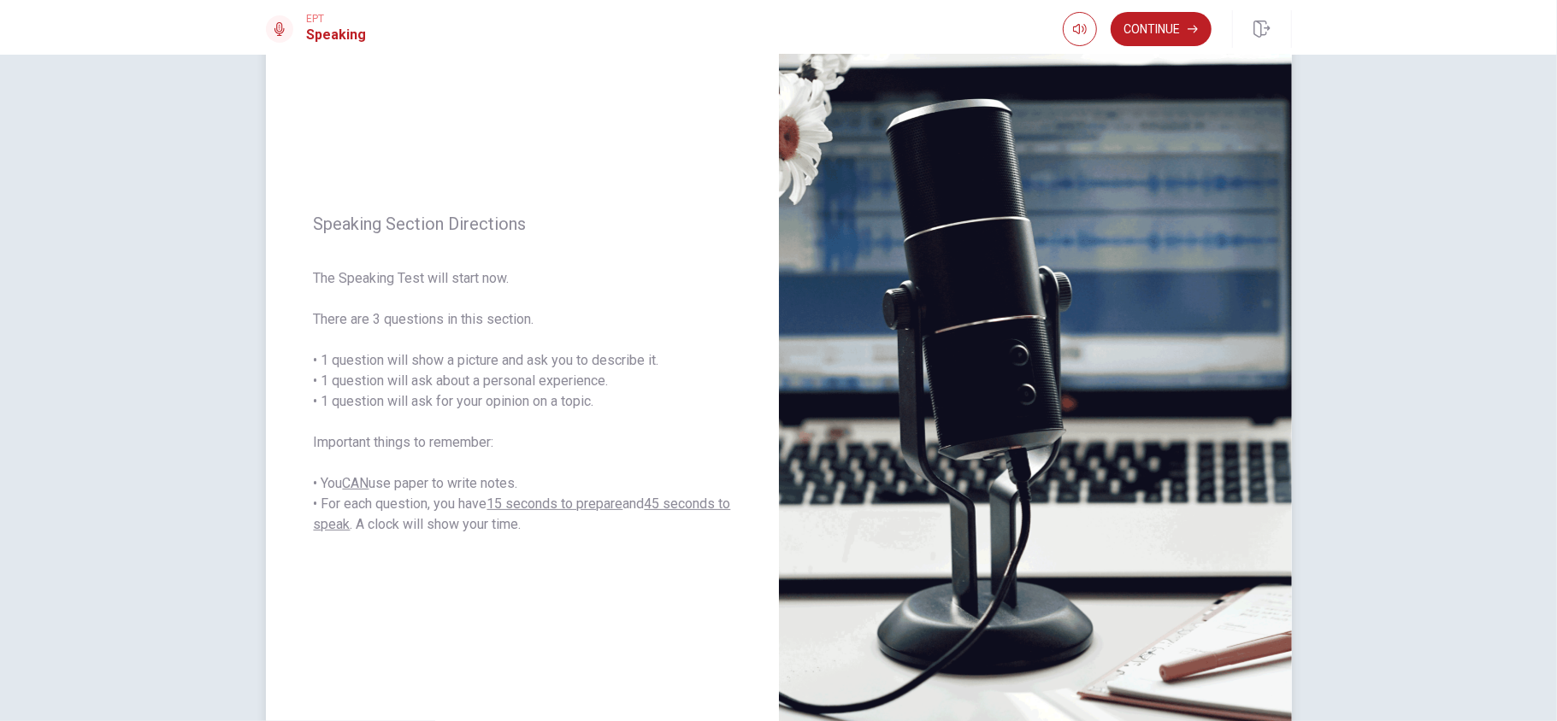
scroll to position [202, 0]
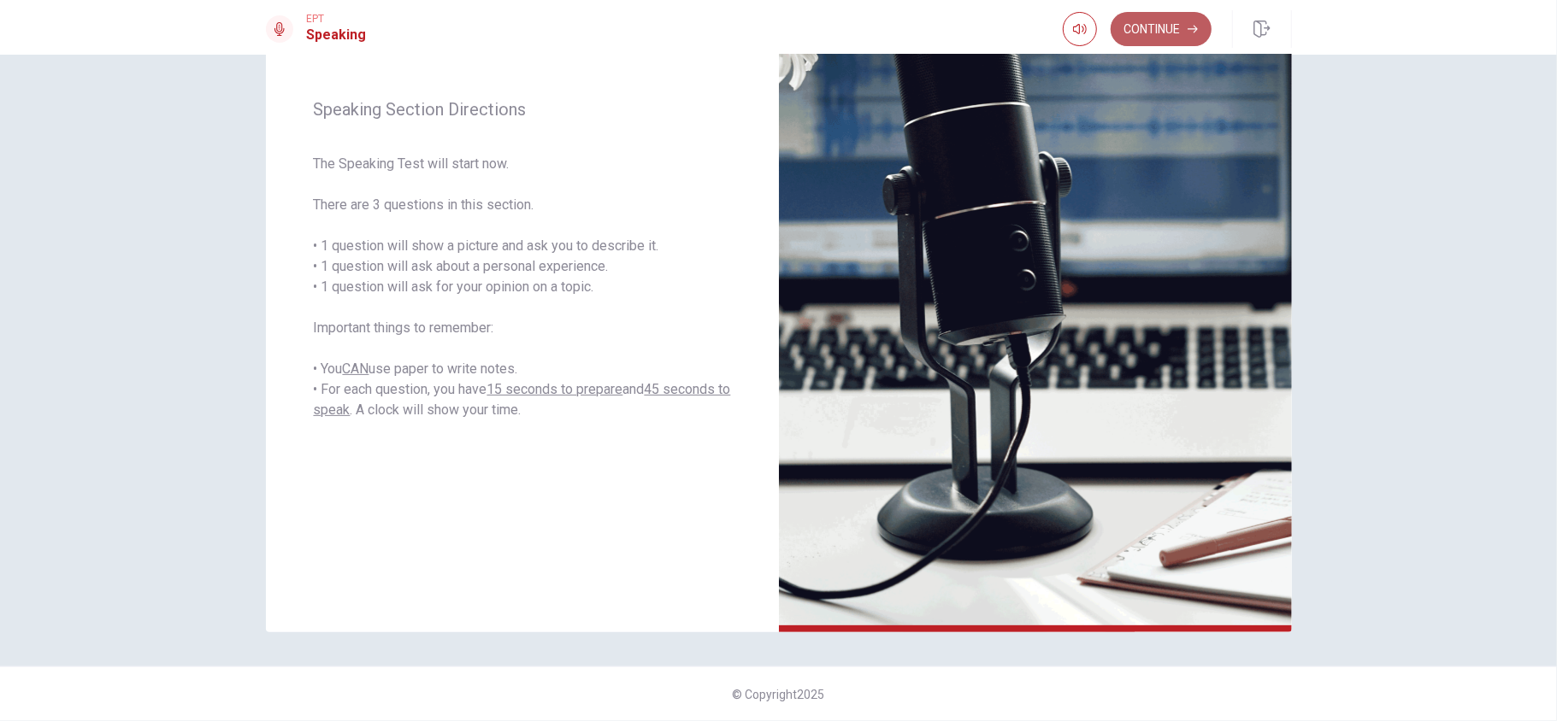
click at [1161, 34] on button "Continue" at bounding box center [1160, 29] width 101 height 34
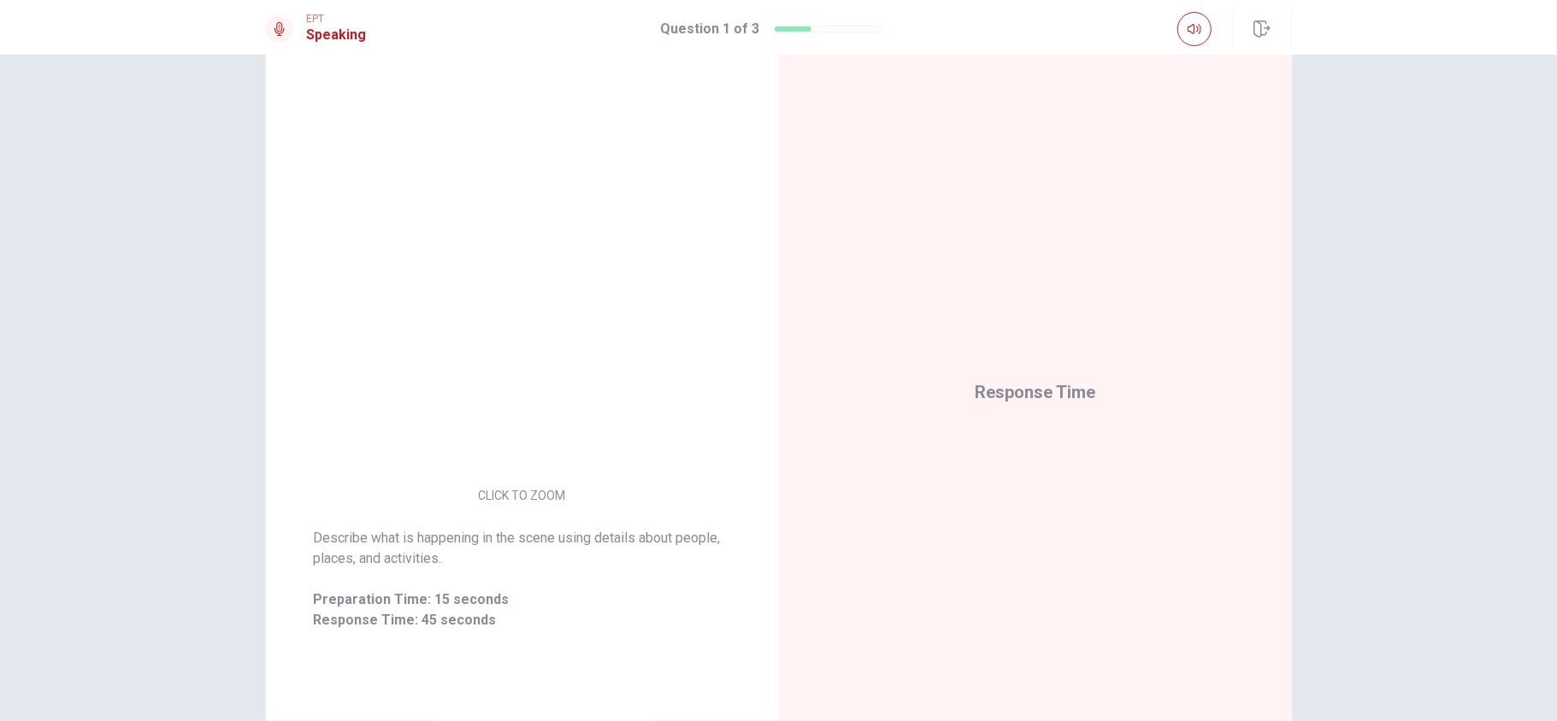
scroll to position [0, 0]
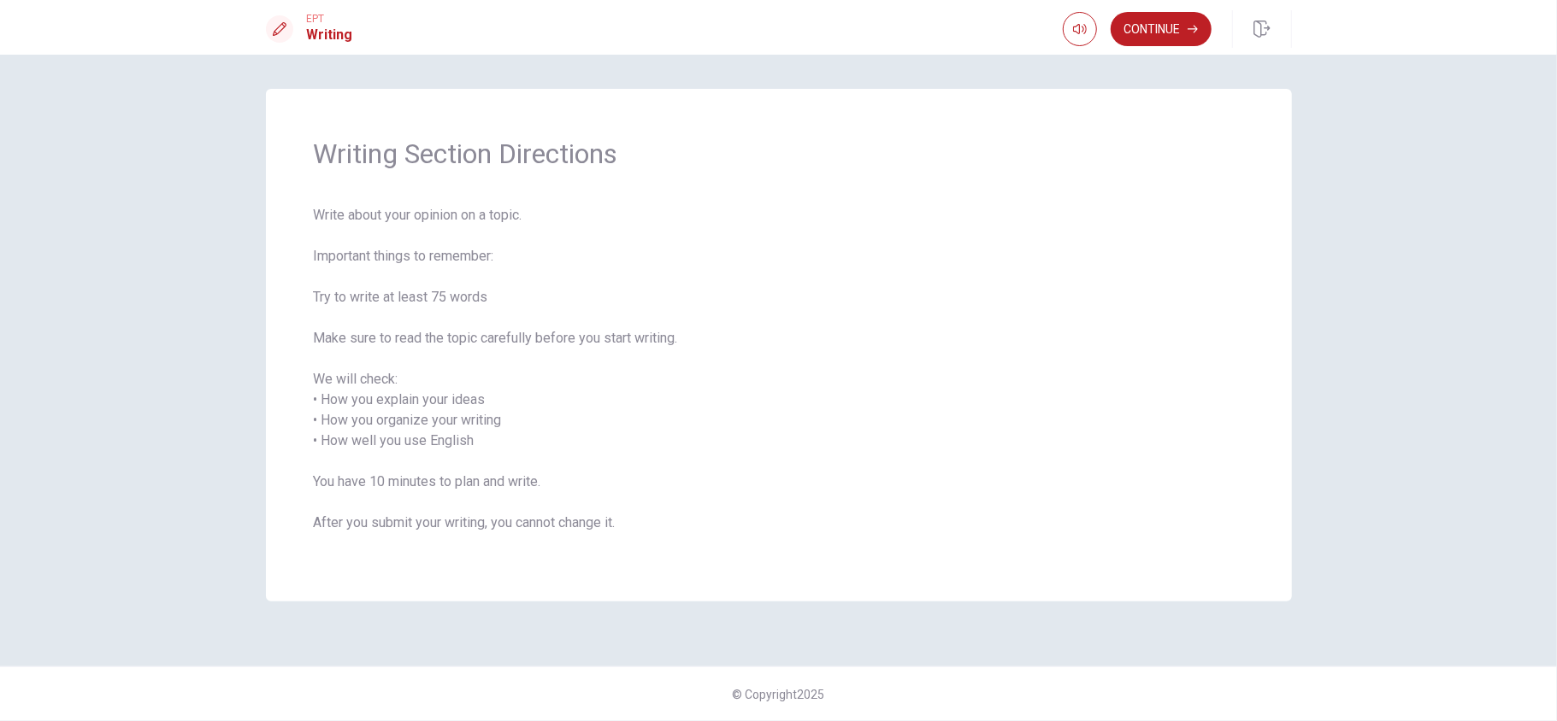
click at [979, 229] on span "Write about your opinion on a topic. Important things to remember: Try to write…" at bounding box center [779, 379] width 930 height 349
click at [1157, 32] on button "Continue" at bounding box center [1160, 29] width 101 height 34
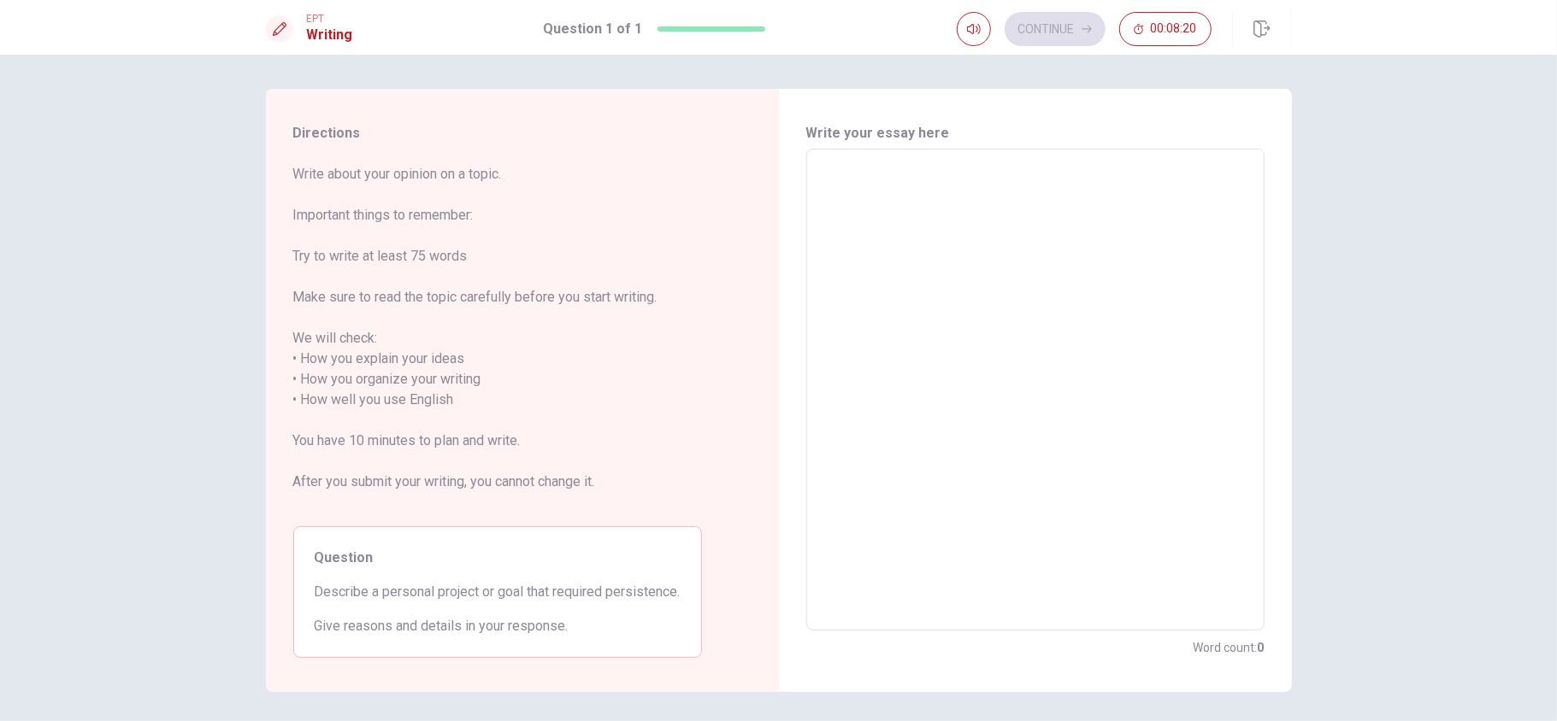
click at [862, 285] on textarea at bounding box center [1035, 390] width 434 height 454
type textarea "d"
type textarea "x"
type textarea "O"
type textarea "x"
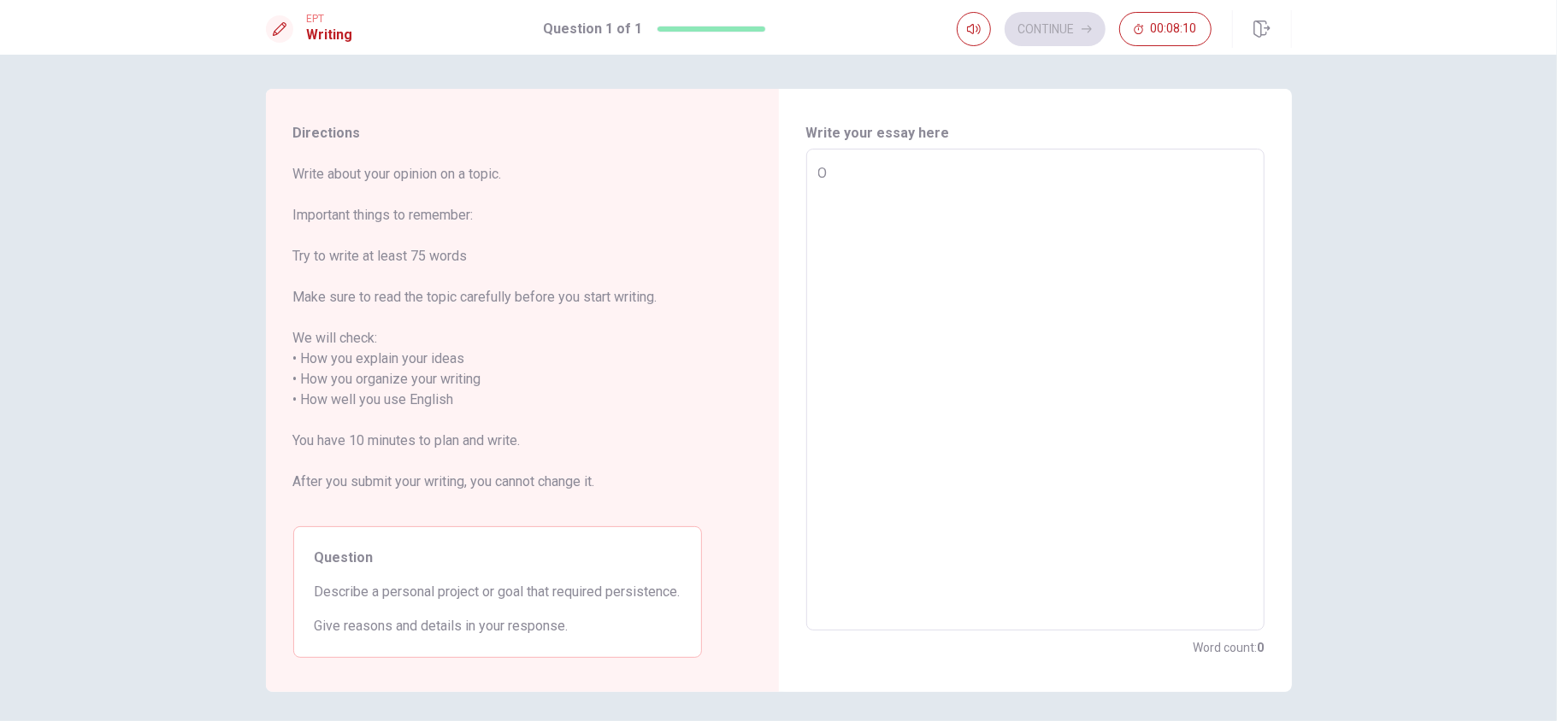
type textarea "On"
type textarea "x"
type textarea "One"
type textarea "x"
type textarea "One"
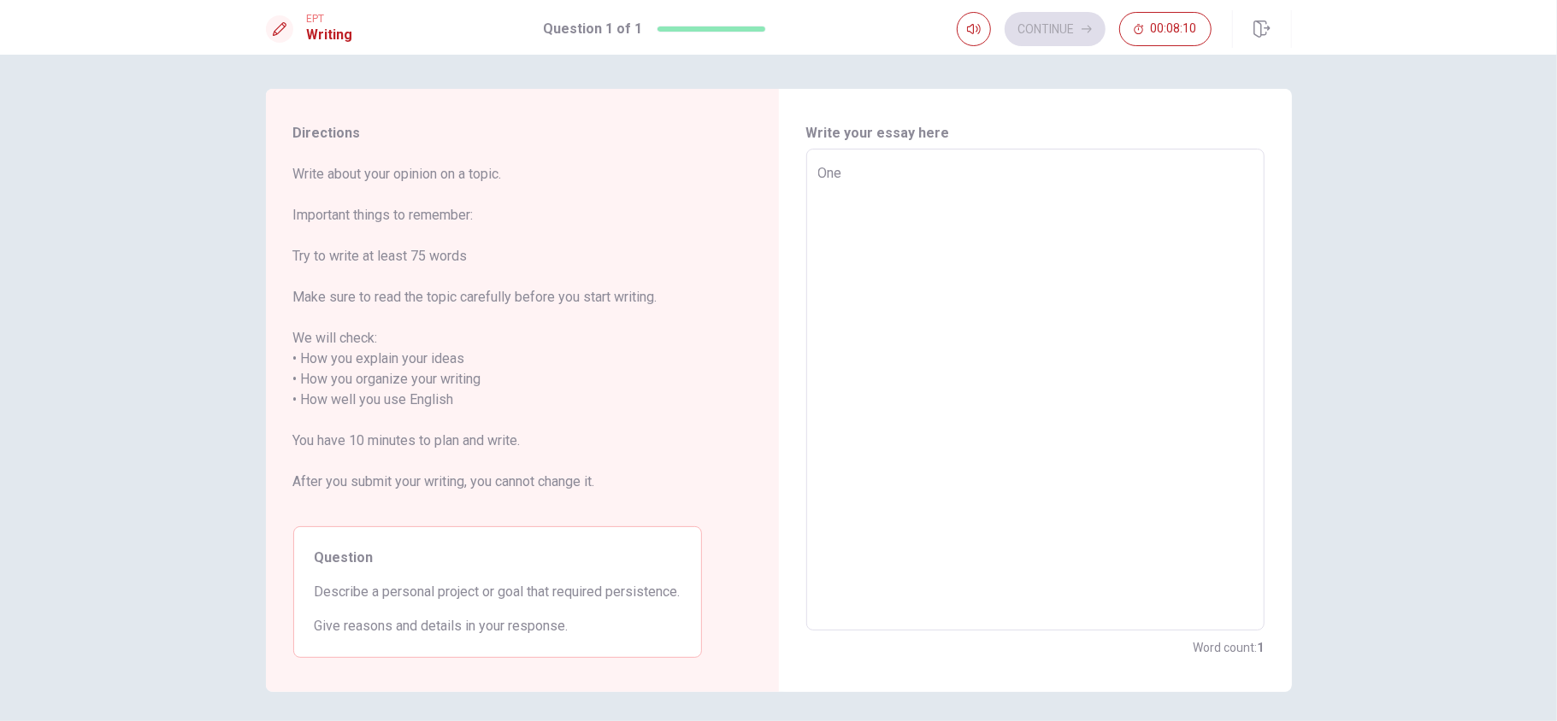
type textarea "x"
type textarea "One p"
type textarea "x"
type textarea "One pe"
type textarea "x"
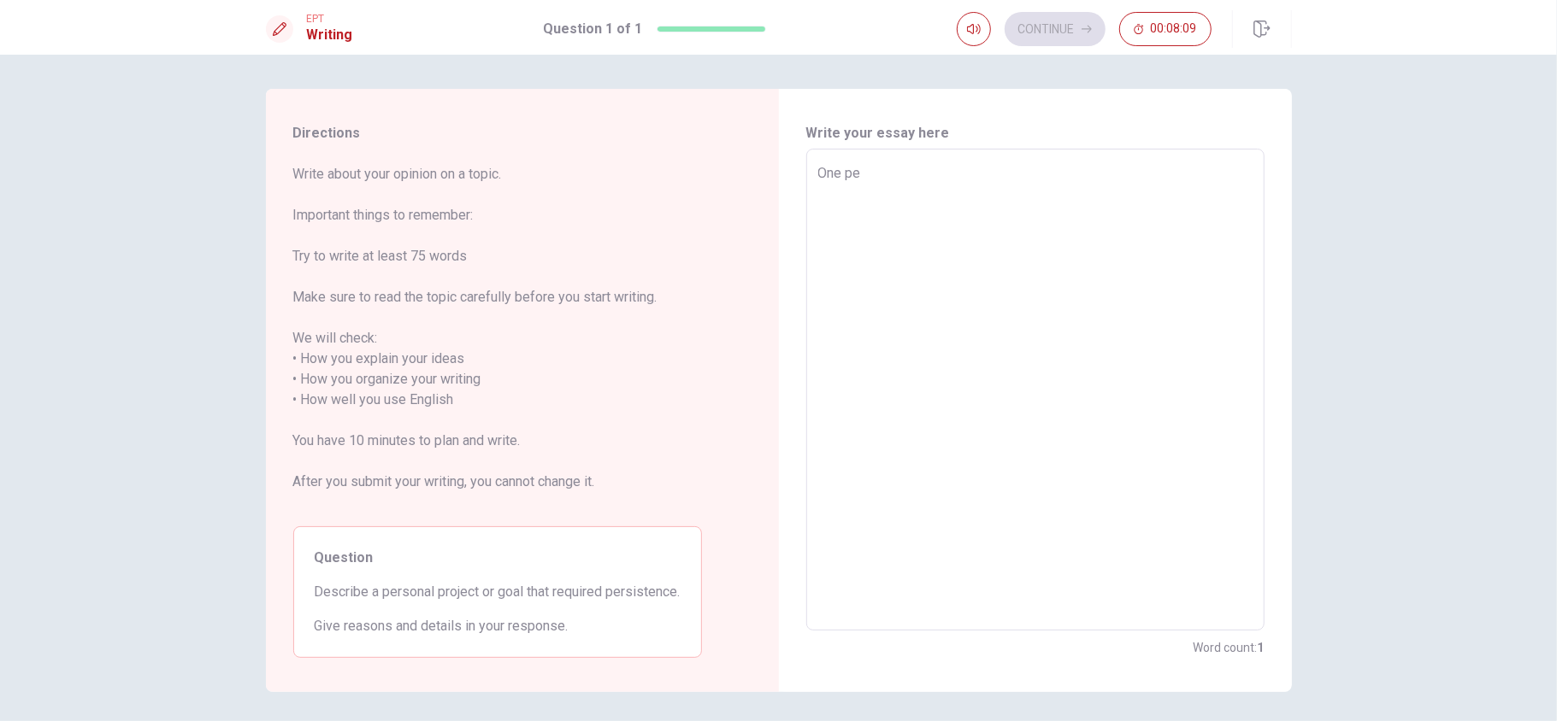
type textarea "One per"
type textarea "x"
type textarea "One pers"
type textarea "x"
type textarea "One perso"
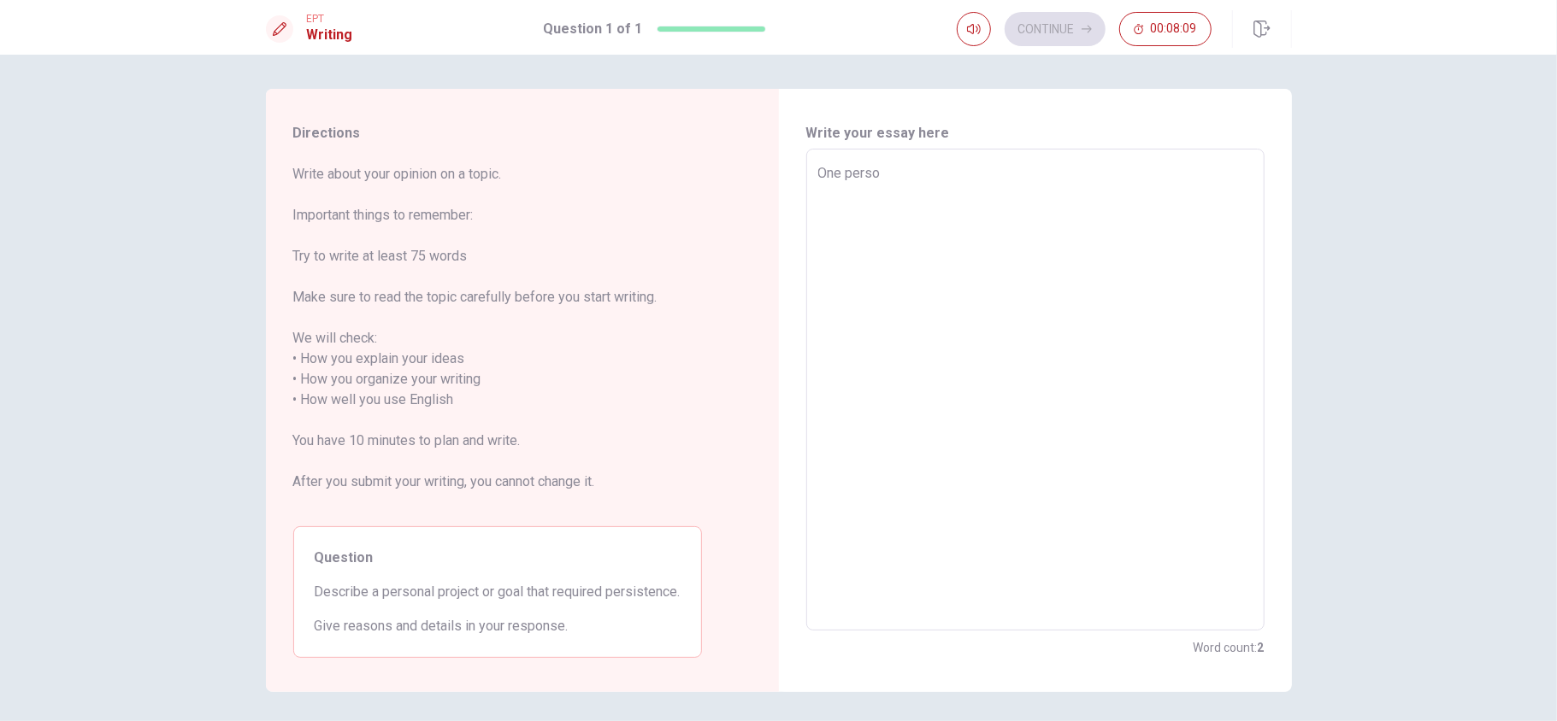
type textarea "x"
type textarea "One pers"
type textarea "x"
type textarea "One perso"
type textarea "x"
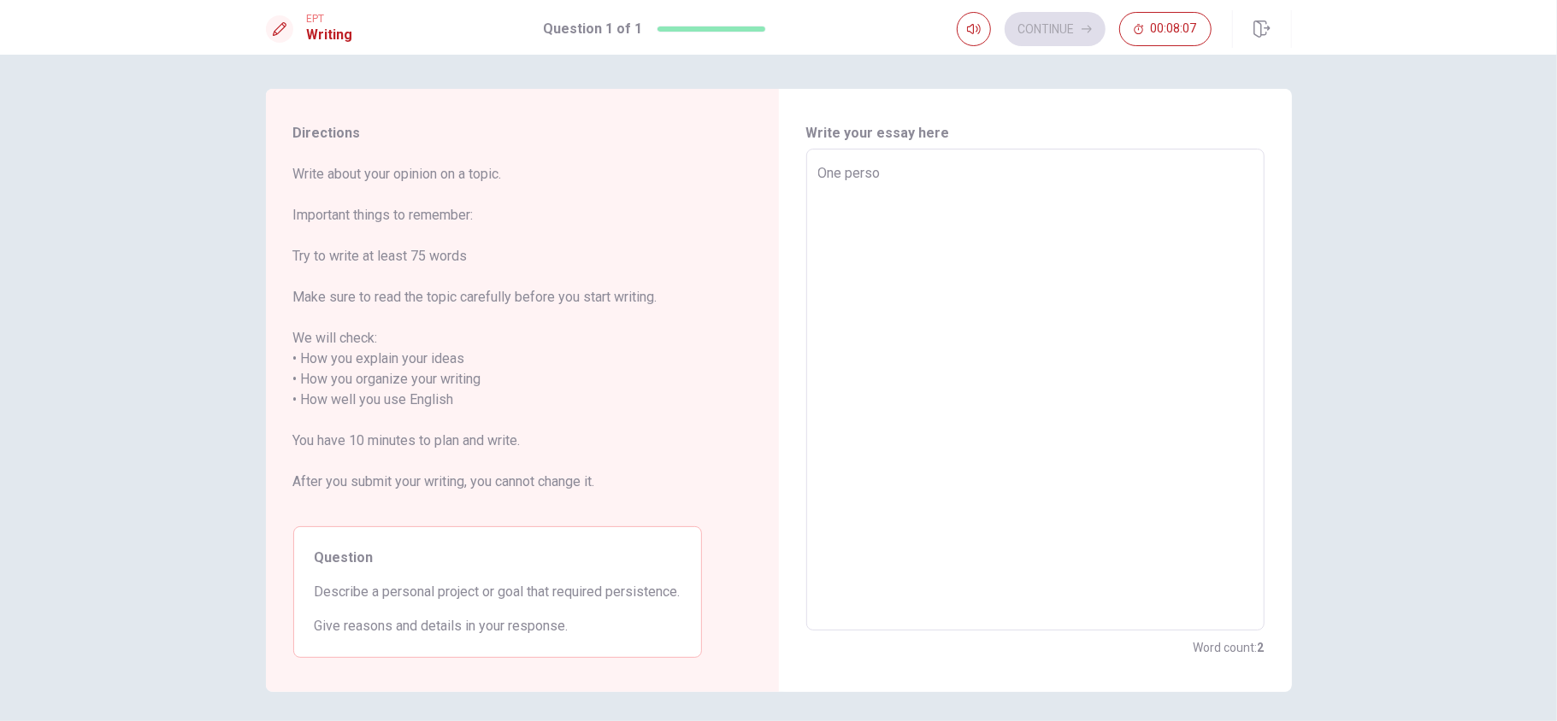
type textarea "One person"
type textarea "x"
type textarea "One persona"
type textarea "x"
type textarea "One person"
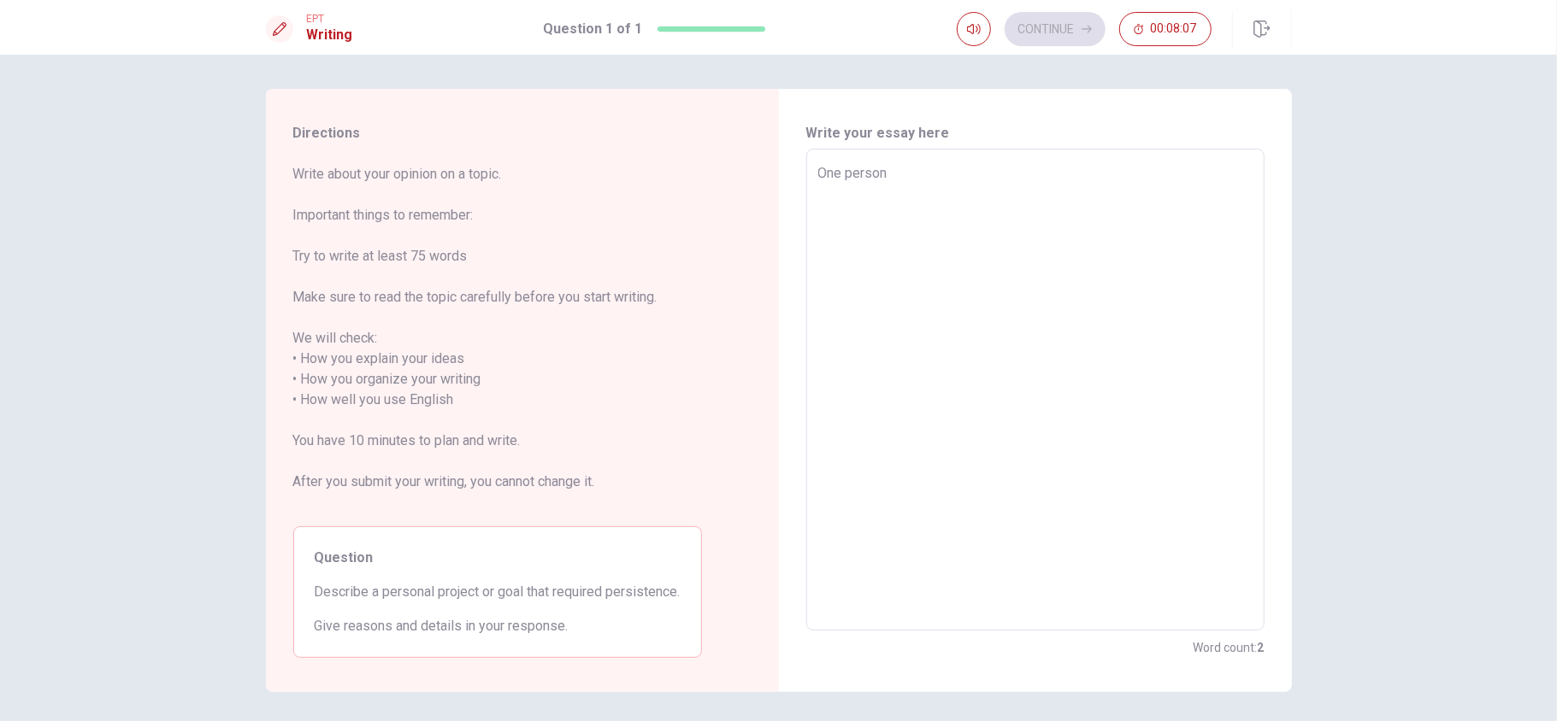
type textarea "x"
type textarea "One personn"
type textarea "x"
type textarea "One person"
type textarea "x"
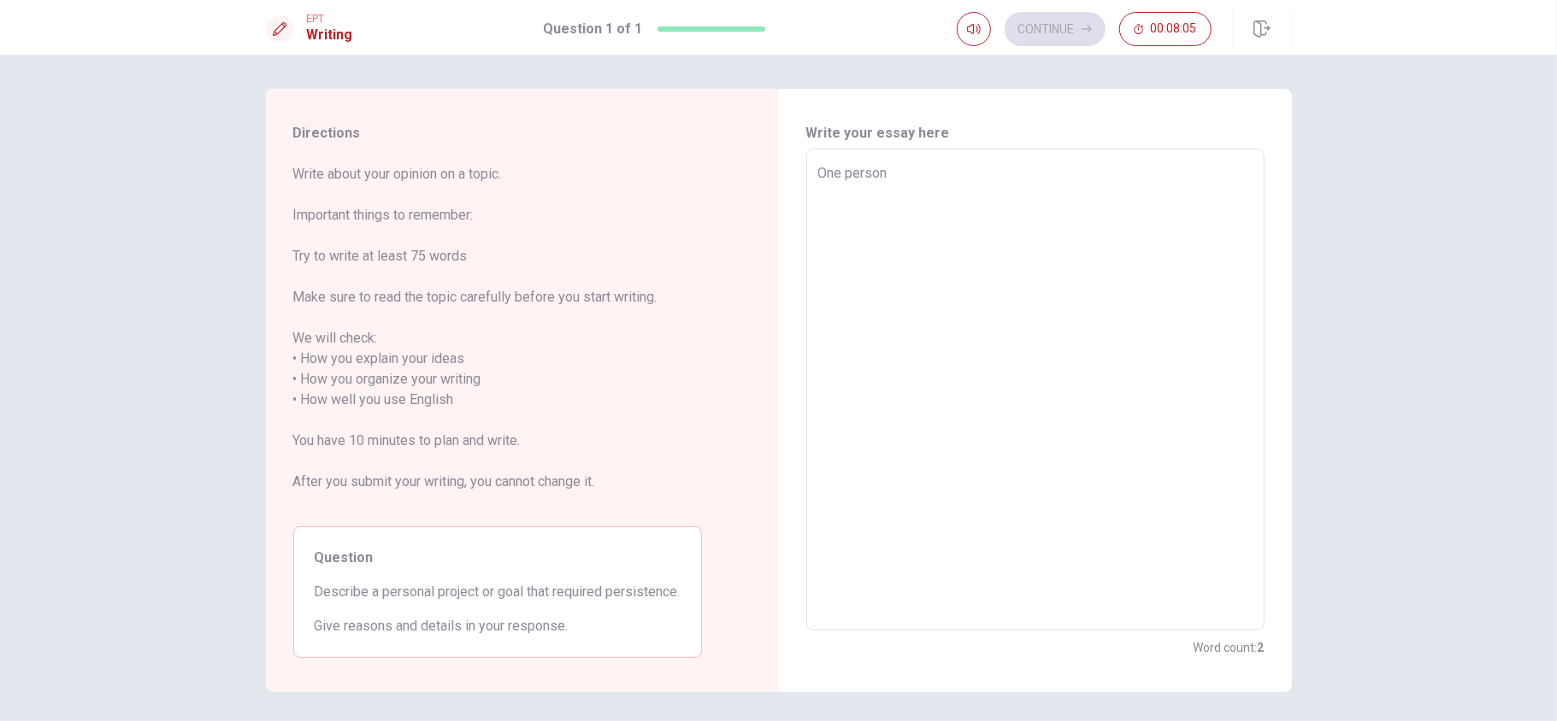
type textarea "One persona"
type textarea "x"
type textarea "One personal"
type textarea "x"
type textarea "One personal"
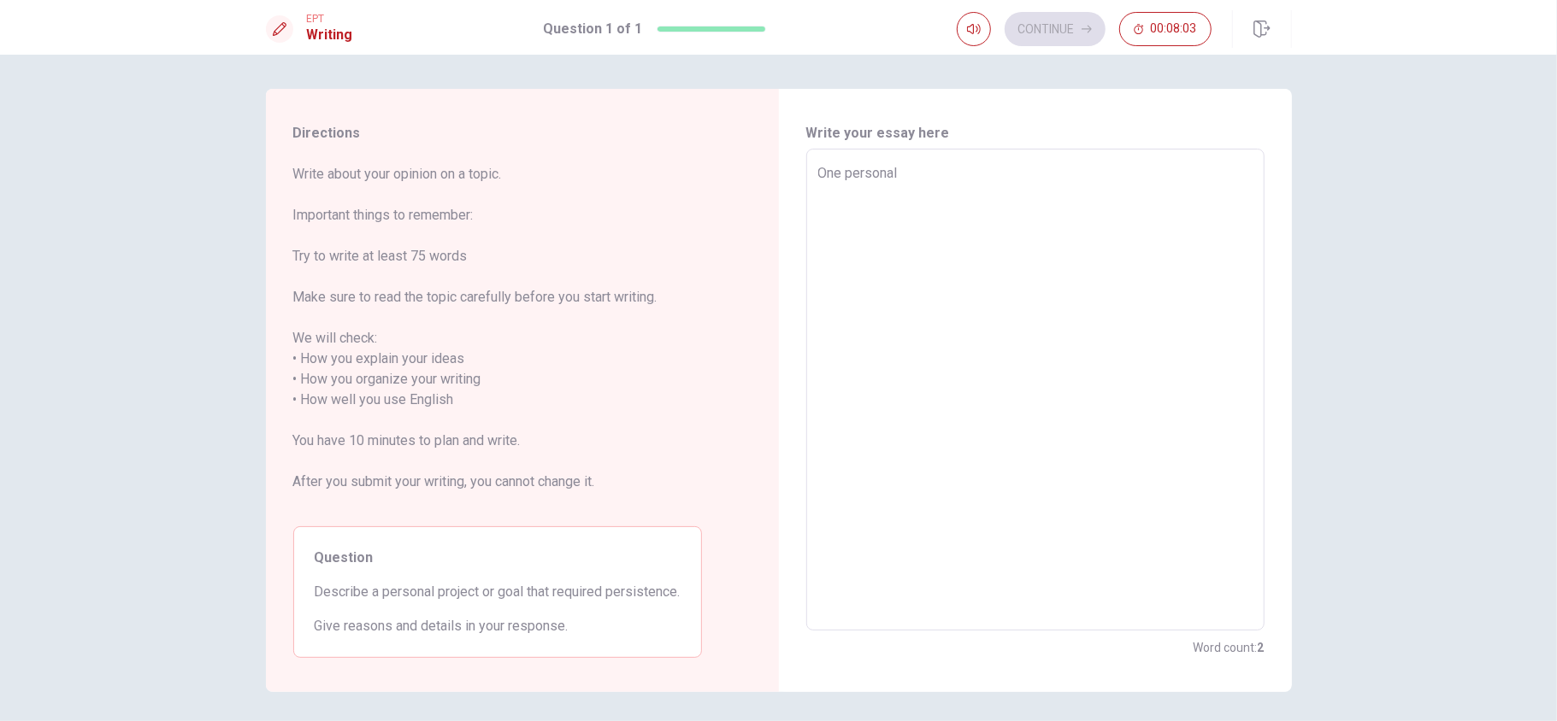
type textarea "x"
type textarea "One personal g"
type textarea "x"
type textarea "One personal go"
type textarea "x"
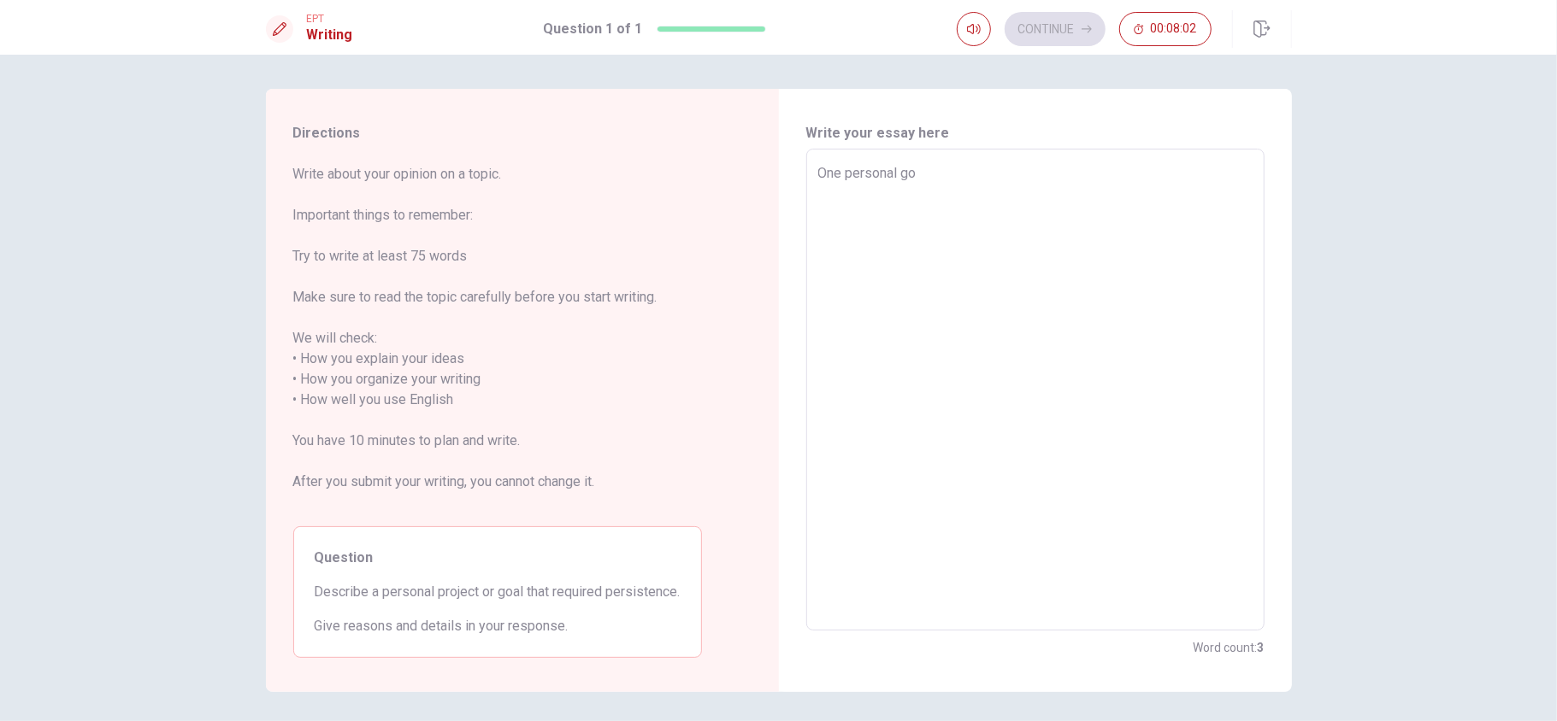
type textarea "One personal goa"
type textarea "x"
type textarea "One personal goal"
type textarea "x"
type textarea "One personal goal"
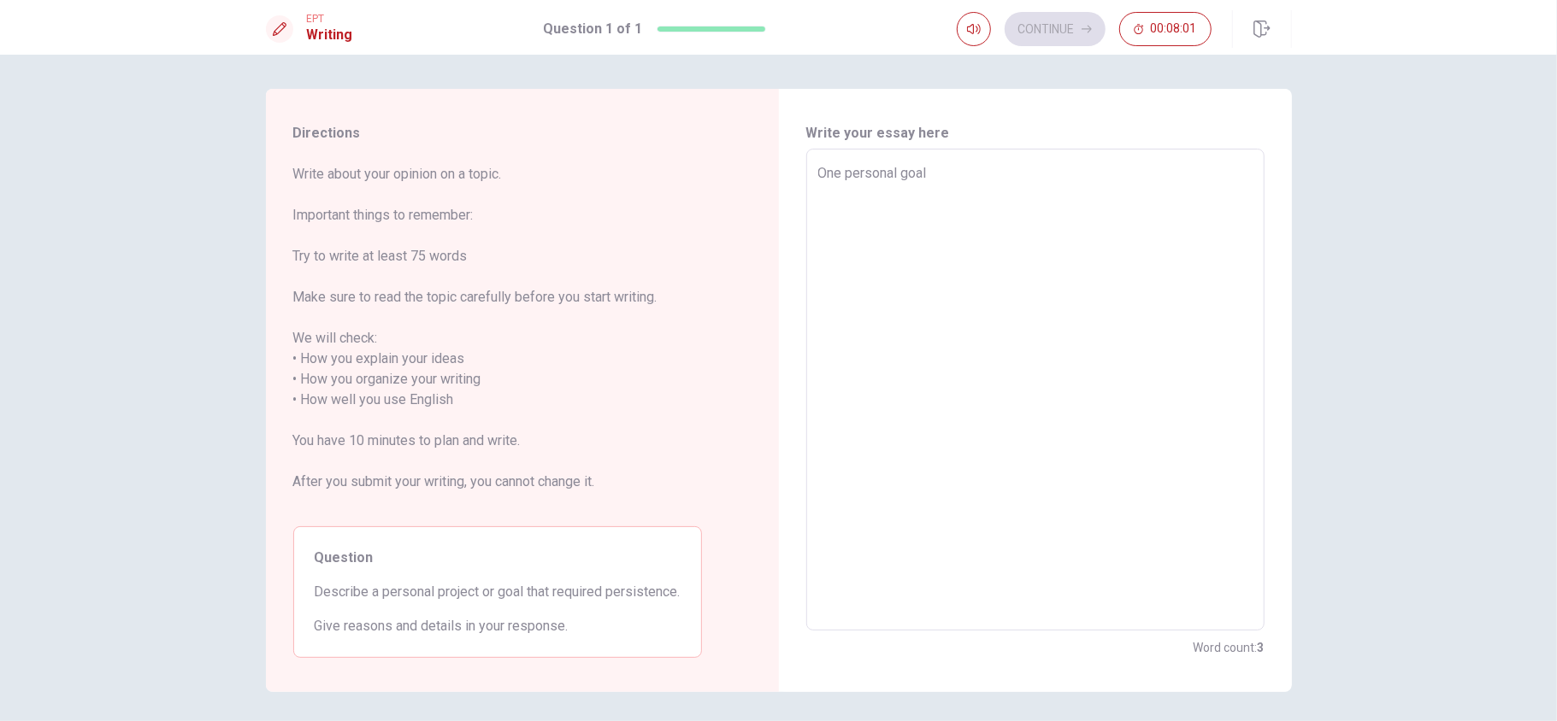
type textarea "x"
type textarea "One personal goal t"
type textarea "x"
type textarea "One personal goal ta"
type textarea "x"
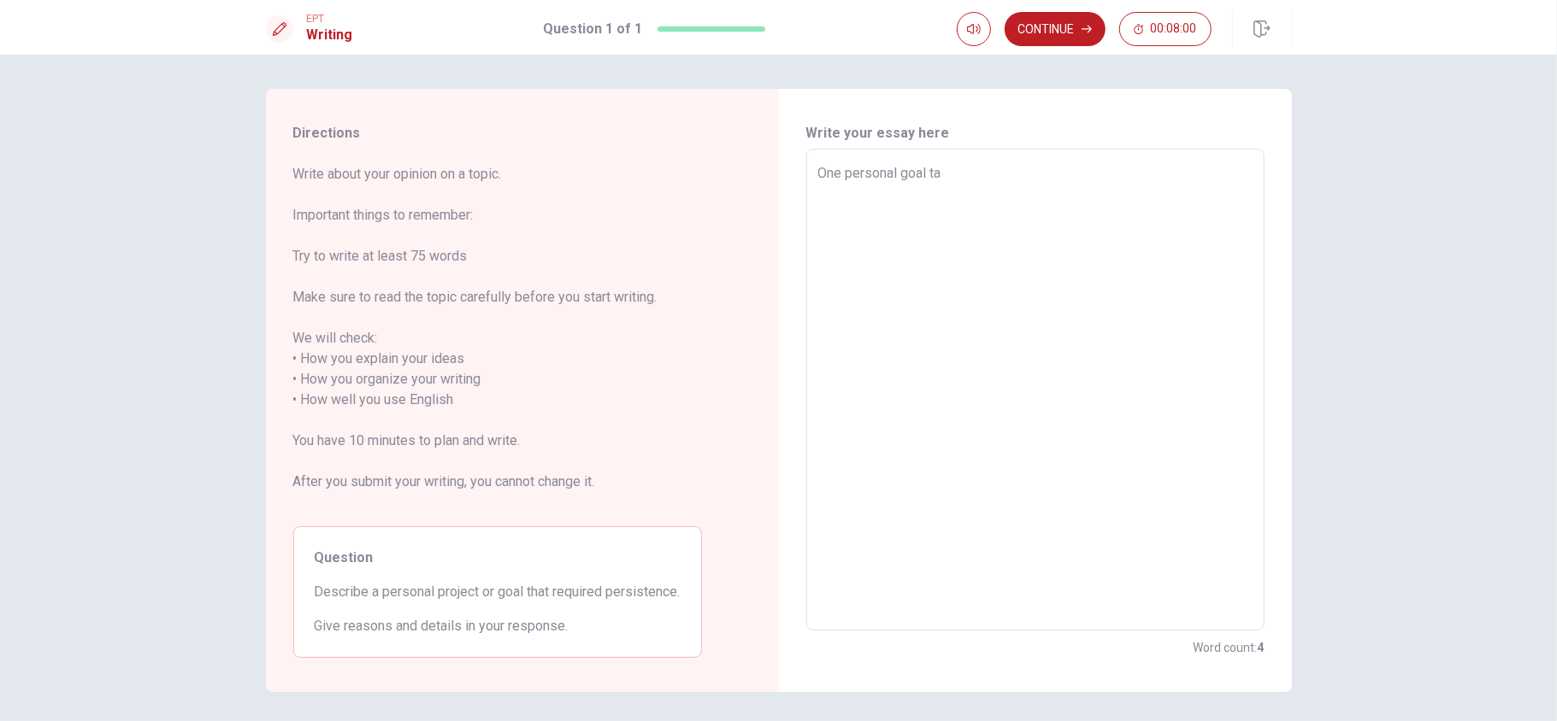
type textarea "One personal goal t"
type textarea "x"
type textarea "One personal goal th"
type textarea "x"
type textarea "One personal goal tha"
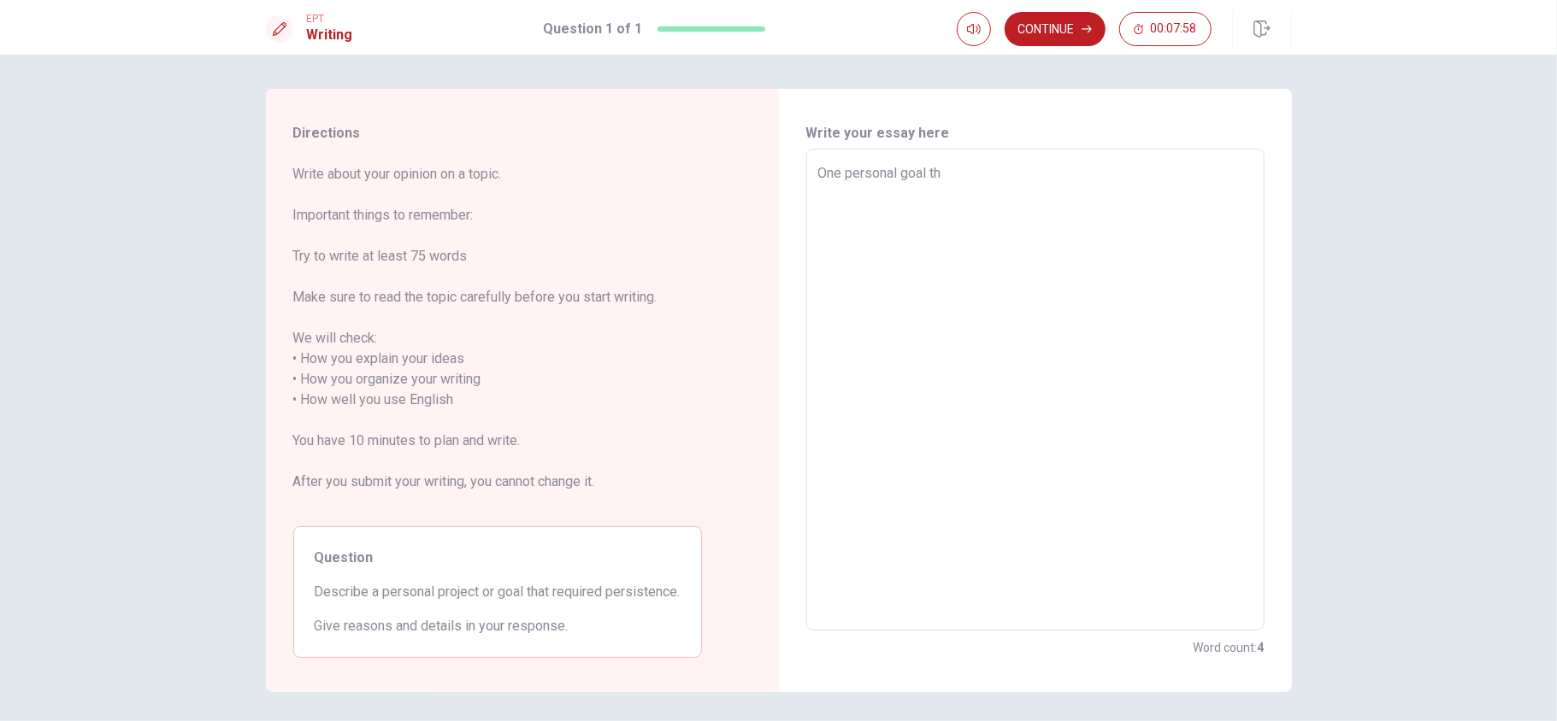
type textarea "x"
type textarea "One personal goal that"
type textarea "x"
type textarea "One personal goal that"
type textarea "x"
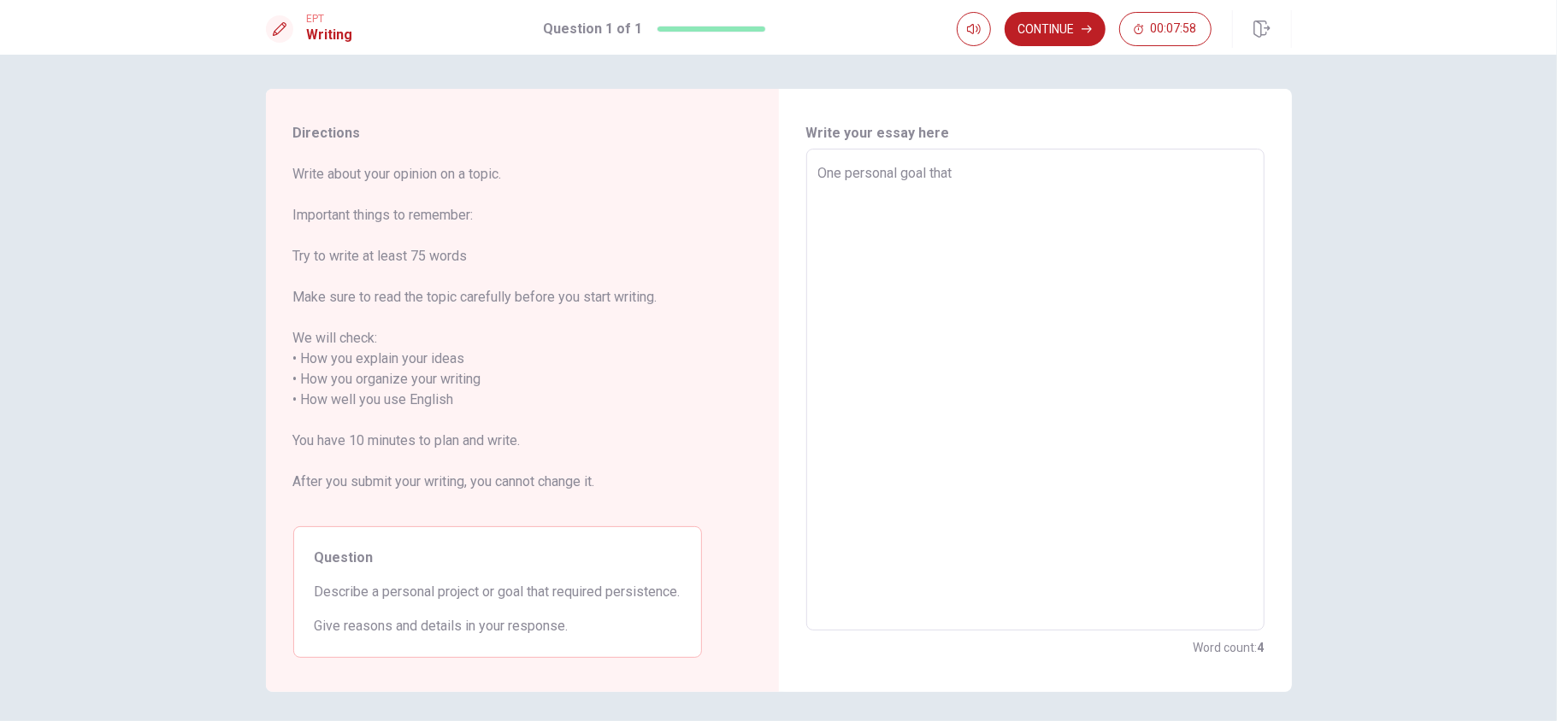
type textarea "One personal goal that r"
type textarea "x"
type textarea "One personal goal that re"
type textarea "x"
type textarea "One personal goal that req"
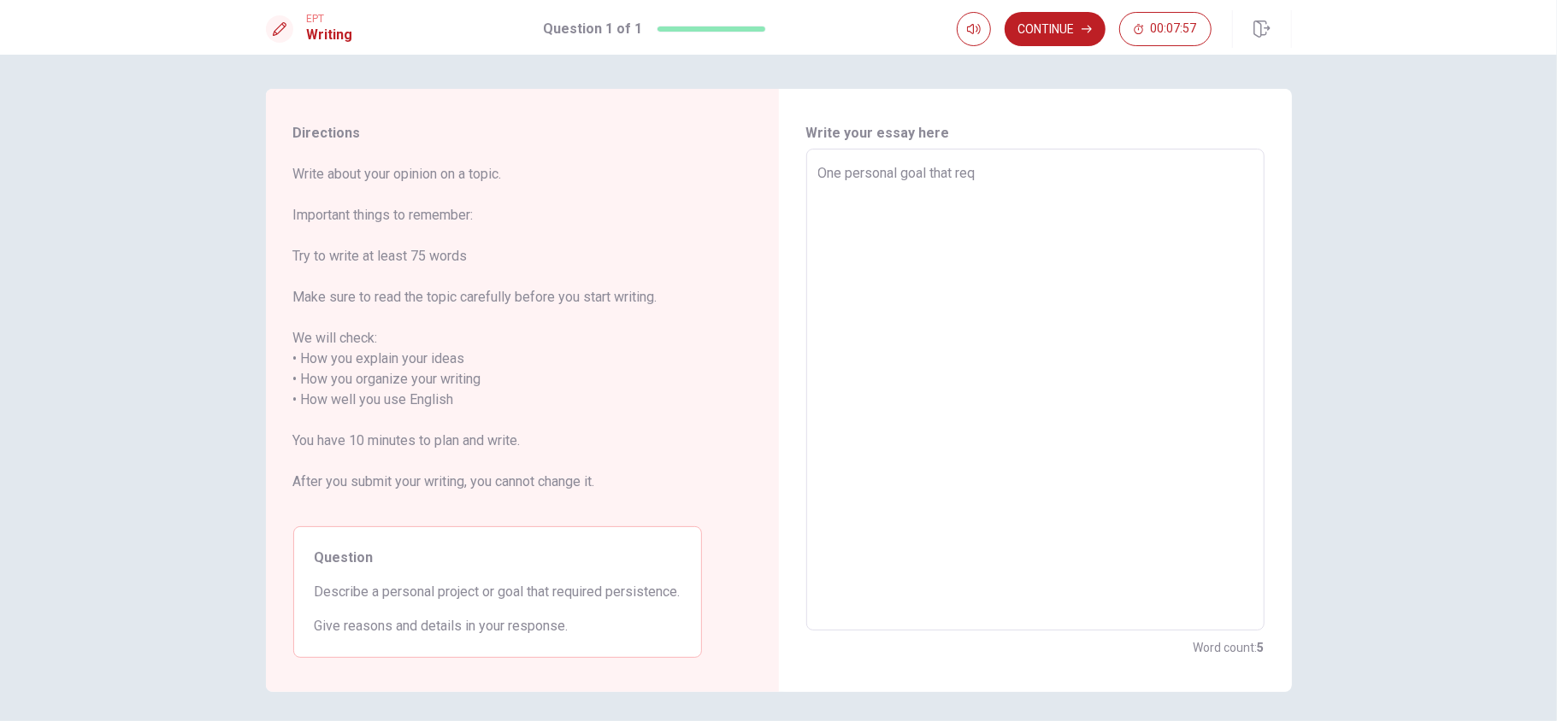
type textarea "x"
type textarea "One personal goal that requ"
type textarea "x"
type textarea "One personal goal that requi"
type textarea "x"
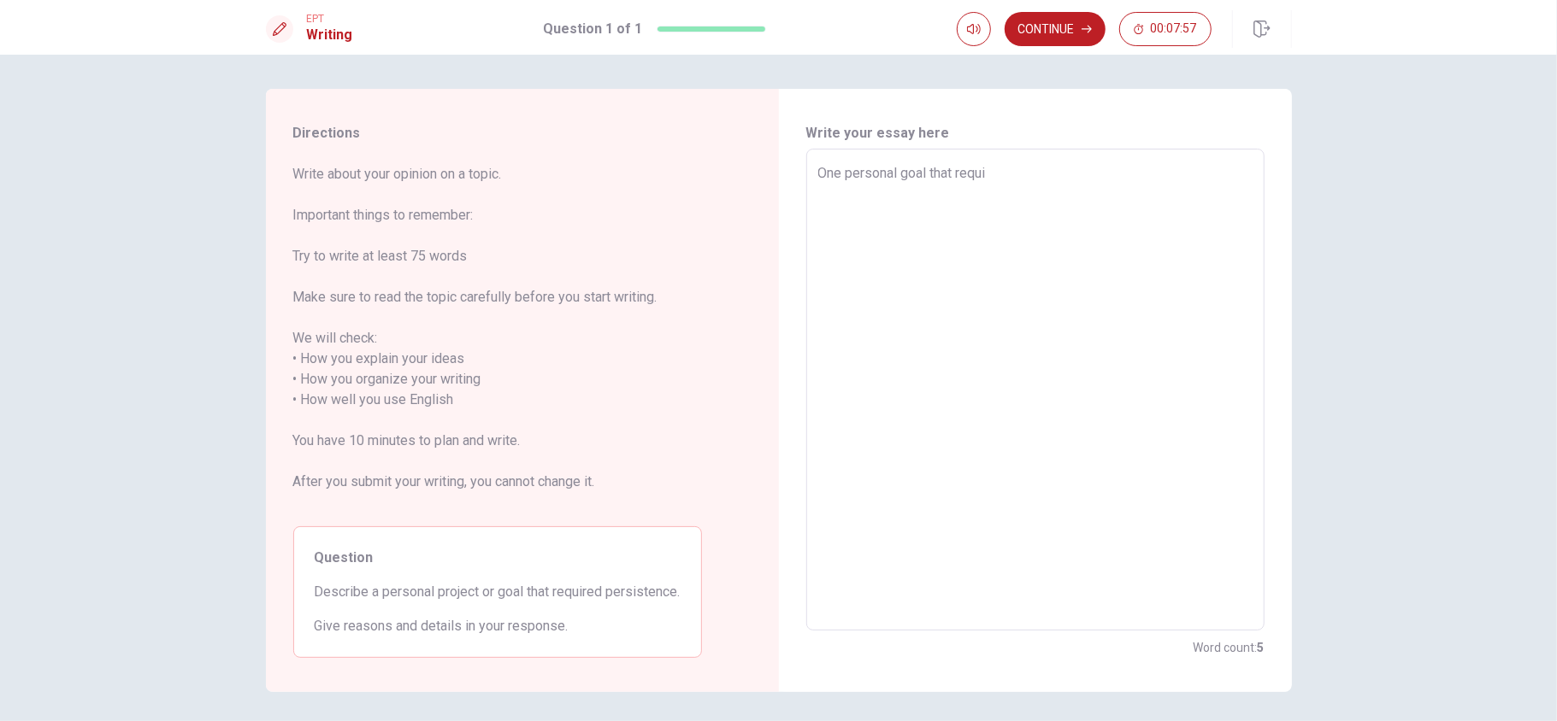
type textarea "One personal goal that requir"
type textarea "x"
type textarea "One personal goal that require"
type textarea "x"
type textarea "One personal goal that required"
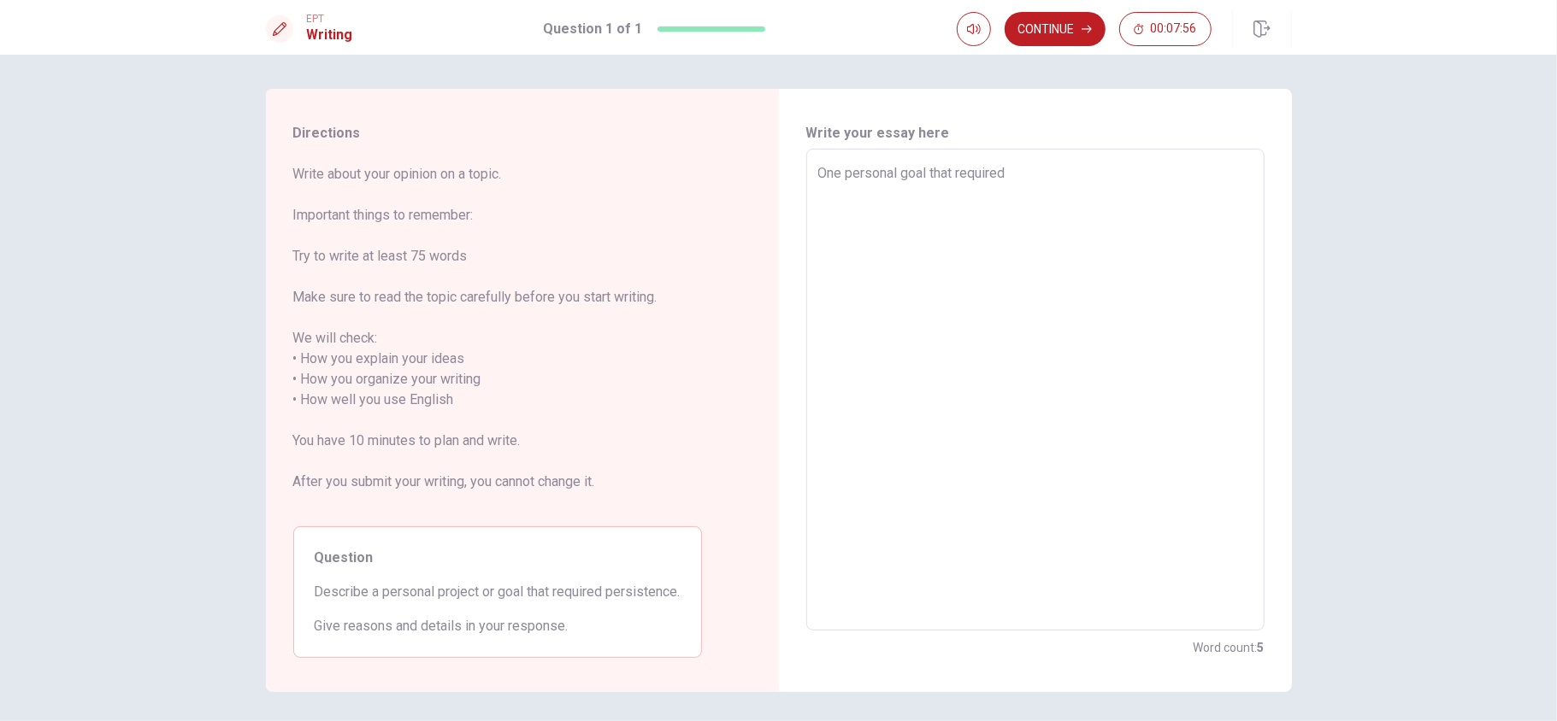
type textarea "x"
type textarea "One personal goal that required"
type textarea "x"
type textarea "One personal goal that required a"
type textarea "x"
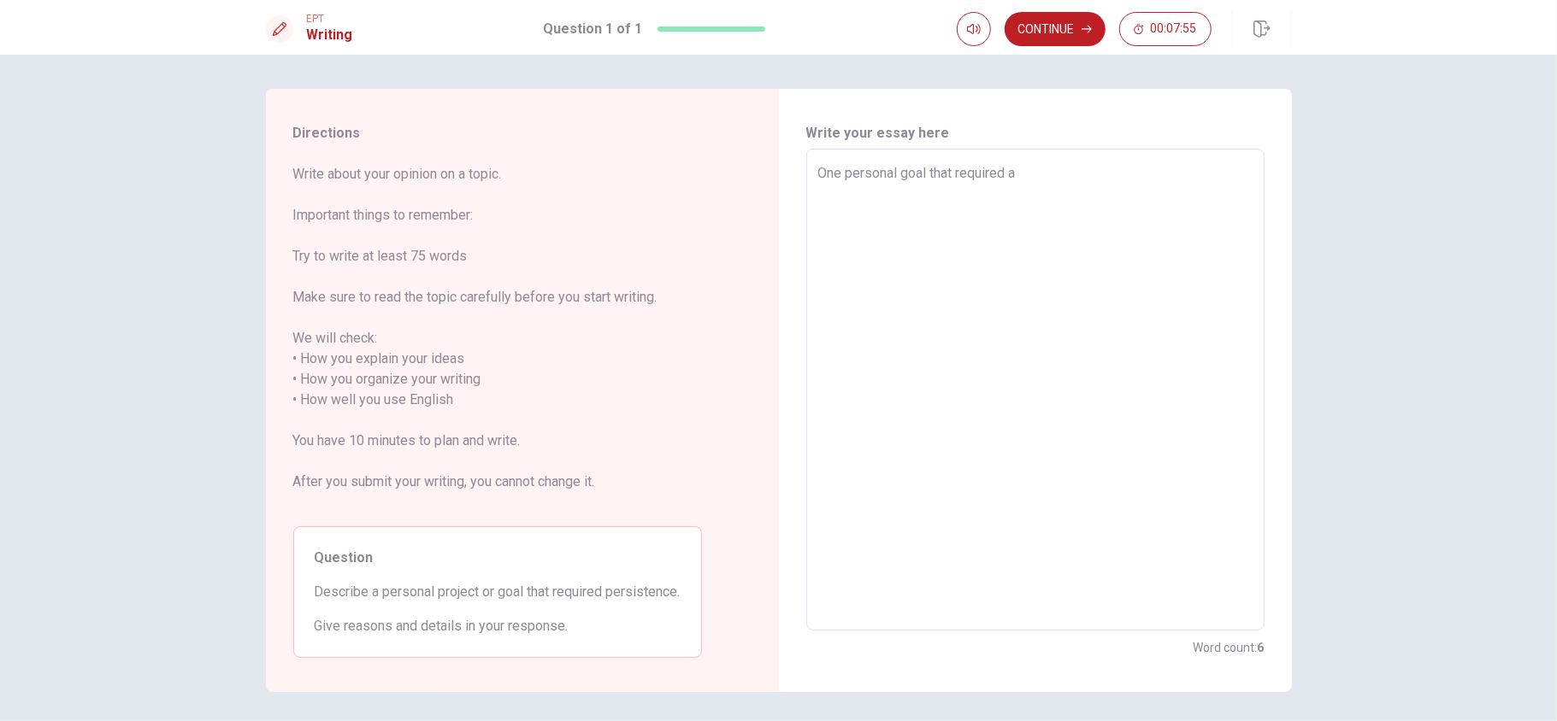
type textarea "One personal goal that required a"
type textarea "x"
type textarea "One personal goal that required a l"
type textarea "x"
type textarea "One personal goal that required a lo"
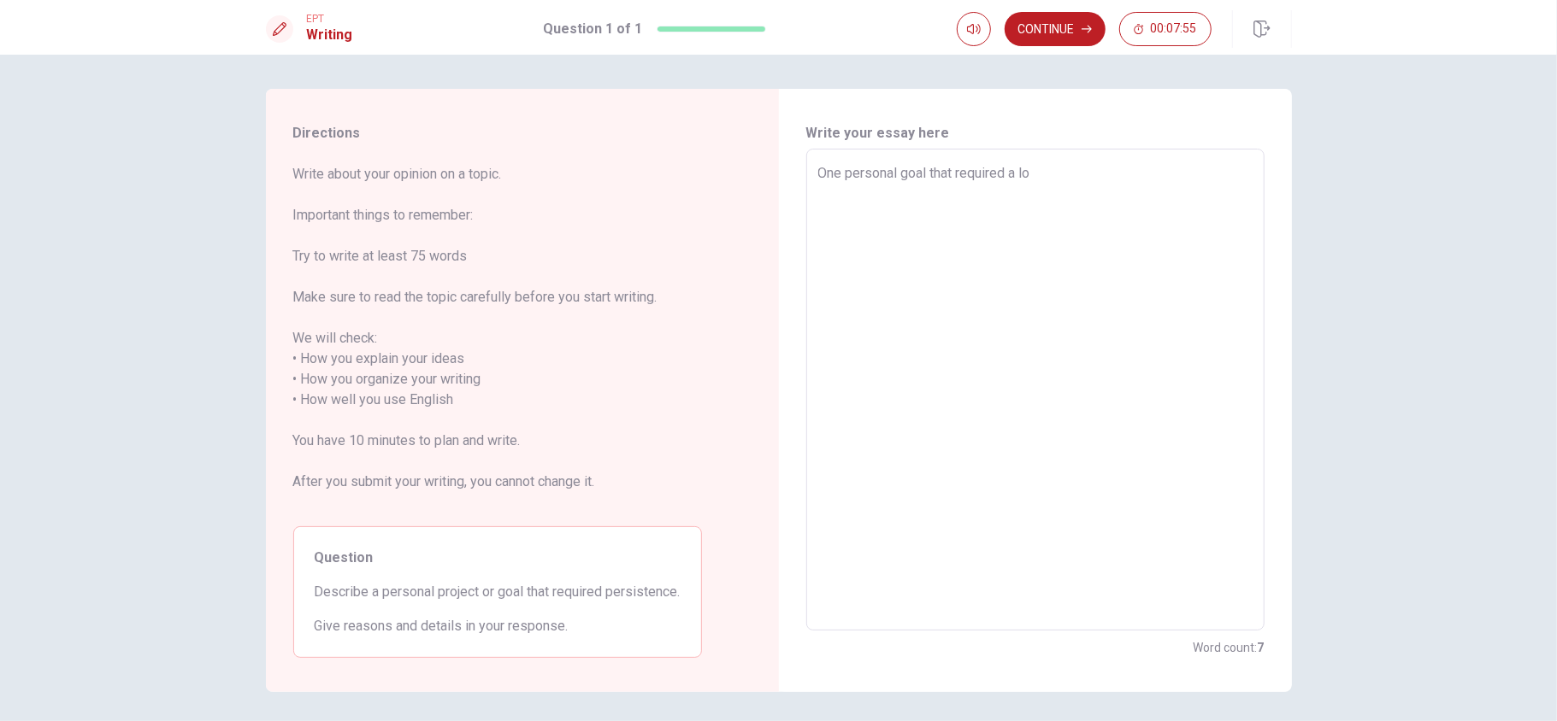
type textarea "x"
type textarea "One personal goal that required a lot"
type textarea "x"
type textarea "One personal goal that required a lot"
type textarea "x"
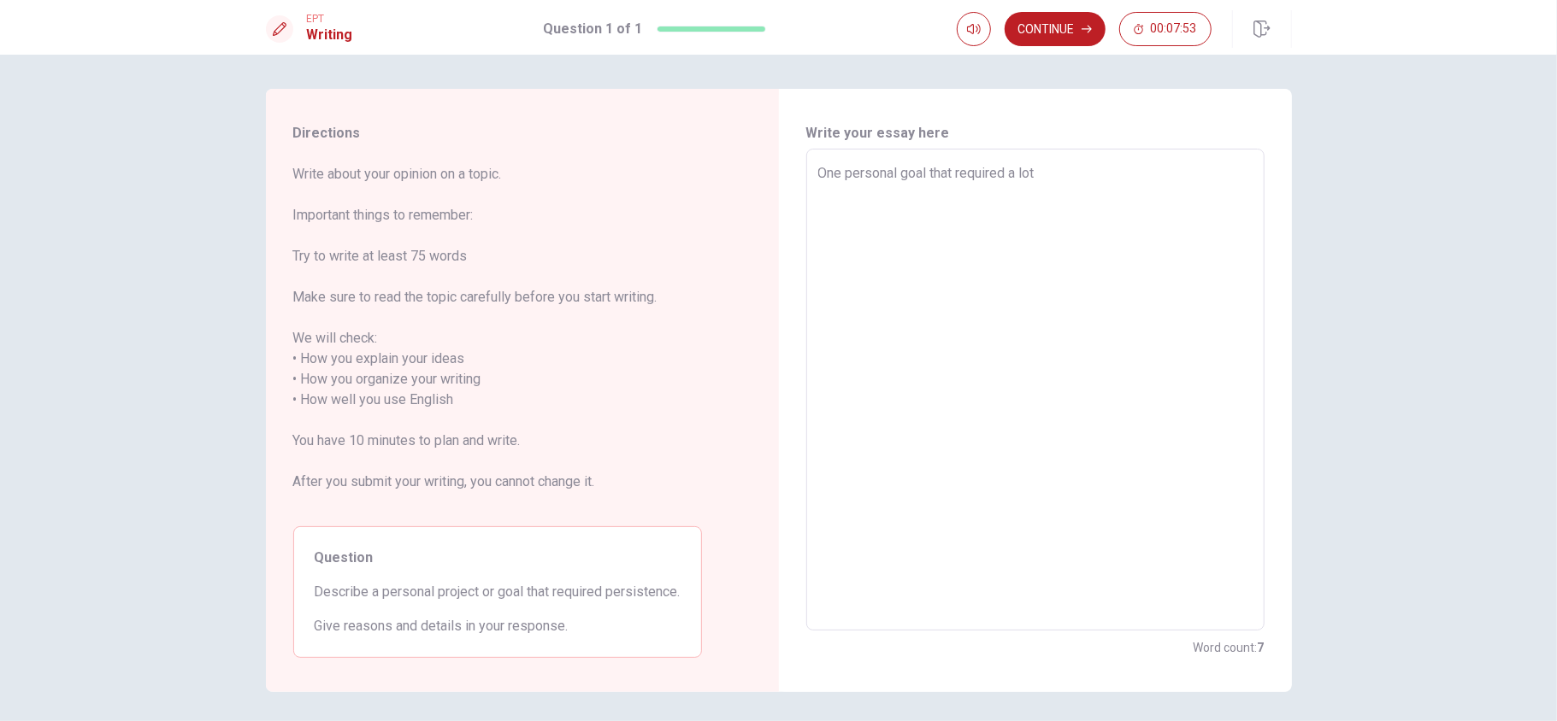
type textarea "One personal goal that required a lot o"
type textarea "x"
type textarea "One personal goal that required a lot of"
type textarea "x"
type textarea "One personal goal that required a lot of"
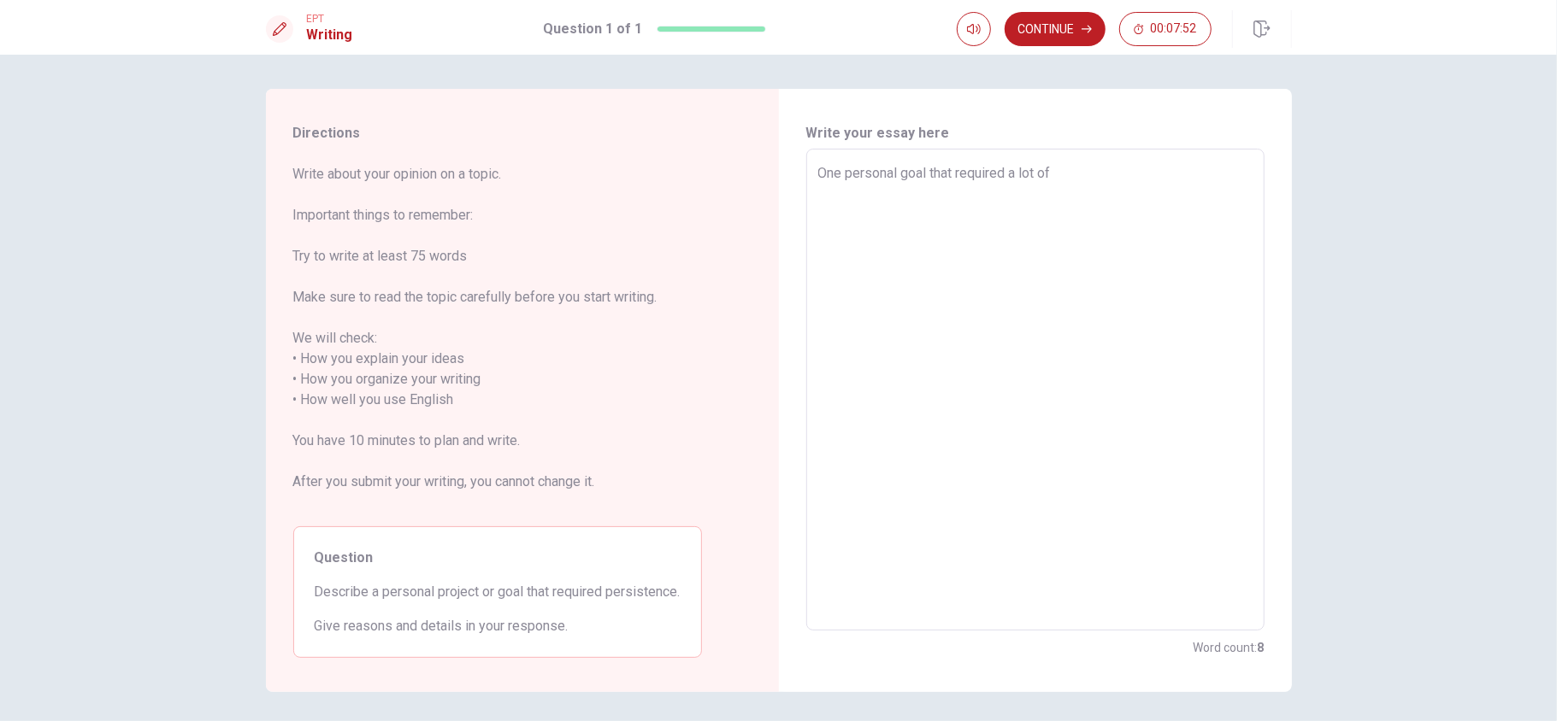
type textarea "x"
type textarea "One personal goal that required a lot of p"
type textarea "x"
type textarea "One personal goal that required a lot of pe"
type textarea "x"
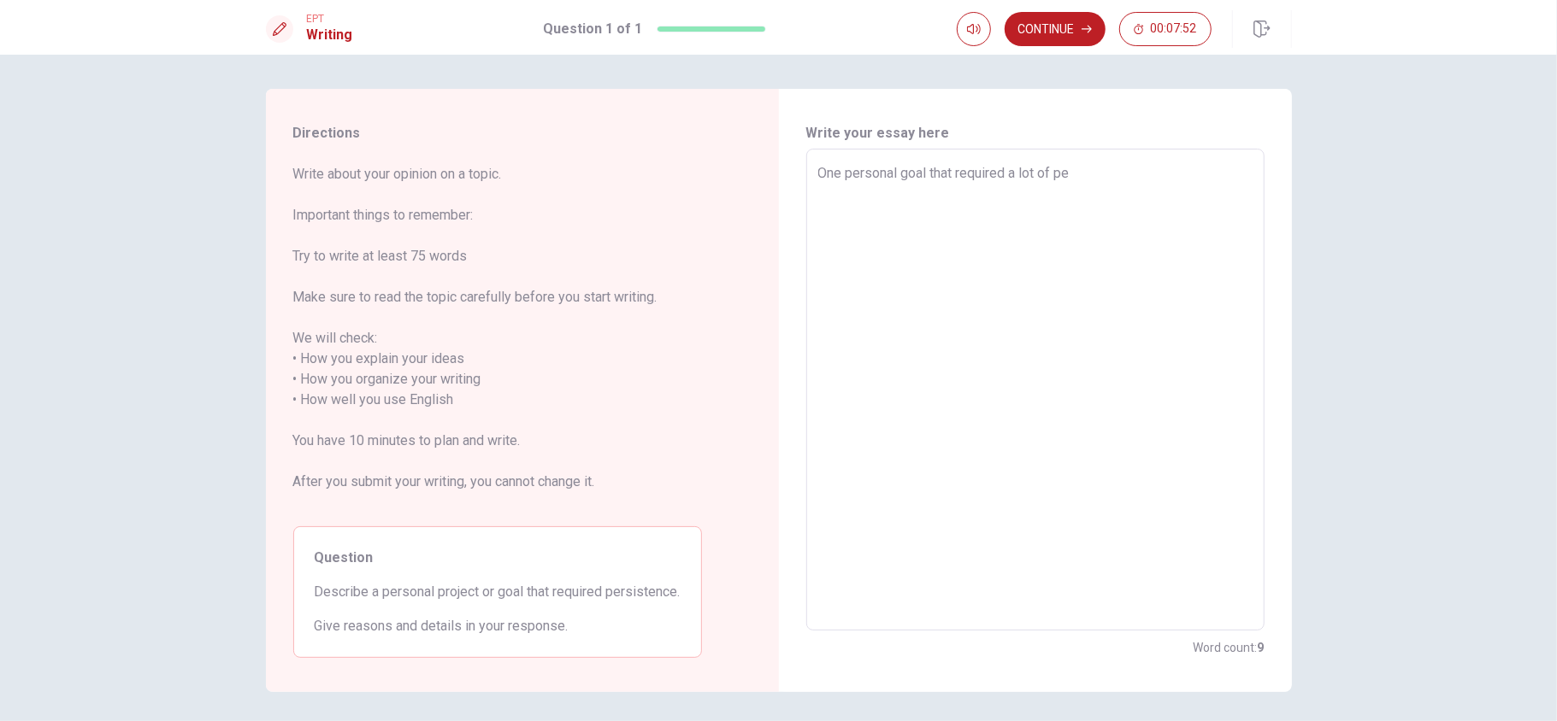
type textarea "One personal goal that required a lot of per"
type textarea "x"
type textarea "One personal goal that required a lot of pers"
type textarea "x"
type textarea "One personal goal that required a lot of persi"
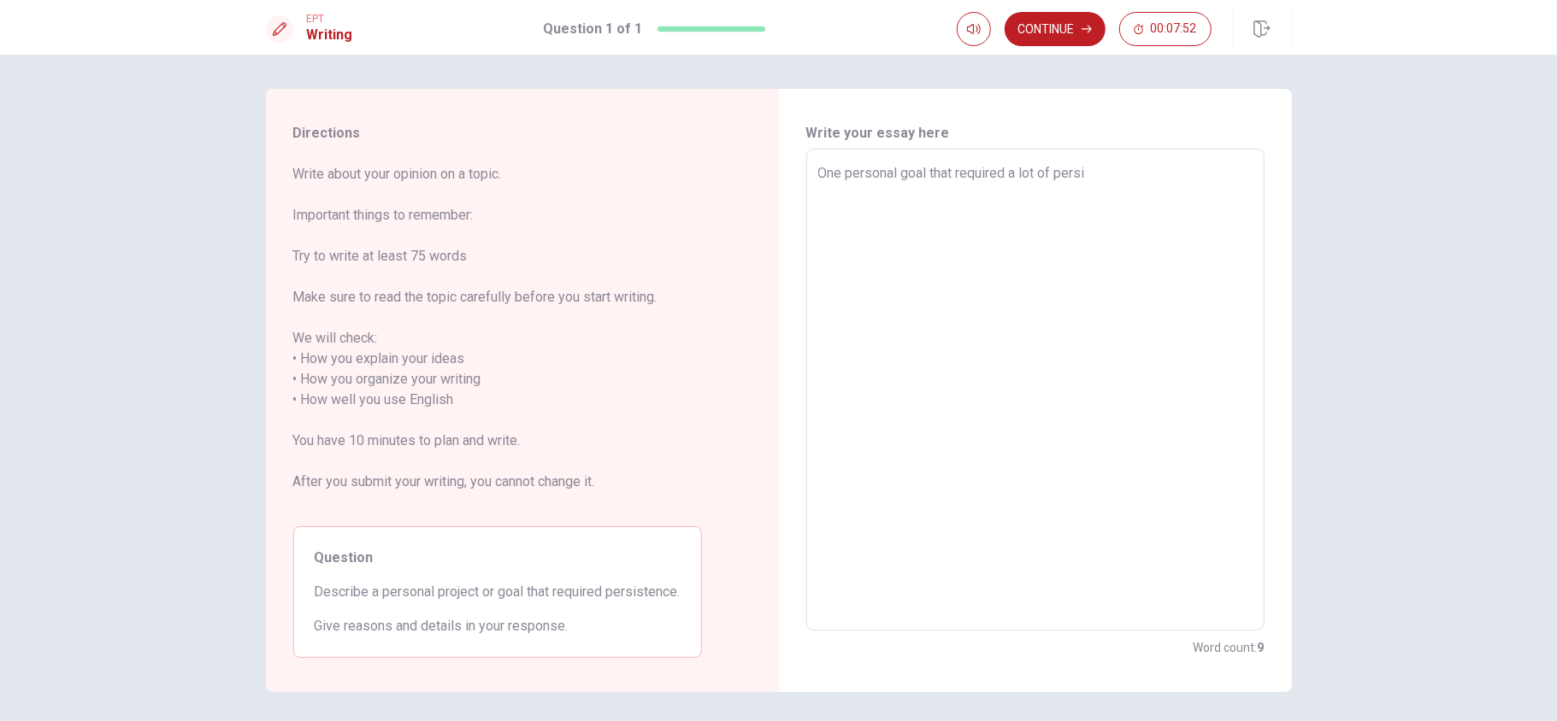
type textarea "x"
type textarea "One personal goal that required a lot of persis"
type textarea "x"
type textarea "One personal goal that required a lot of persist"
type textarea "x"
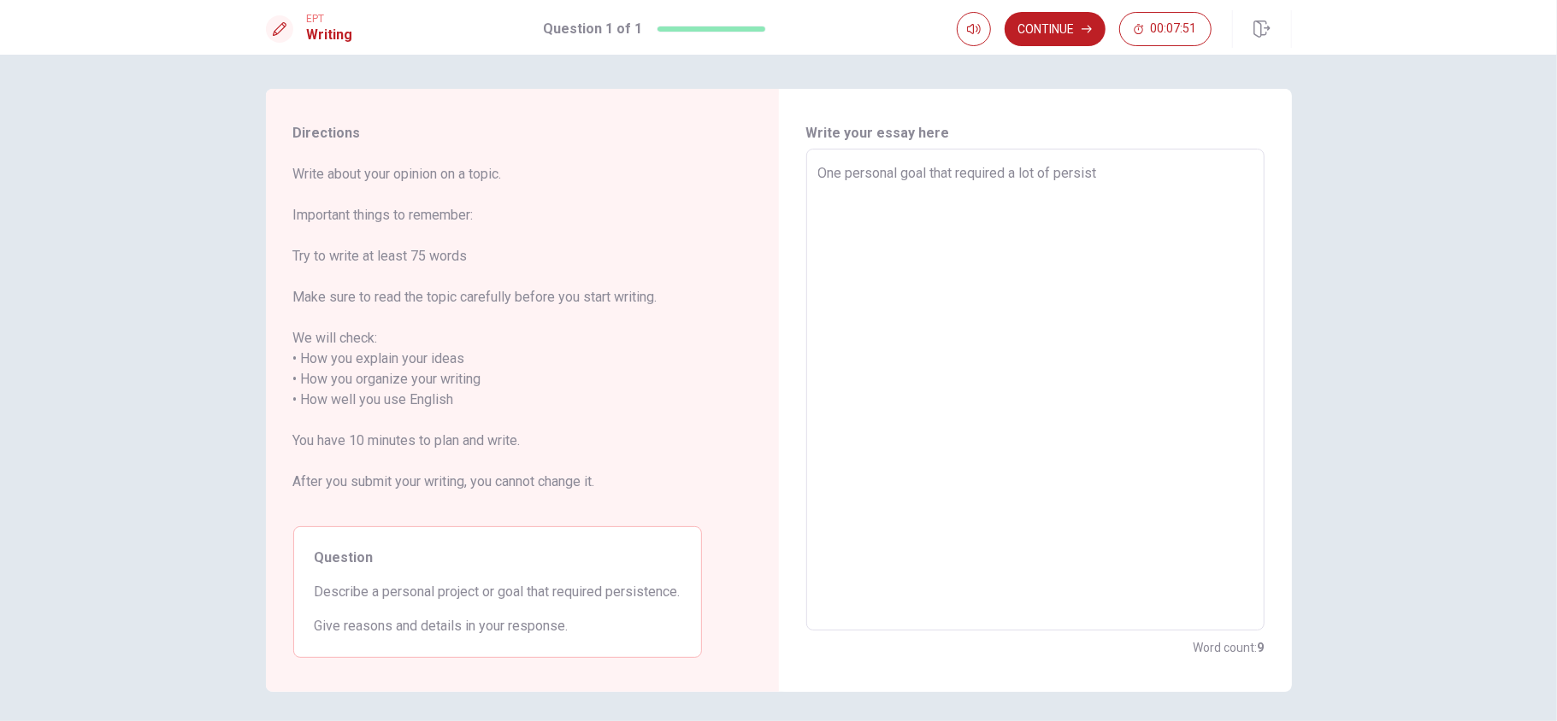
type textarea "One personal goal that required a lot of persiste"
type textarea "x"
type textarea "One personal goal that required a lot of persisten"
type textarea "x"
type textarea "One personal goal that required a lot of persistenc"
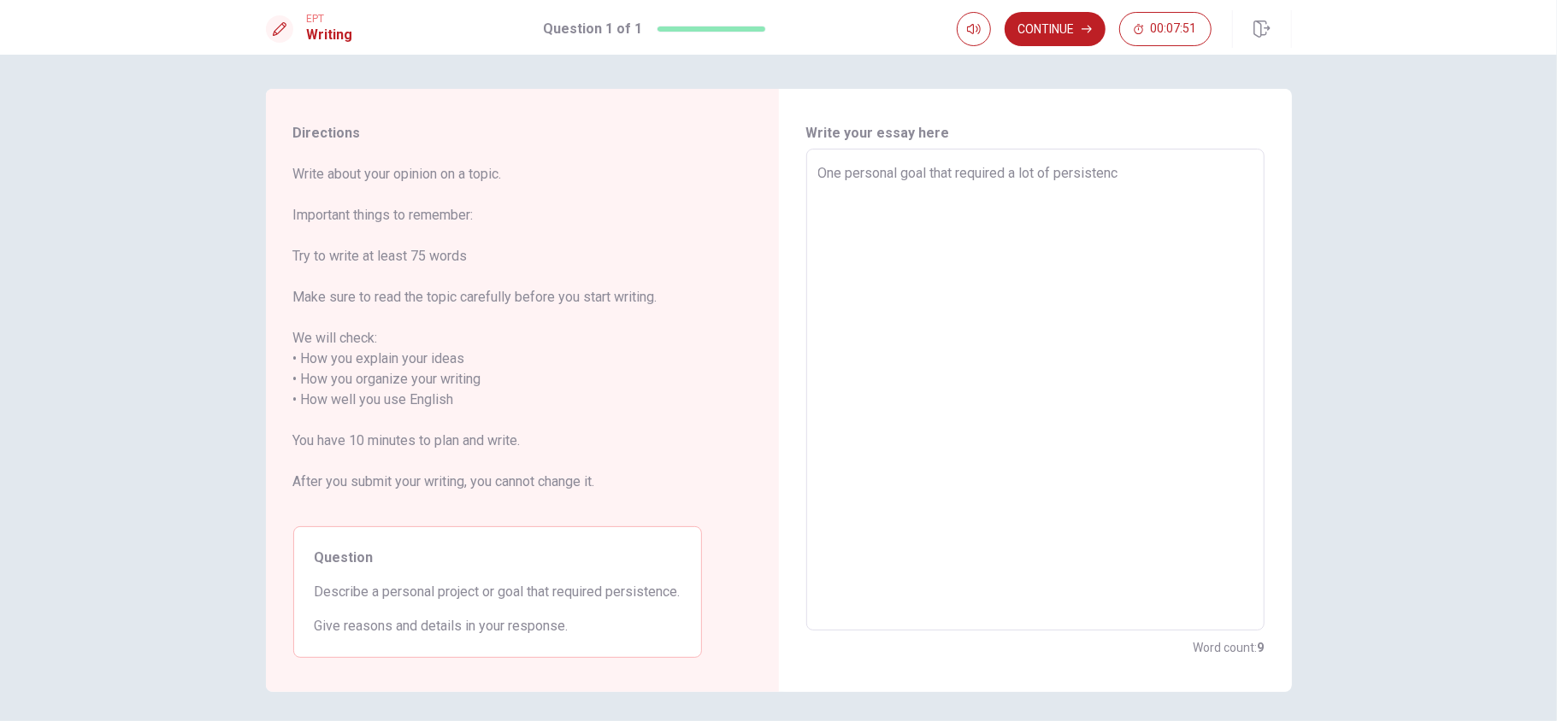
type textarea "x"
type textarea "One personal goal that required a lot of persistence"
type textarea "x"
type textarea "One personal goal that required a lot of persistence"
type textarea "x"
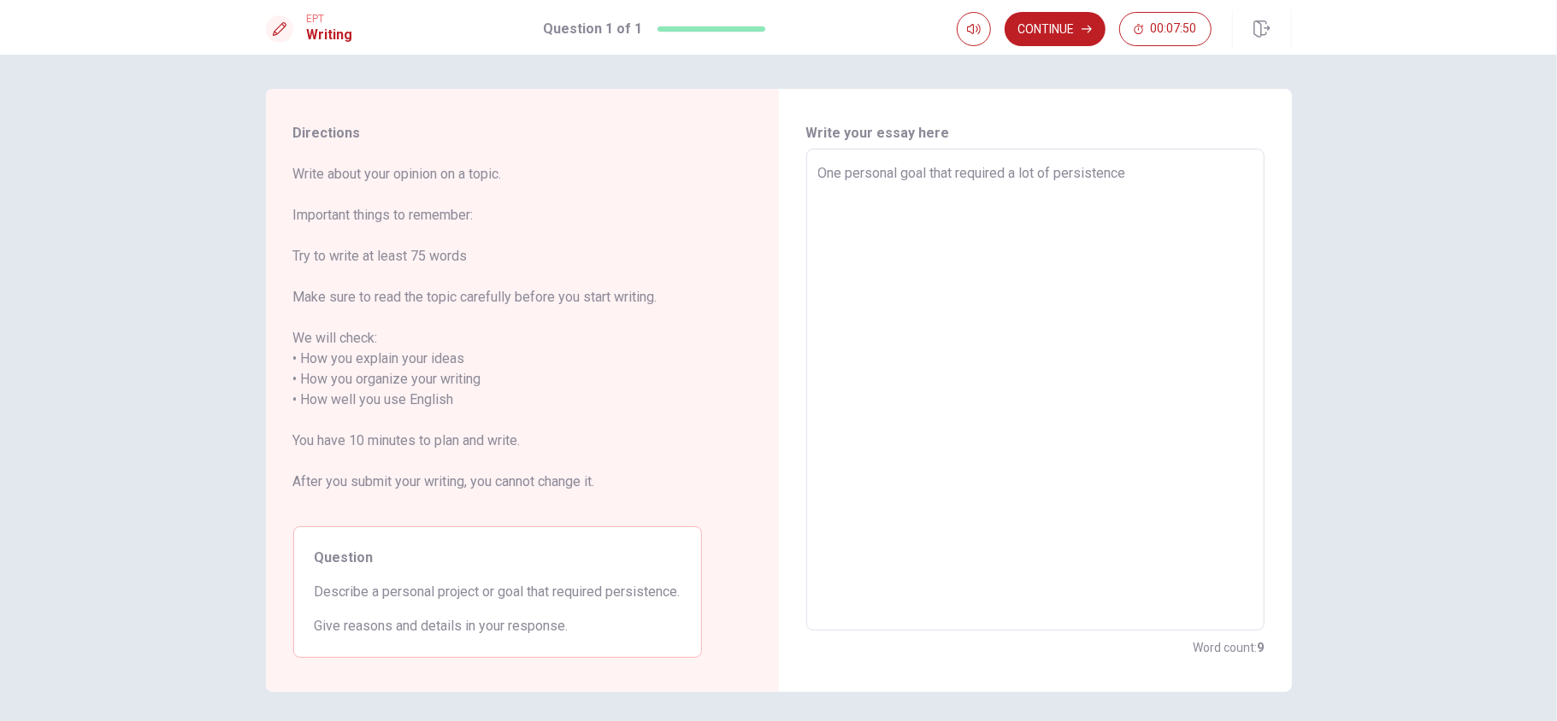
type textarea "One personal goal that required a lot of persistence i"
type textarea "x"
type textarea "One personal goal that required a lot of persistence is"
type textarea "x"
type textarea "One personal goal that required a lot of persistence is"
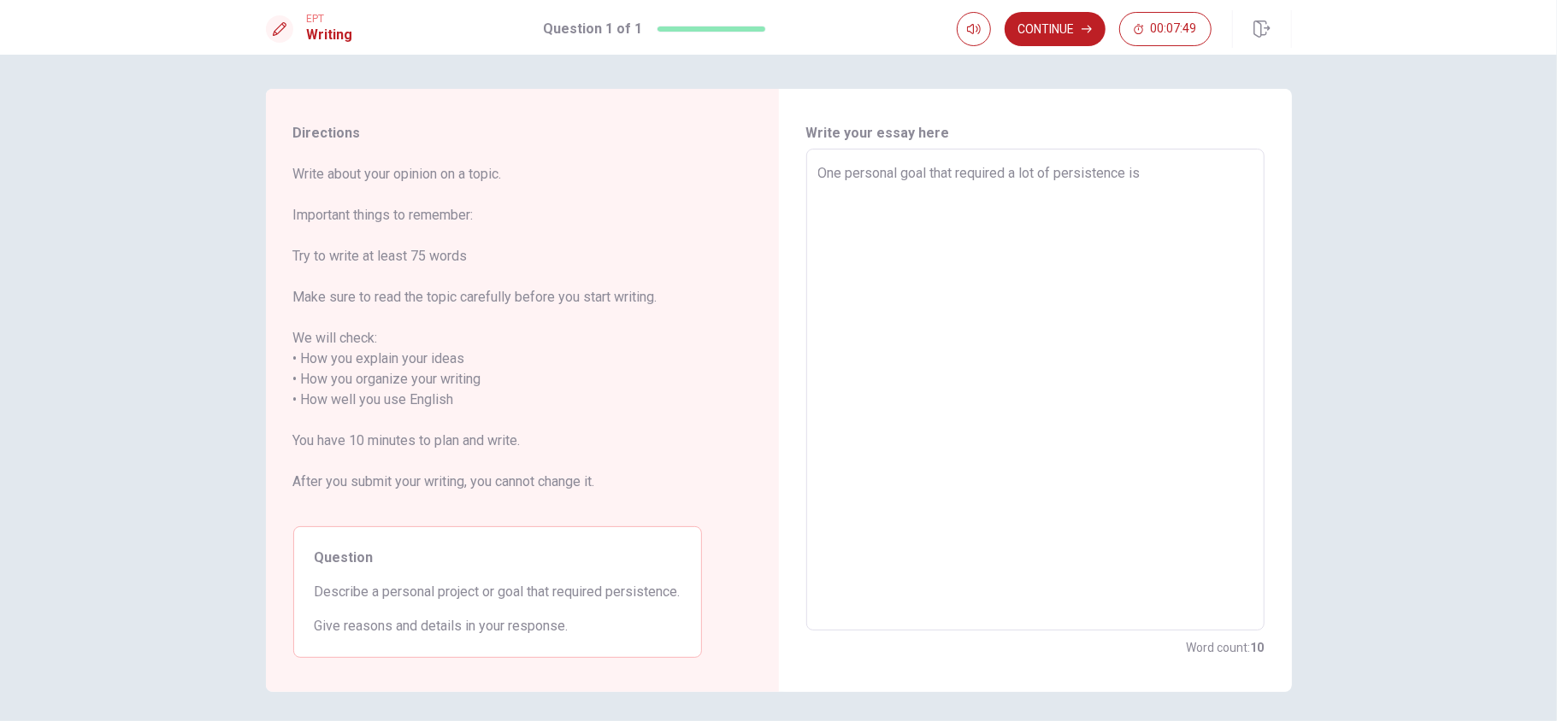
type textarea "x"
type textarea "One personal goal that required a lot of persistence is m"
type textarea "x"
type textarea "One personal goal that required a lot of persistence is my"
type textarea "x"
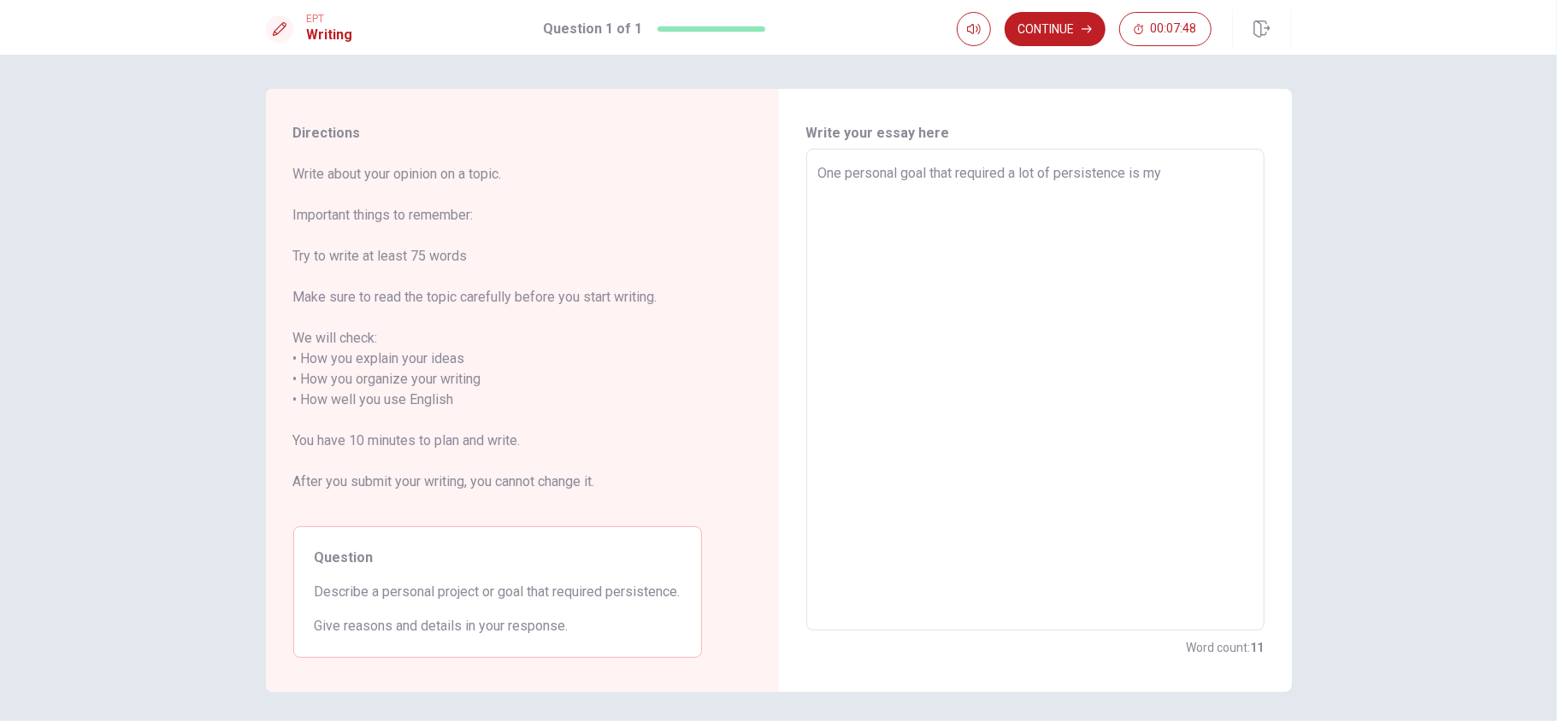
type textarea "One personal goal that required a lot of persistence is my"
type textarea "x"
type textarea "One personal goal that required a lot of persistence is my g"
type textarea "x"
type textarea "One personal goal that required a lot of persistence is my go"
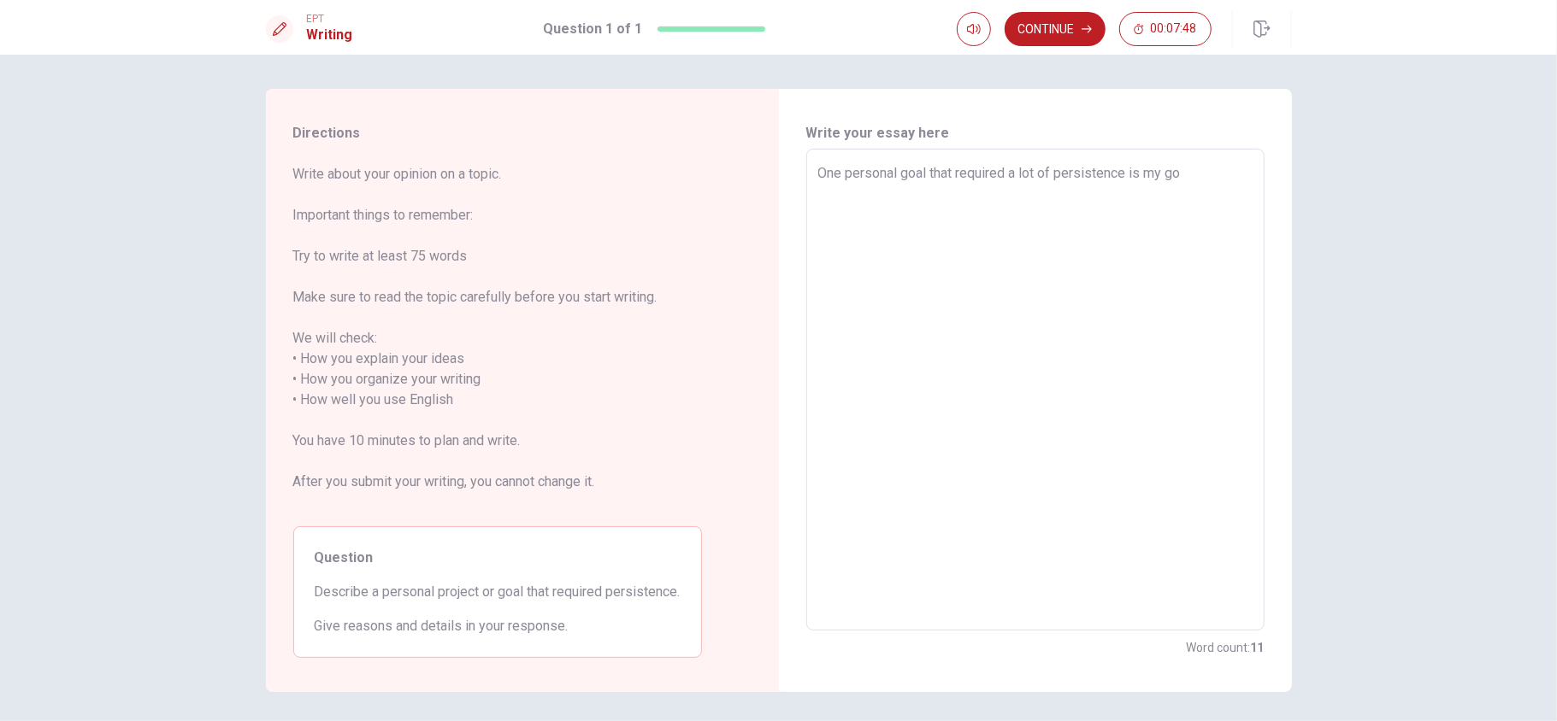
type textarea "x"
type textarea "One personal goal that required a lot of persistence is my goa"
type textarea "x"
type textarea "One personal goal that required a lot of persistence is my goal"
type textarea "x"
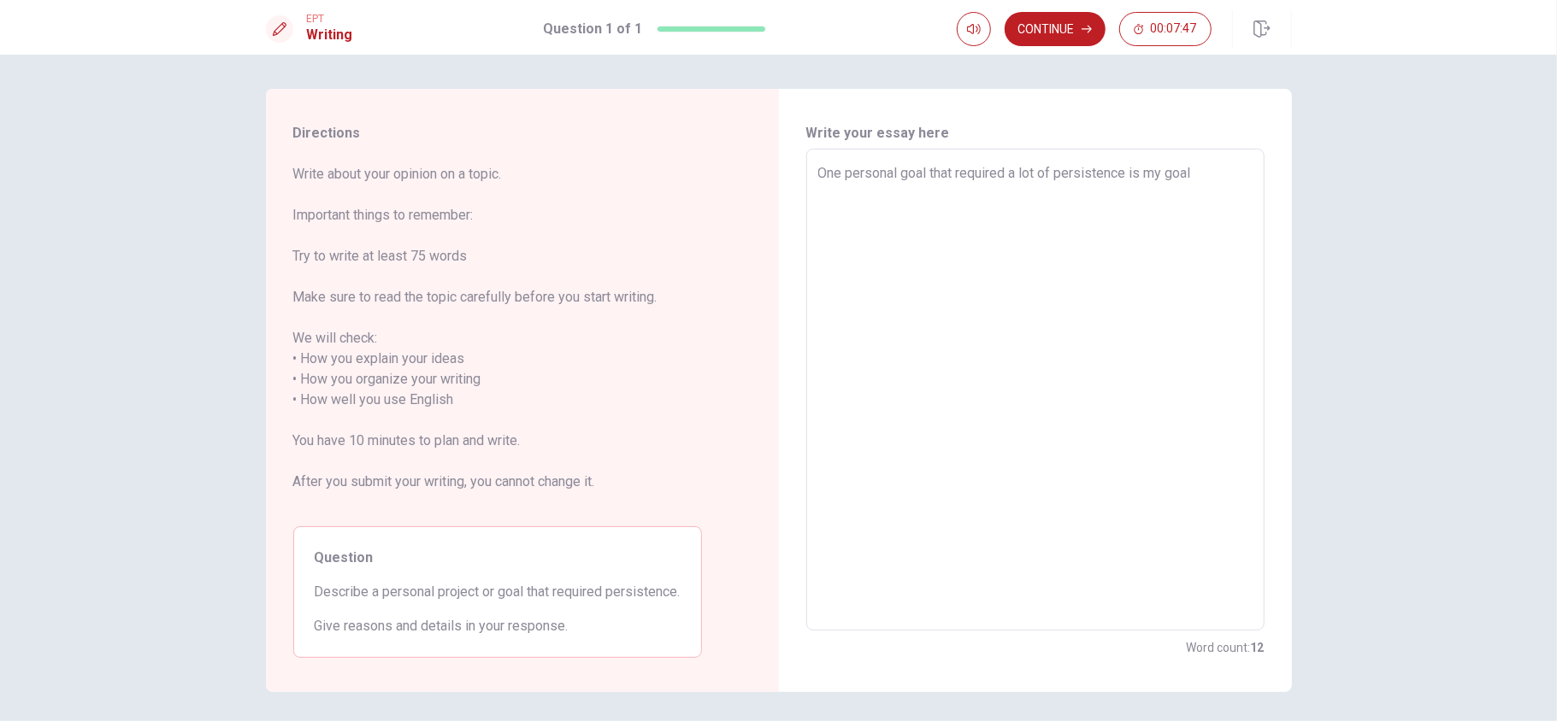
type textarea "One personal goal that required a lot of persistence is my goal"
type textarea "x"
type textarea "One personal goal that required a lot of persistence is my goal o"
type textarea "x"
type textarea "One personal goal that required a lot of persistence is my goal of"
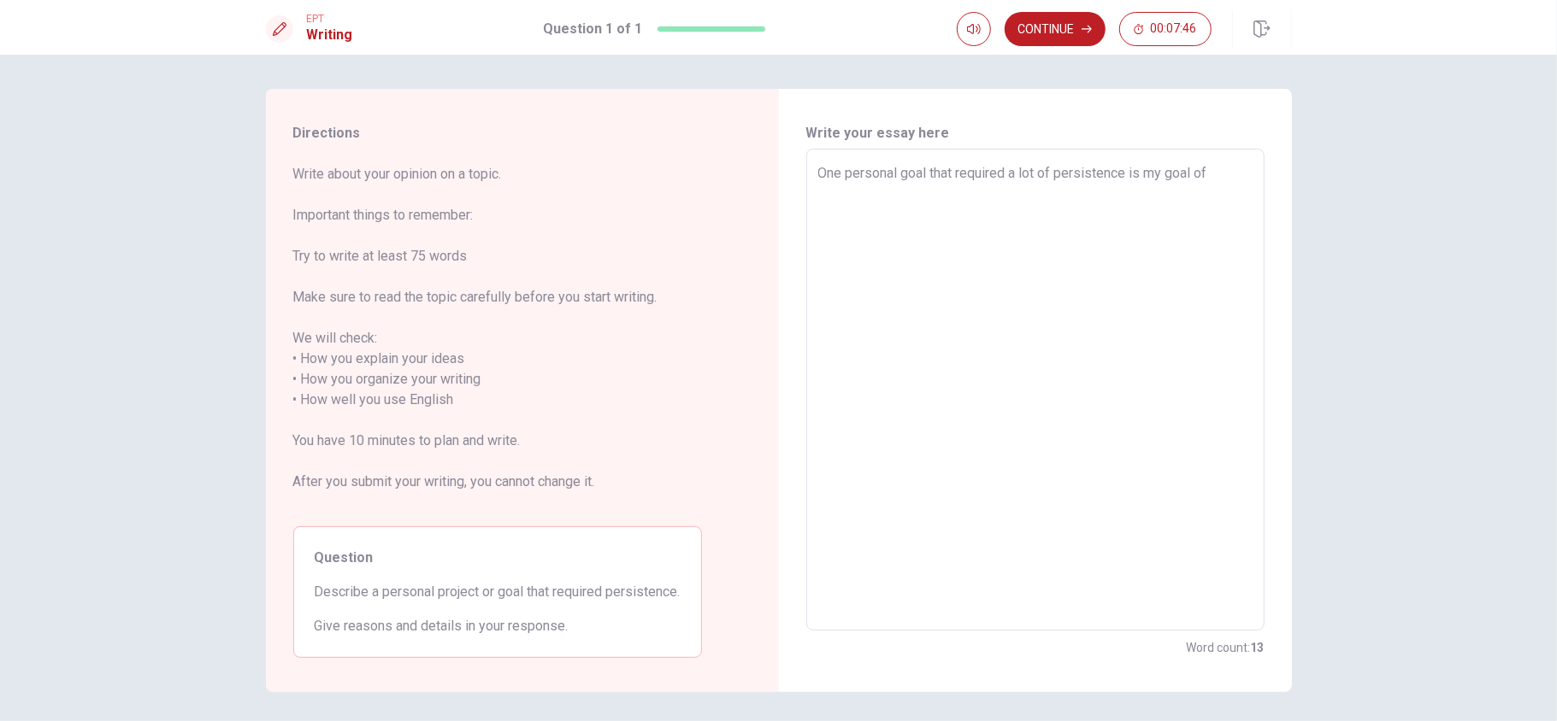
type textarea "x"
type textarea "One personal goal that required a lot of persistence is my goal of"
type textarea "x"
type textarea "One personal goal that required a lot of persistence is my goal of b"
type textarea "x"
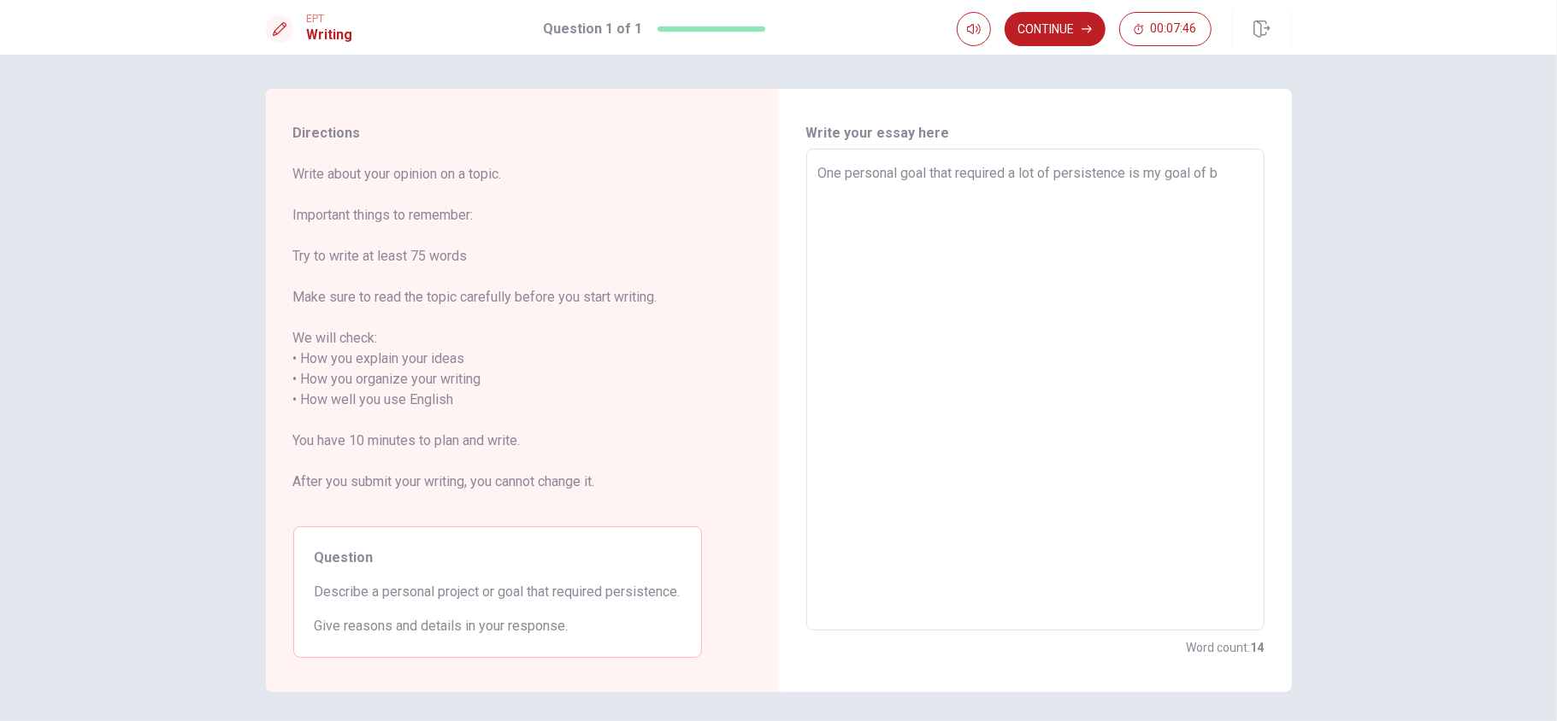
type textarea "One personal goal that required a lot of persistence is my goal of be"
type textarea "x"
type textarea "One personal goal that required a lot of persistence is my goal of bec"
type textarea "x"
type textarea "One personal goal that required a lot of persistence is my goal of beco"
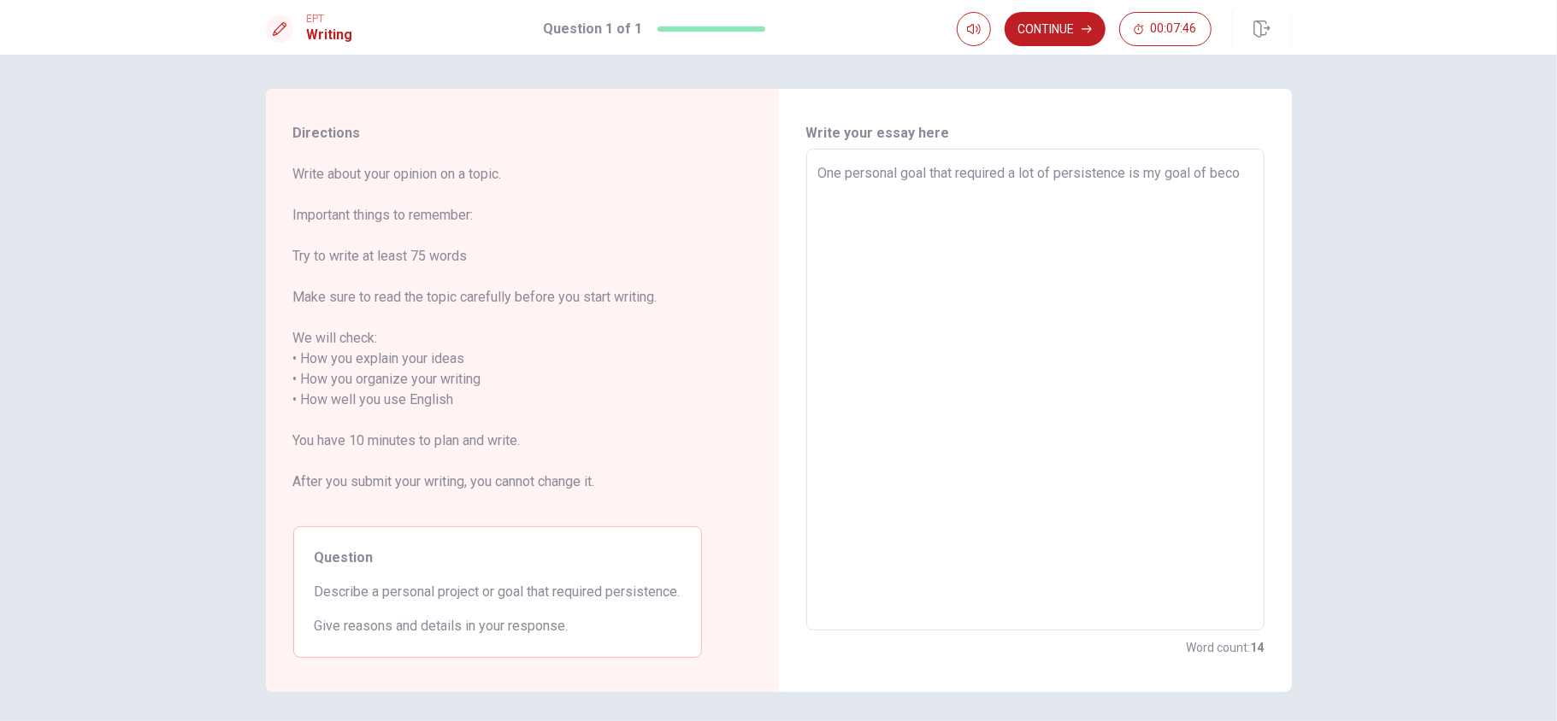
type textarea "x"
type textarea "One personal goal that required a lot of persistence is my goal of becom"
type textarea "x"
type textarea "One personal goal that required a lot of persistence is my goal of [PERSON_NAME]"
type textarea "x"
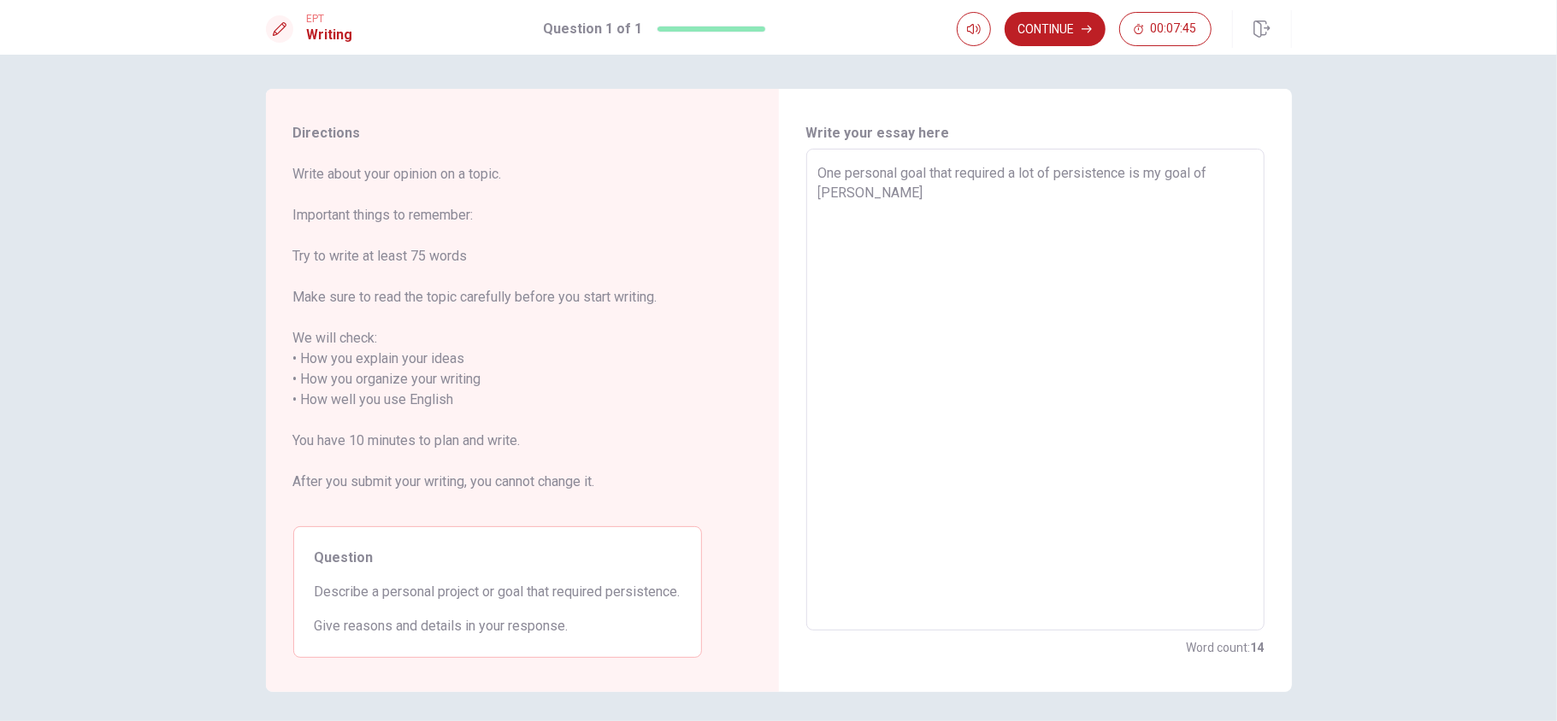
type textarea "One personal goal that required a lot of persistence is my goal of [PERSON_NAME]"
type textarea "x"
type textarea "One personal goal that required a lot of persistence is my goal of becoming"
type textarea "x"
type textarea "One personal goal that required a lot of persistence is my goal of becoming"
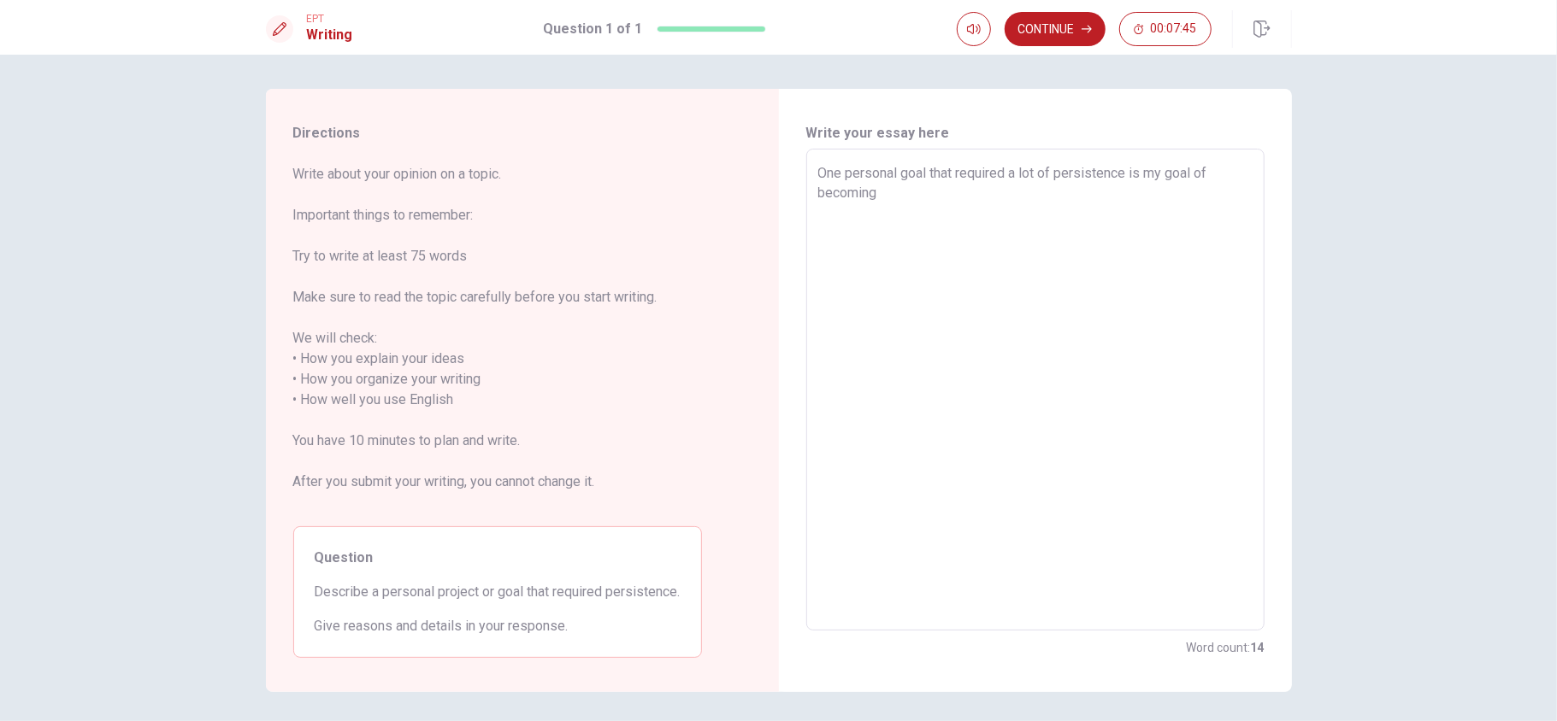
type textarea "x"
type textarea "One personal goal that required a lot of persistence is my goal of becoming a"
type textarea "x"
type textarea "One personal goal that required a lot of persistence is my goal of becoming a"
type textarea "x"
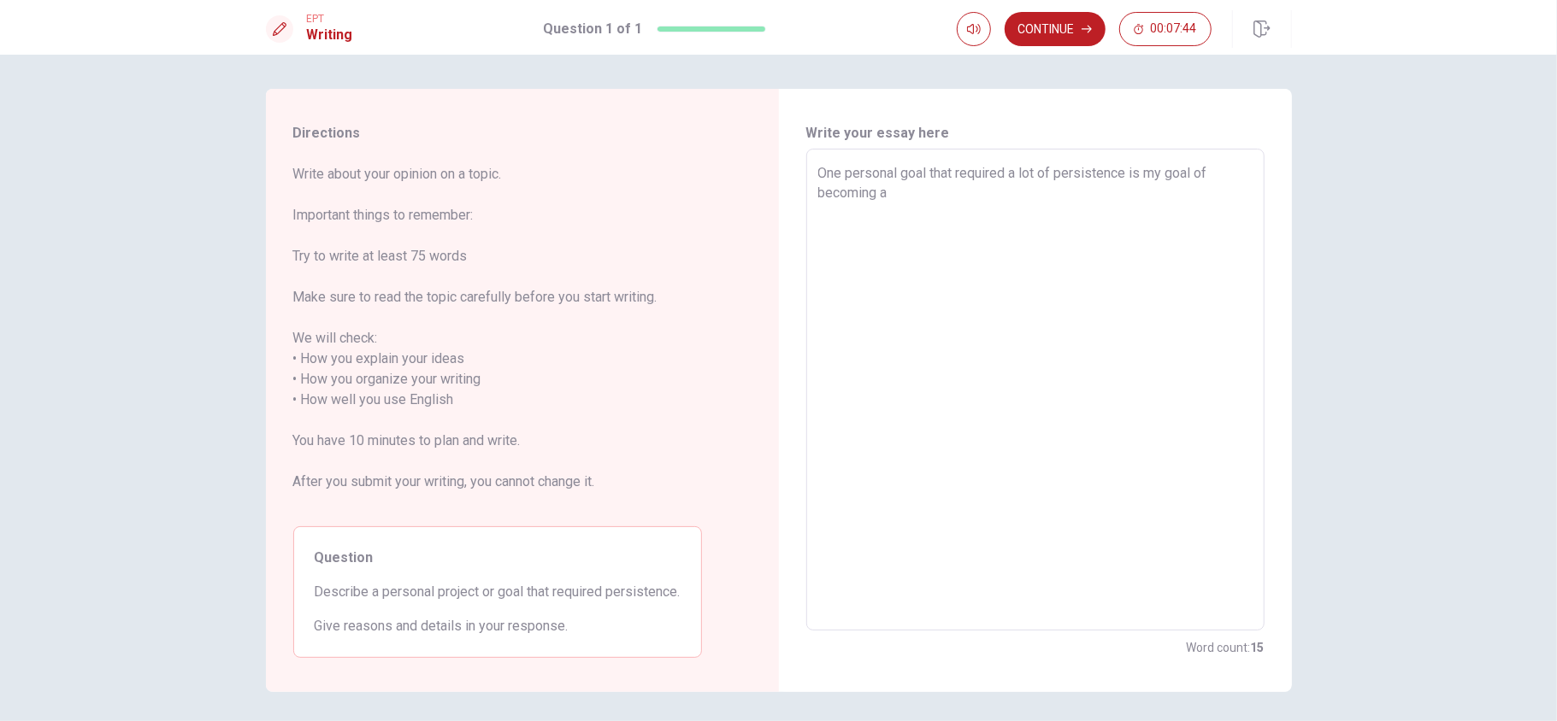
type textarea "One personal goal that required a lot of persistence is my goal of becoming a p"
type textarea "x"
type textarea "One personal goal that required a lot of persistence is my goal of becoming a pi"
type textarea "x"
type textarea "One personal goal that required a lot of persistence is my goal of becoming a p…"
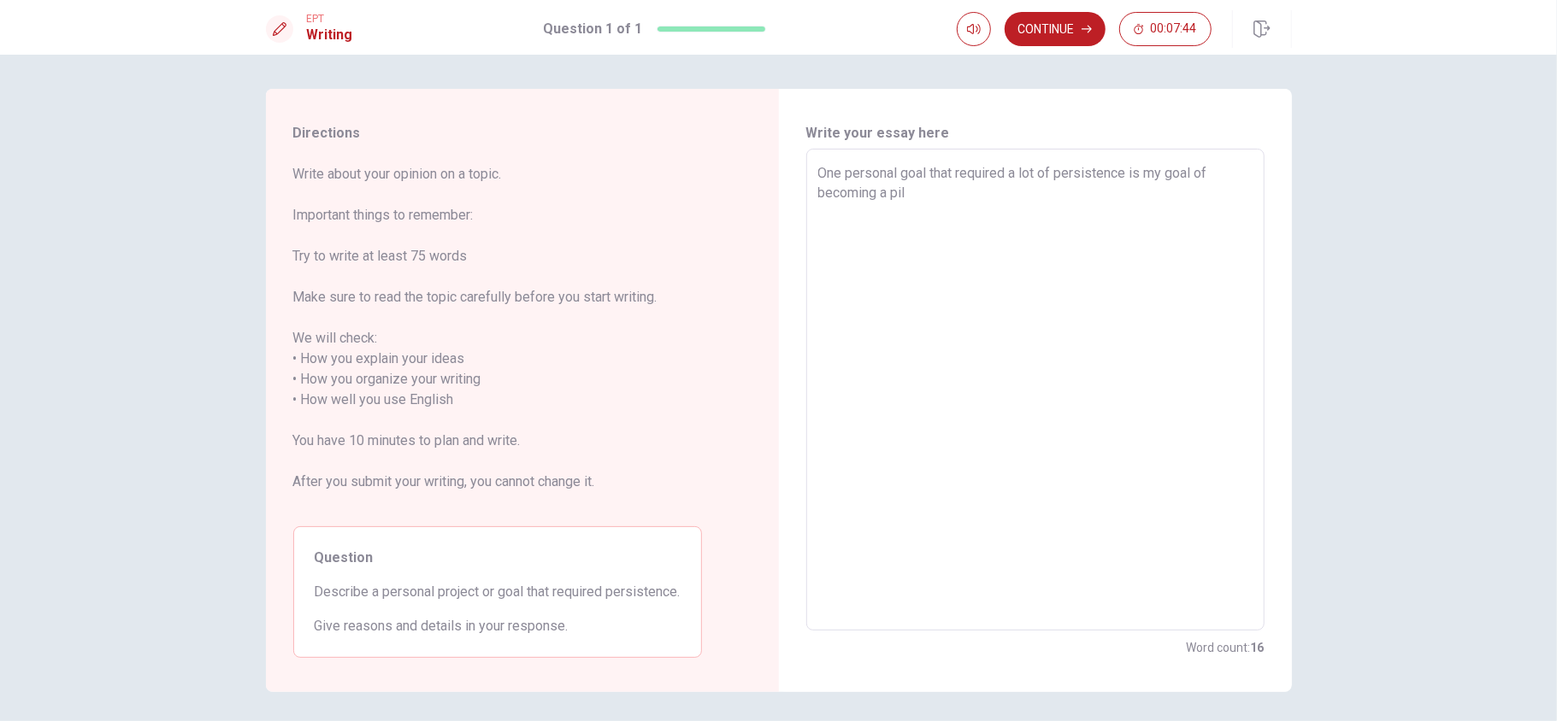
type textarea "x"
type textarea "One personal goal that required a lot of persistence is my goal of becoming a p…"
type textarea "x"
type textarea "One personal goal that required a lot of persistence is my goal of becoming a p…"
type textarea "x"
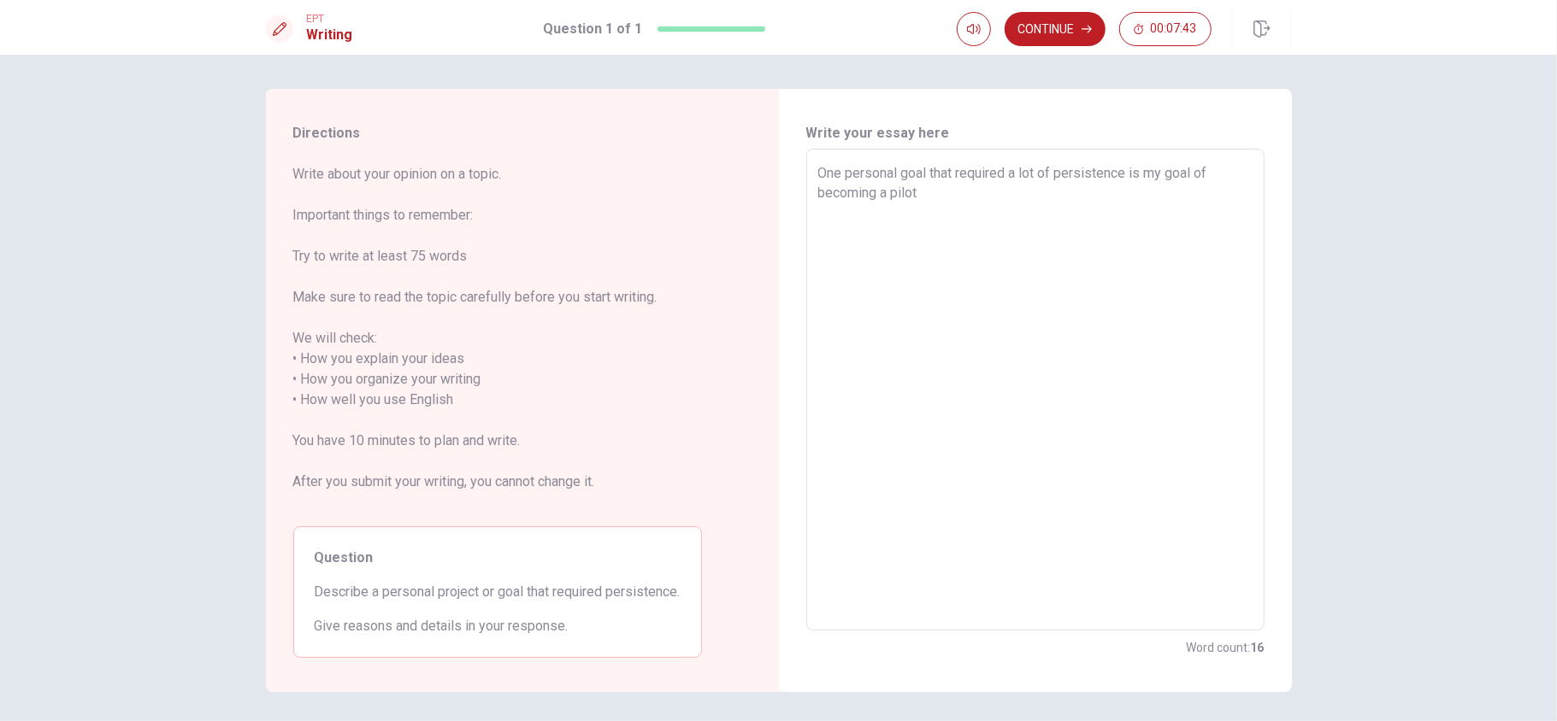
type textarea "One personal goal that required a lot of persistence is my goal of becoming a p…"
type textarea "x"
type textarea "One personal goal that required a lot of persistence is my goal of becoming a p…"
type textarea "x"
type textarea "One personal goal that required a lot of persistence is my goal of becoming a p…"
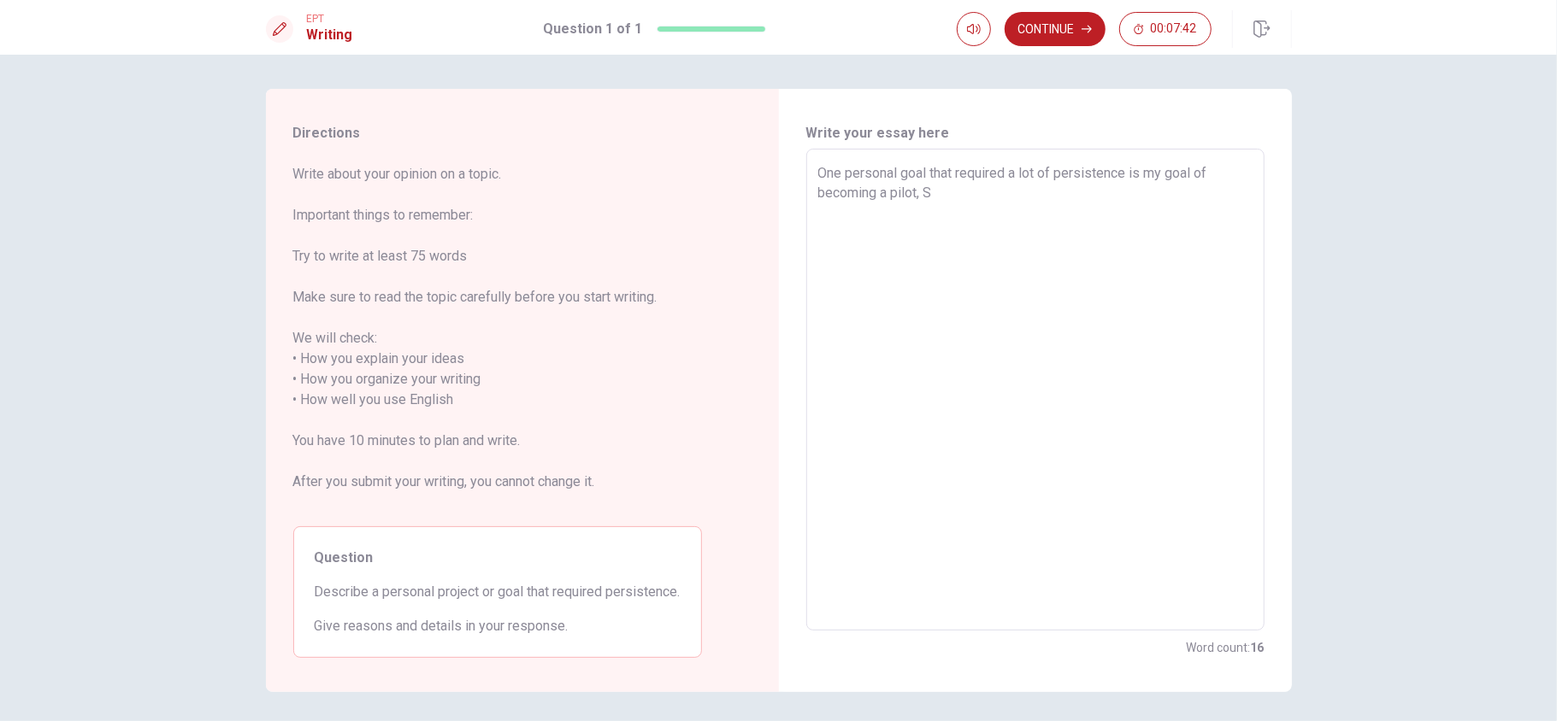
type textarea "x"
type textarea "One personal goal that required a lot of persistence is my goal of becoming a p…"
type textarea "x"
type textarea "One personal goal that required a lot of persistence is my goal of becoming a p…"
type textarea "x"
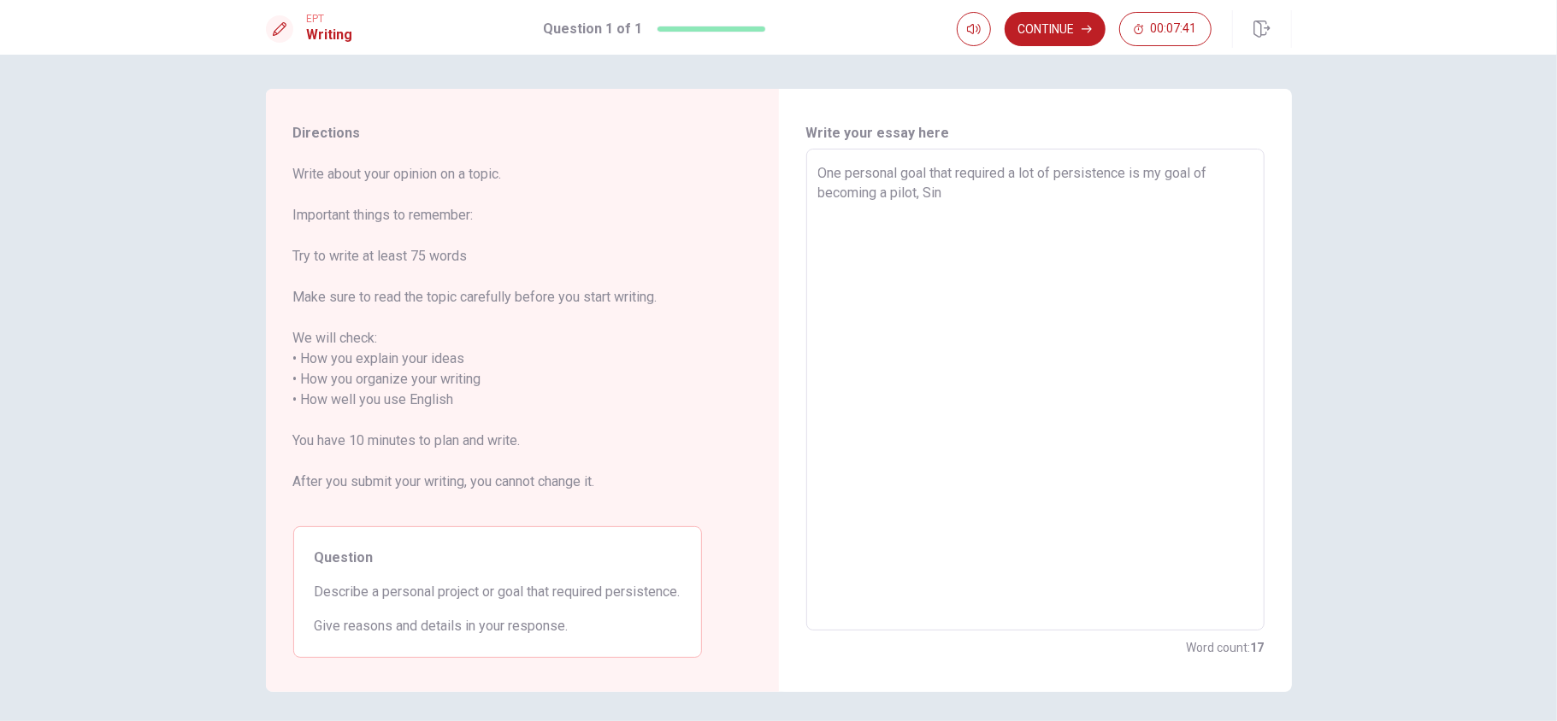
type textarea "One personal goal that required a lot of persistence is my goal of becoming a p…"
type textarea "x"
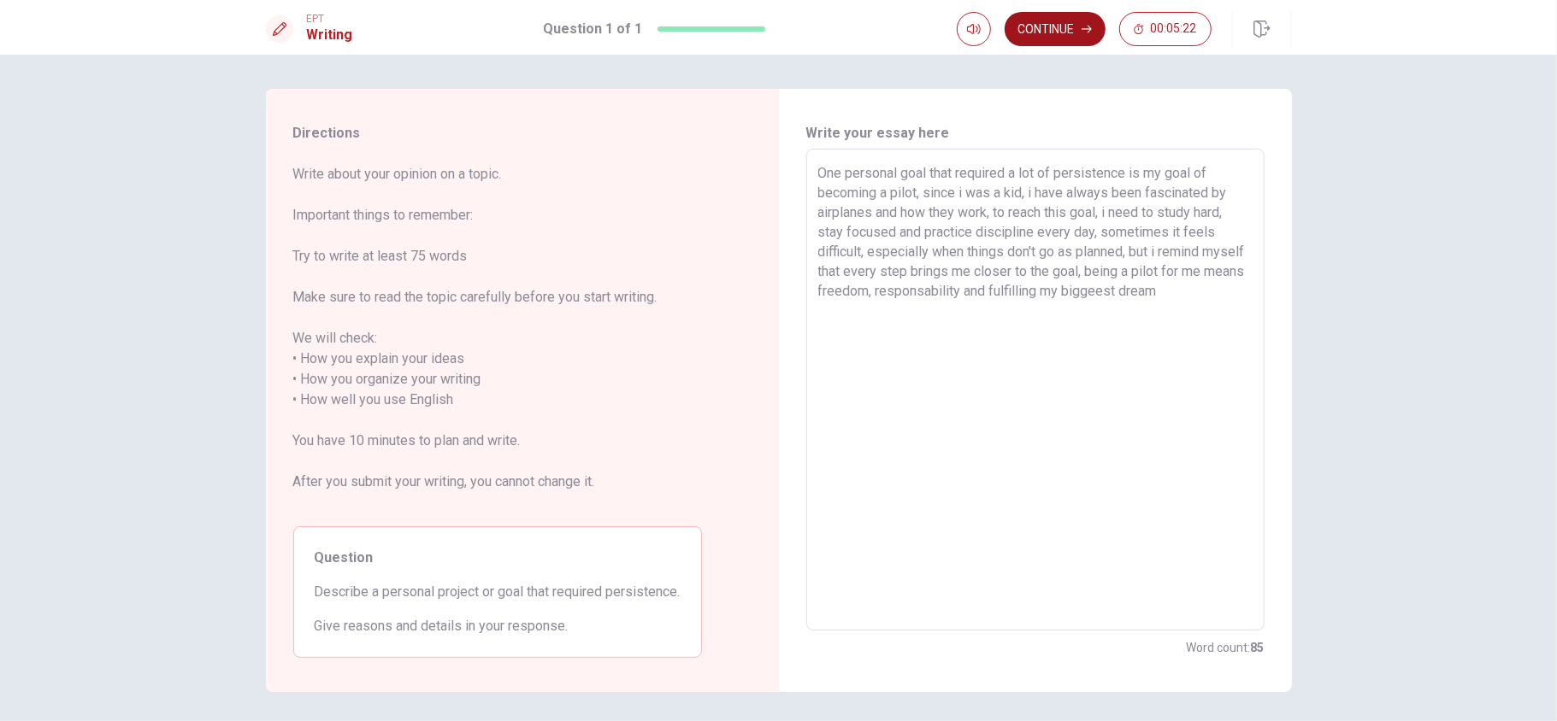
click at [1067, 29] on button "Continue" at bounding box center [1054, 29] width 101 height 34
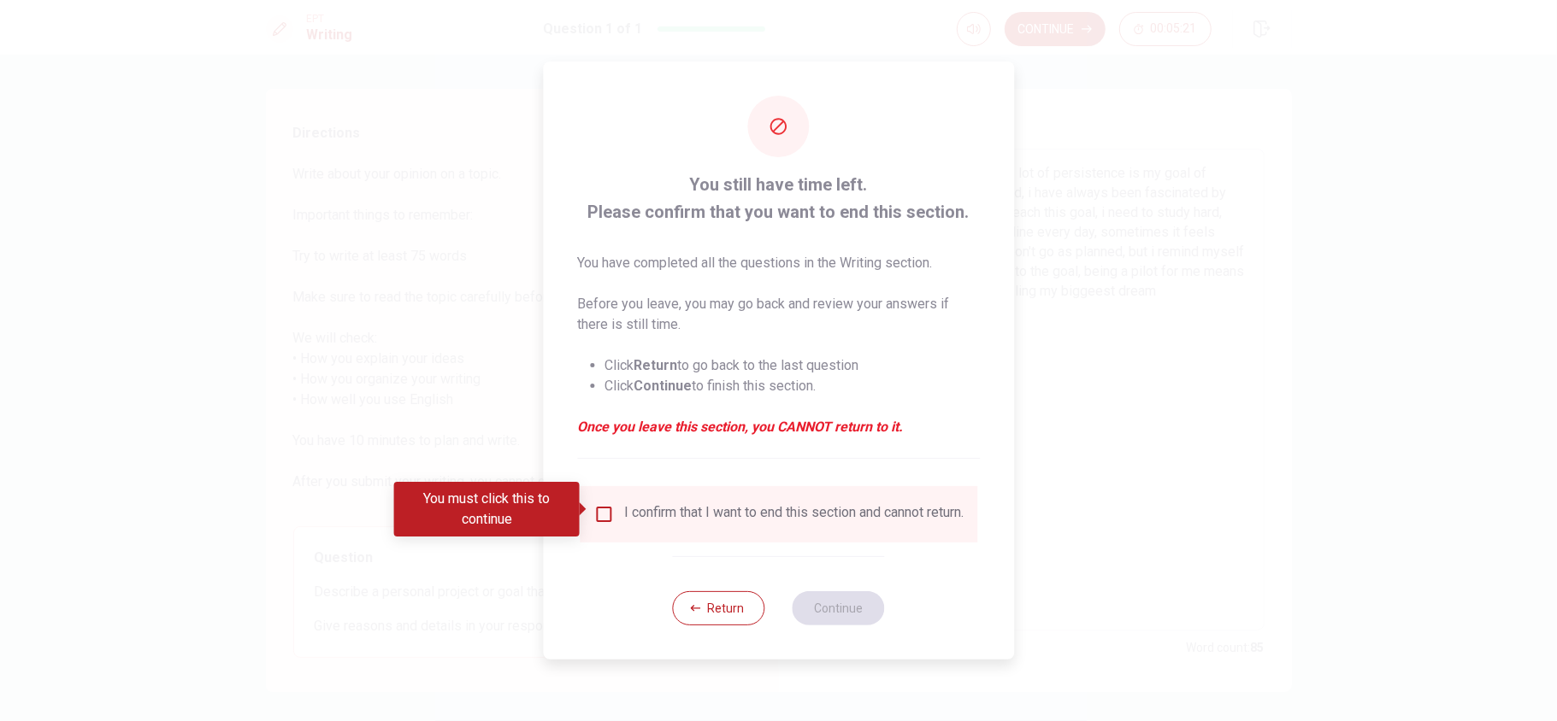
click at [599, 504] on input "You must click this to continue" at bounding box center [603, 514] width 21 height 21
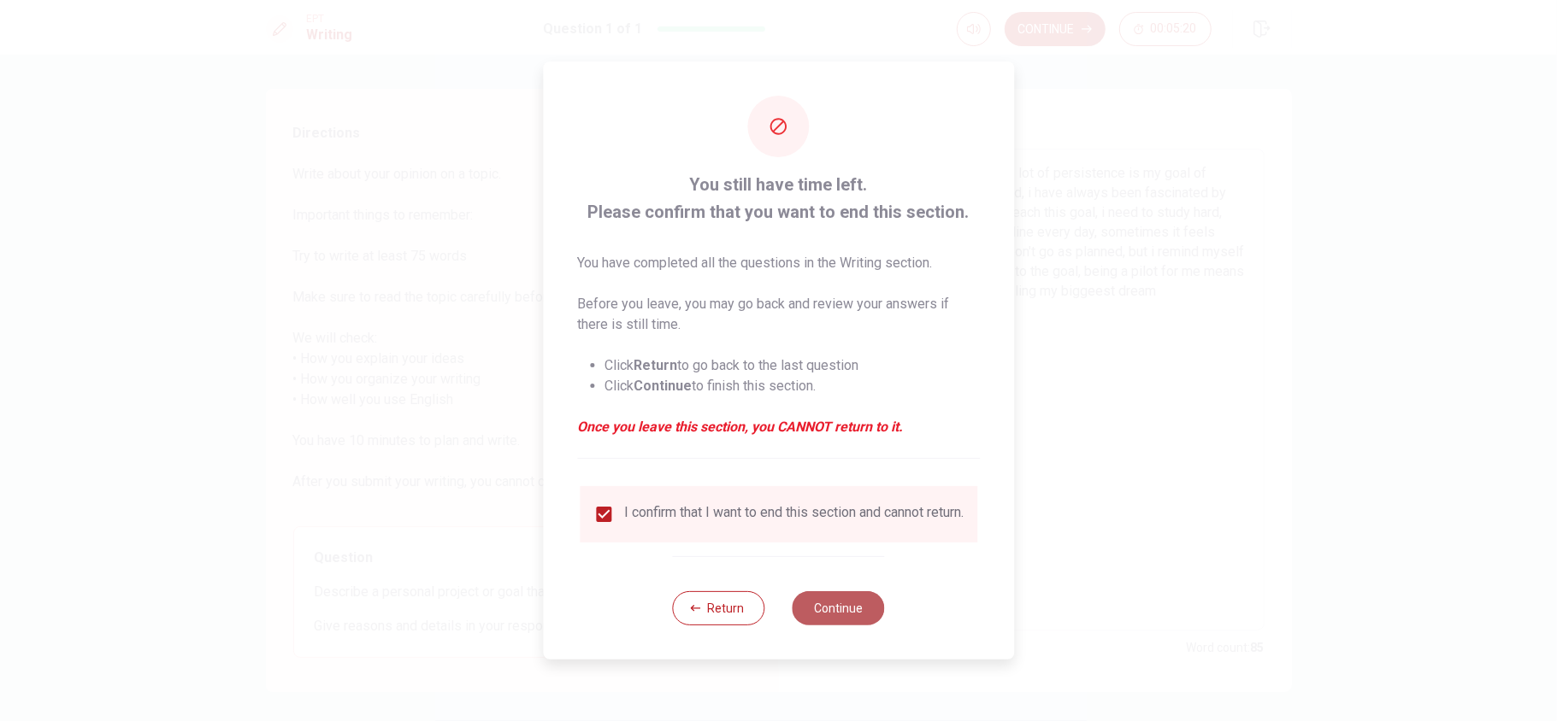
click at [855, 540] on button "Continue" at bounding box center [838, 609] width 92 height 34
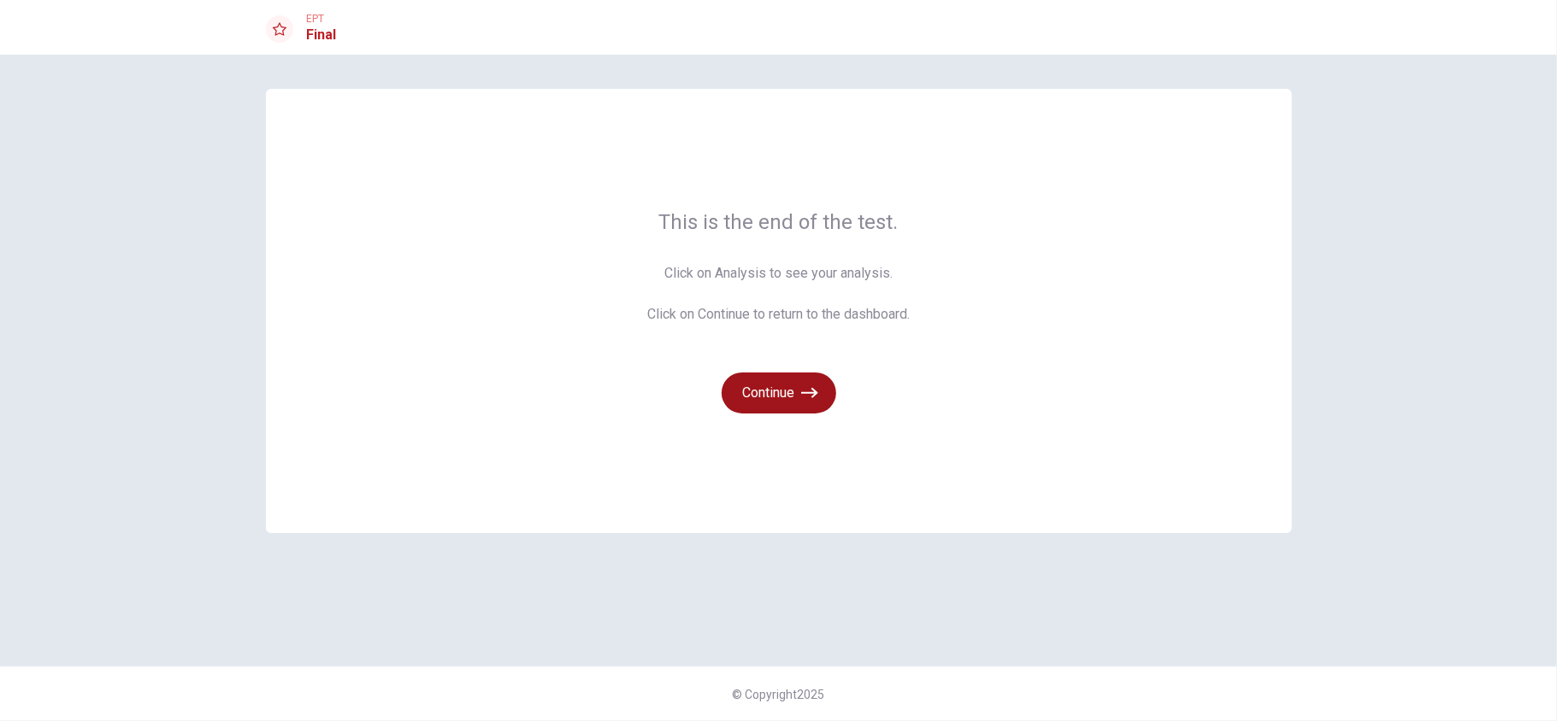
click at [795, 393] on button "Continue" at bounding box center [778, 393] width 115 height 41
